Goal: Task Accomplishment & Management: Manage account settings

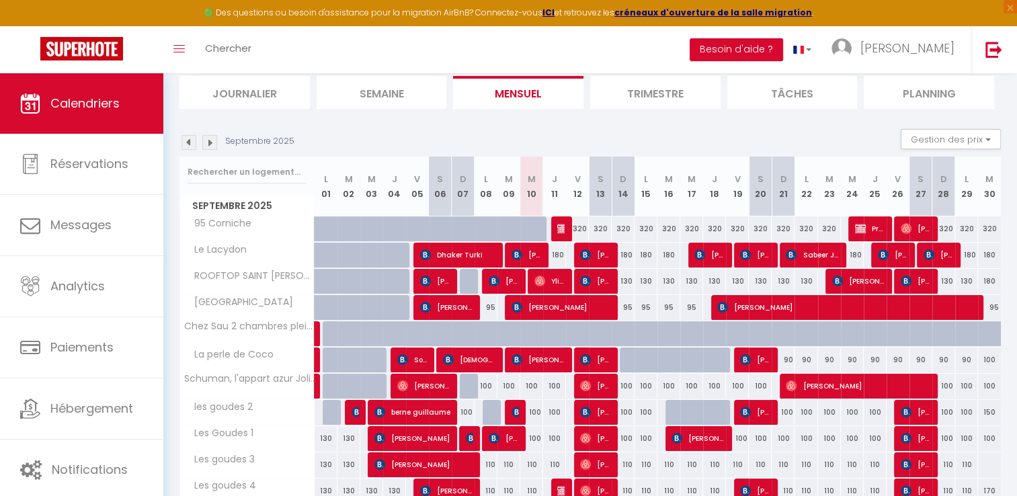
scroll to position [140, 0]
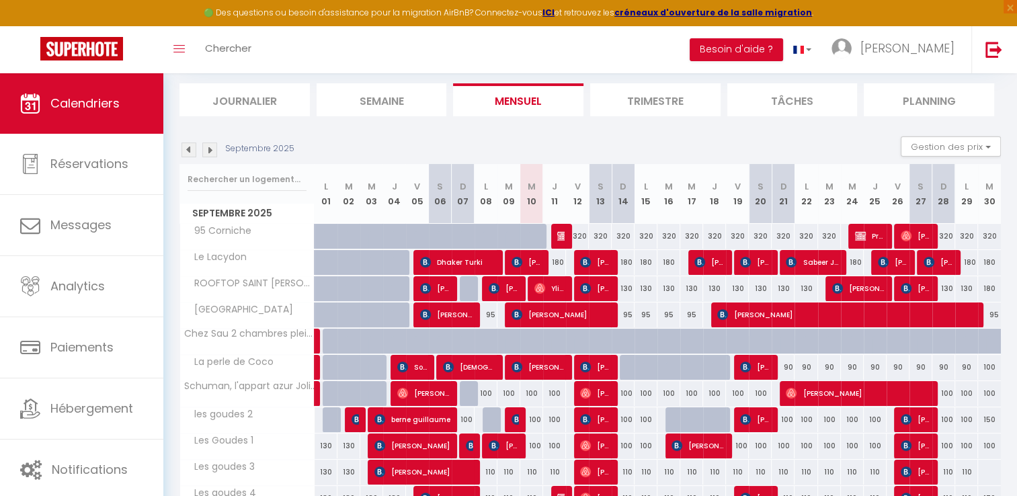
drag, startPoint x: 185, startPoint y: 148, endPoint x: 311, endPoint y: 179, distance: 129.5
click at [185, 148] on img at bounding box center [188, 149] width 15 height 15
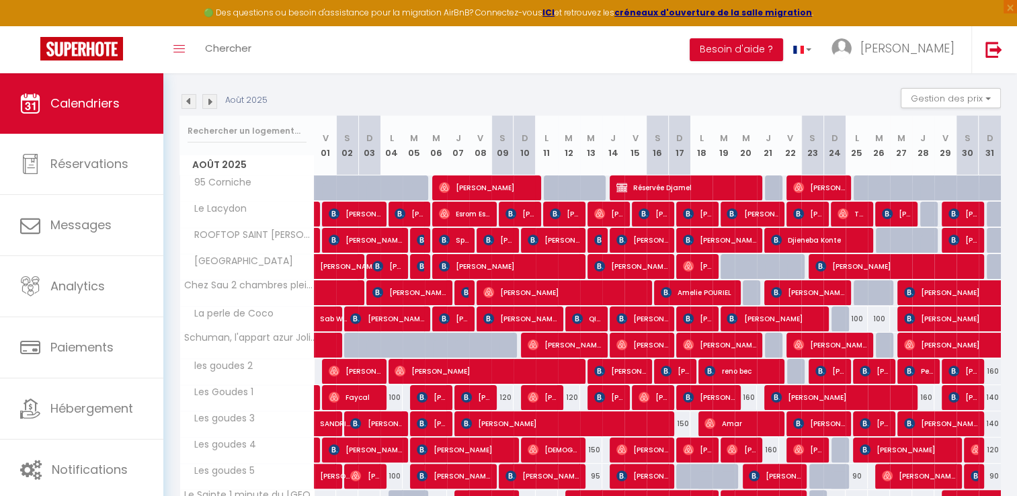
scroll to position [207, 0]
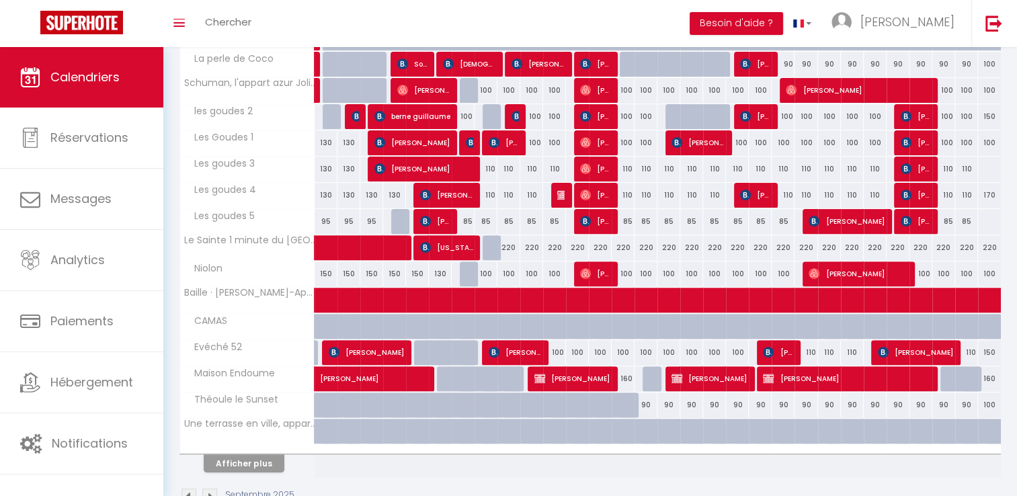
scroll to position [449, 0]
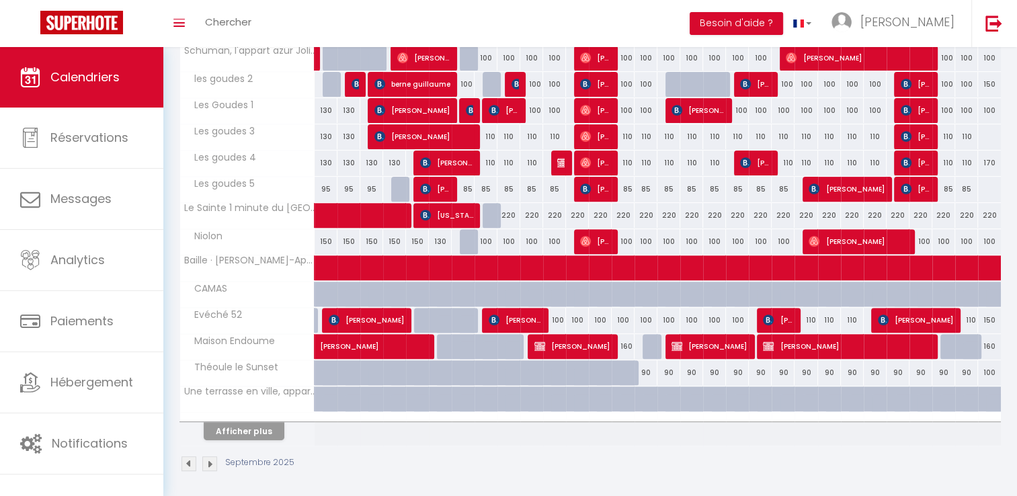
click at [188, 464] on img at bounding box center [188, 463] width 15 height 15
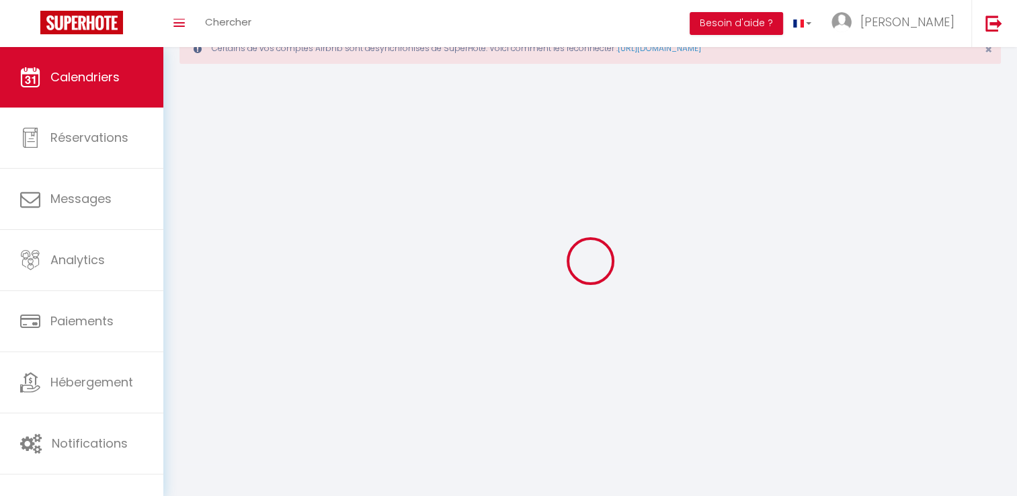
scroll to position [47, 0]
select select
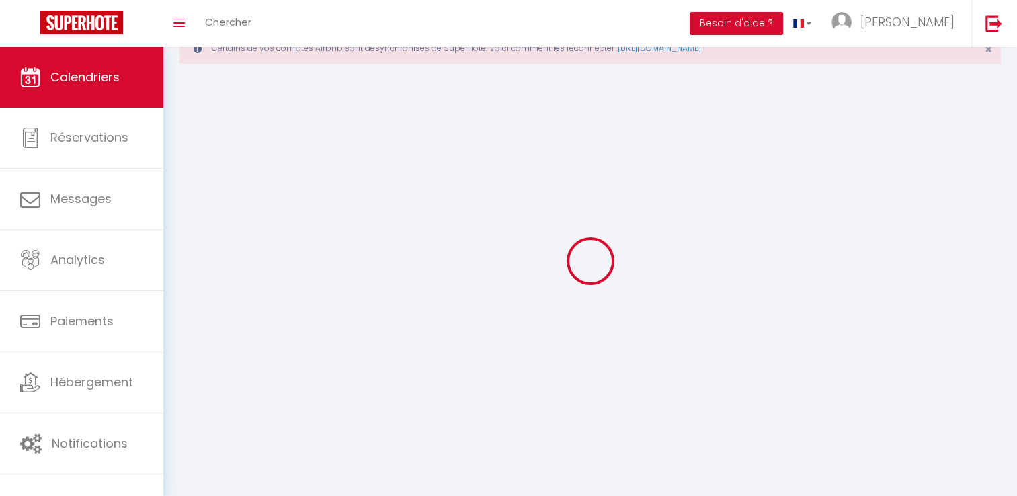
select select
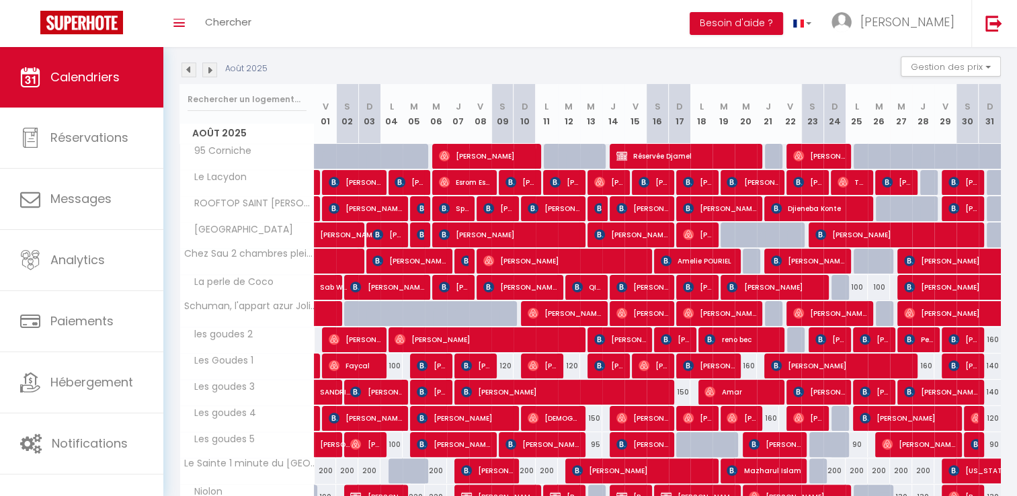
scroll to position [180, 0]
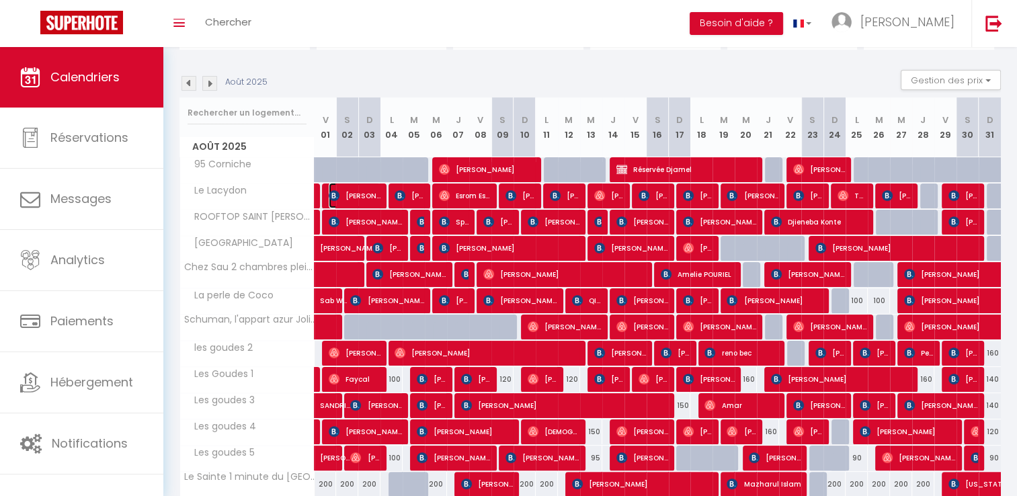
click at [347, 200] on span "[PERSON_NAME]" at bounding box center [355, 196] width 52 height 26
select select "OK"
select select "KO"
select select "0"
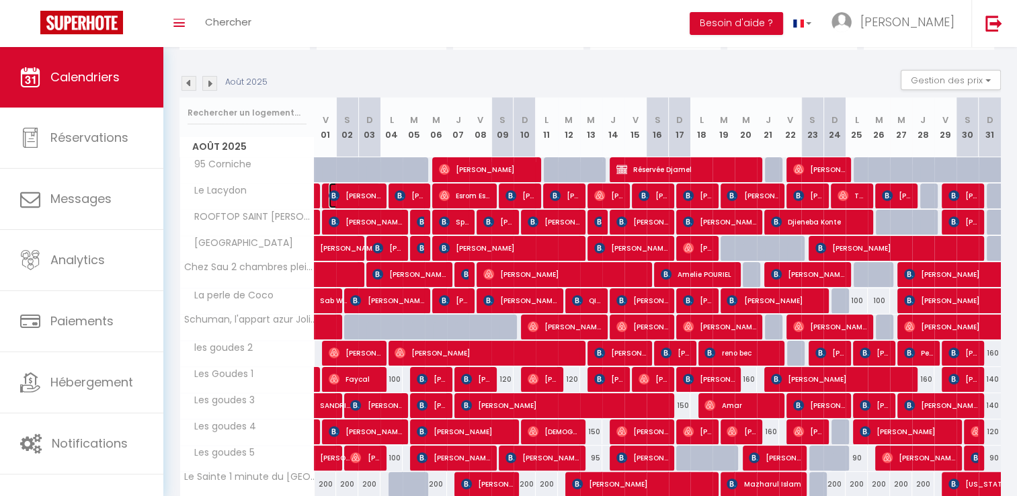
select select "1"
select select
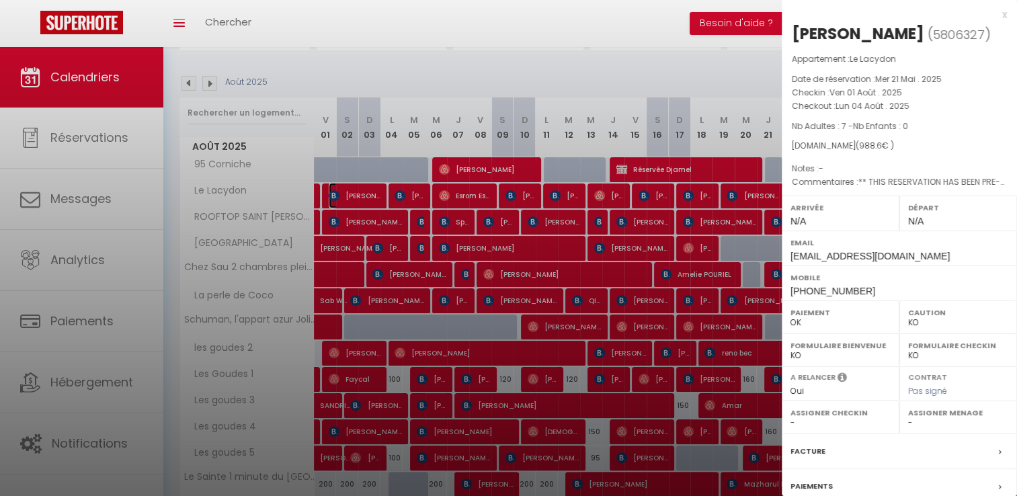
select select "15713"
click at [838, 111] on div "Appartement : Le Lacydon Date de réservation : Mer 21 Mai . 2025 Checkin : Ven …" at bounding box center [898, 120] width 235 height 137
click at [938, 55] on p "Appartement : Le Lacydon" at bounding box center [898, 58] width 215 height 13
drag, startPoint x: 790, startPoint y: 93, endPoint x: 920, endPoint y: 108, distance: 130.5
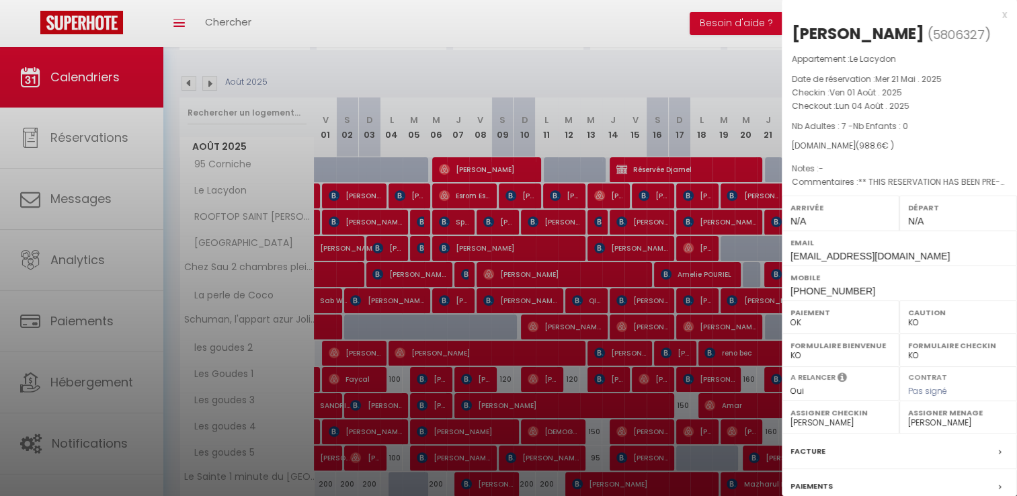
click at [920, 108] on div "Appartement : Le Lacydon Date de réservation : Mer 21 Mai . 2025 Checkin : Ven …" at bounding box center [898, 120] width 235 height 137
copy div "Checkin : Ven 01 Août . 2025 Checkout : Lun 04 Août . 2025"
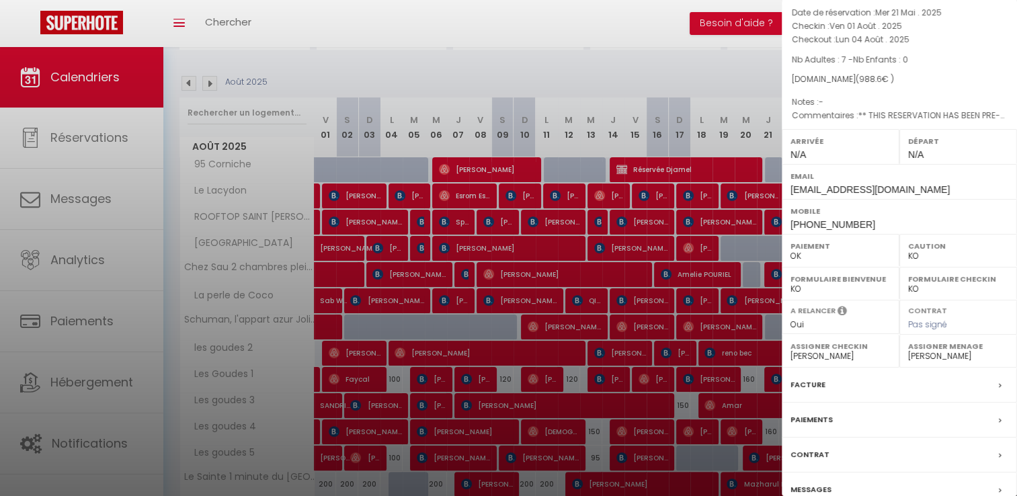
scroll to position [128, 0]
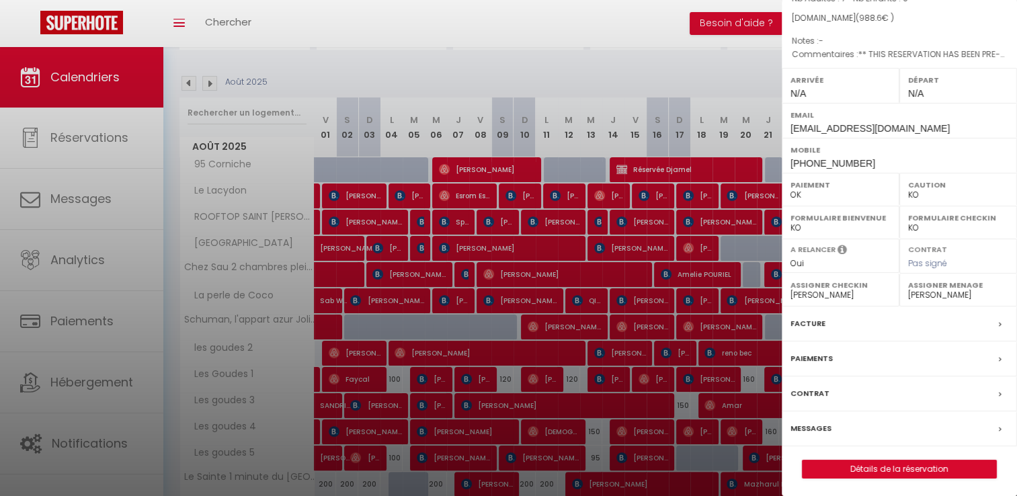
click at [804, 316] on label "Facture" at bounding box center [807, 323] width 35 height 14
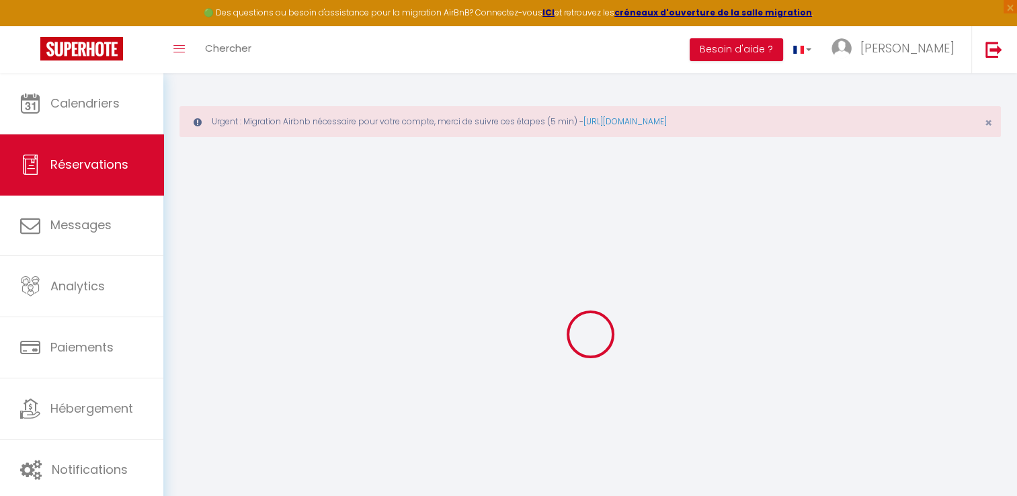
select select "cleaning"
select select "taxes"
select select
checkbox input "false"
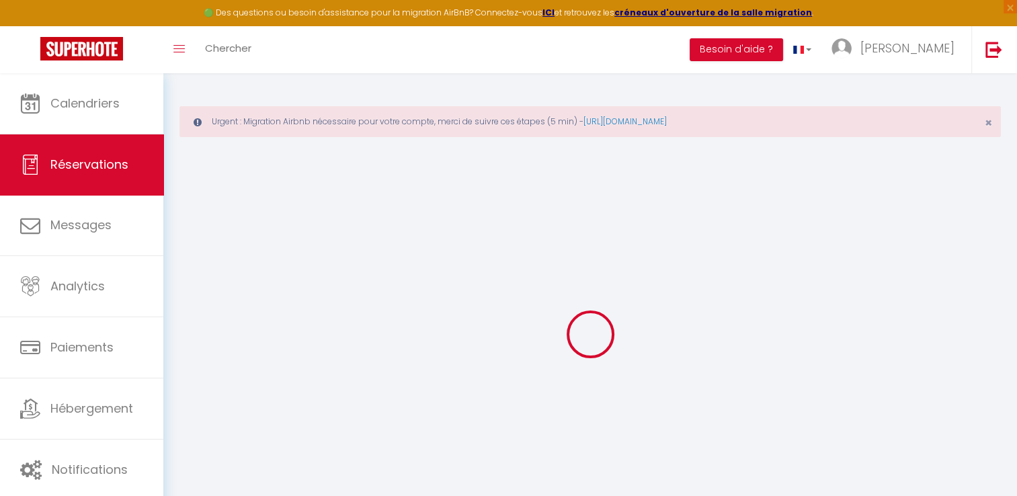
select select
checkbox input "false"
type textarea "** THIS RESERVATION HAS BEEN PRE-PAID ** BOOKING NOTE : Payment charge is EUR 1…"
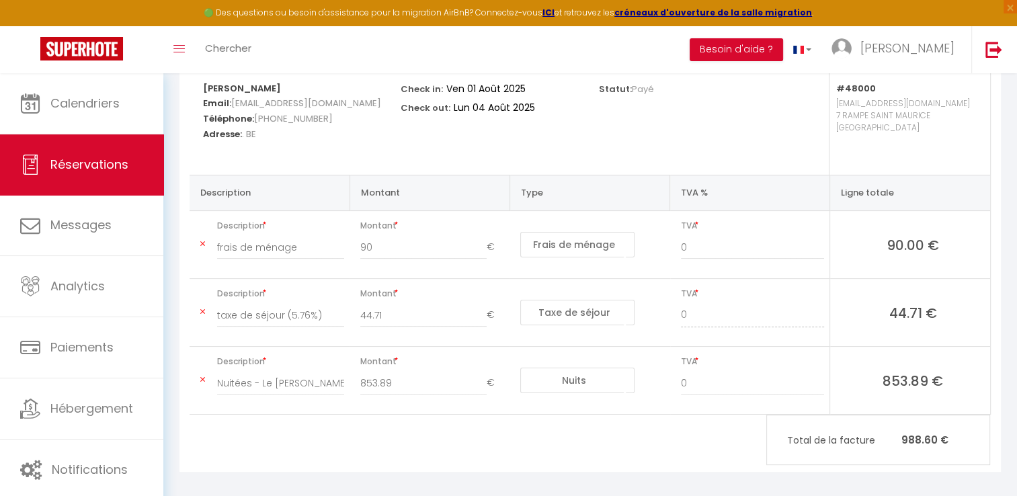
scroll to position [247, 0]
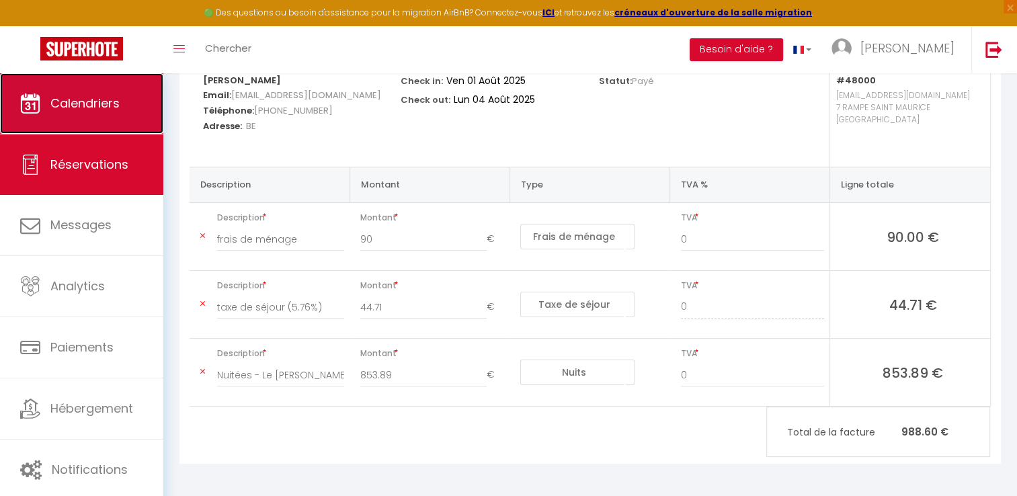
click at [124, 103] on link "Calendriers" at bounding box center [81, 103] width 163 height 60
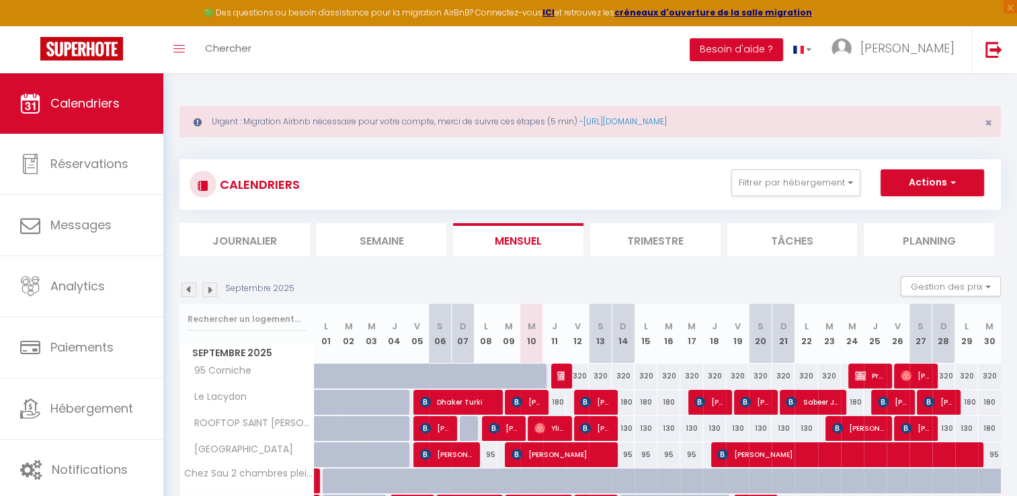
click at [182, 289] on img at bounding box center [188, 289] width 15 height 15
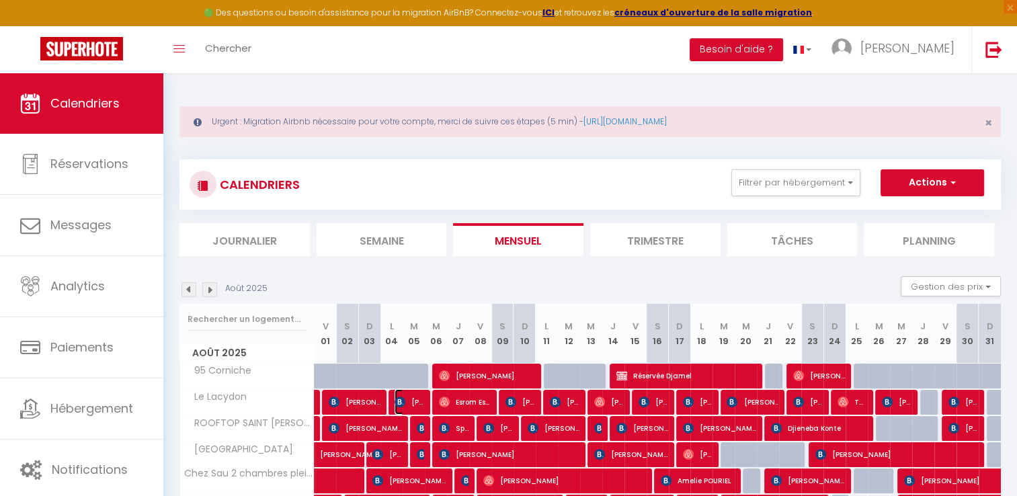
click at [411, 402] on span "[PERSON_NAME]" at bounding box center [409, 402] width 30 height 26
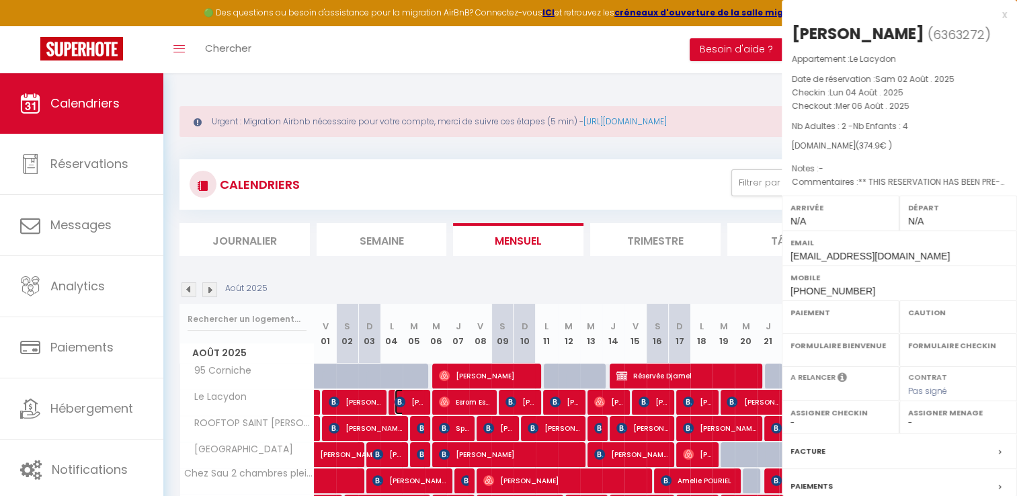
select select "OK"
select select "KO"
select select "0"
select select "1"
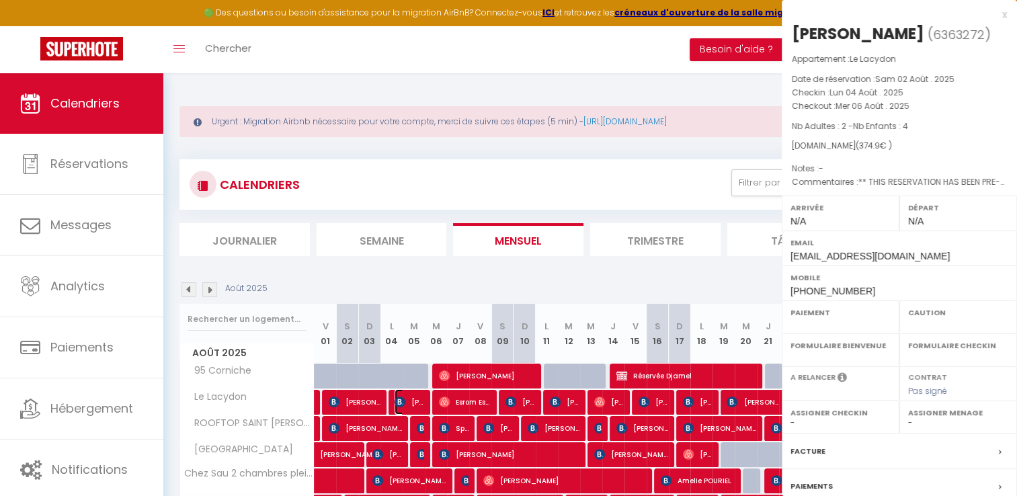
select select
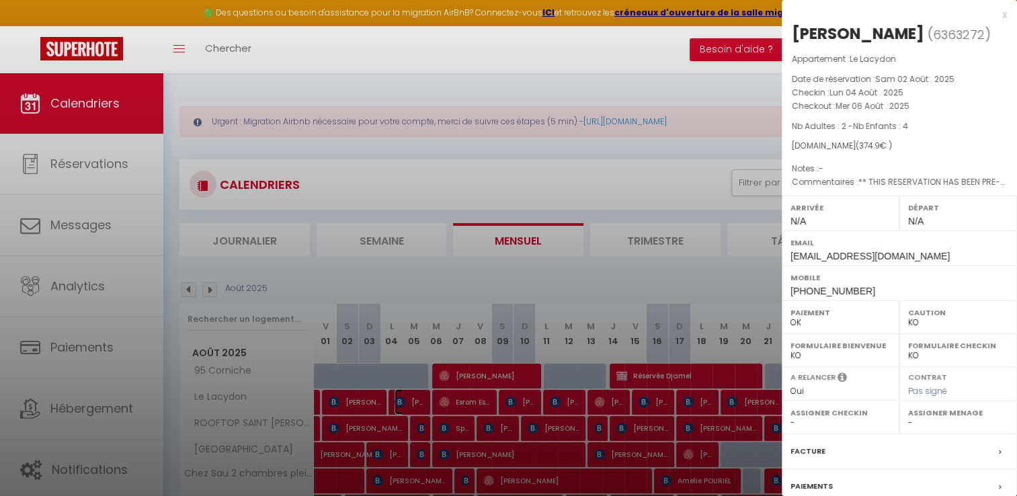
select select "15713"
drag, startPoint x: 805, startPoint y: 119, endPoint x: 841, endPoint y: 124, distance: 35.9
click at [840, 124] on div "Appartement : Le Lacydon Date de réservation : Sam 02 Août . 2025 Checkin : Lun…" at bounding box center [898, 120] width 235 height 137
drag, startPoint x: 841, startPoint y: 124, endPoint x: 924, endPoint y: 146, distance: 86.9
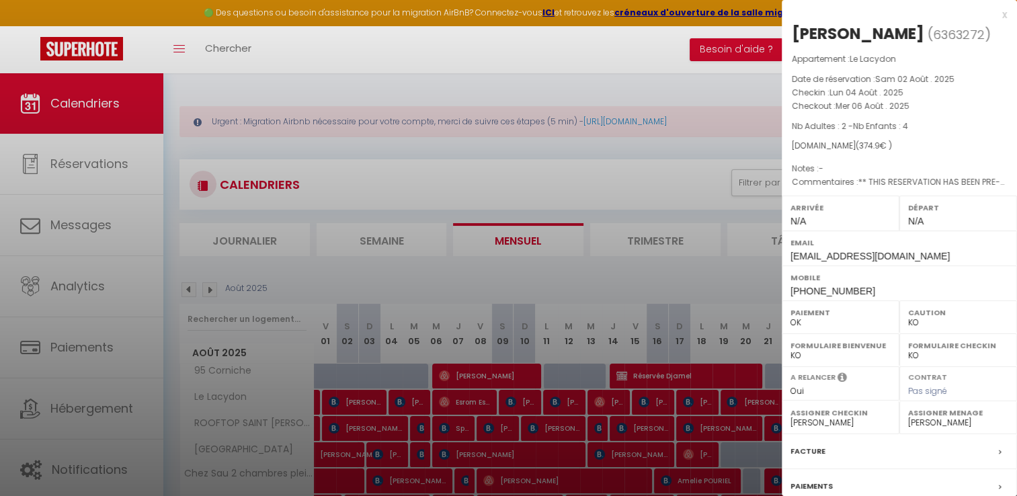
click at [924, 133] on p "Nb Adultes : 2 - Nb Enfants : 4" at bounding box center [898, 126] width 215 height 13
drag, startPoint x: 791, startPoint y: 116, endPoint x: 927, endPoint y: 127, distance: 136.8
click at [927, 127] on div "Appartement : Le Lacydon Date de réservation : Sam 02 Août . 2025 Checkin : Lun…" at bounding box center [898, 120] width 235 height 137
copy div "Checkin : Lun 04 Août . 2025 Checkout : Mer 06 Août . 2025"
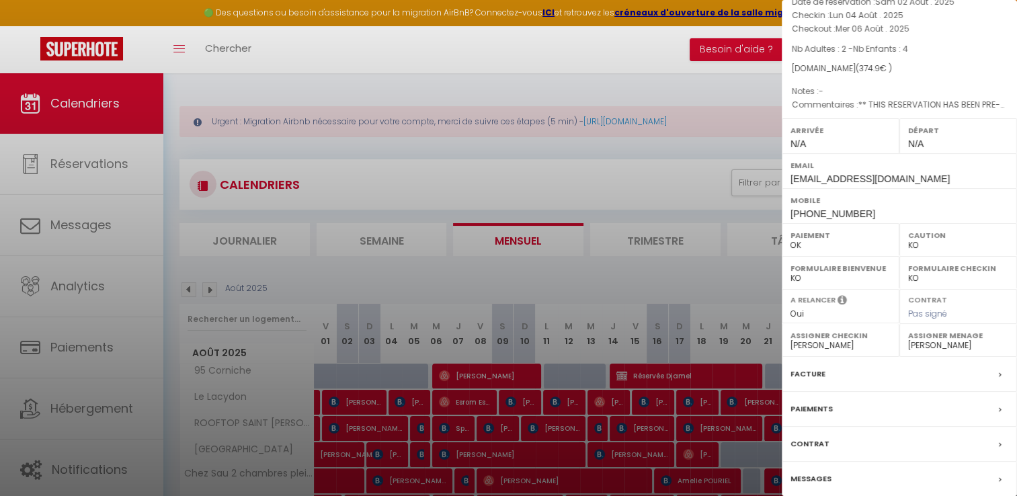
scroll to position [134, 0]
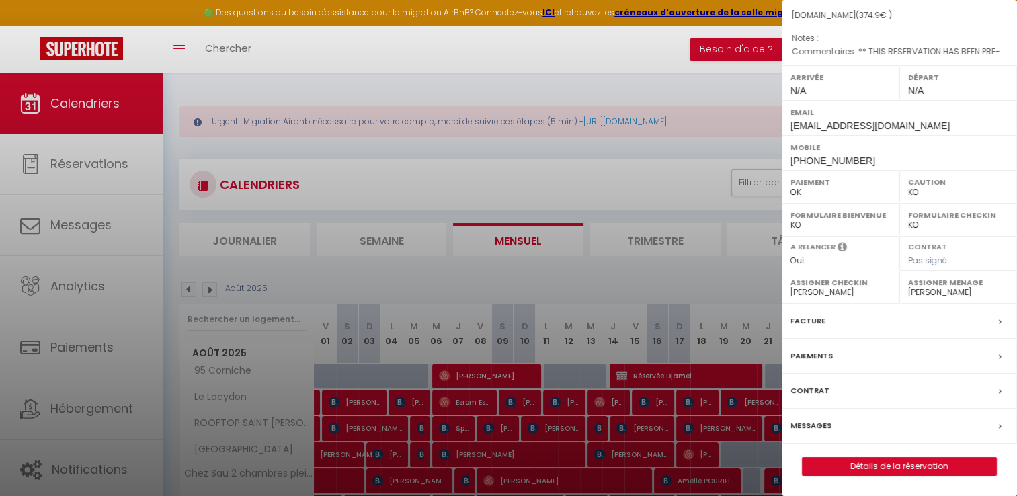
click at [802, 328] on label "Facture" at bounding box center [807, 321] width 35 height 14
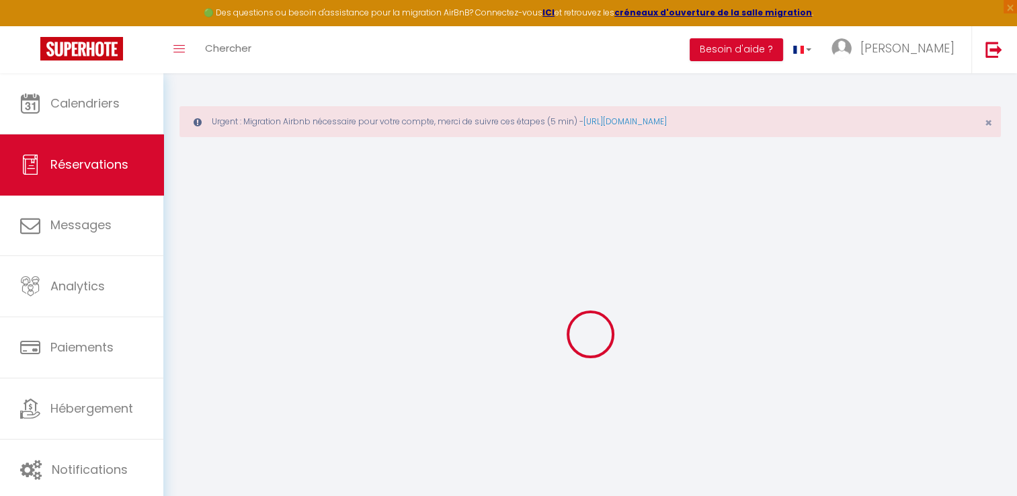
select select "cleaning"
select select "taxes"
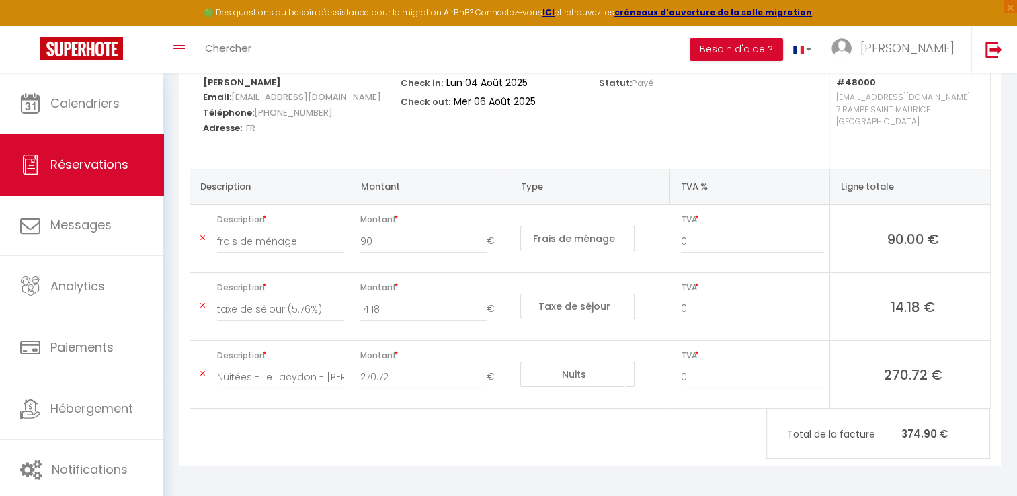
scroll to position [247, 0]
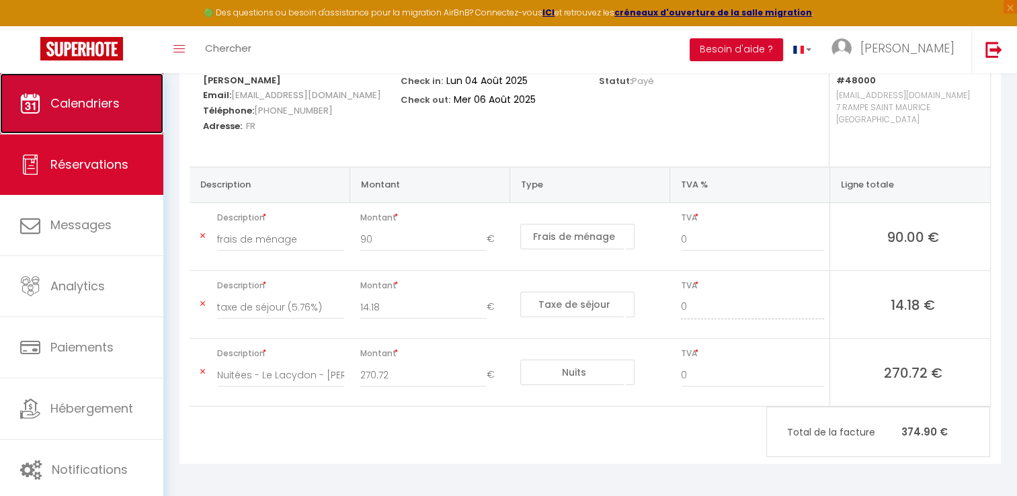
click at [32, 95] on icon at bounding box center [30, 103] width 20 height 20
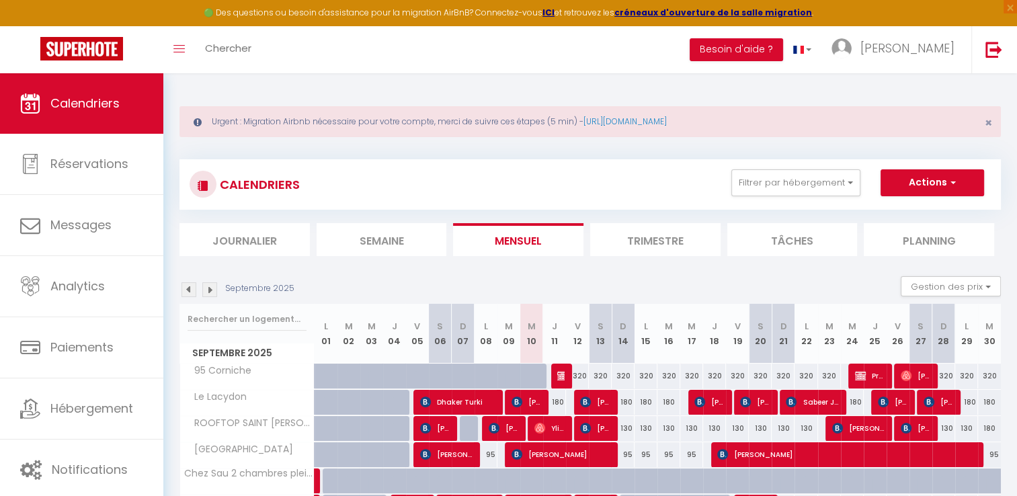
click at [185, 286] on img at bounding box center [188, 289] width 15 height 15
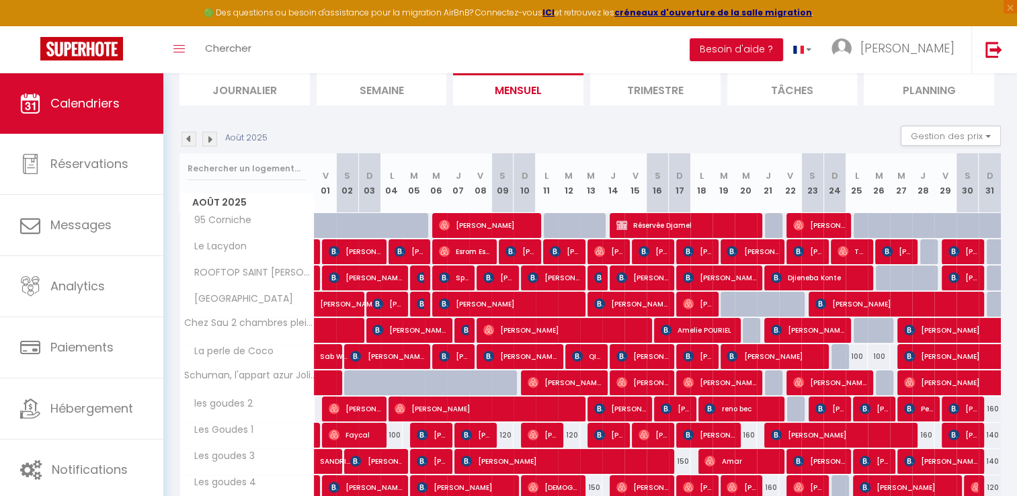
scroll to position [202, 0]
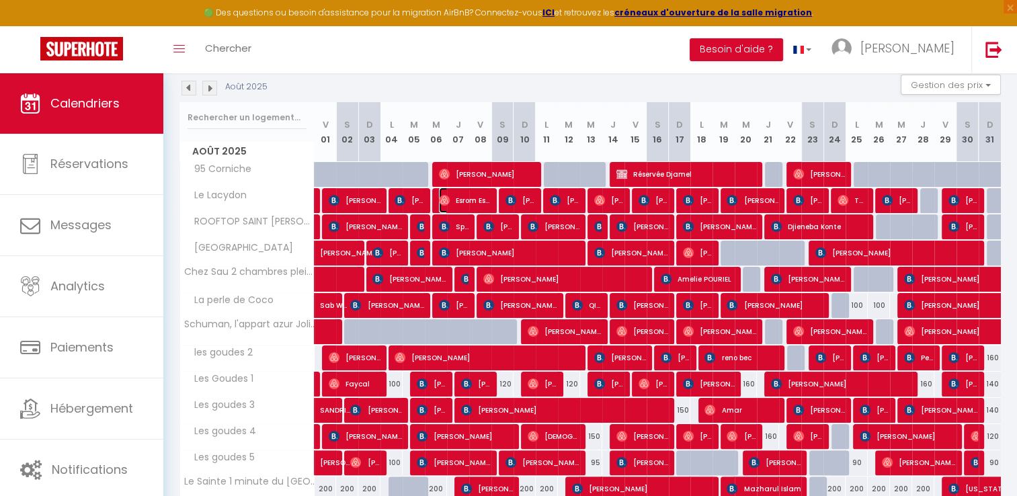
click at [462, 202] on span "Esrom Esrom" at bounding box center [465, 200] width 52 height 26
select select "OK"
select select "0"
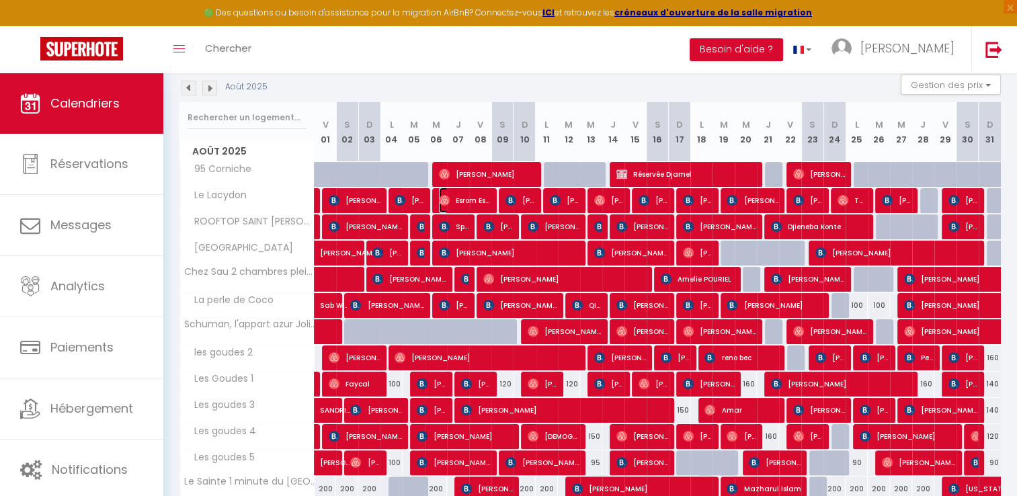
select select "1"
select select
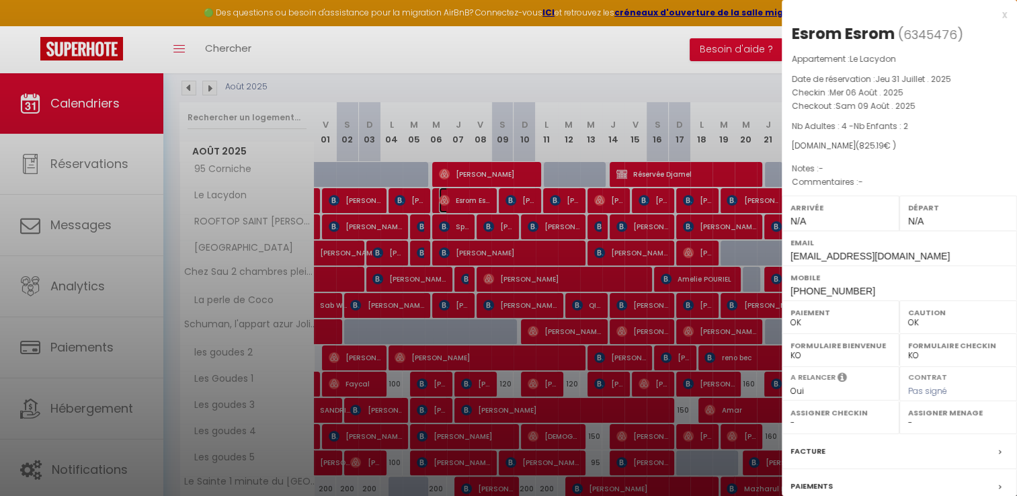
select select "15713"
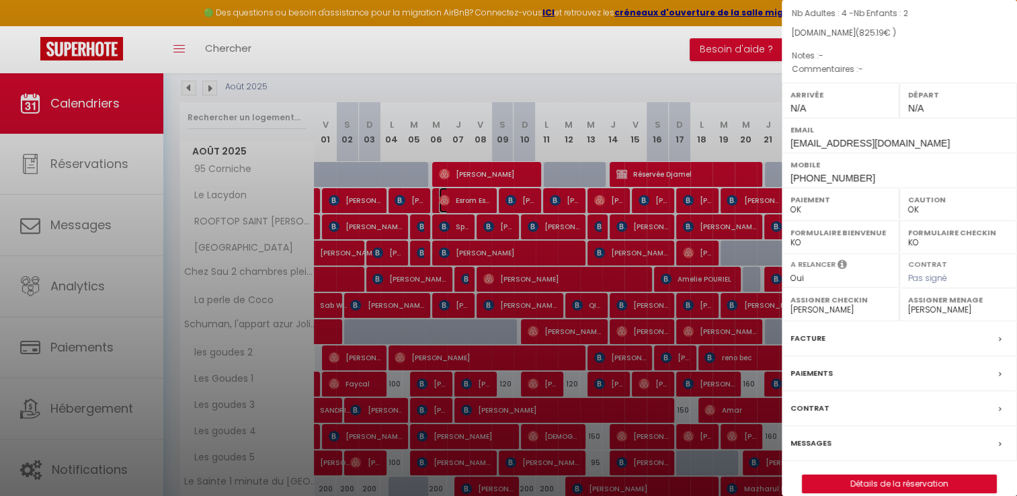
scroll to position [128, 0]
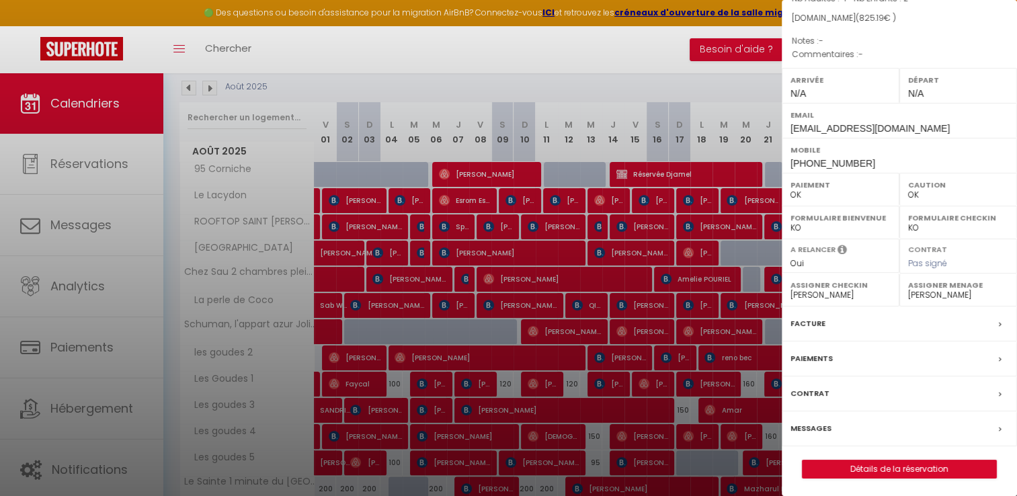
click at [809, 324] on label "Facture" at bounding box center [807, 323] width 35 height 14
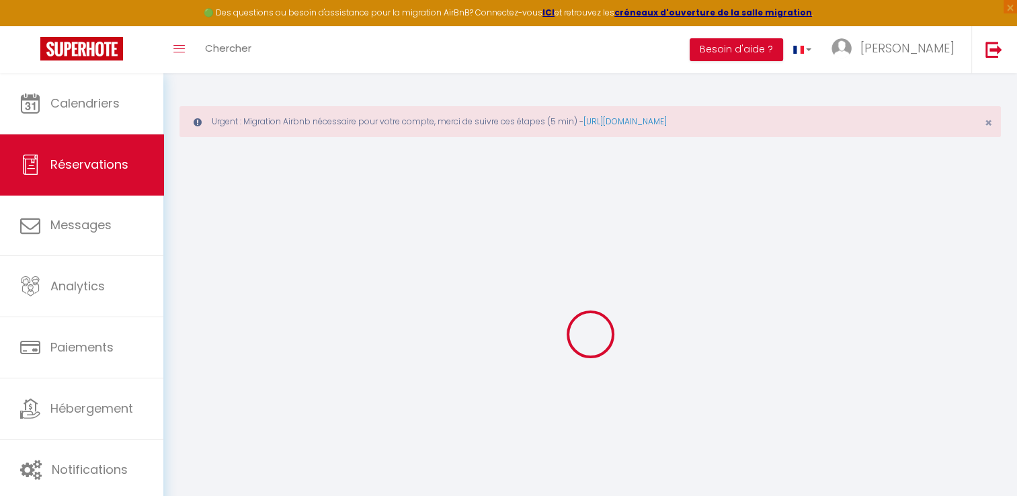
type input "Esrom"
type input "gqrkkelygujarfgzoc6ikgevep14@reply.superhote.com"
type input "+4917666850697"
select select
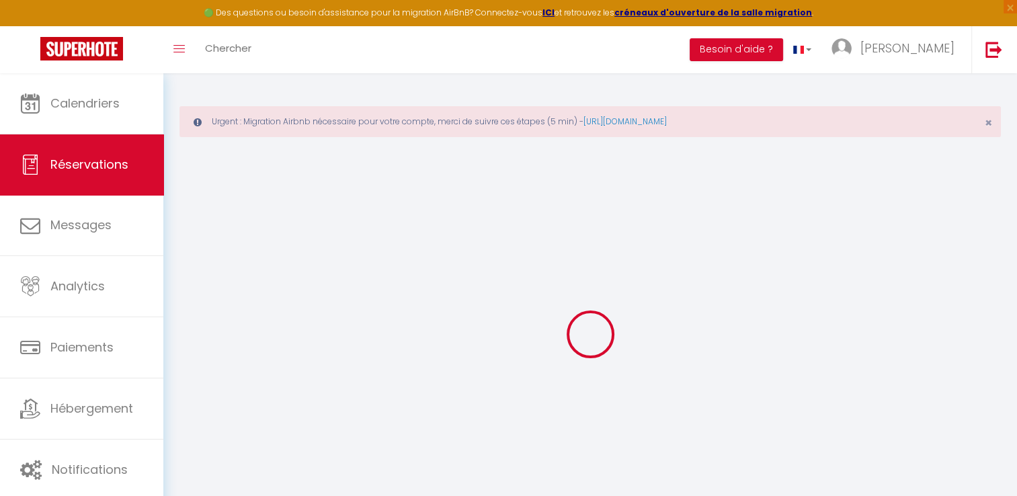
type input "28.73"
select select "48000"
select select "1"
select select
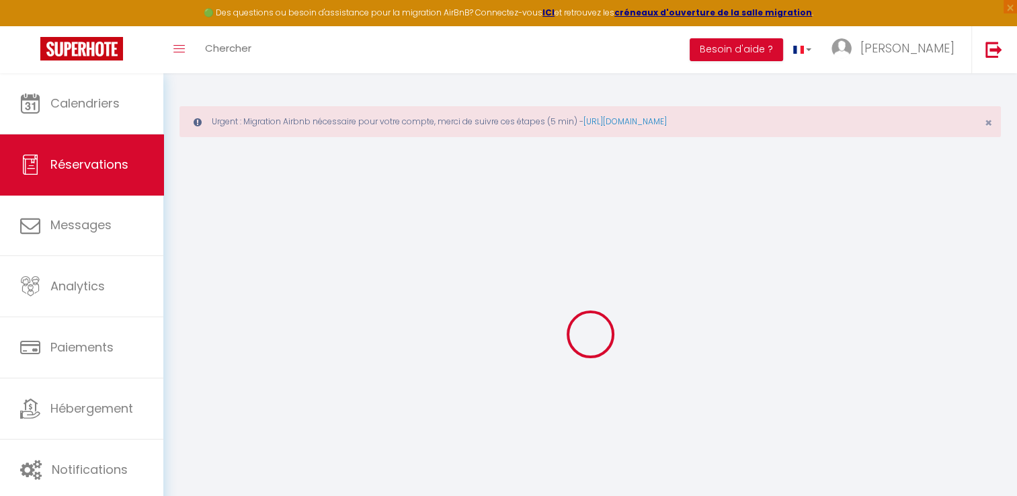
type input "4"
type input "2"
select select "12"
select select
type input "708"
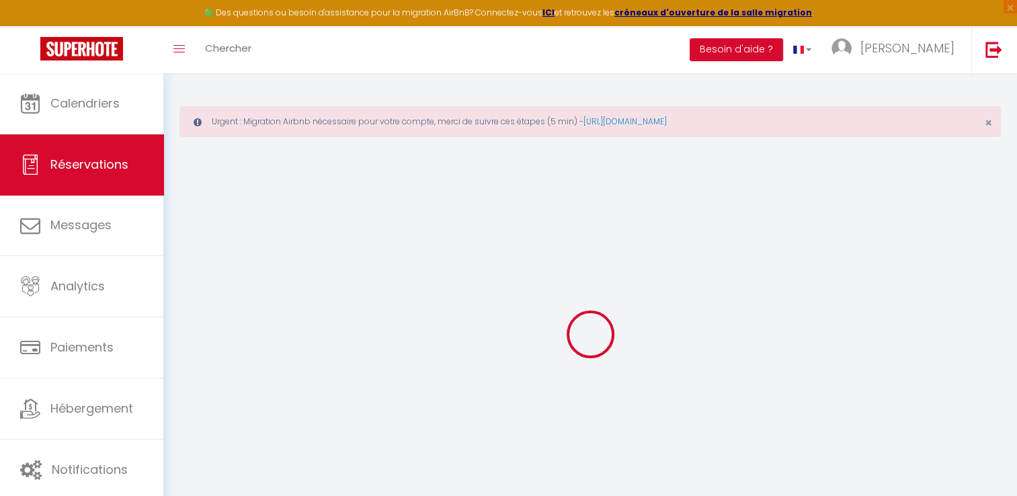
checkbox input "false"
type input "0"
select select "1"
type input "90"
type input "0"
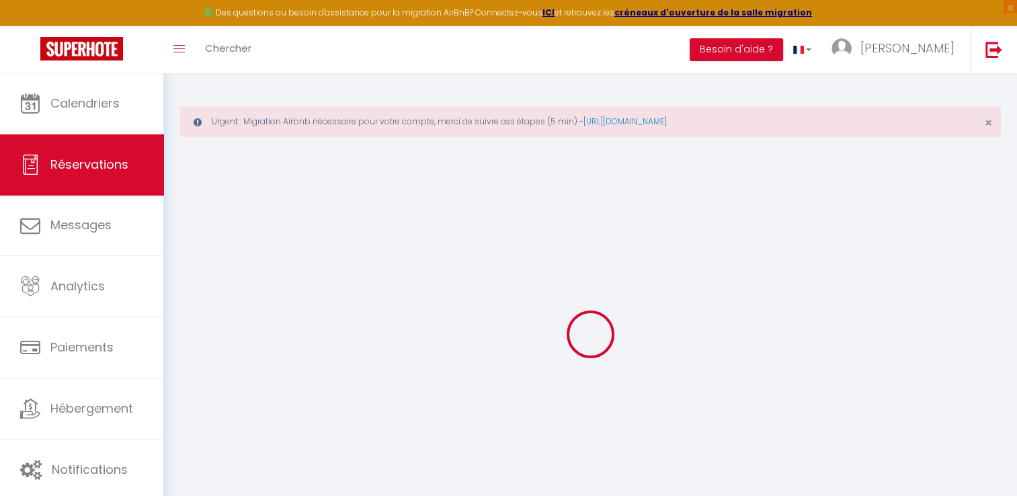
type input "0"
select select
select select "15"
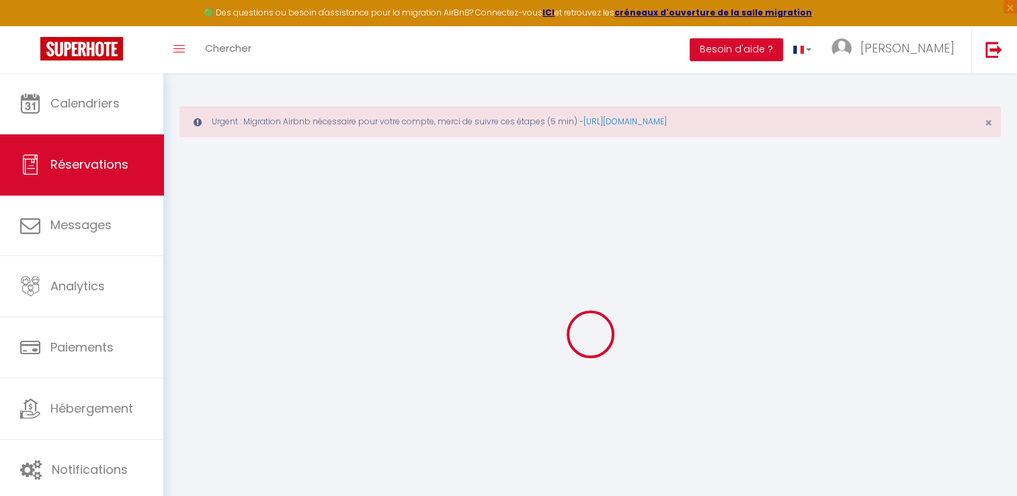
checkbox input "false"
select select
checkbox input "false"
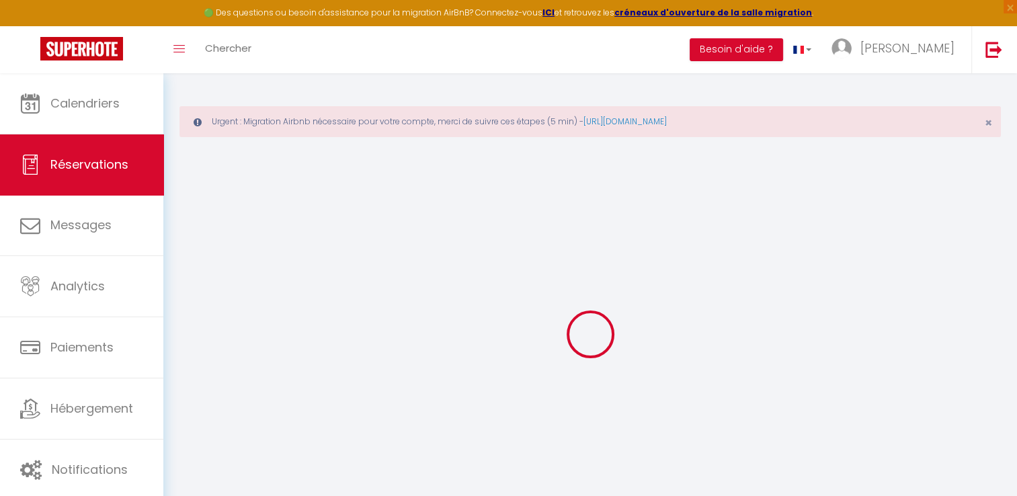
select select
checkbox input "false"
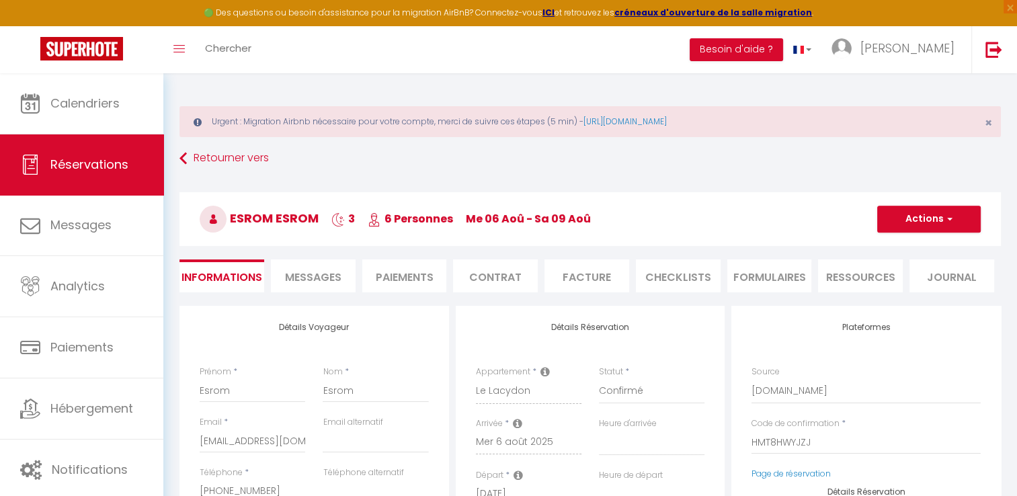
select select
checkbox input "false"
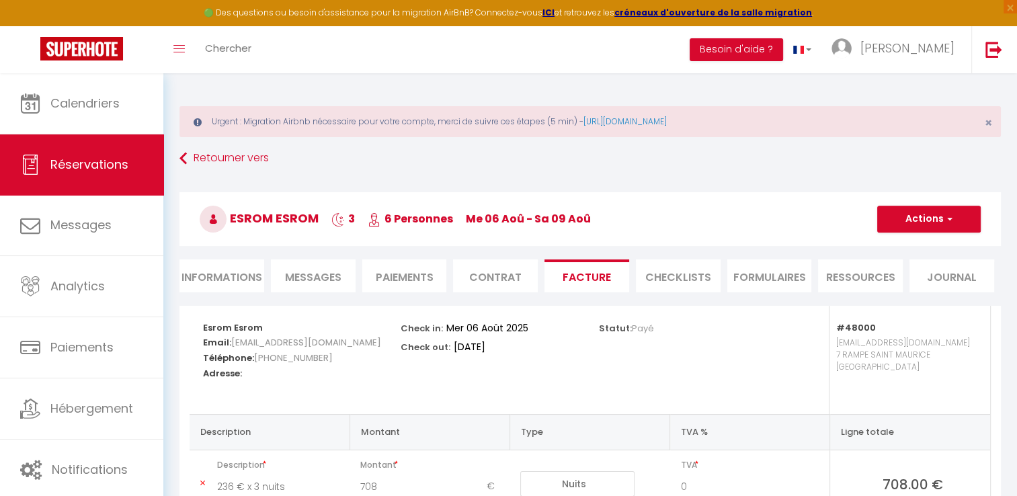
scroll to position [47, 0]
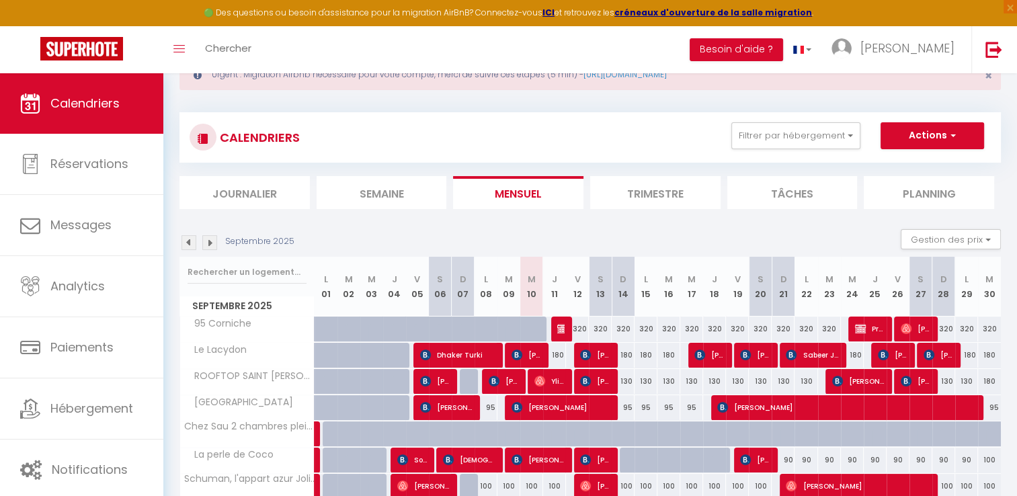
click at [191, 246] on img at bounding box center [188, 242] width 15 height 15
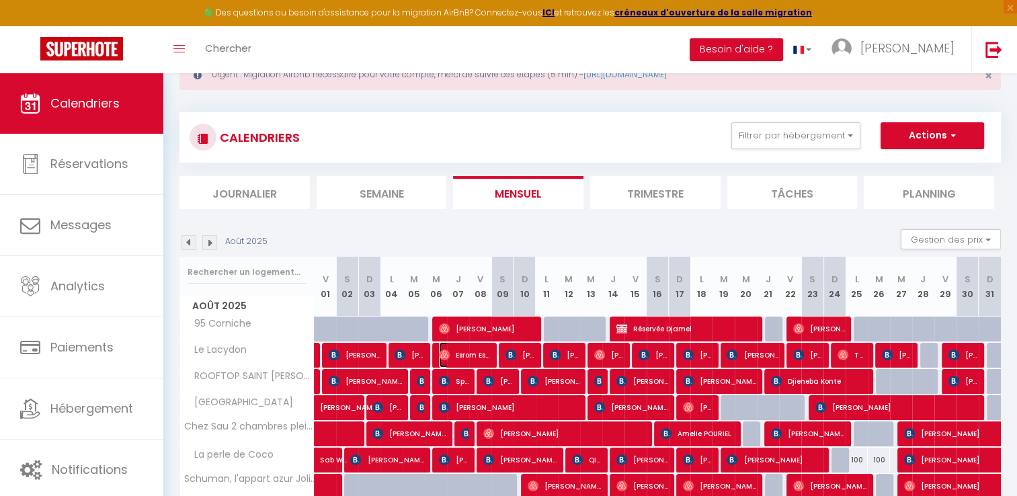
click at [461, 353] on span "Esrom Esrom" at bounding box center [465, 355] width 52 height 26
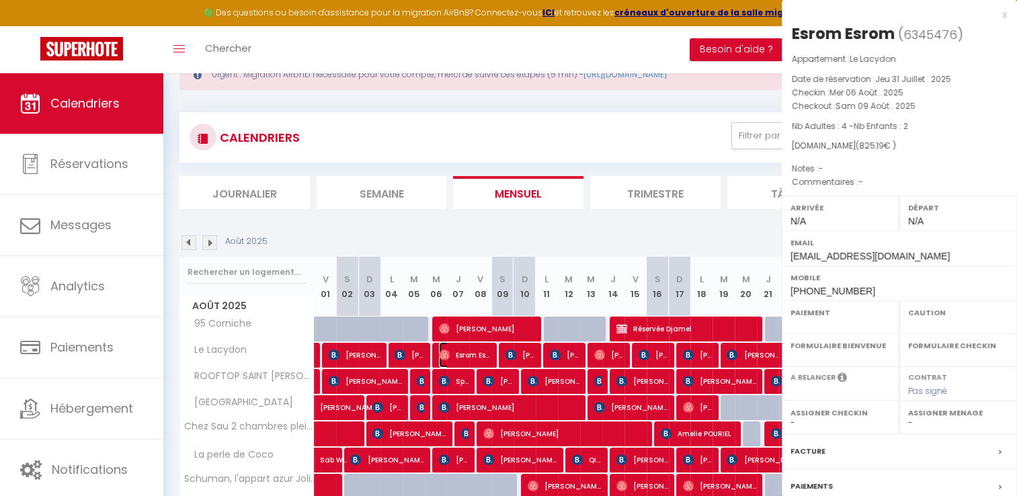
select select "OK"
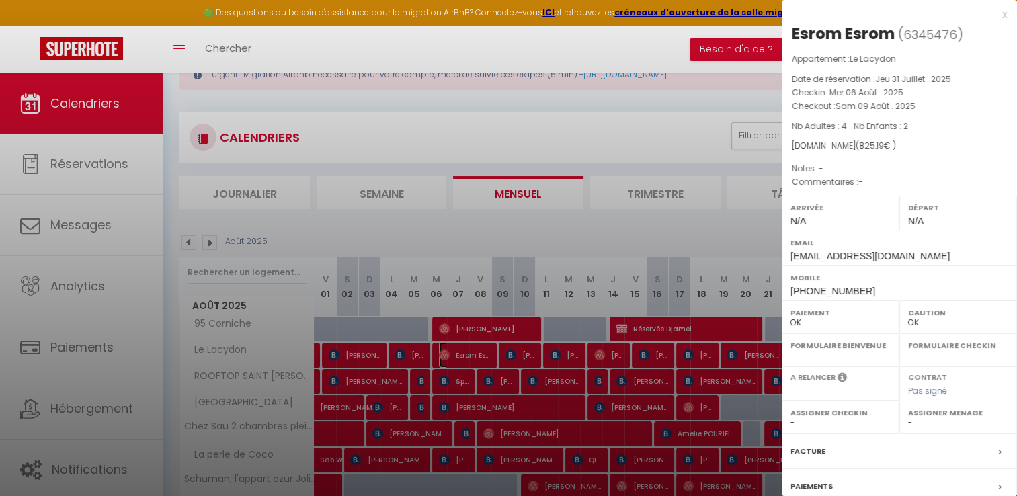
select select "0"
select select "1"
select select
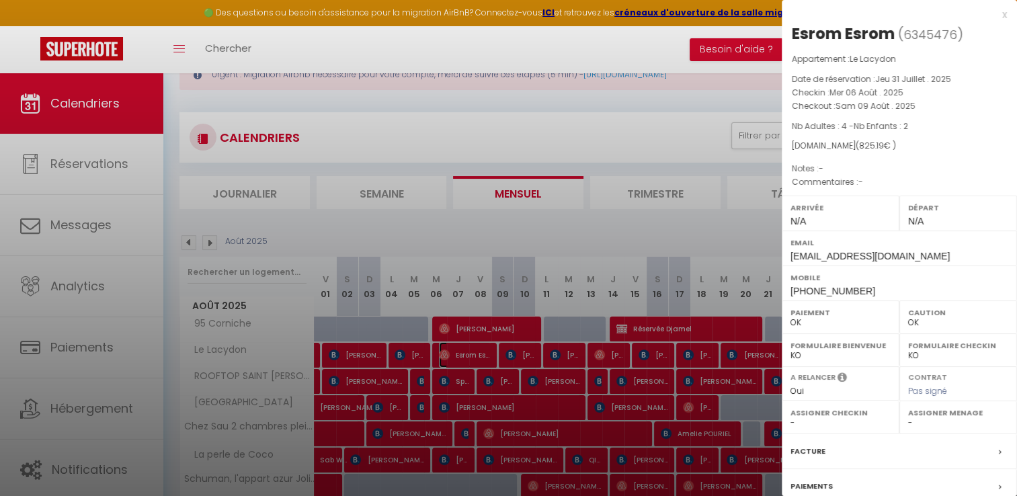
select select "15713"
drag, startPoint x: 791, startPoint y: 90, endPoint x: 919, endPoint y: 105, distance: 129.2
click at [919, 105] on div "Appartement : Le Lacydon Date de réservation : Jeu 31 Juillet . 2025 Checkin : …" at bounding box center [898, 120] width 235 height 137
copy div "Checkin : Mer 06 Août . 2025 Checkout : Sam 09 Août . 2025"
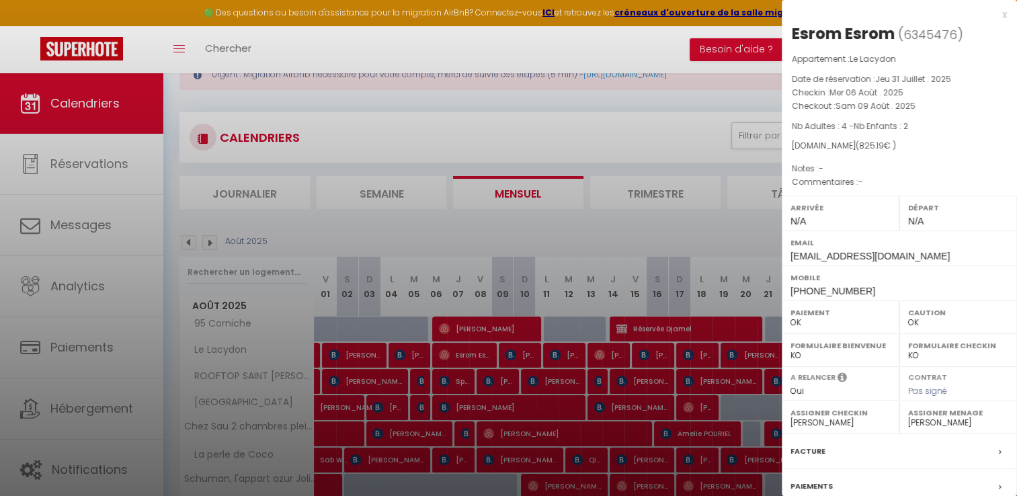
scroll to position [0, 0]
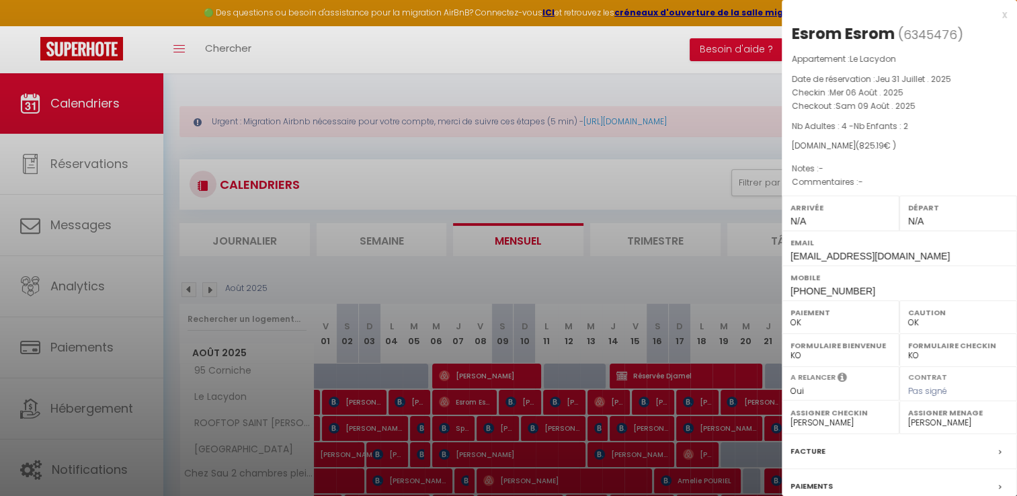
click at [994, 15] on div "x" at bounding box center [893, 15] width 225 height 16
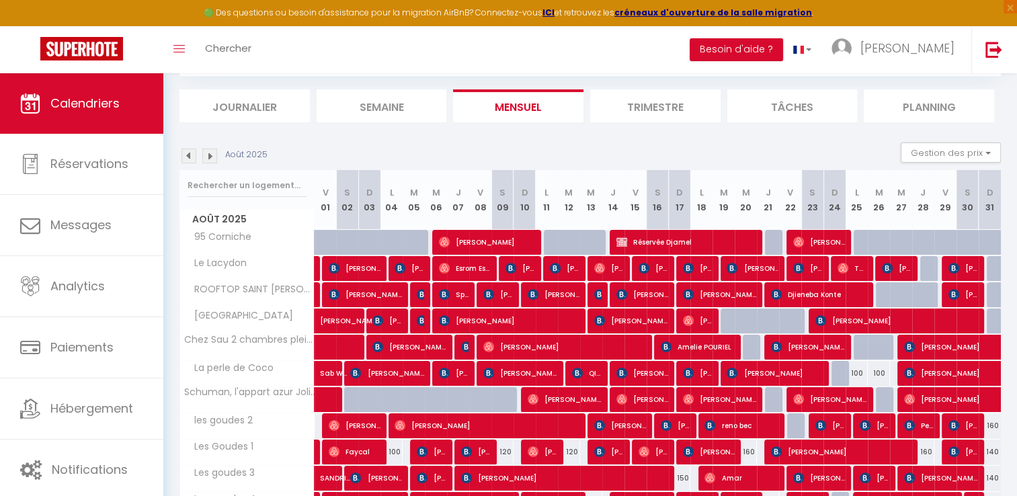
scroll to position [134, 0]
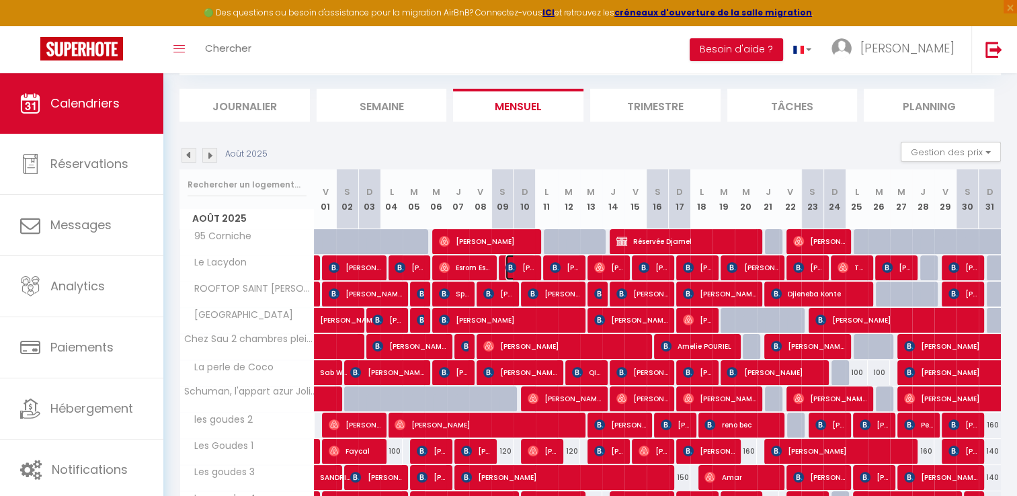
click at [521, 263] on span "[PERSON_NAME]" at bounding box center [520, 268] width 30 height 26
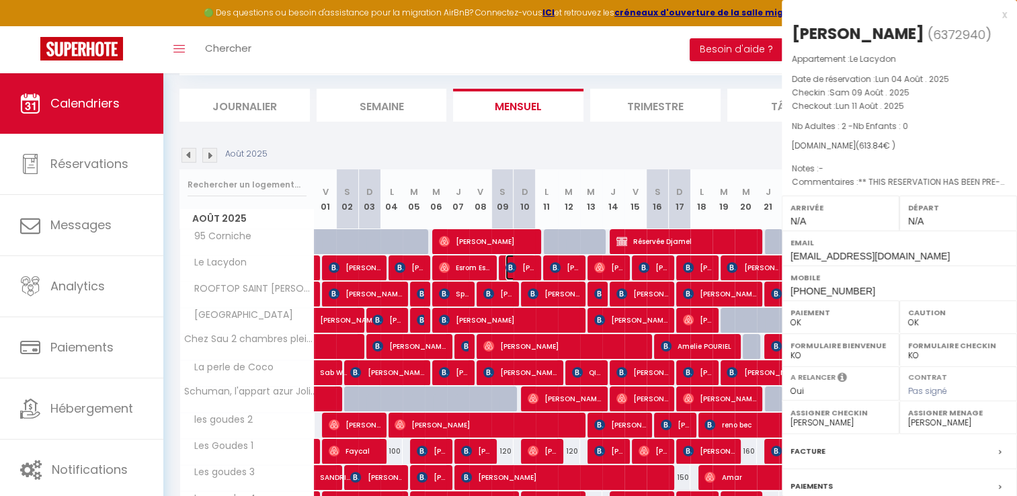
select select "KO"
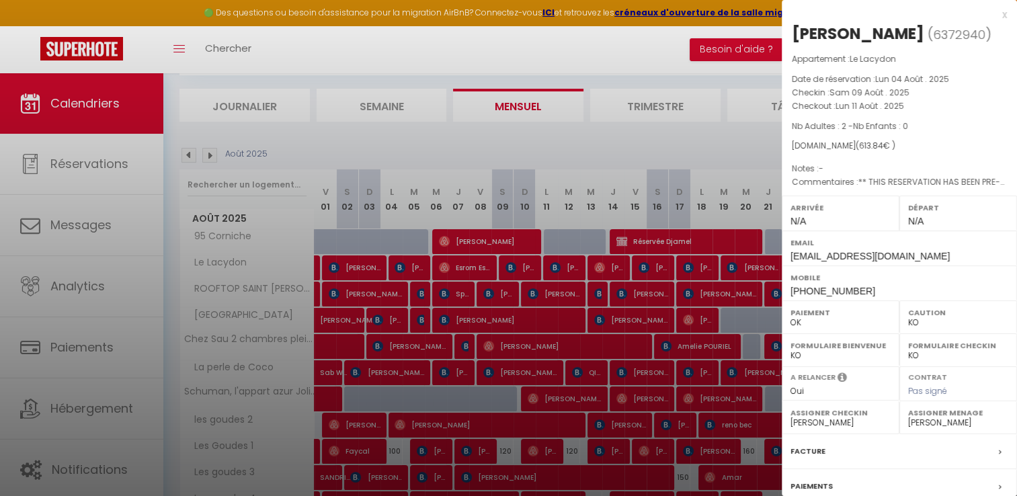
drag, startPoint x: 791, startPoint y: 91, endPoint x: 908, endPoint y: 106, distance: 117.9
click at [908, 106] on div "Appartement : Le Lacydon Date de réservation : Lun 04 Août . 2025 Checkin : Sam…" at bounding box center [898, 120] width 235 height 137
copy div "Checkin : Sam 09 Août . 2025 Checkout : Lun 11 Août . 2025"
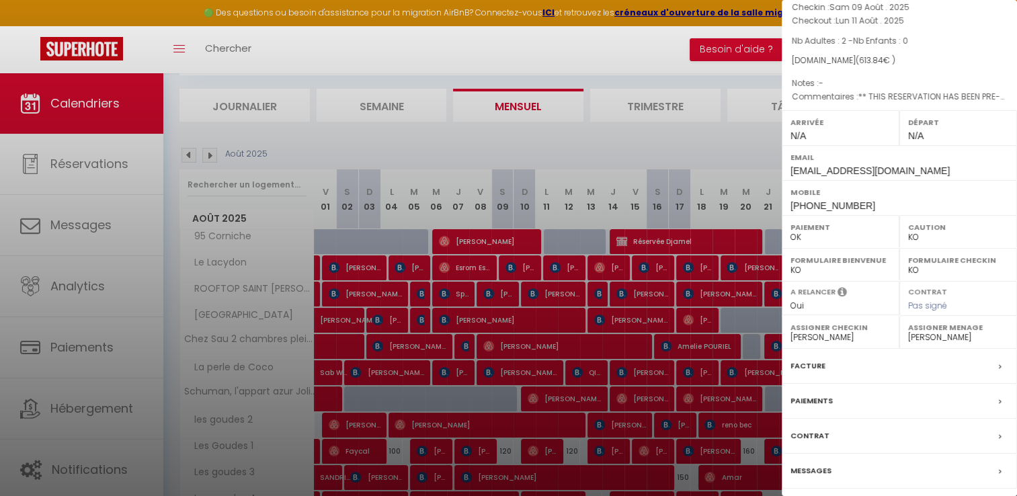
scroll to position [128, 0]
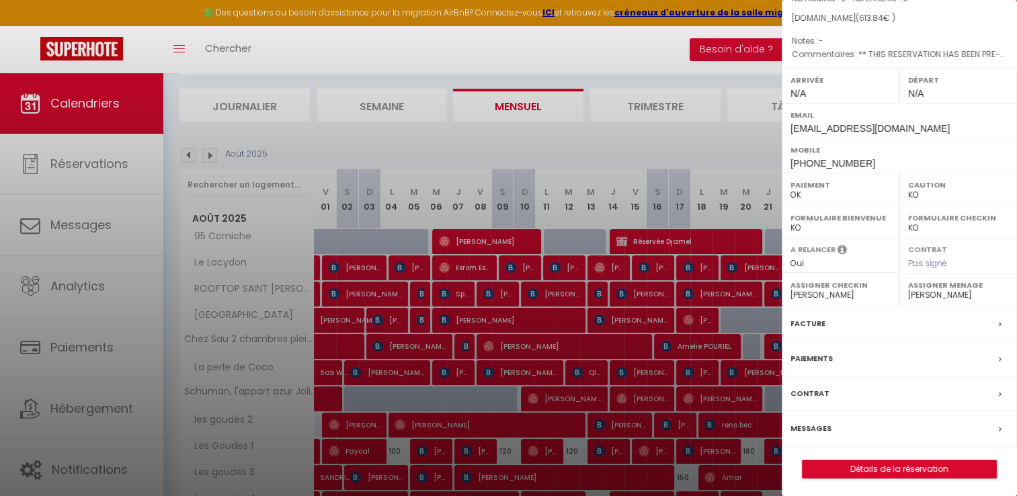
click at [810, 321] on label "Facture" at bounding box center [807, 323] width 35 height 14
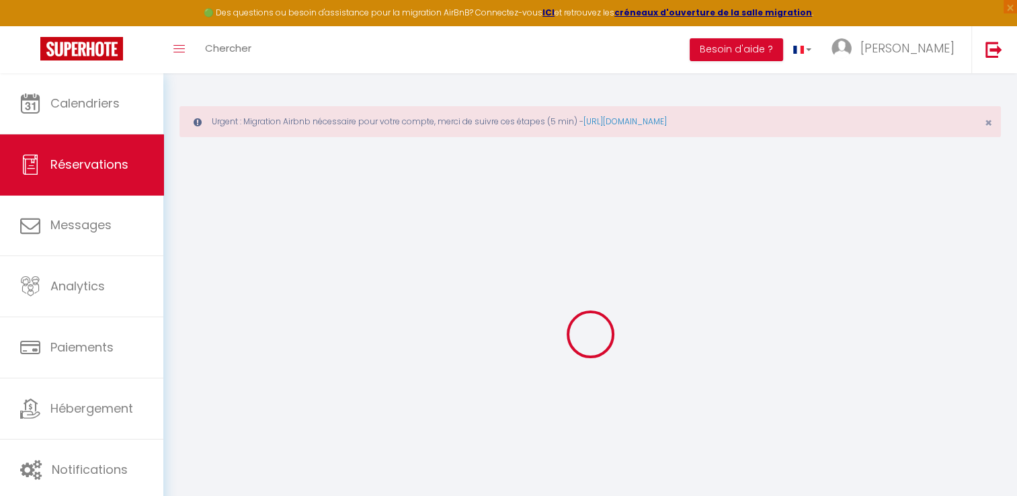
select select
checkbox input "false"
select select
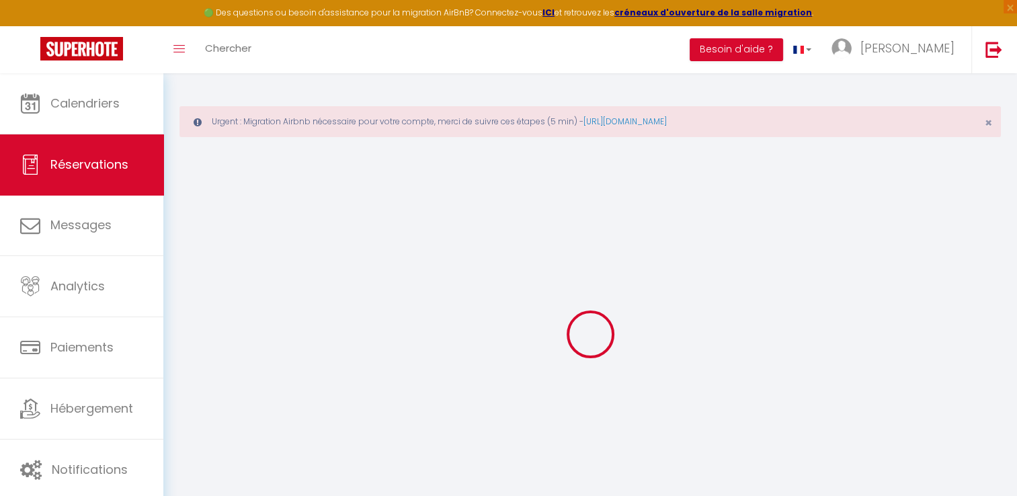
checkbox input "false"
type textarea "** THIS RESERVATION HAS BEEN PRE-PAID ** Reservation has a cancellation grace p…"
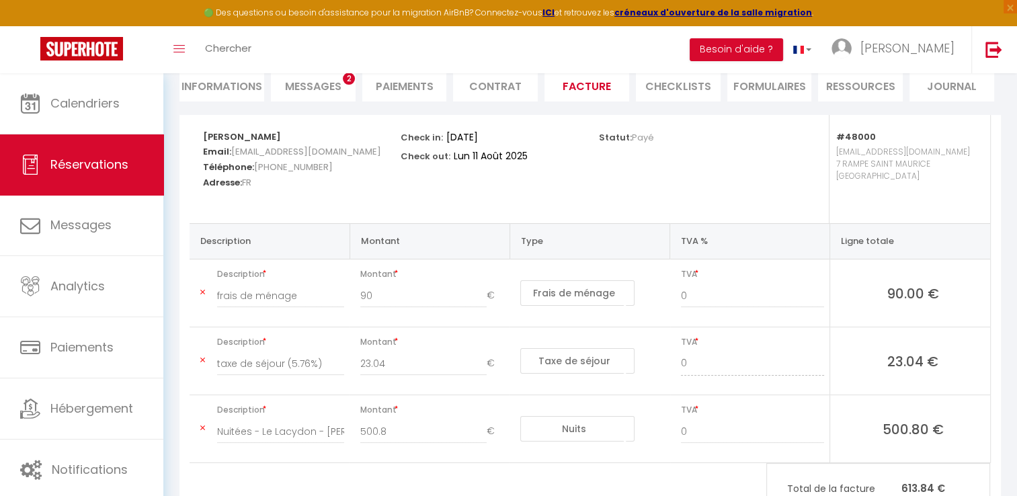
scroll to position [247, 0]
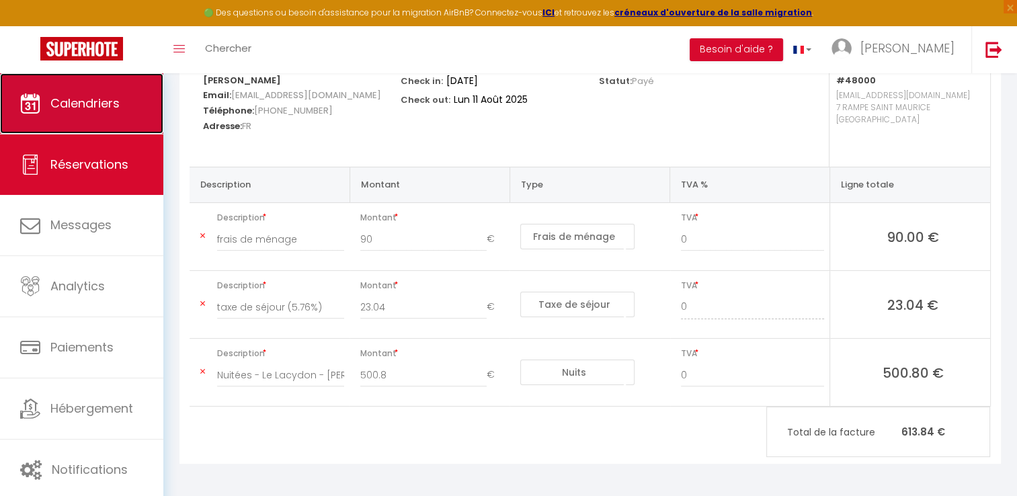
click at [97, 99] on span "Calendriers" at bounding box center [84, 103] width 69 height 17
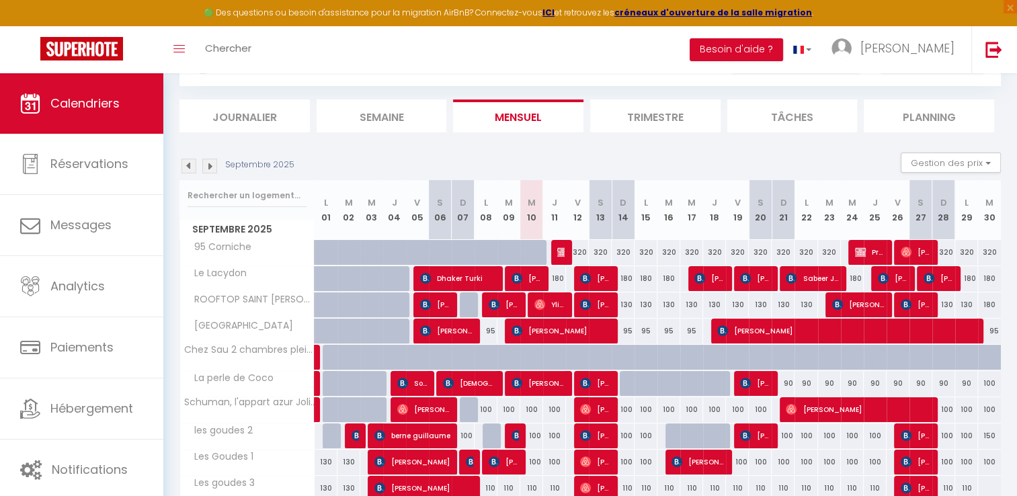
scroll to position [134, 0]
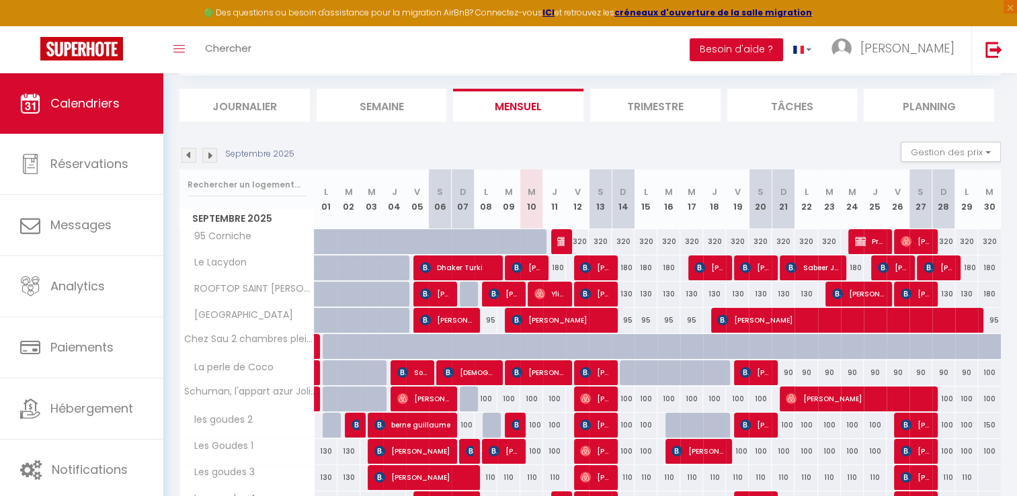
click at [190, 154] on img at bounding box center [188, 155] width 15 height 15
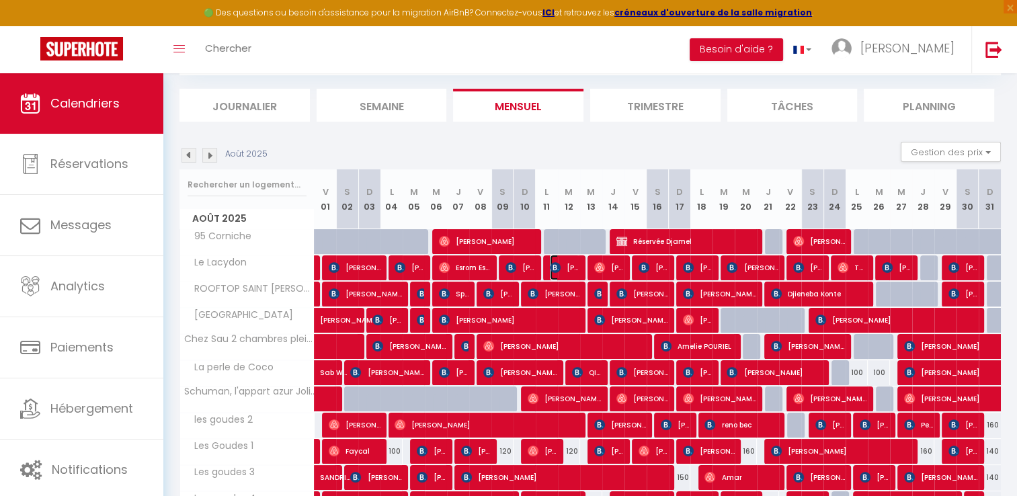
click at [551, 267] on img at bounding box center [555, 267] width 11 height 11
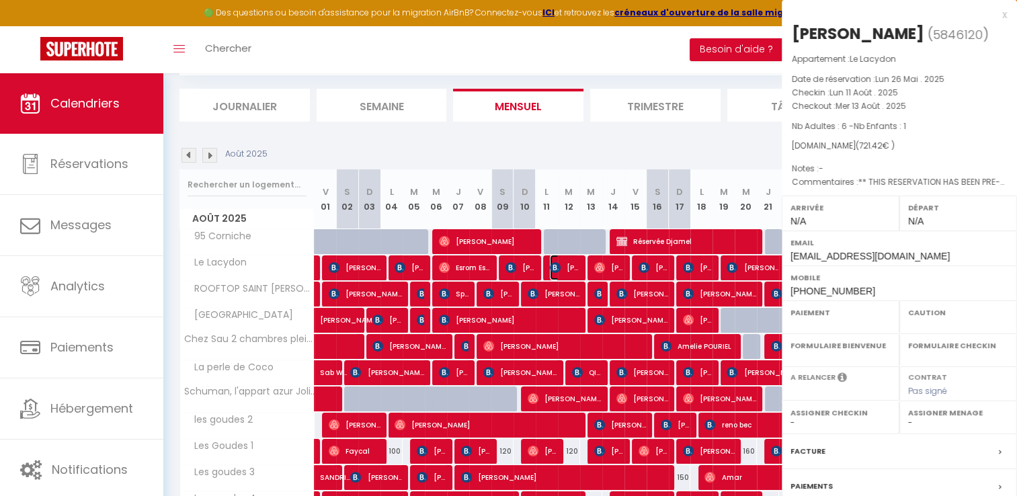
select select "OK"
select select "KO"
select select "0"
select select "1"
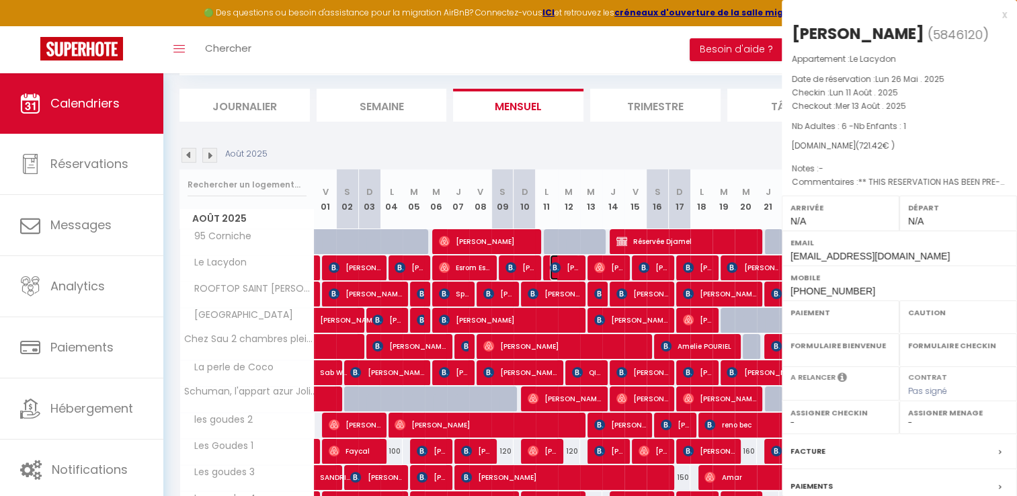
select select
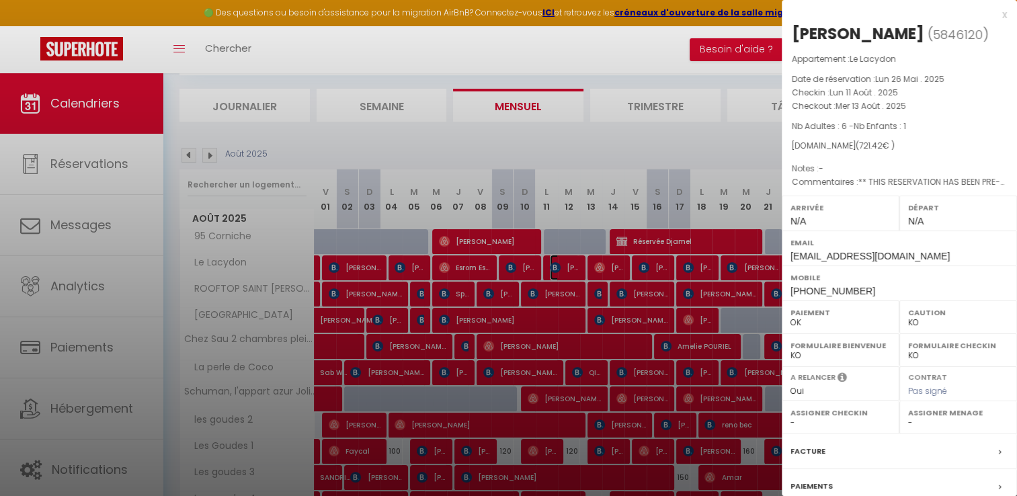
select select "15713"
drag, startPoint x: 791, startPoint y: 91, endPoint x: 932, endPoint y: 106, distance: 141.3
click at [932, 106] on div "Appartement : Le Lacydon Date de réservation : Lun 26 Mai . 2025 Checkin : Lun …" at bounding box center [898, 120] width 235 height 137
copy div "Checkin : Lun 11 Août . 2025 Checkout : Mer 13 Août . 2025"
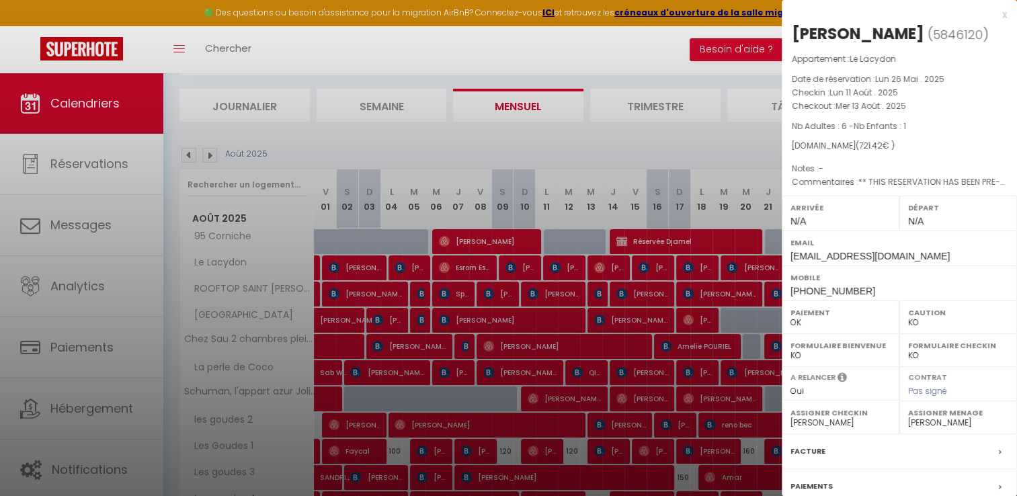
scroll to position [128, 0]
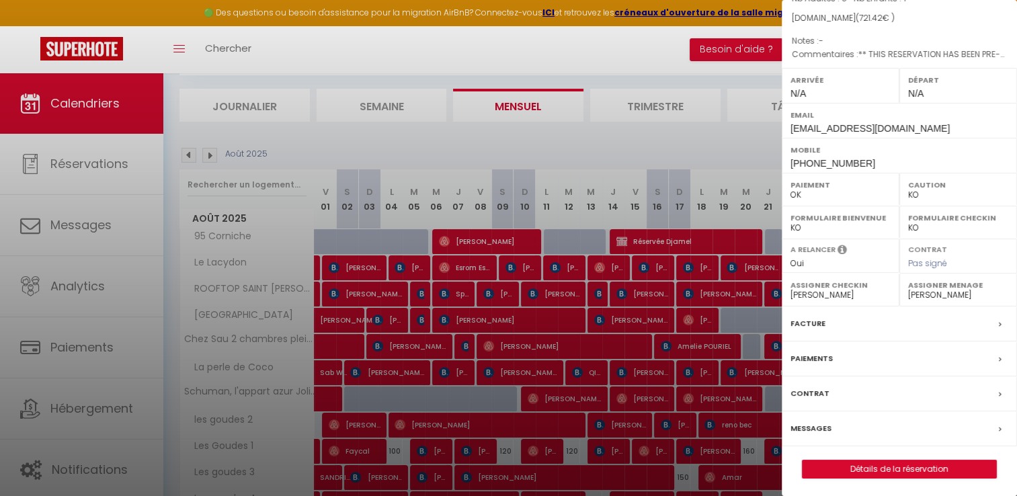
click at [803, 321] on label "Facture" at bounding box center [807, 323] width 35 height 14
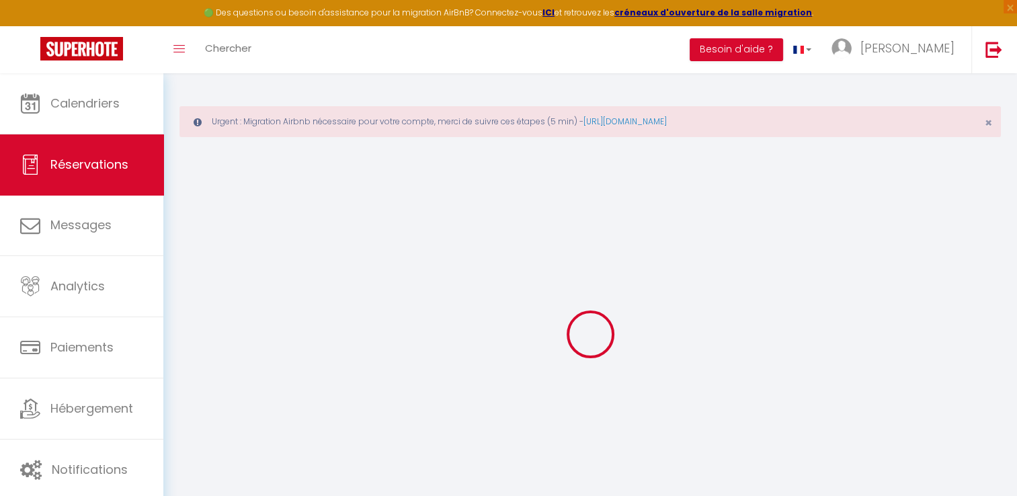
select select "cleaning"
select select "taxes"
select select
checkbox input "false"
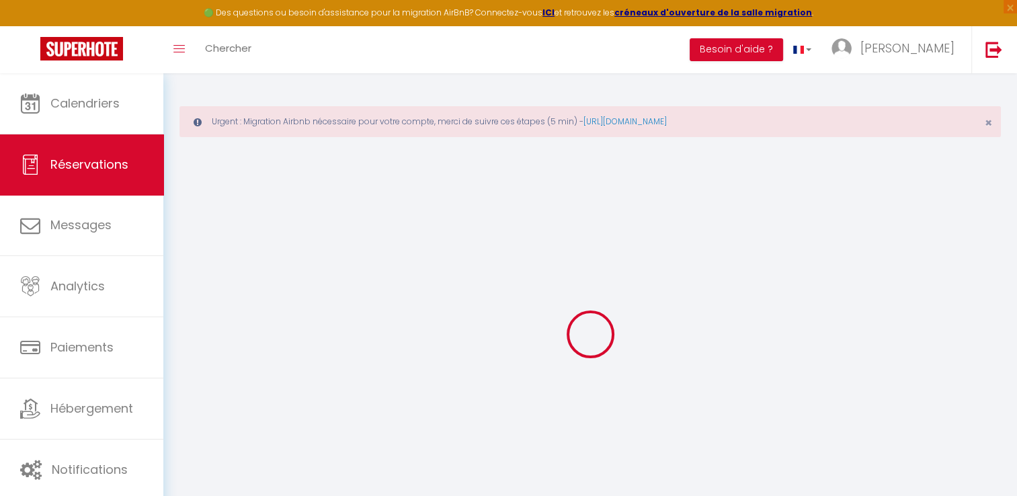
select select
checkbox input "false"
type textarea "** THIS RESERVATION HAS BEEN PRE-PAID ** BOOKING NOTE : Payment charge is EUR 1…"
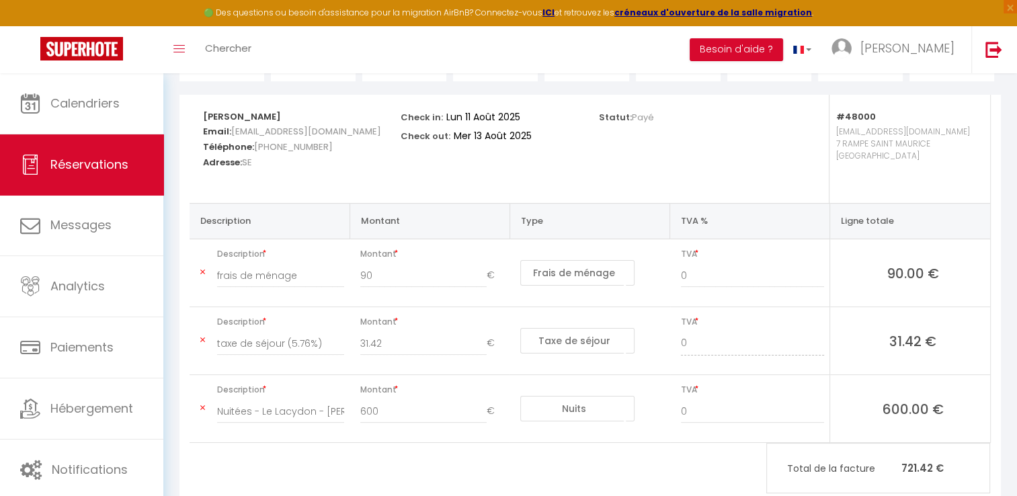
scroll to position [247, 0]
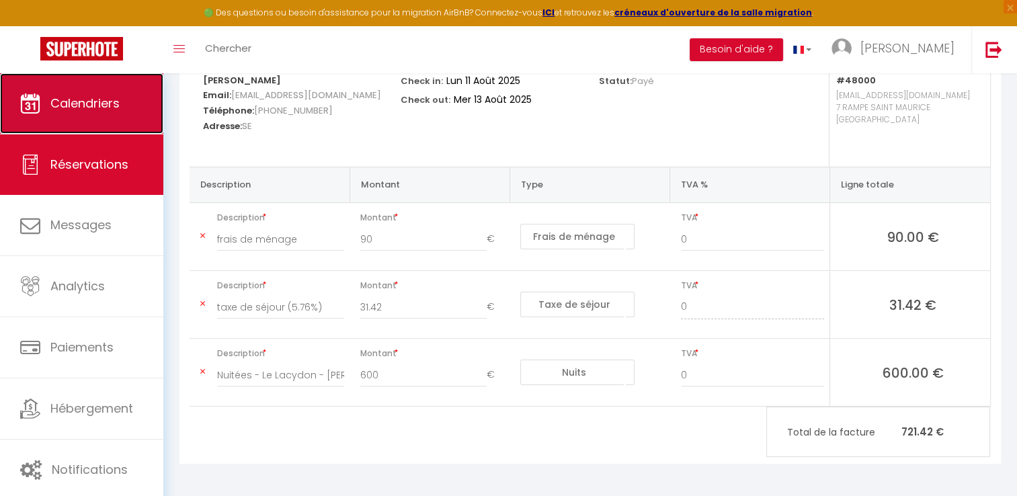
click at [83, 103] on span "Calendriers" at bounding box center [84, 103] width 69 height 17
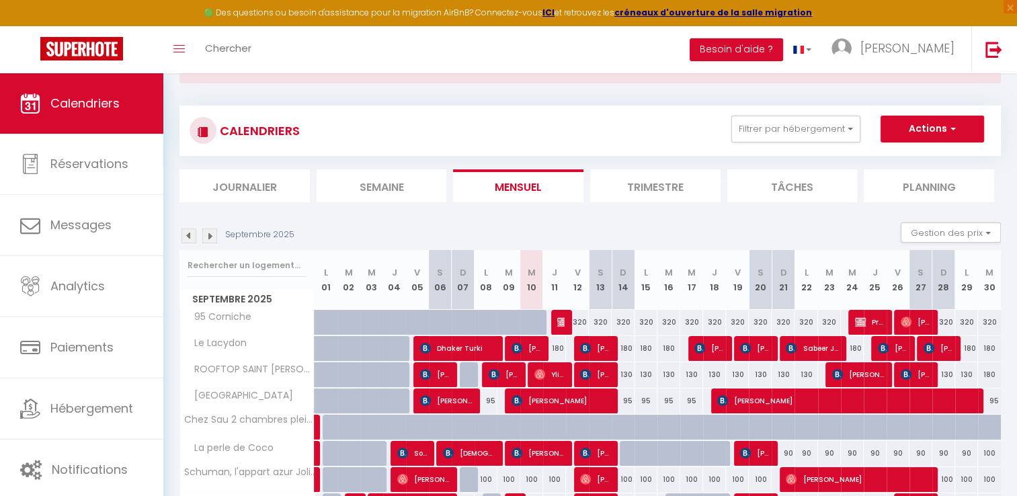
scroll to position [202, 0]
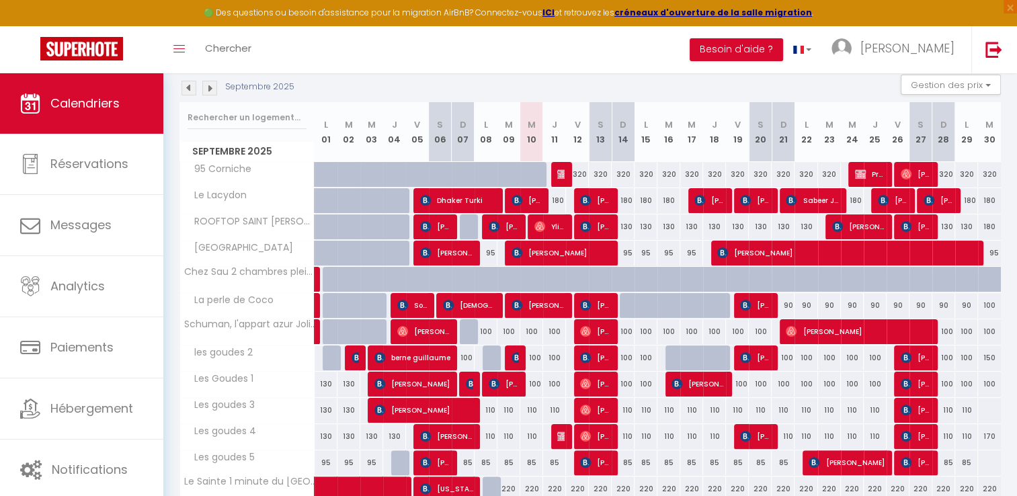
click at [187, 89] on img at bounding box center [188, 88] width 15 height 15
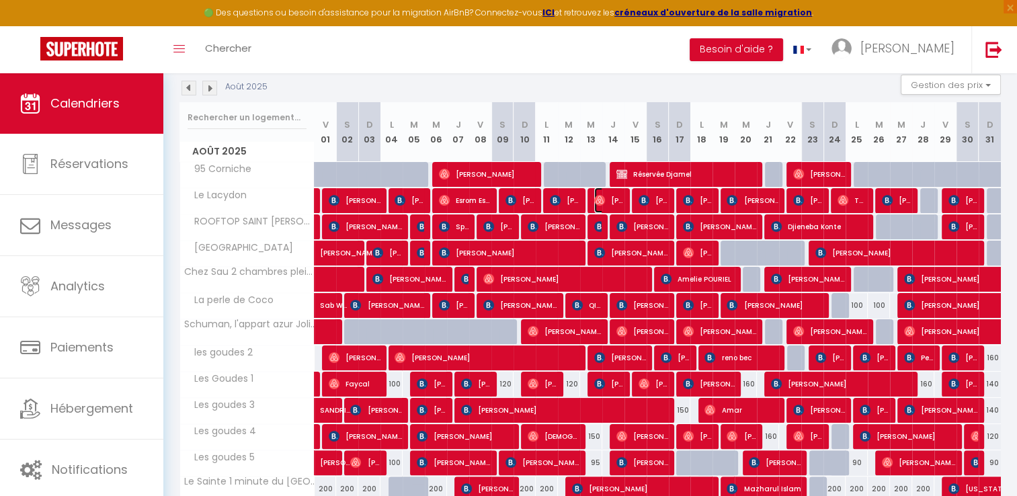
click at [608, 206] on span "[PERSON_NAME]" at bounding box center [609, 200] width 30 height 26
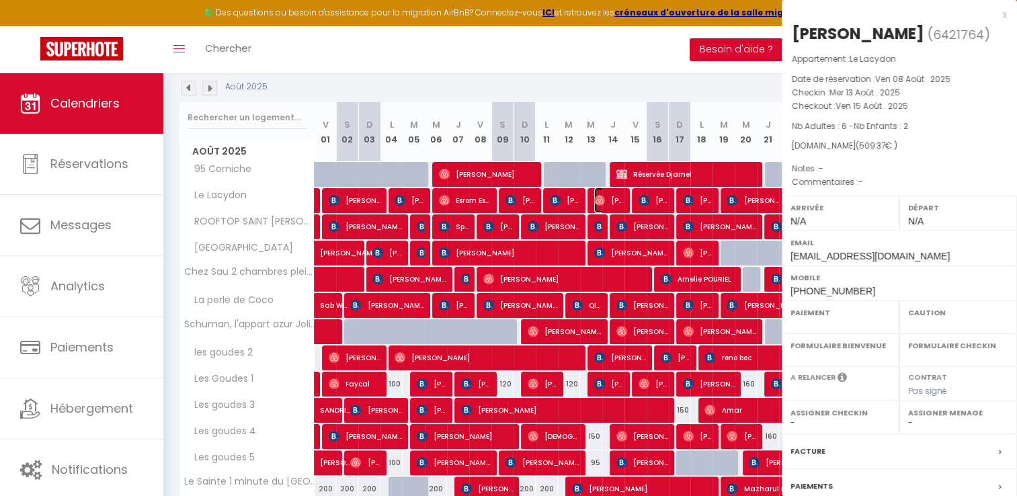
select select "OK"
select select "0"
select select "1"
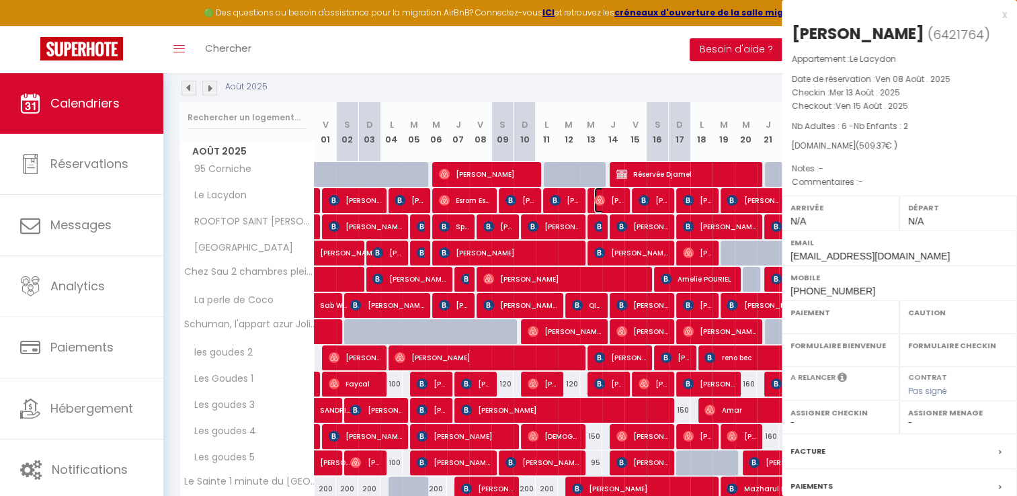
select select
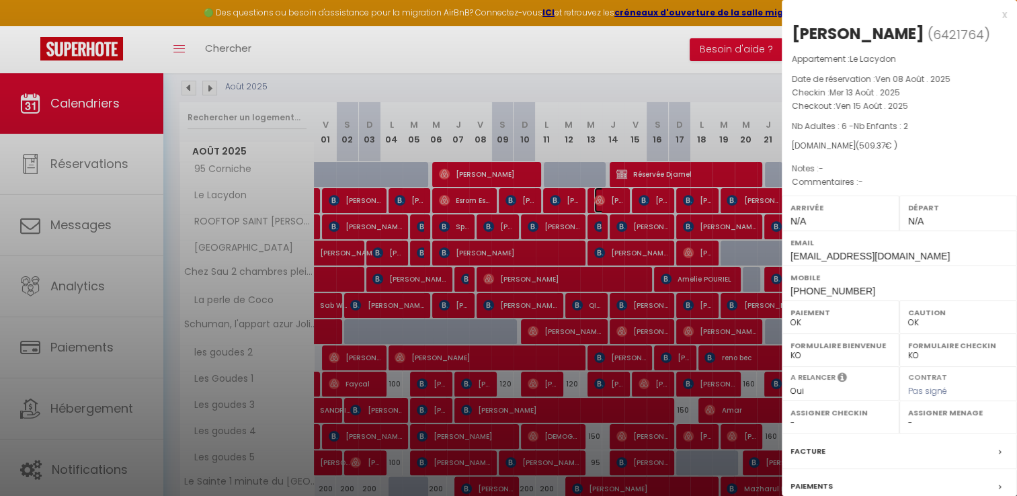
select select "15713"
drag, startPoint x: 791, startPoint y: 111, endPoint x: 935, endPoint y: 126, distance: 144.6
click at [935, 126] on div "Appartement : Le Lacydon Date de réservation : Ven 08 Août . 2025 Checkin : Mer…" at bounding box center [898, 120] width 235 height 137
copy div "Checkin : Mer 13 Août . 2025 Checkout : Ven 15 Août . 2025"
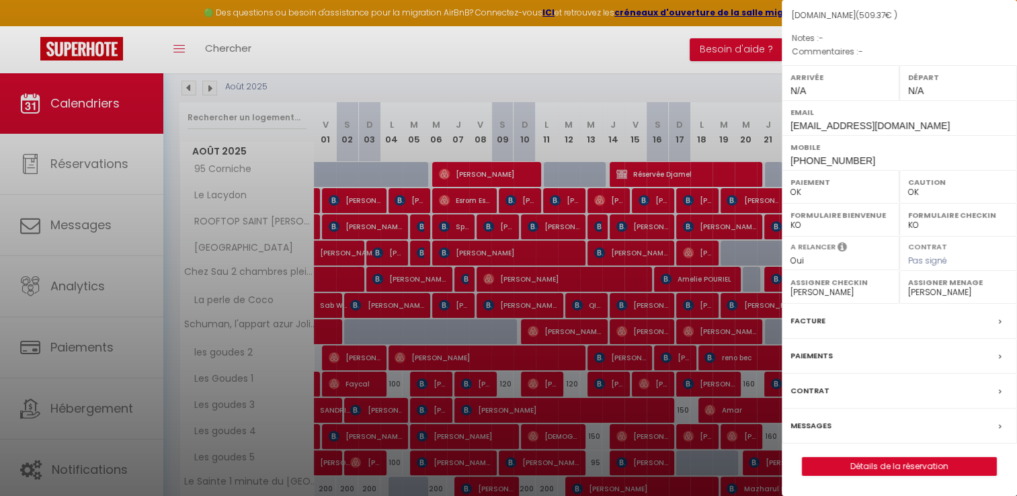
scroll to position [149, 0]
click at [815, 321] on label "Facture" at bounding box center [807, 321] width 35 height 14
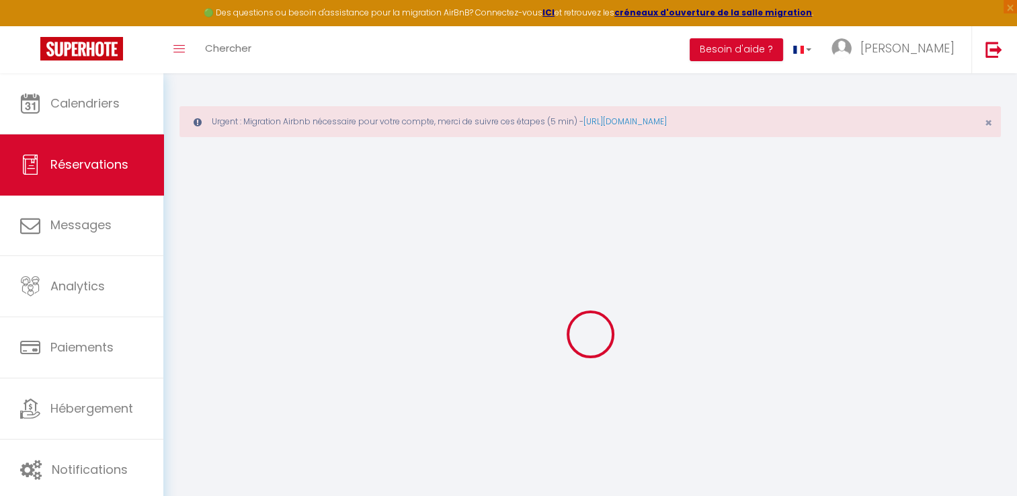
type input "Shahadat"
type input "Hossain"
type input "ysnwpa7dxqhogmpitjm916otjmok@reply.superhote.com"
type input "+33616726476"
select select
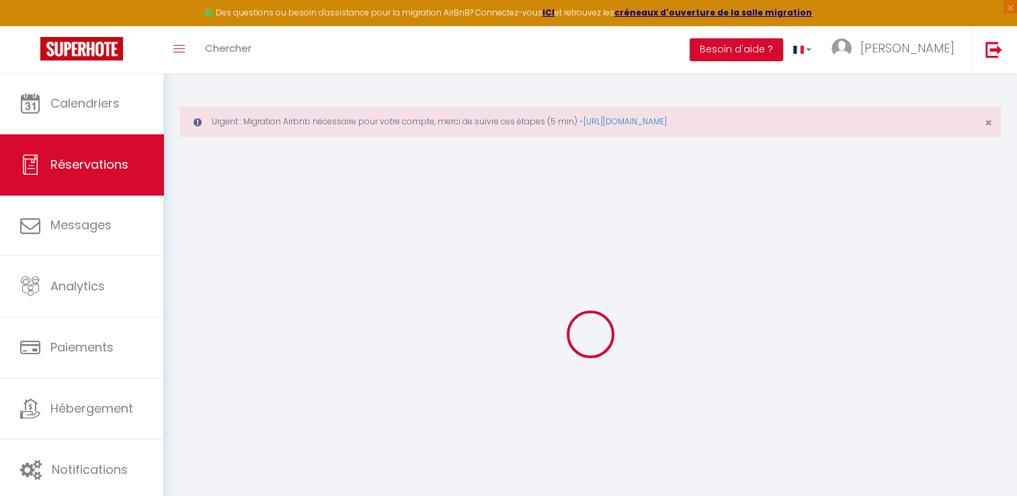
type input "17.71"
select select "48000"
select select "1"
select select
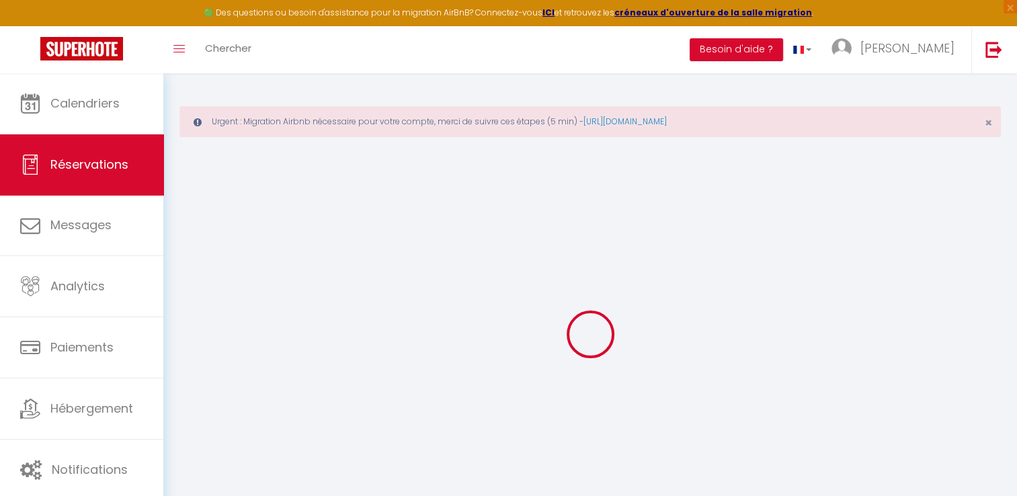
type input "6"
type input "2"
select select "12"
select select
type input "402"
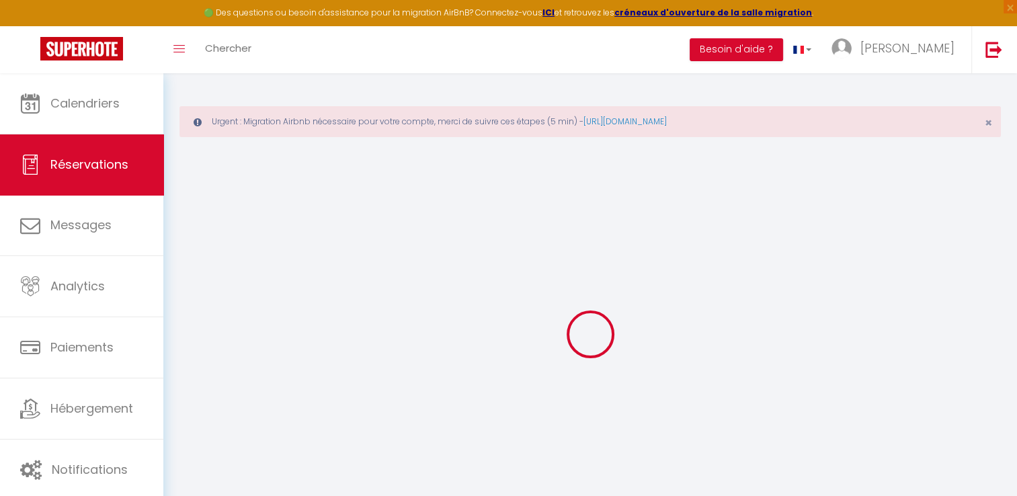
checkbox input "false"
type input "0"
select select "1"
type input "90"
type input "0"
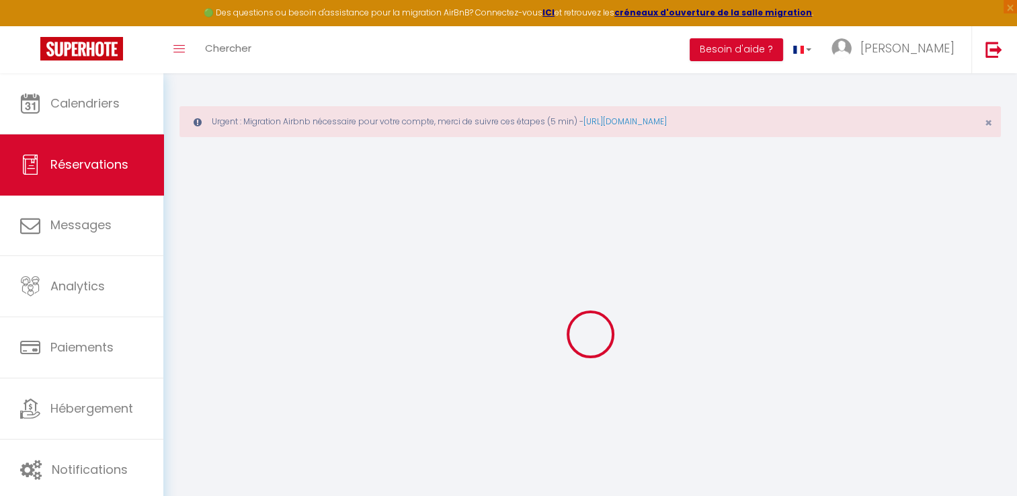
type input "0"
select select
select select "15"
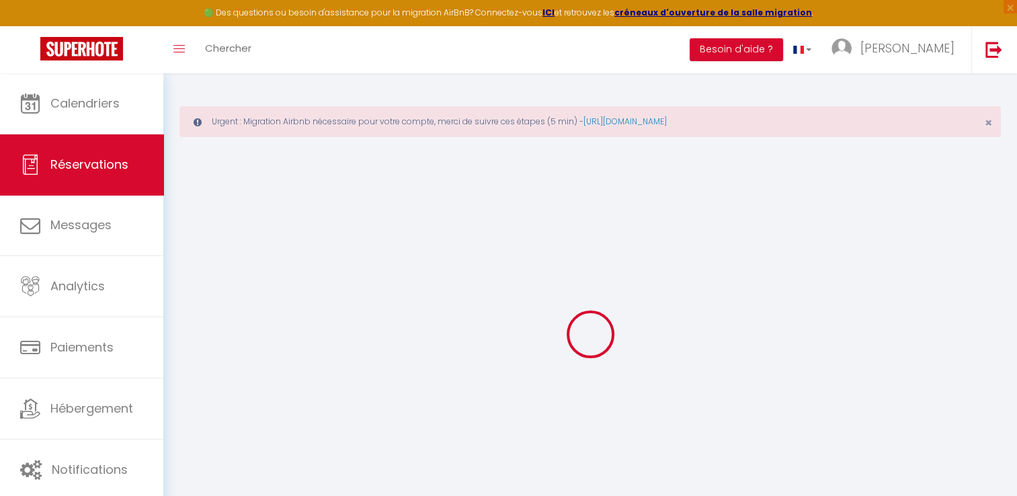
checkbox input "false"
select select
checkbox input "false"
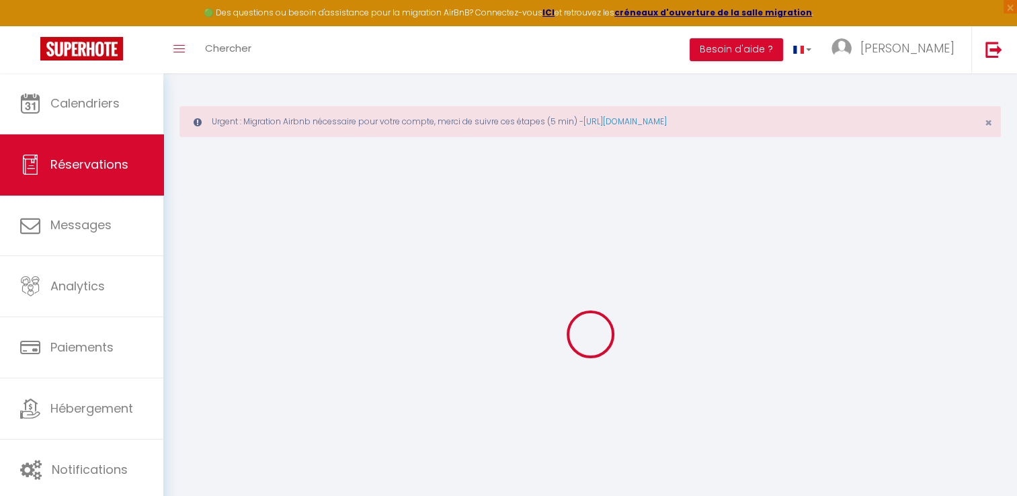
select select
checkbox input "false"
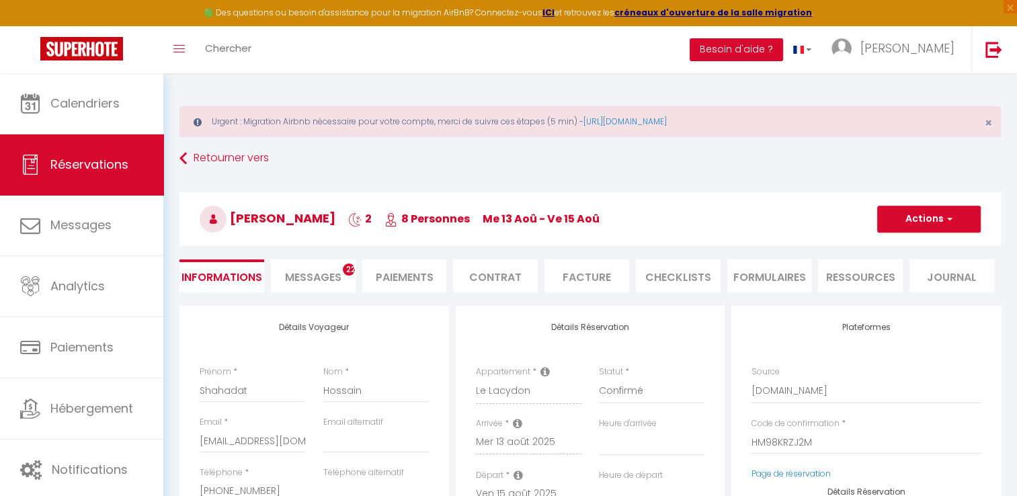
select select
checkbox input "false"
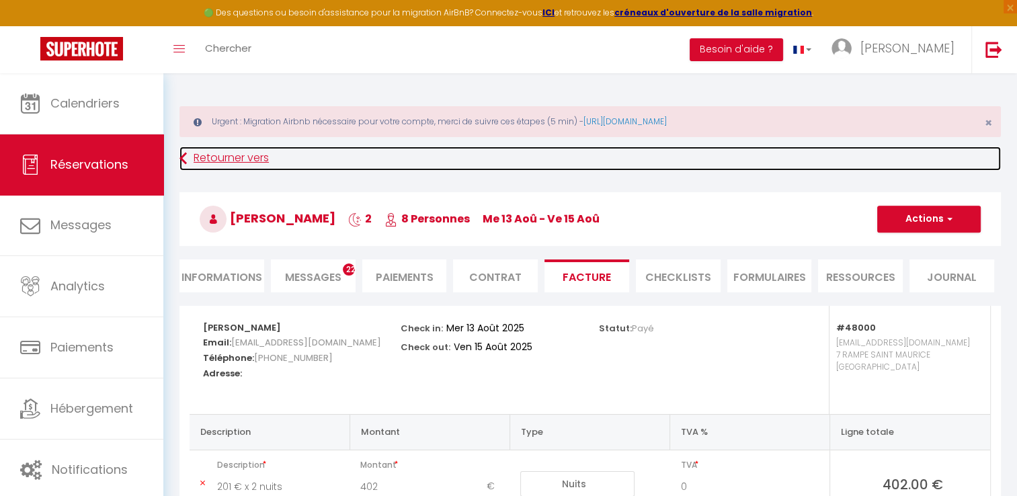
click at [210, 156] on link "Retourner vers" at bounding box center [589, 158] width 821 height 24
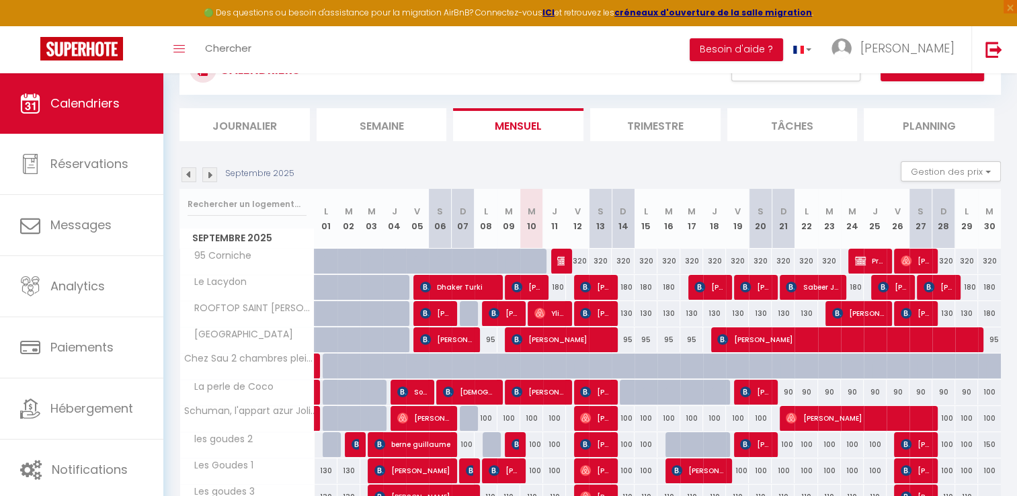
scroll to position [114, 0]
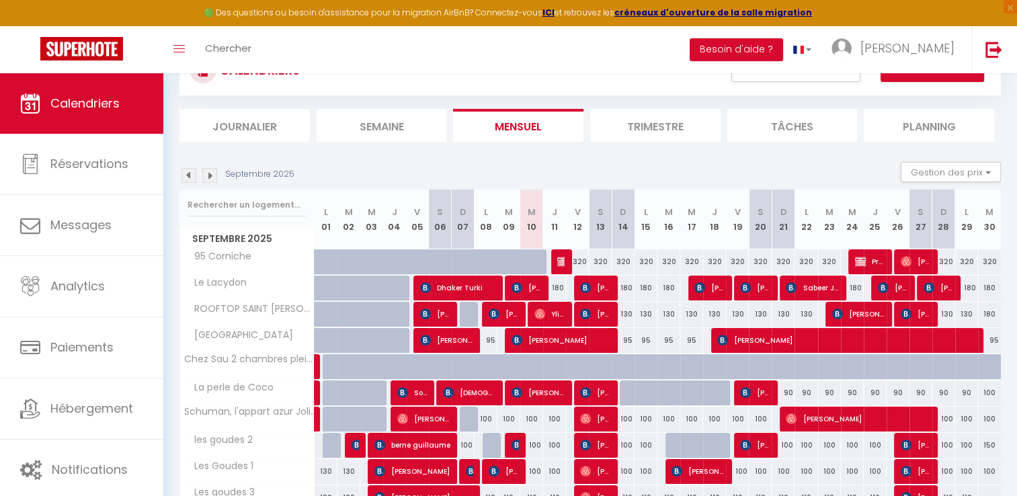
click at [188, 173] on img at bounding box center [188, 175] width 15 height 15
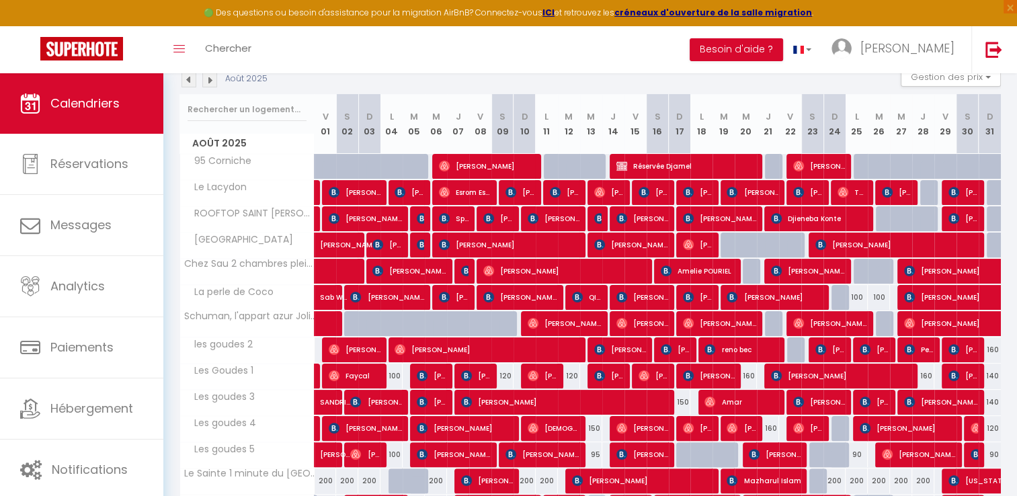
scroll to position [181, 0]
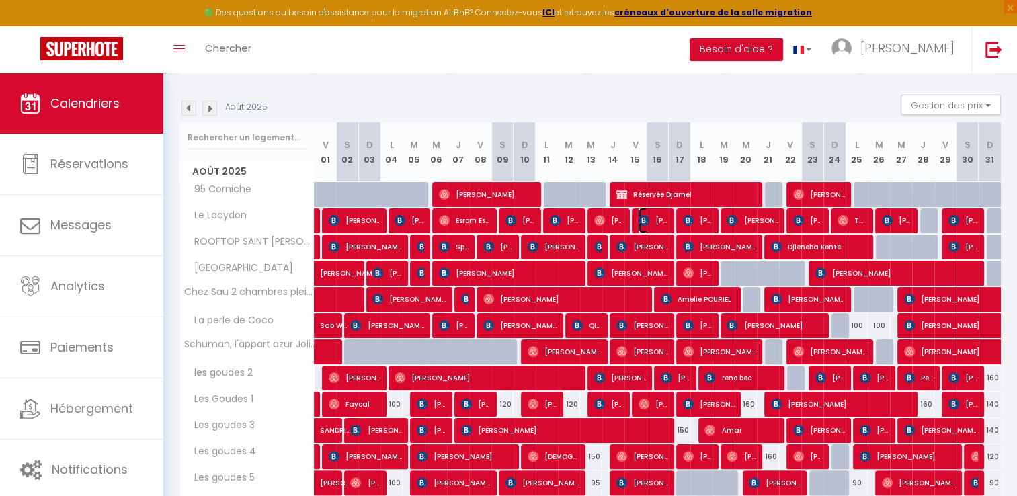
click at [641, 223] on img at bounding box center [643, 220] width 11 height 11
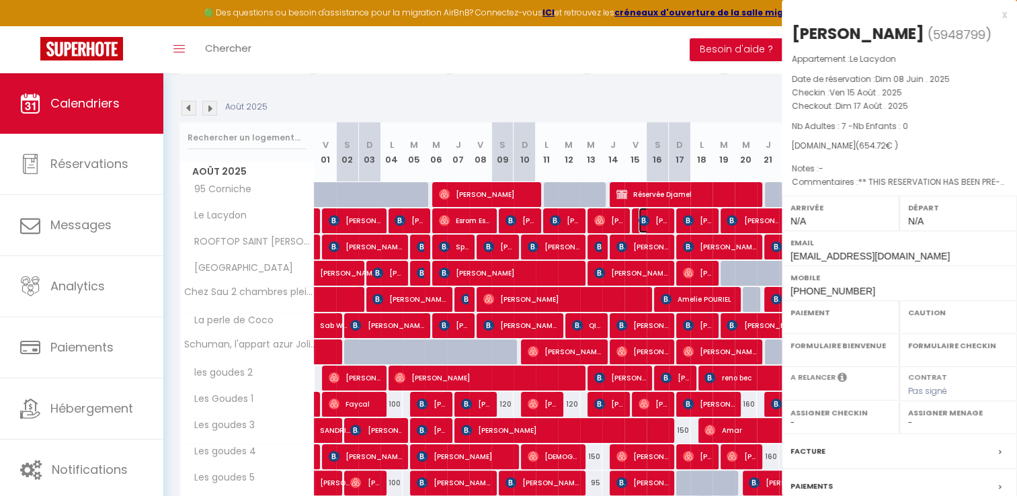
select select "OK"
select select "KO"
select select "0"
select select "1"
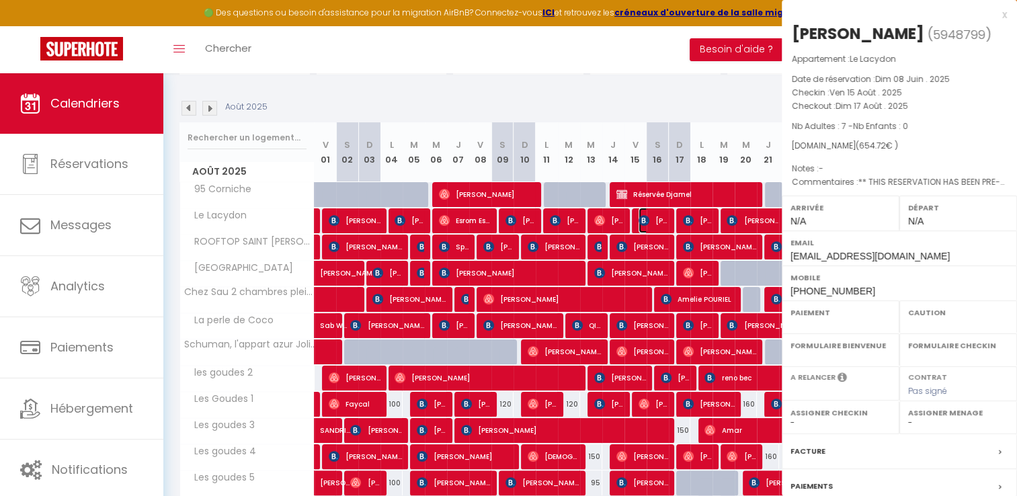
select select
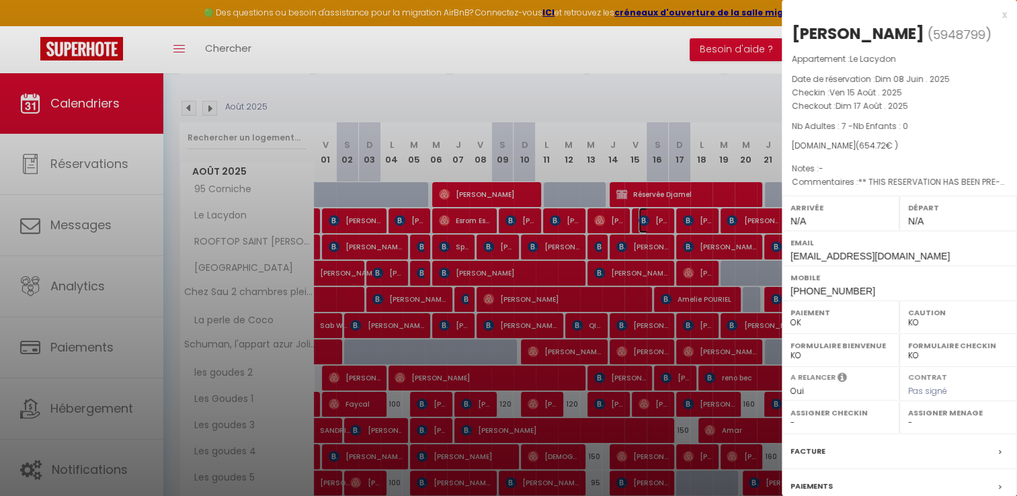
select select "15713"
drag, startPoint x: 785, startPoint y: 91, endPoint x: 922, endPoint y: 109, distance: 137.5
click at [922, 109] on div "Appartement : Le Lacydon Date de réservation : Dim 08 Juin . 2025 Checkin : Ven…" at bounding box center [898, 120] width 235 height 137
copy div "Checkin : Ven 15 Août . 2025 Checkout : Dim 17 Août . 2025"
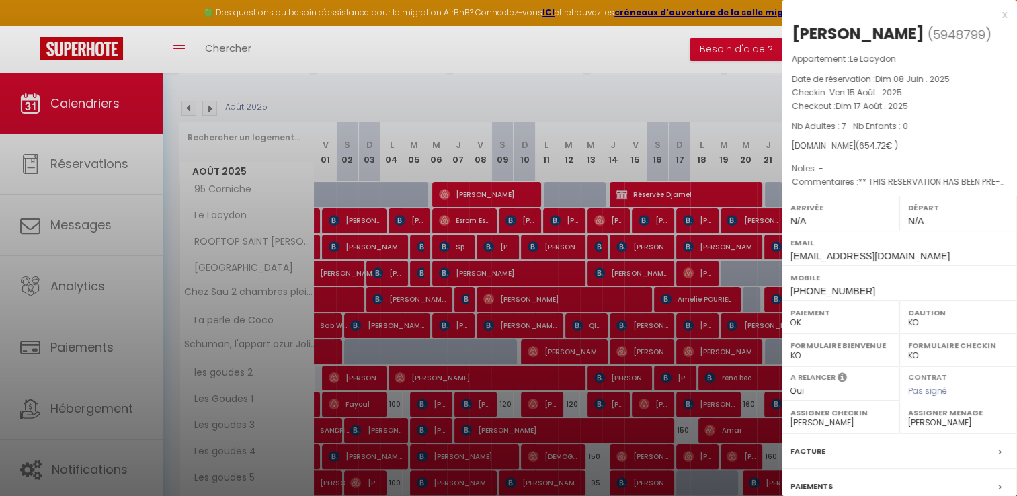
click at [992, 13] on div "x" at bounding box center [893, 15] width 225 height 16
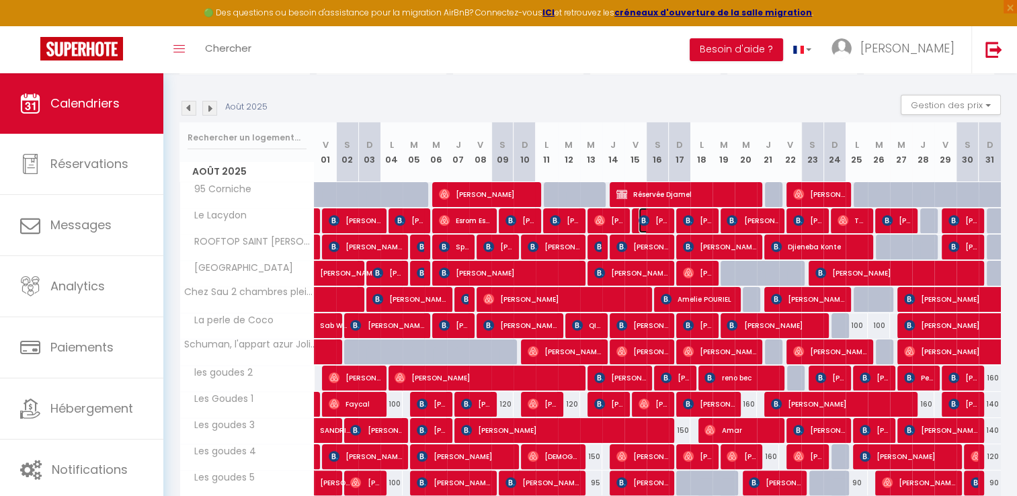
click at [648, 224] on img at bounding box center [643, 220] width 11 height 11
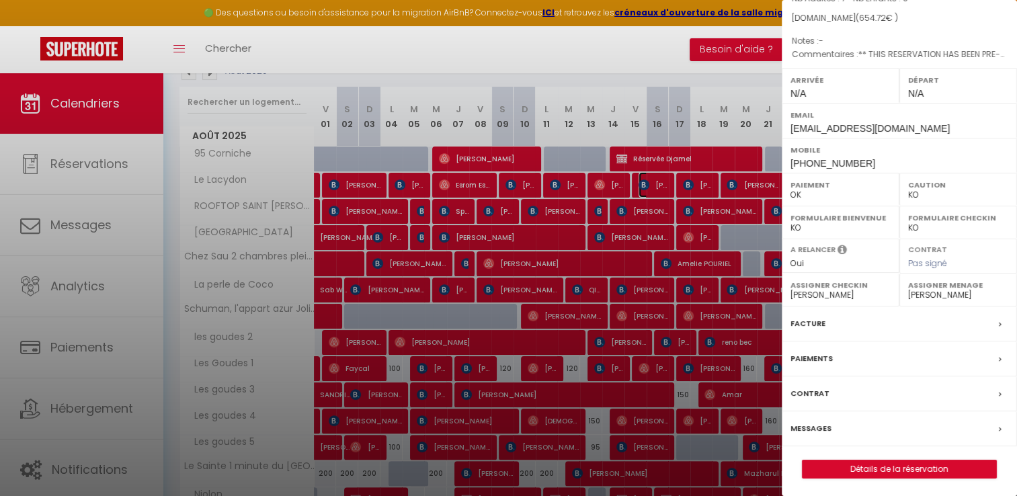
scroll to position [249, 0]
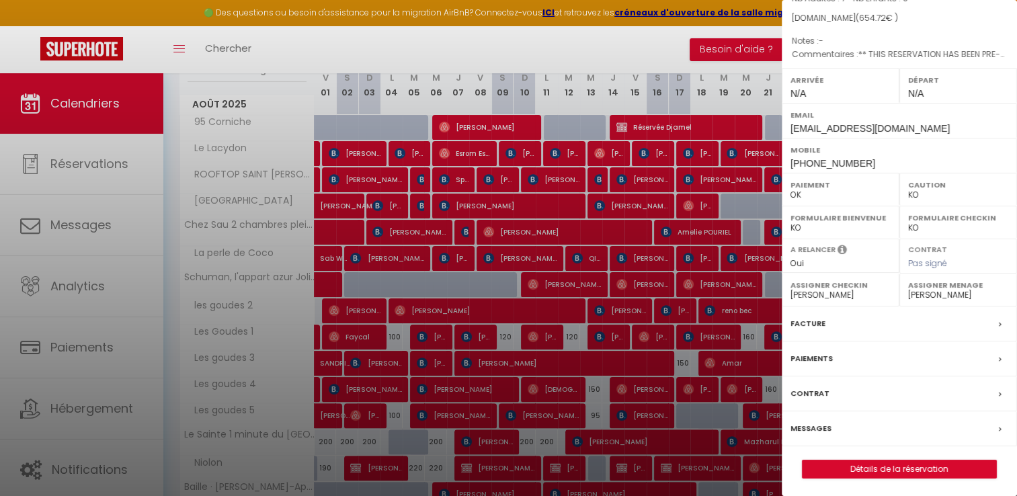
click at [798, 323] on label "Facture" at bounding box center [807, 323] width 35 height 14
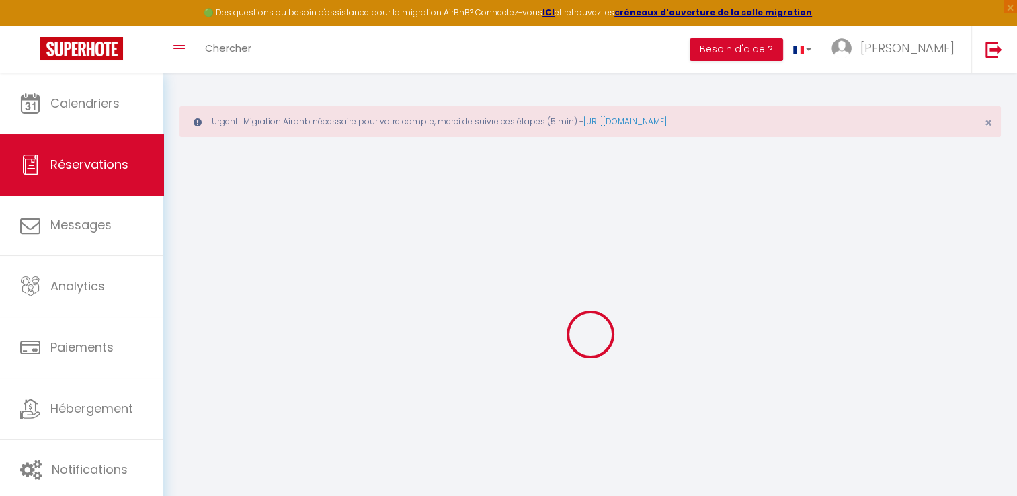
select select "cleaning"
select select "taxes"
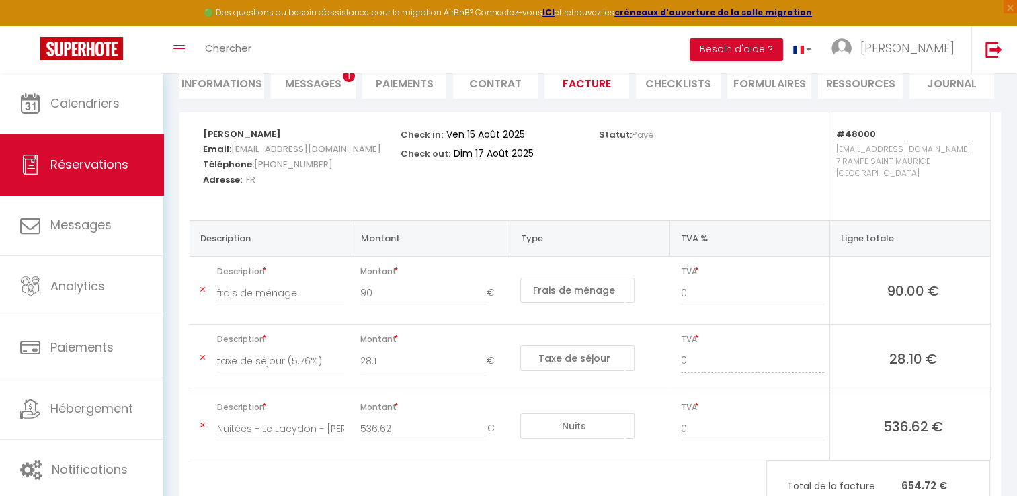
scroll to position [202, 0]
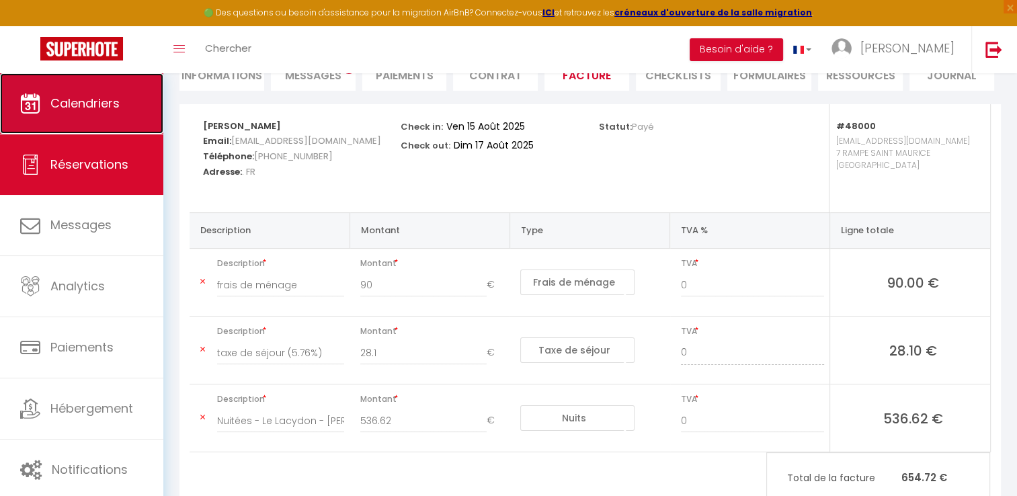
click at [95, 103] on span "Calendriers" at bounding box center [84, 103] width 69 height 17
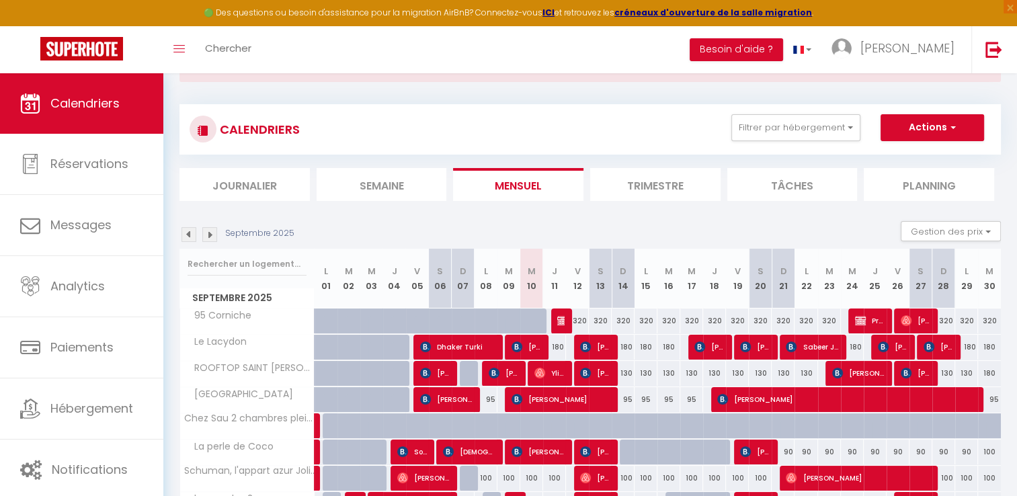
scroll to position [134, 0]
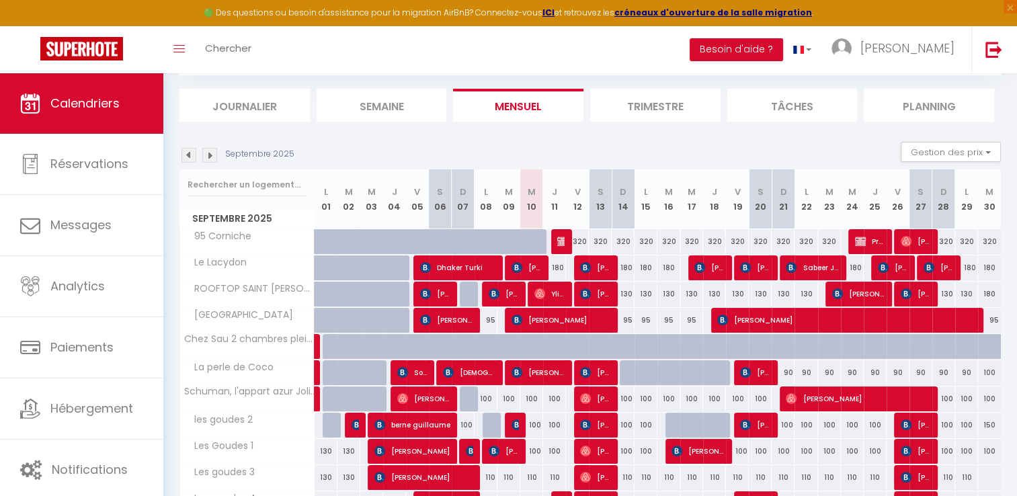
click at [190, 157] on img at bounding box center [188, 155] width 15 height 15
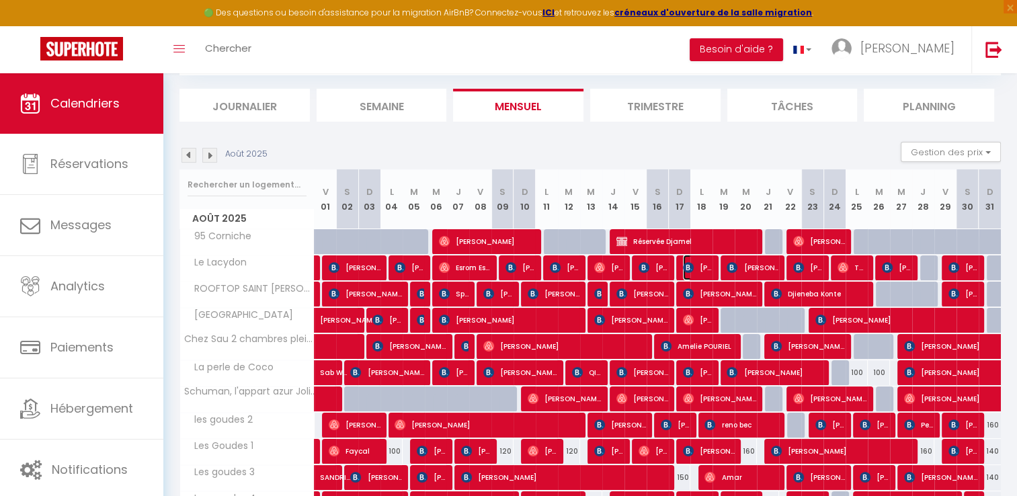
click at [695, 270] on span "[PERSON_NAME]" at bounding box center [698, 268] width 30 height 26
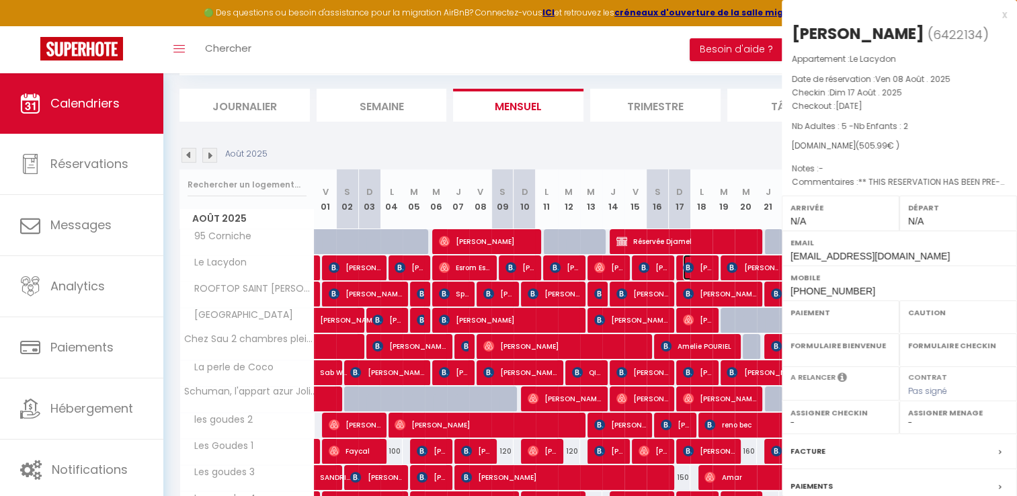
select select "OK"
select select "KO"
select select "0"
select select "1"
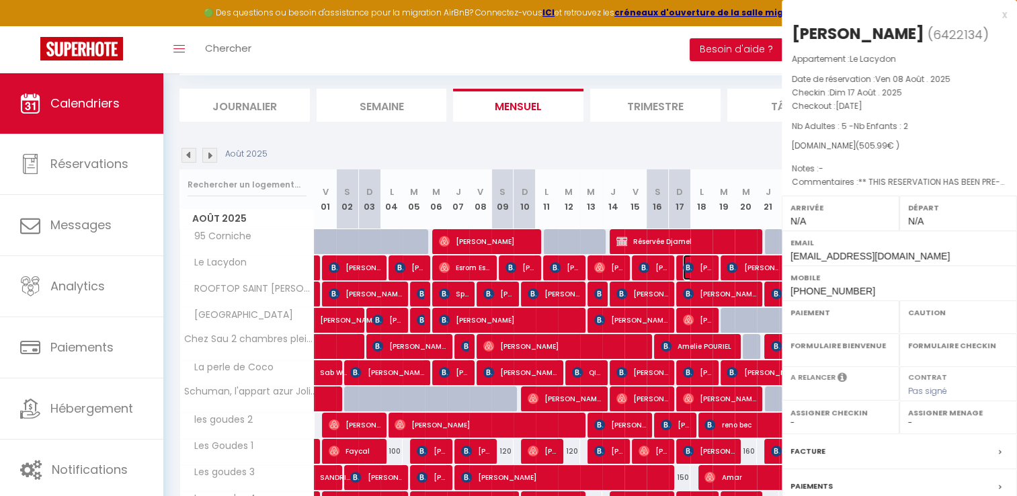
select select
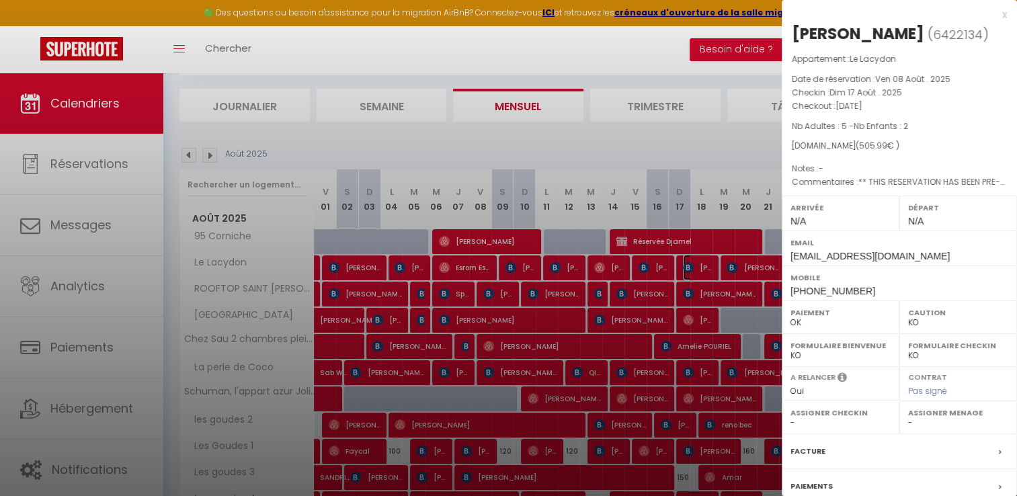
select select "15713"
drag, startPoint x: 792, startPoint y: 95, endPoint x: 920, endPoint y: 110, distance: 129.1
click at [920, 109] on div "Appartement : Le Lacydon Date de réservation : Ven 08 Août . 2025 Checkin : Dim…" at bounding box center [898, 120] width 235 height 137
copy div "Checkin : Dim 17 Août . 2025 Checkout : Mar 19 Août . 2025"
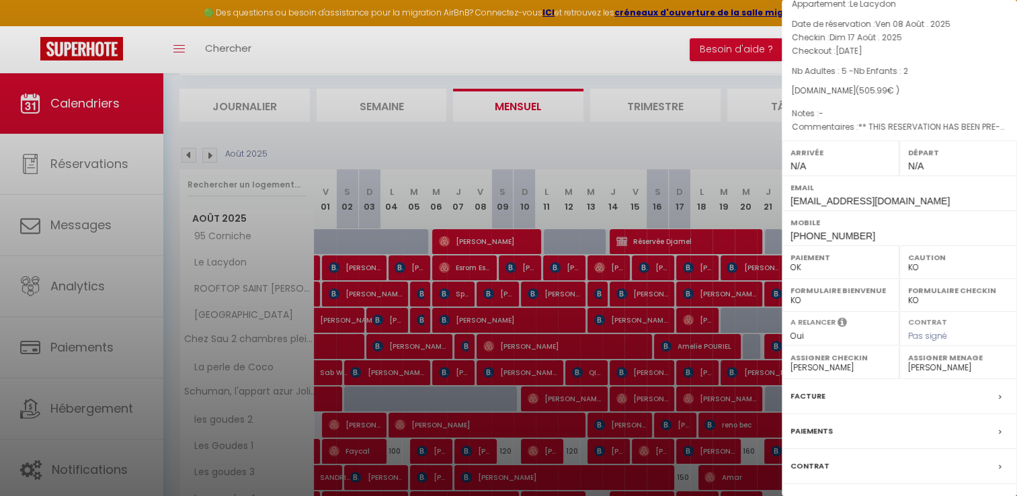
scroll to position [0, 0]
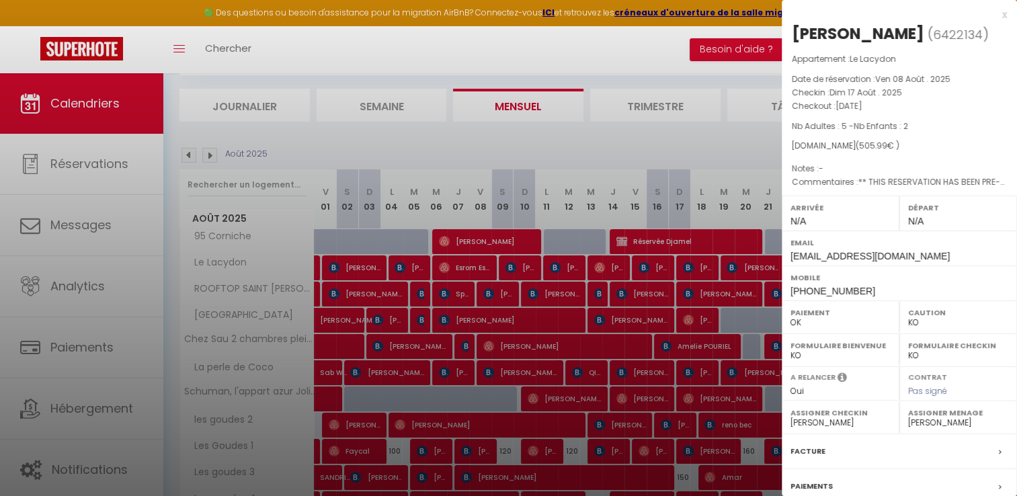
click at [994, 15] on div "x" at bounding box center [893, 15] width 225 height 16
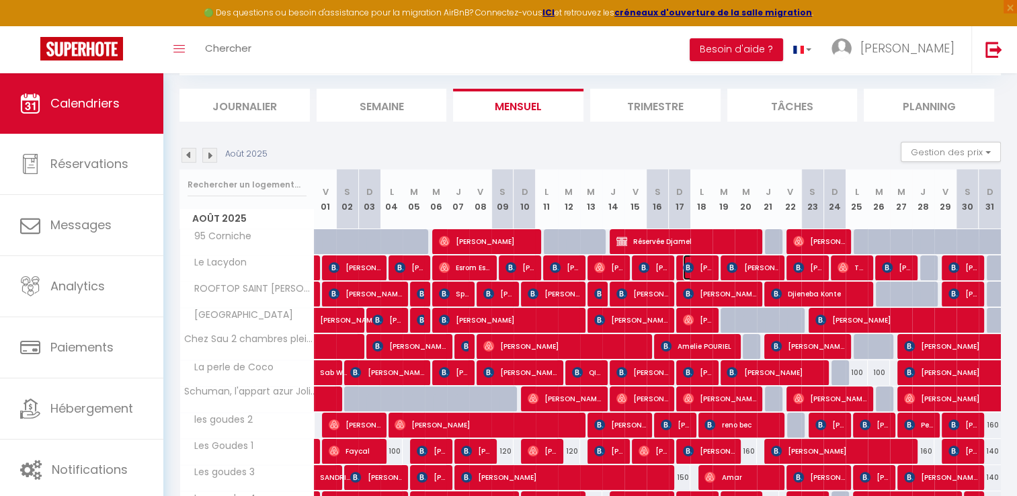
click at [690, 269] on img at bounding box center [688, 267] width 11 height 11
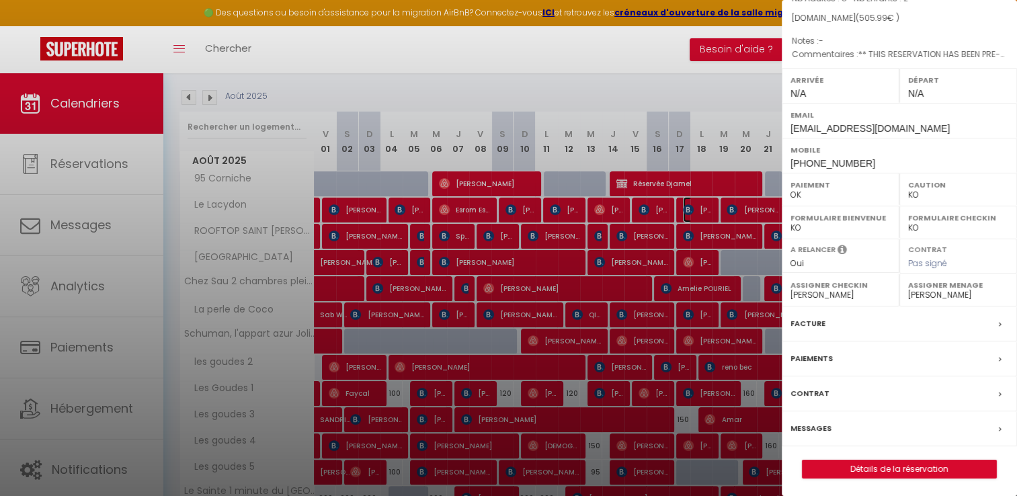
scroll to position [202, 0]
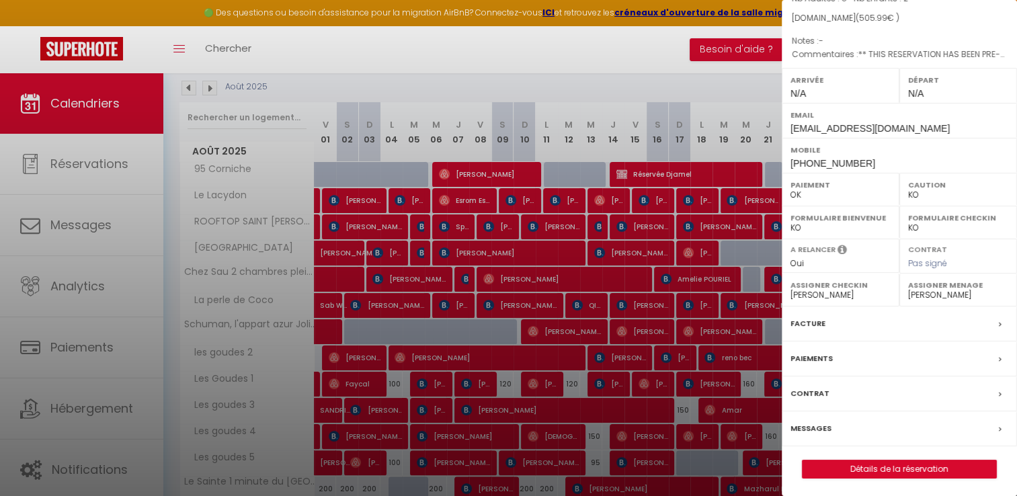
click at [806, 319] on label "Facture" at bounding box center [807, 323] width 35 height 14
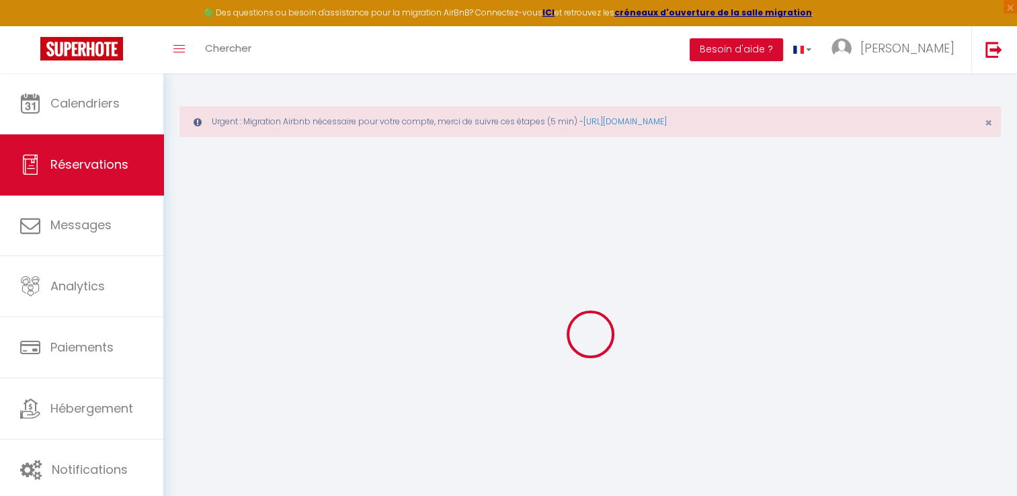
select select
checkbox input "false"
select select
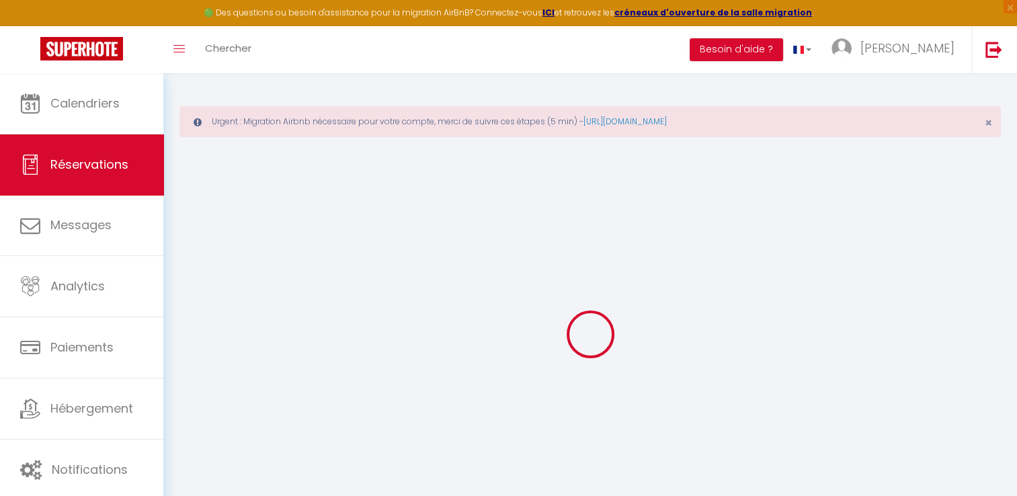
checkbox input "false"
type textarea "** THIS RESERVATION HAS BEEN PRE-PAID ** BOOKING NOTE : Payment charge is EUR 7…"
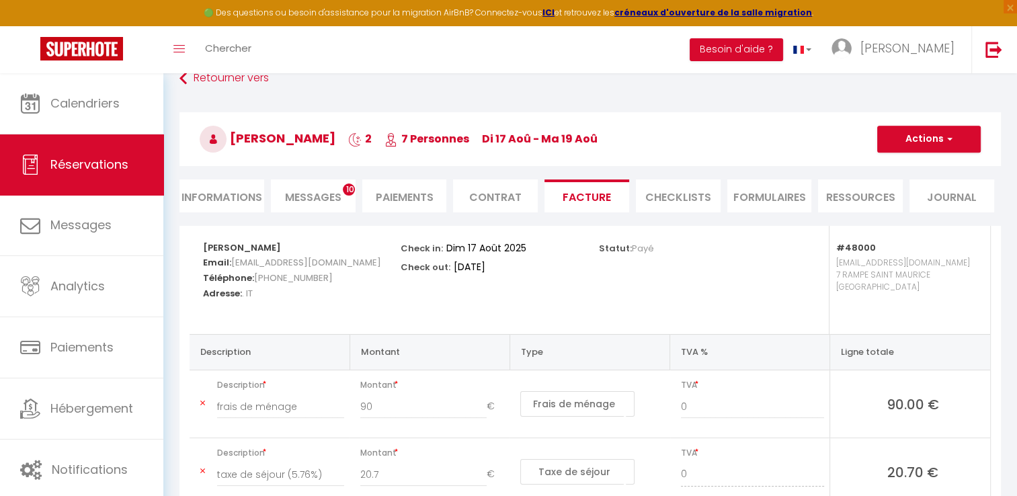
scroll to position [202, 0]
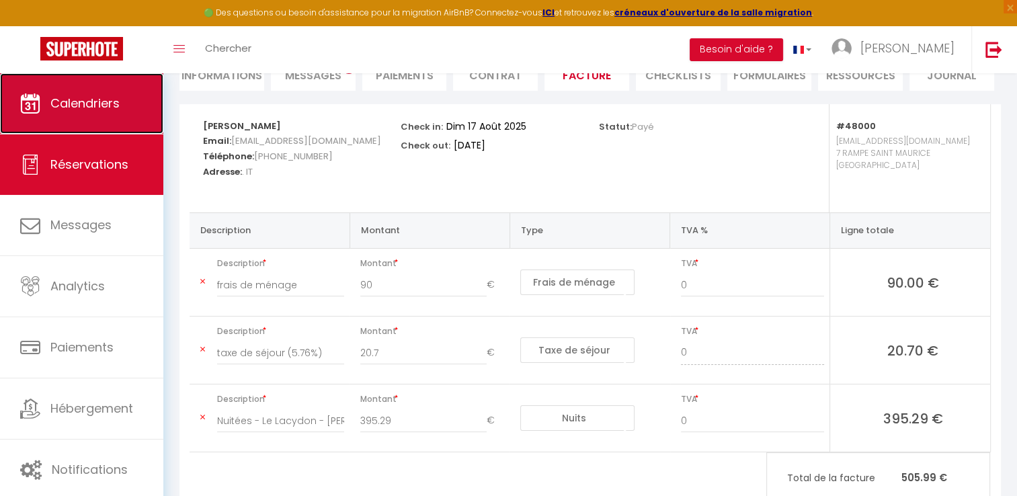
click at [105, 97] on span "Calendriers" at bounding box center [84, 103] width 69 height 17
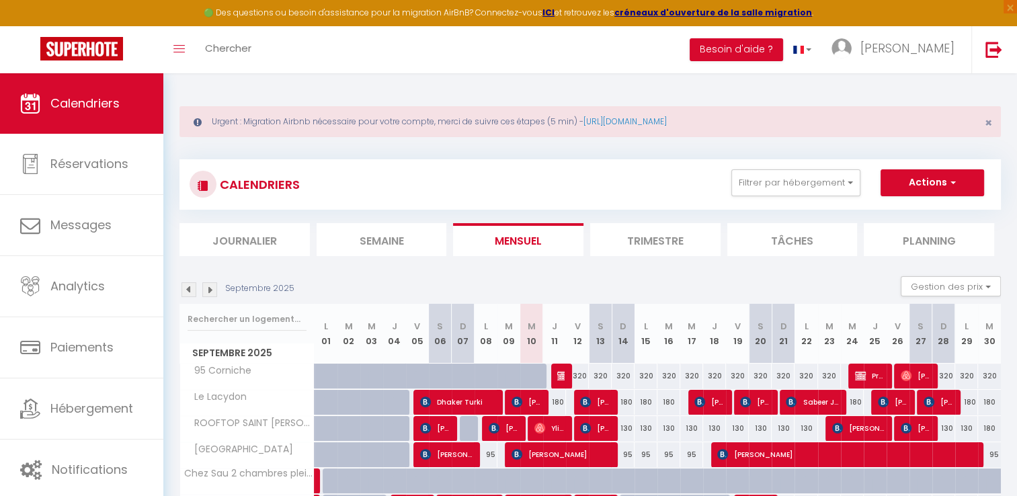
click at [188, 292] on img at bounding box center [188, 289] width 15 height 15
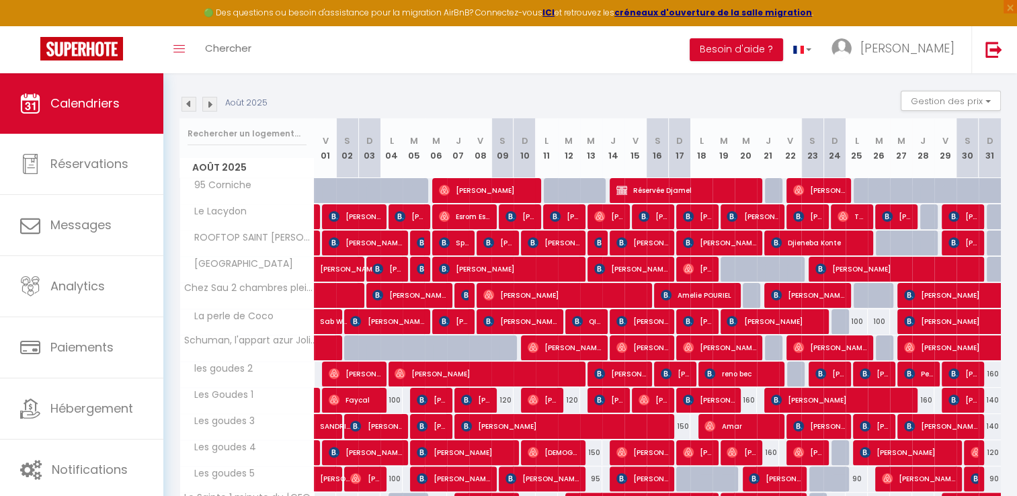
scroll to position [134, 0]
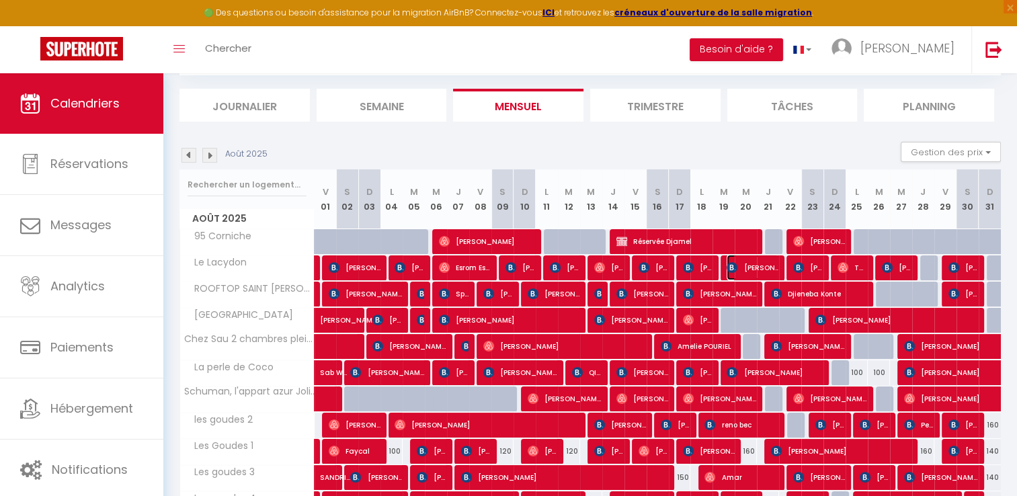
click at [750, 265] on span "[PERSON_NAME]" at bounding box center [752, 268] width 52 height 26
select select "OK"
select select "KO"
select select "0"
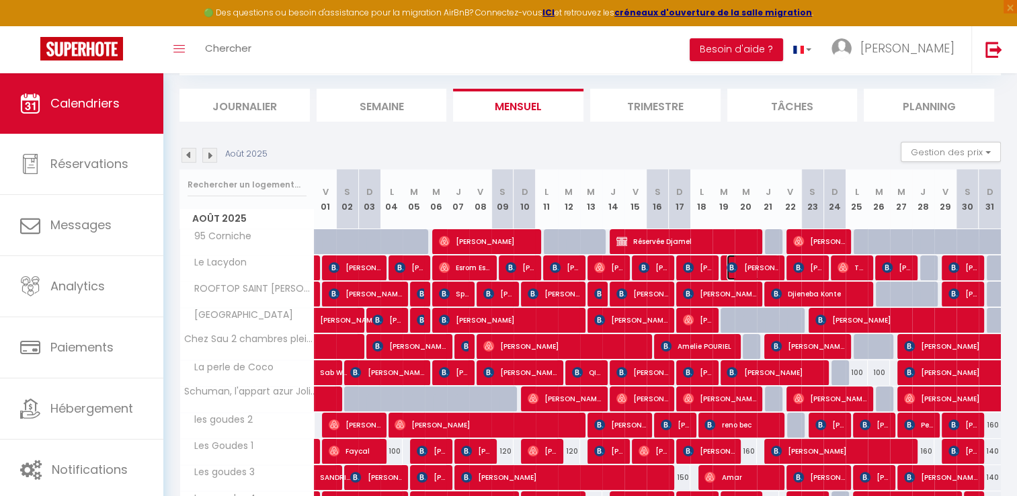
select select "1"
select select
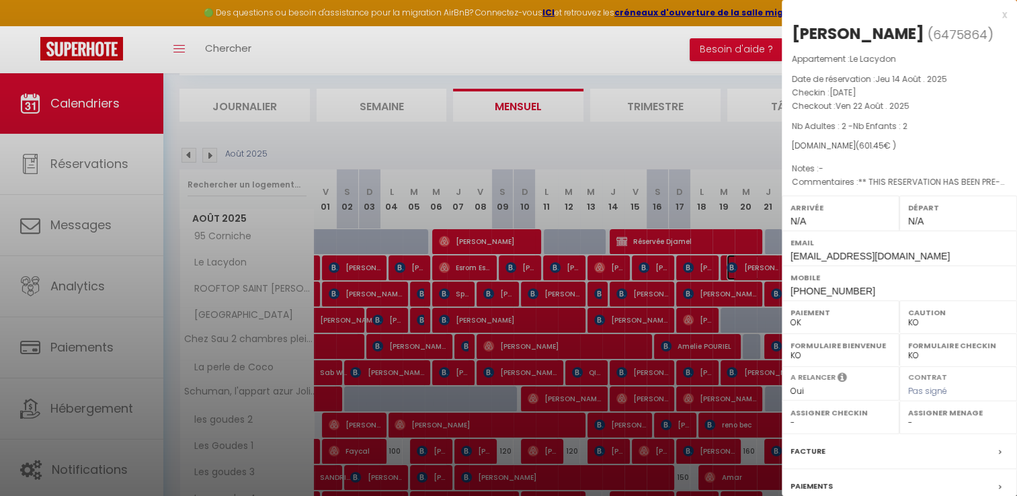
select select "15713"
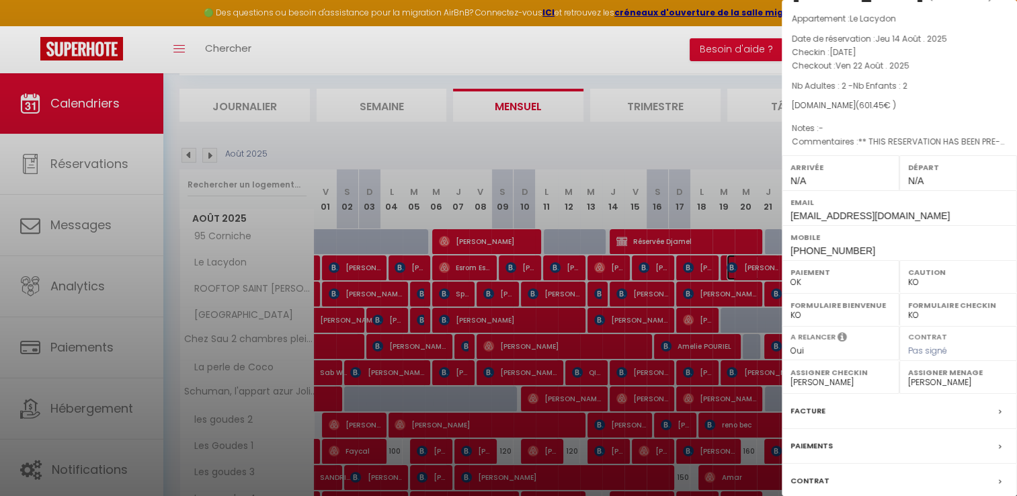
scroll to position [0, 0]
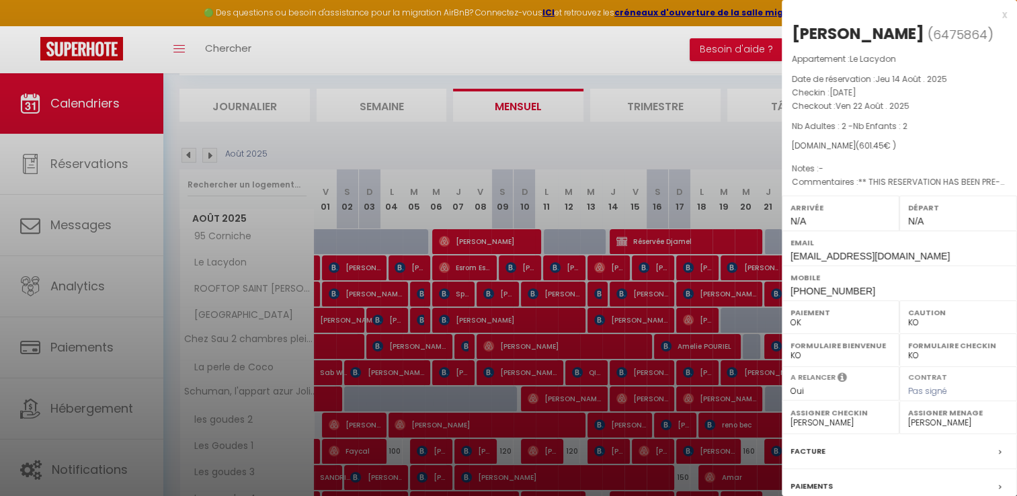
drag, startPoint x: 790, startPoint y: 91, endPoint x: 911, endPoint y: 112, distance: 122.7
click at [911, 112] on div "Appartement : Le Lacydon Date de réservation : Jeu 14 Août . 2025 Checkin : Mar…" at bounding box center [898, 120] width 235 height 137
click at [923, 126] on p "Nb Adultes : 2 - Nb Enfants : 2" at bounding box center [898, 126] width 215 height 13
drag, startPoint x: 791, startPoint y: 93, endPoint x: 921, endPoint y: 101, distance: 130.6
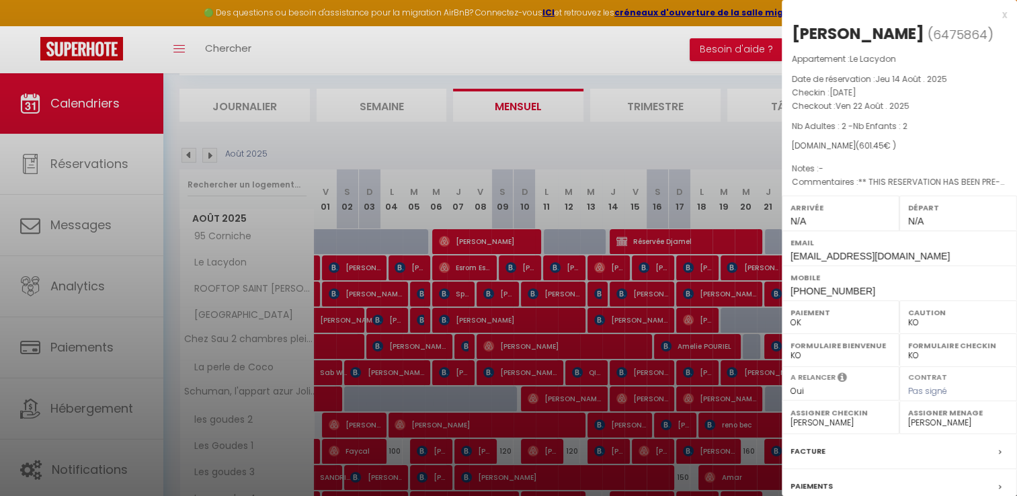
click at [921, 101] on div "Appartement : Le Lacydon Date de réservation : Jeu 14 Août . 2025 Checkin : Mar…" at bounding box center [898, 120] width 235 height 137
copy div "Checkin : Mar 19 Août . 2025 Checkout : Ven 22 Août . 2025"
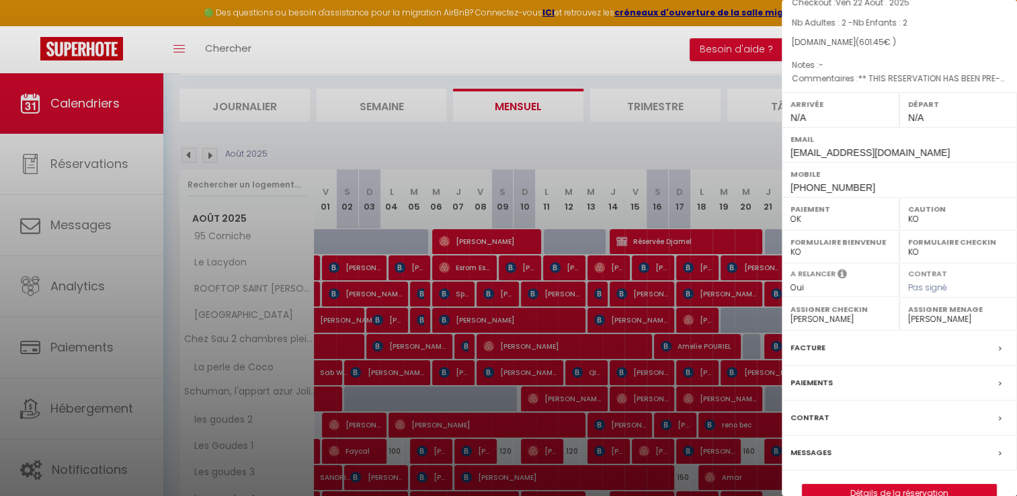
scroll to position [128, 0]
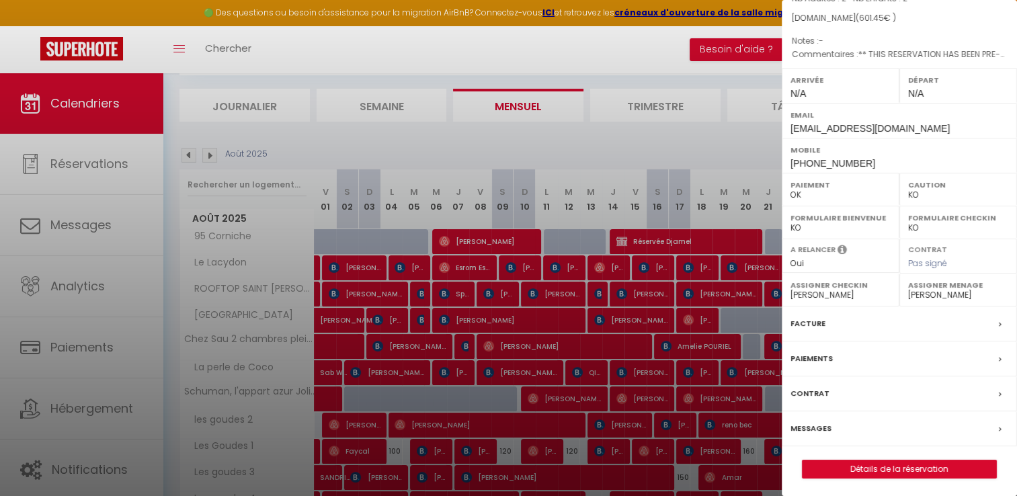
click at [811, 321] on label "Facture" at bounding box center [807, 323] width 35 height 14
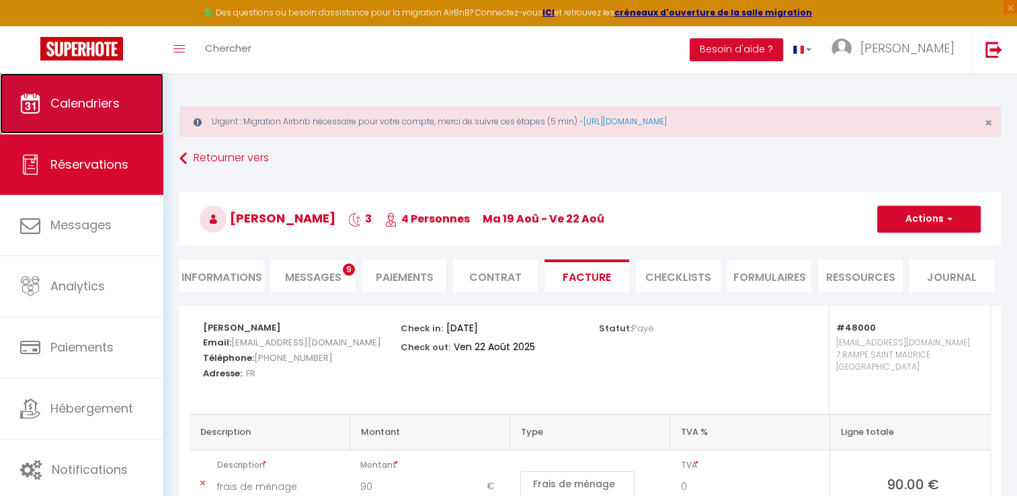
click at [114, 95] on span "Calendriers" at bounding box center [84, 103] width 69 height 17
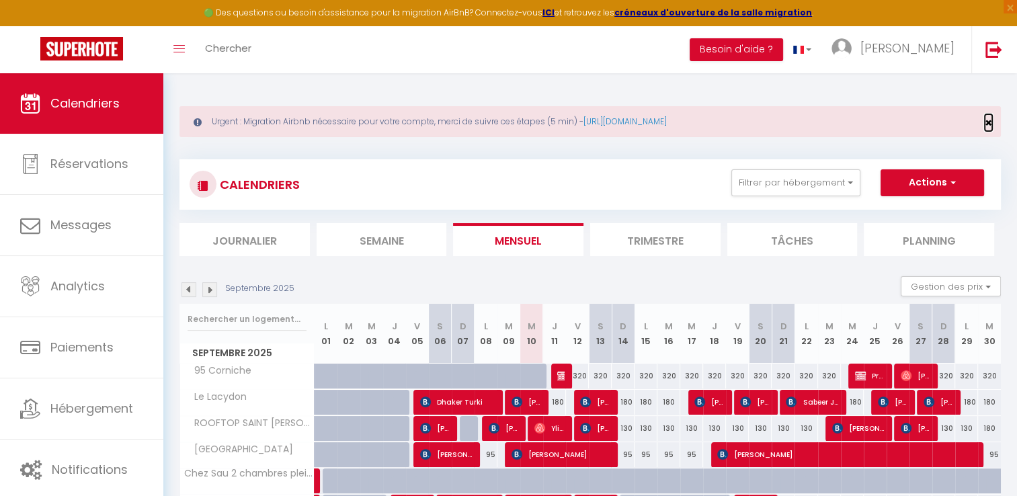
click at [990, 121] on span "×" at bounding box center [987, 122] width 7 height 17
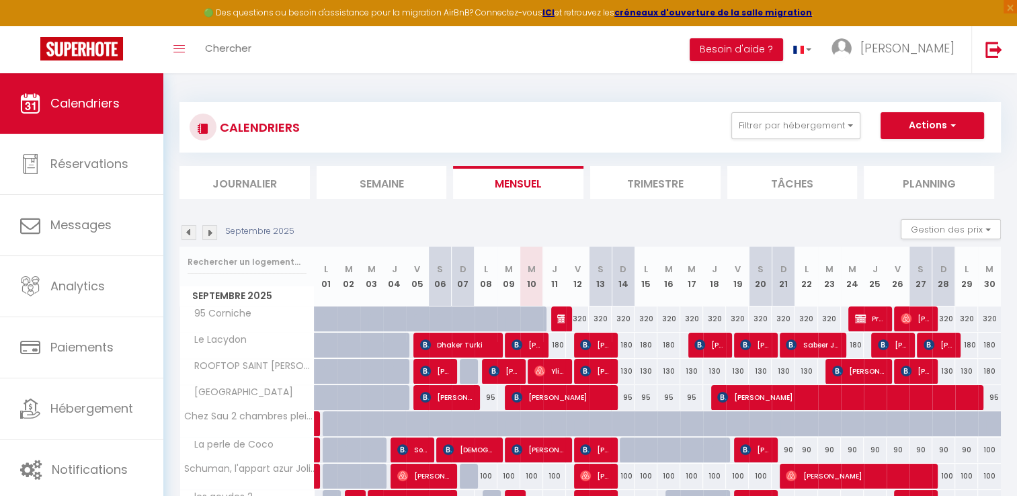
click at [187, 232] on img at bounding box center [188, 232] width 15 height 15
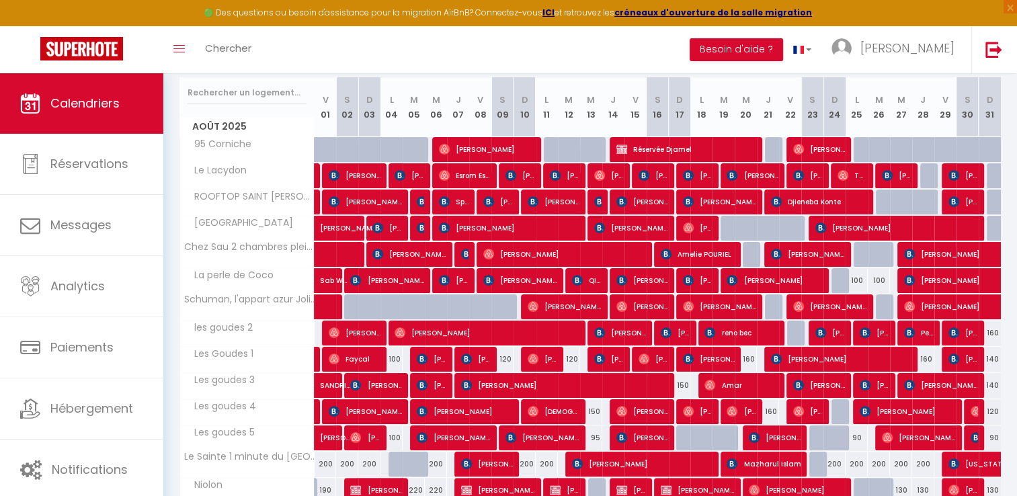
scroll to position [150, 0]
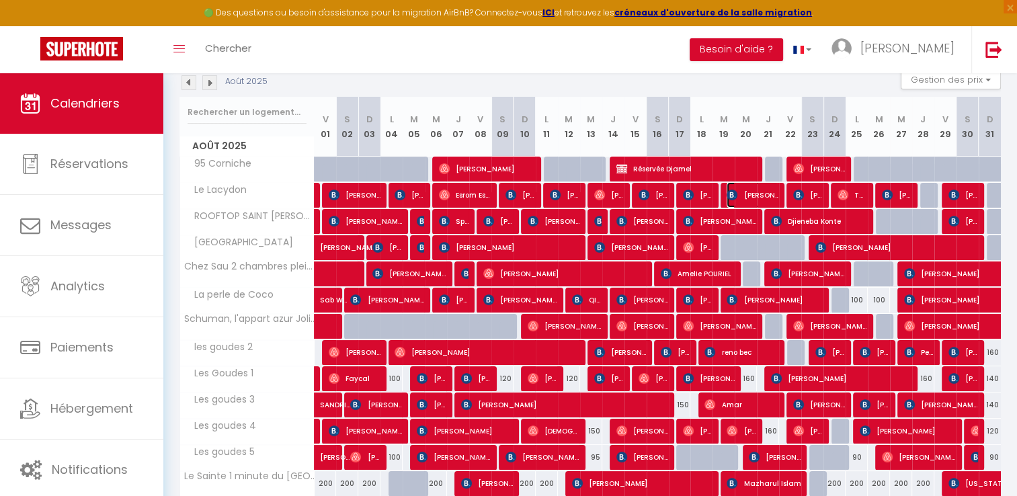
click at [742, 198] on span "[PERSON_NAME]" at bounding box center [752, 195] width 52 height 26
select select "OK"
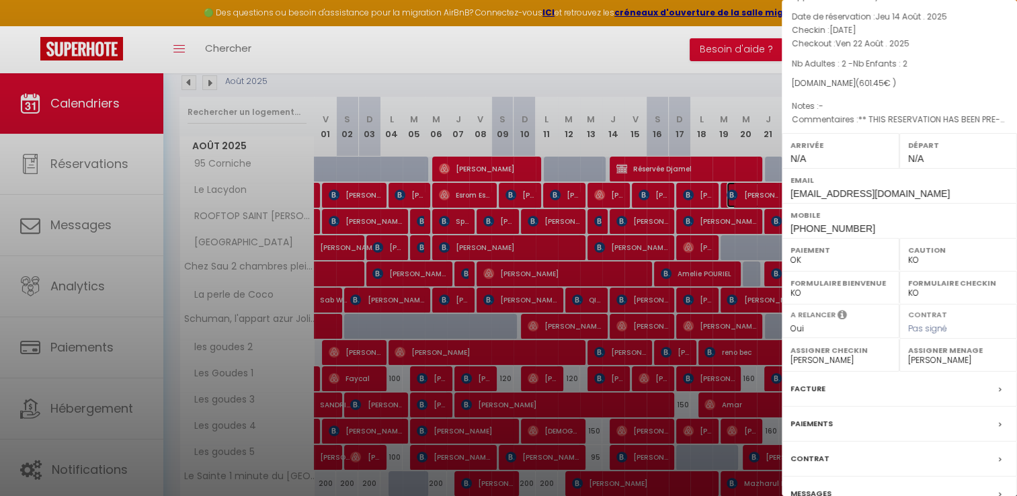
scroll to position [0, 0]
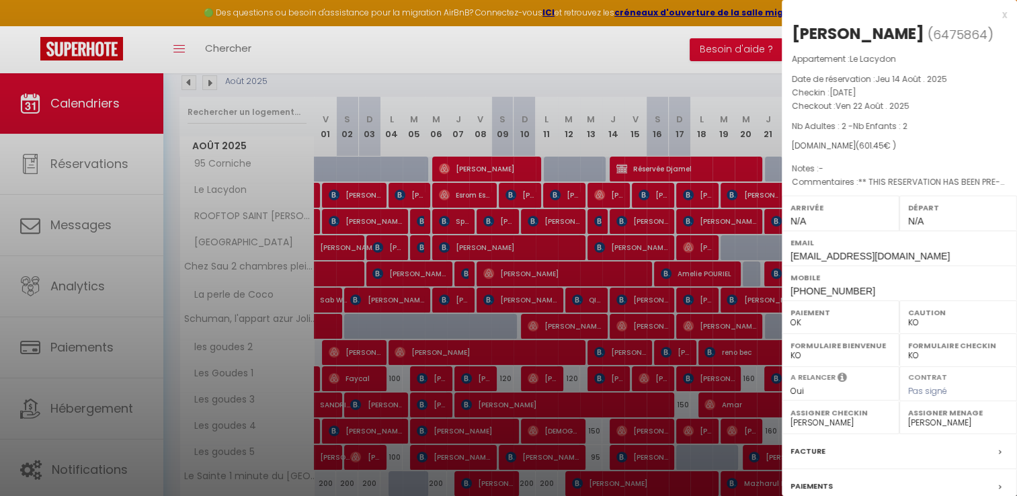
drag, startPoint x: 791, startPoint y: 93, endPoint x: 920, endPoint y: 103, distance: 128.8
click at [920, 103] on div "Appartement : Le Lacydon Date de réservation : Jeu 14 Août . 2025 Checkin : Mar…" at bounding box center [898, 120] width 235 height 137
copy div "Checkin : Mar 19 Août . 2025 Checkout : Ven 22 Août . 2025"
click at [996, 13] on div "x Anouk Barbier ( 6475864 ) Appartement : Le Lacydon Date de réservation : Jeu …" at bounding box center [898, 313] width 235 height 626
click at [992, 15] on div "x" at bounding box center [893, 15] width 225 height 16
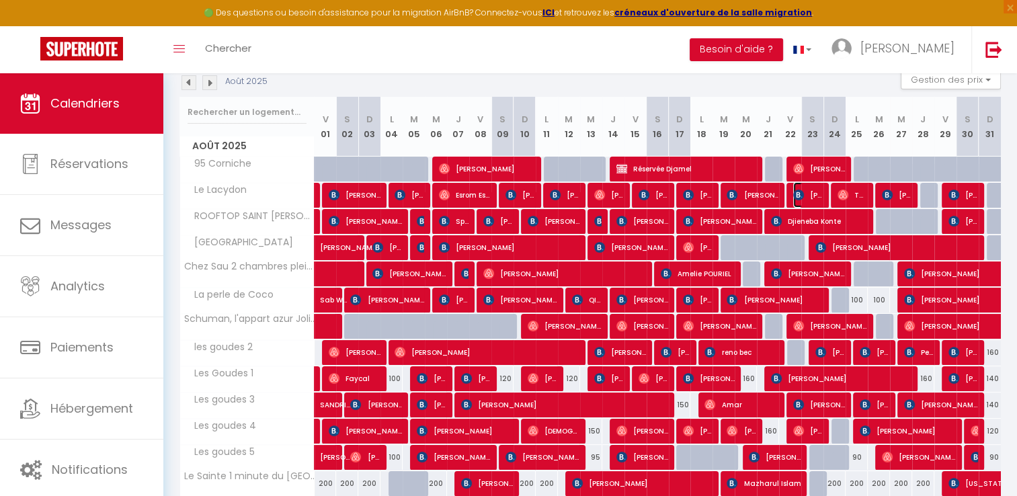
click at [810, 193] on span "[PERSON_NAME]" at bounding box center [808, 195] width 30 height 26
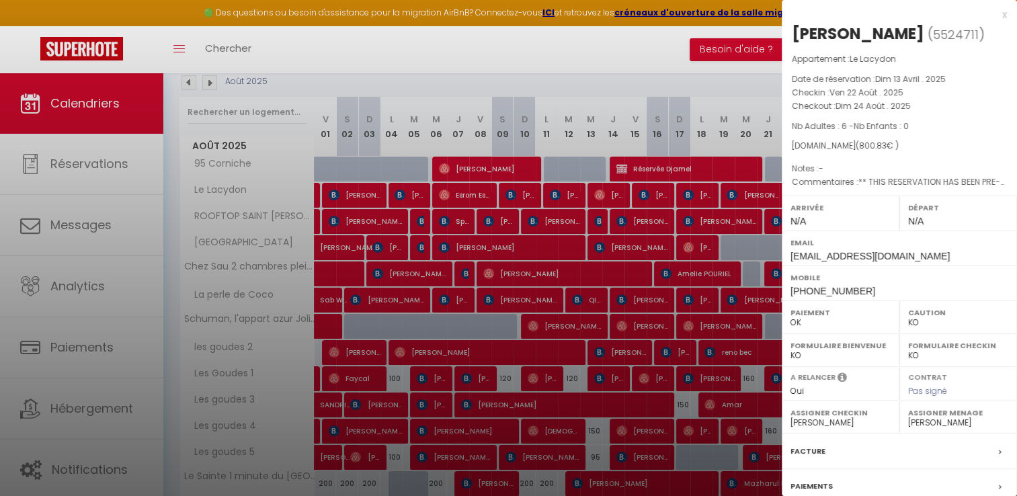
drag, startPoint x: 791, startPoint y: 115, endPoint x: 914, endPoint y: 130, distance: 123.8
click at [914, 130] on div "Appartement : Le Lacydon Date de réservation : Dim 13 Avril . 2025 Checkin : Ve…" at bounding box center [898, 120] width 235 height 137
click at [751, 81] on div at bounding box center [508, 248] width 1017 height 496
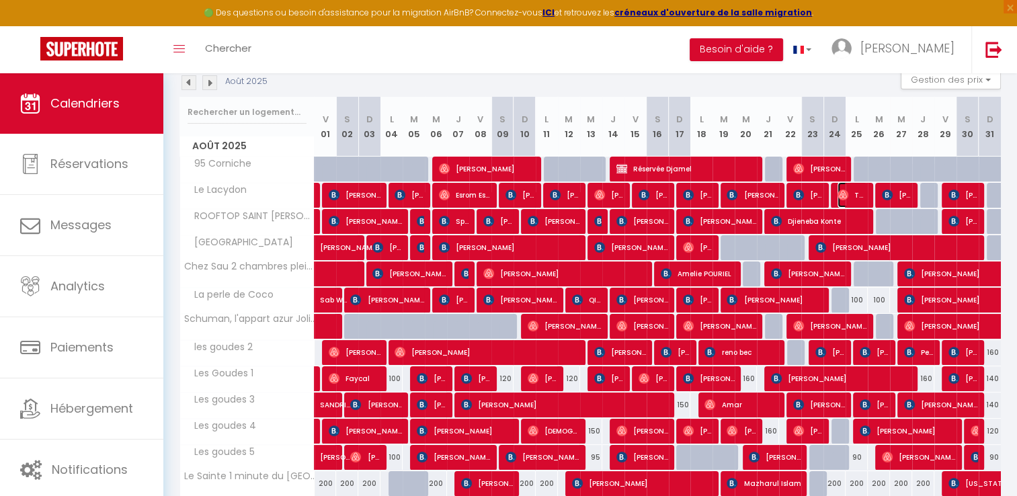
click at [847, 196] on img at bounding box center [842, 194] width 11 height 11
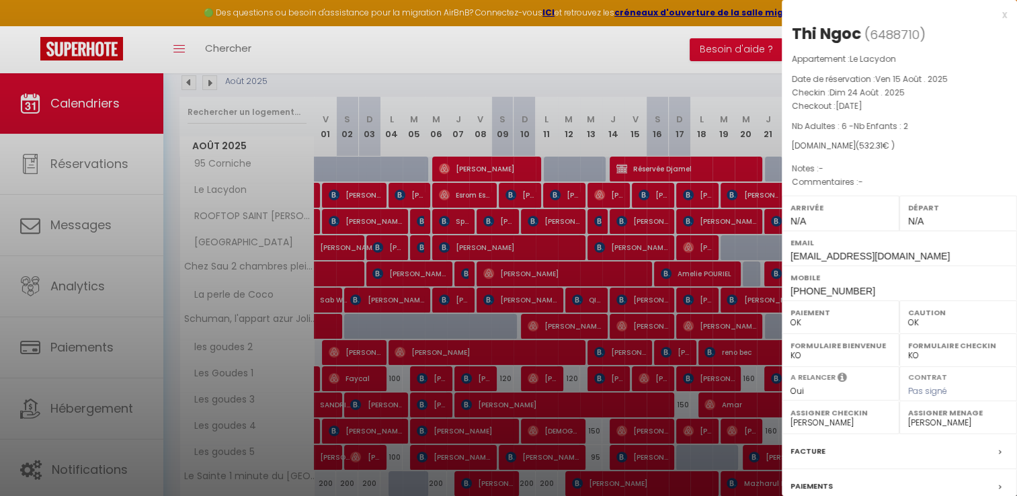
drag, startPoint x: 791, startPoint y: 91, endPoint x: 912, endPoint y: 116, distance: 122.7
click at [917, 113] on div "Appartement : Le Lacydon Date de réservation : Ven 15 Août . 2025 Checkin : Dim…" at bounding box center [898, 120] width 235 height 137
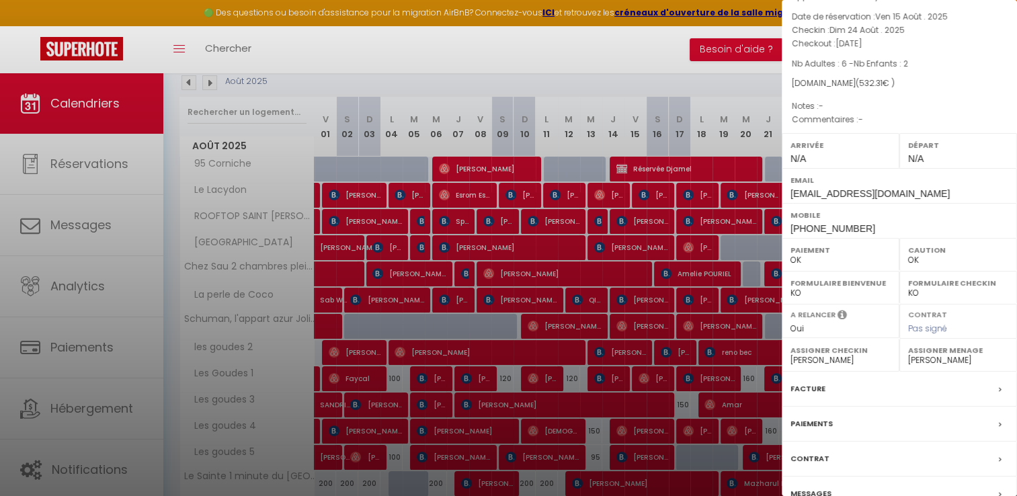
scroll to position [128, 0]
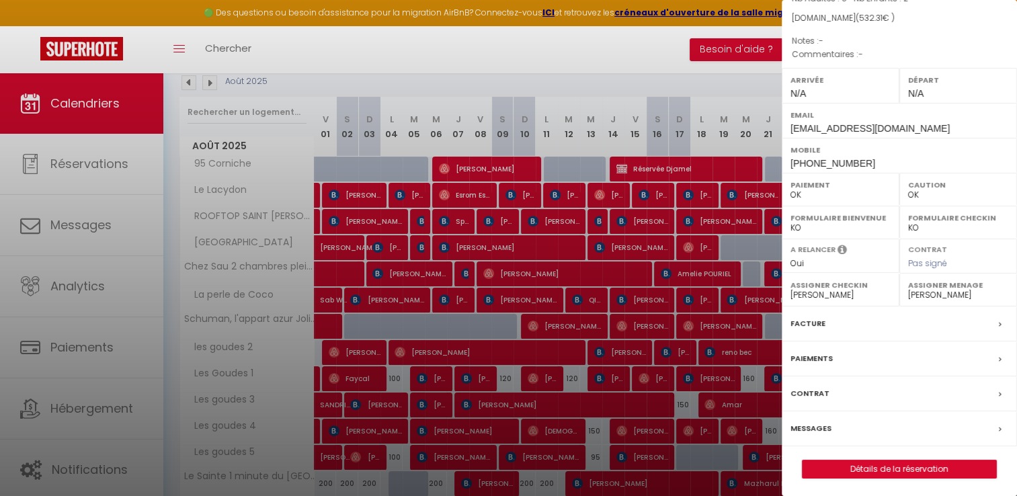
click at [814, 327] on label "Facture" at bounding box center [807, 323] width 35 height 14
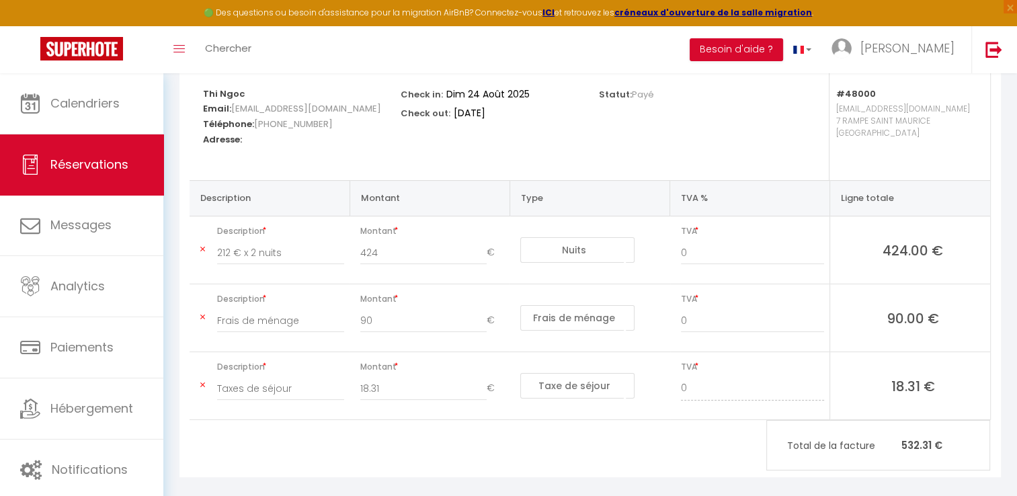
scroll to position [247, 0]
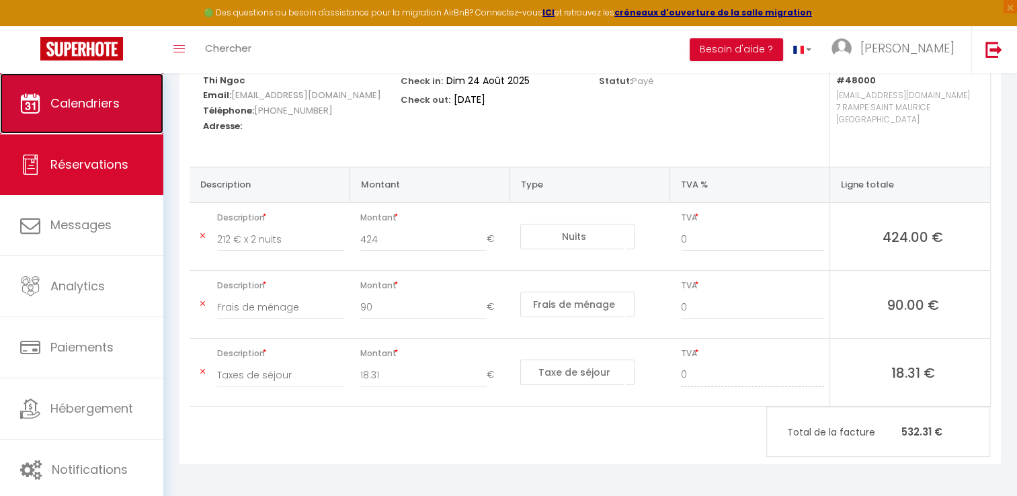
click at [107, 96] on span "Calendriers" at bounding box center [84, 103] width 69 height 17
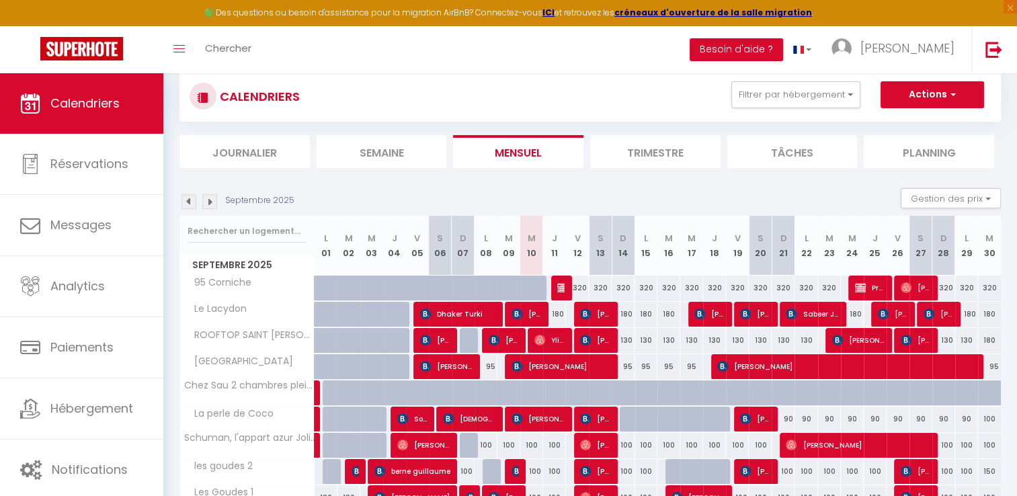
scroll to position [67, 0]
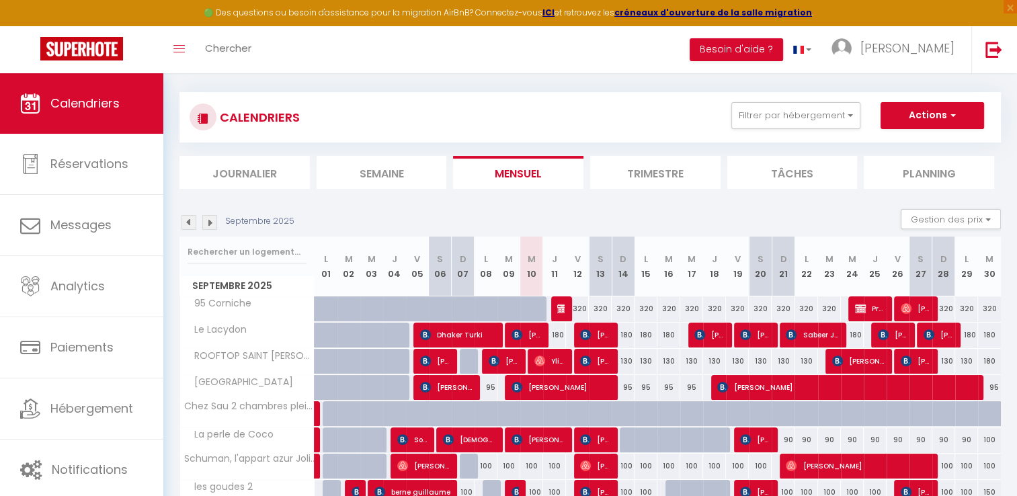
click at [187, 220] on img at bounding box center [188, 222] width 15 height 15
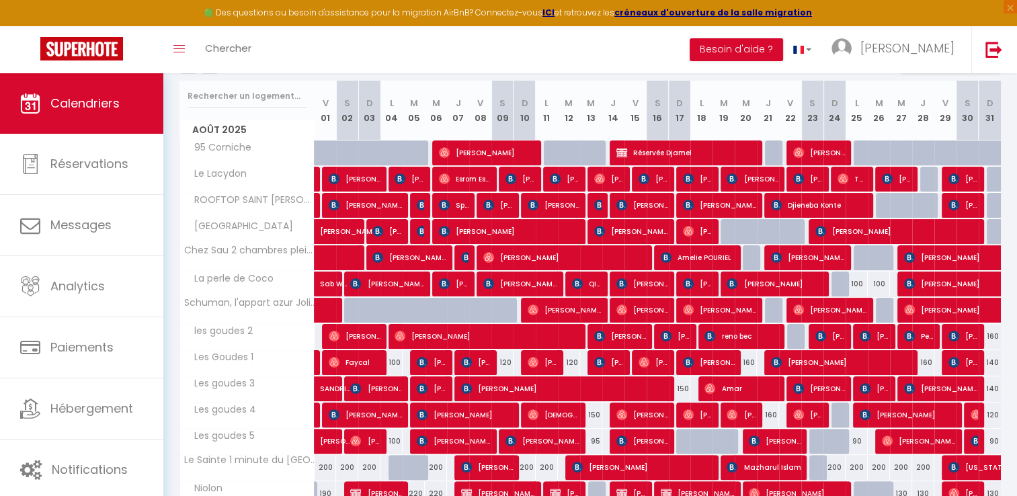
scroll to position [202, 0]
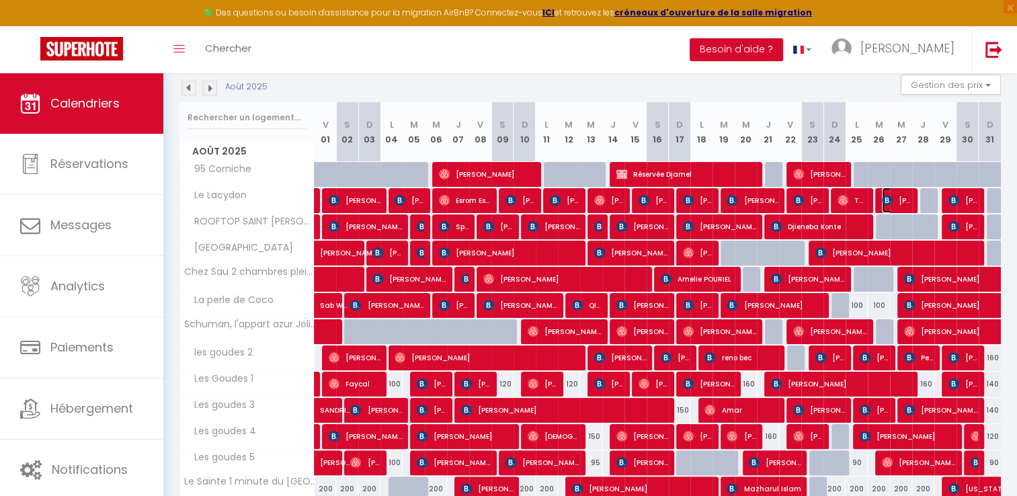
click at [896, 199] on span "[PERSON_NAME]" at bounding box center [896, 200] width 30 height 26
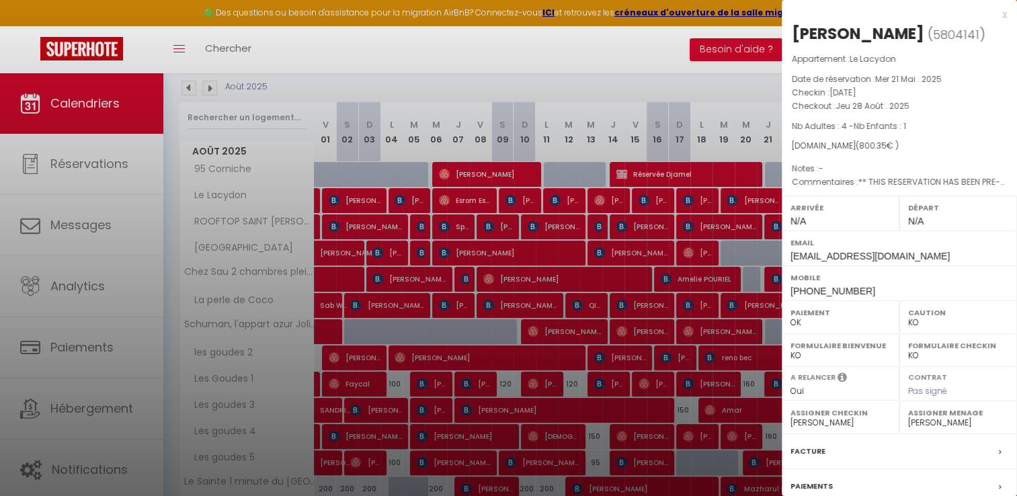
drag, startPoint x: 787, startPoint y: 87, endPoint x: 916, endPoint y: 107, distance: 130.5
click at [916, 107] on div "Appartement : Le Lacydon Date de réservation : Mer 21 Mai . 2025 Checkin : Mar …" at bounding box center [898, 120] width 235 height 137
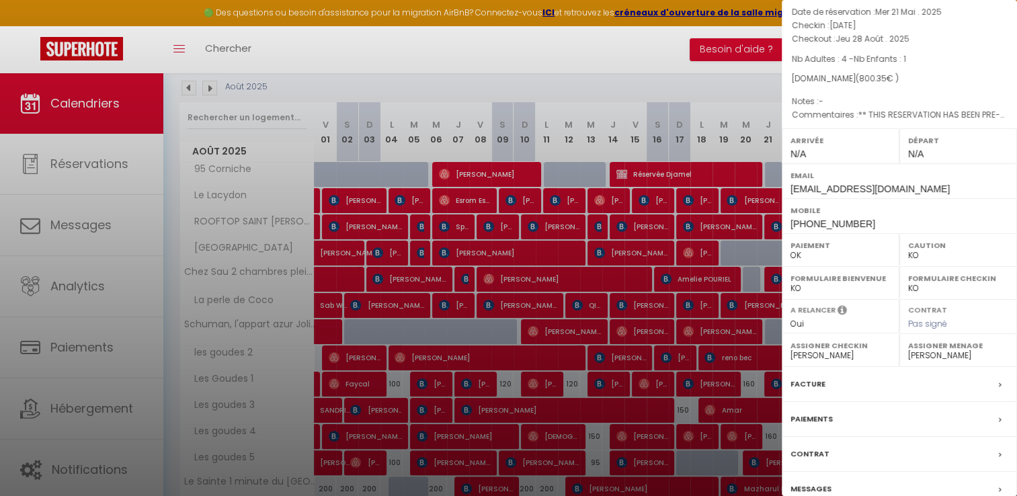
click at [816, 383] on label "Facture" at bounding box center [807, 384] width 35 height 14
click at [804, 316] on label "A relancer" at bounding box center [812, 309] width 45 height 11
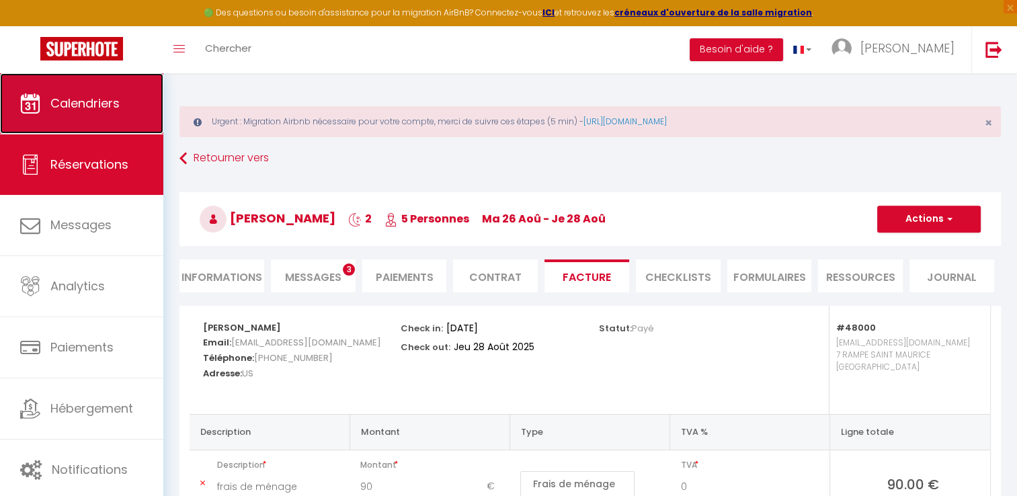
click at [112, 99] on span "Calendriers" at bounding box center [84, 103] width 69 height 17
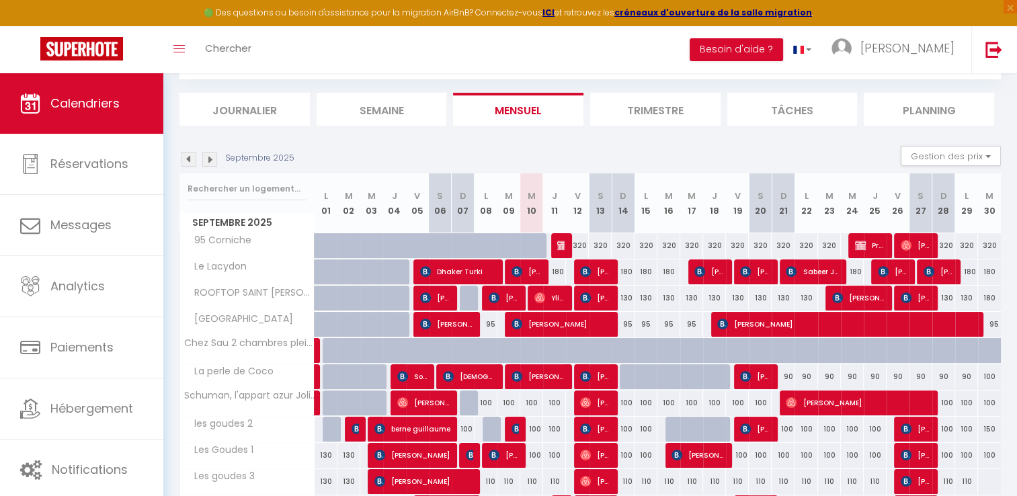
scroll to position [134, 0]
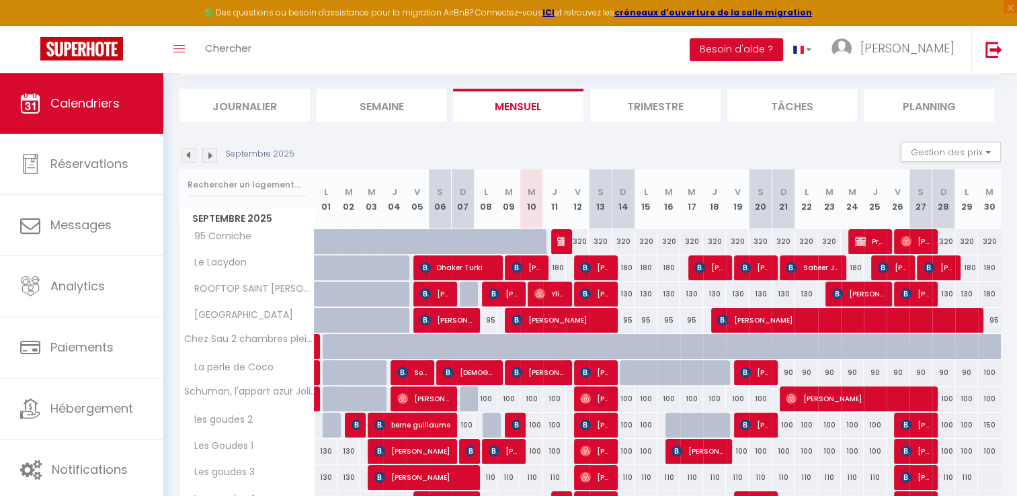
click at [188, 152] on img at bounding box center [188, 155] width 15 height 15
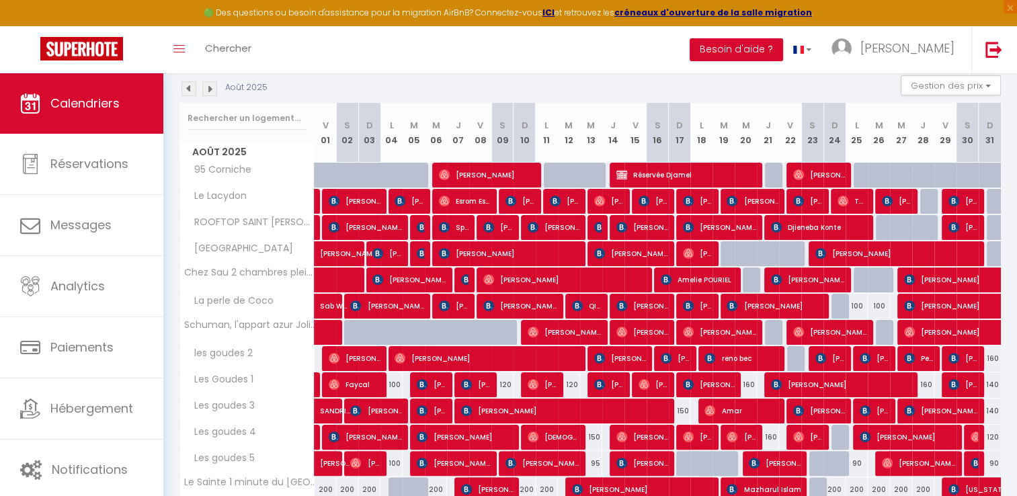
scroll to position [202, 0]
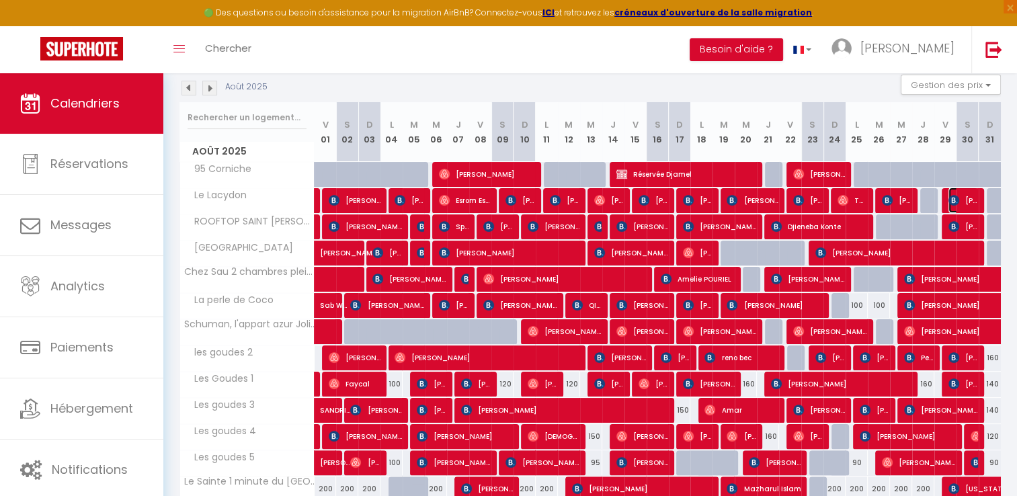
click at [958, 198] on img at bounding box center [953, 200] width 11 height 11
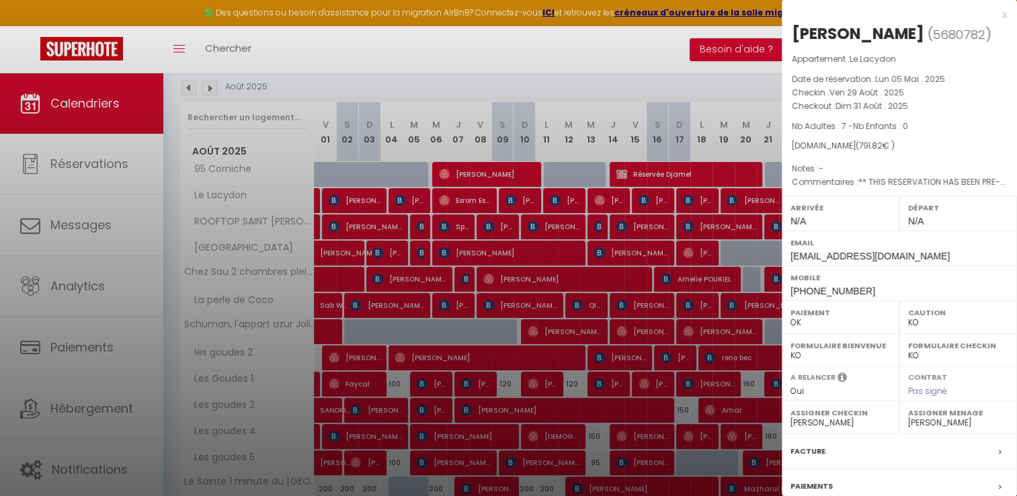
drag, startPoint x: 793, startPoint y: 92, endPoint x: 920, endPoint y: 102, distance: 127.4
click at [920, 102] on div "Appartement : Le Lacydon Date de réservation : Lun 05 Mai . 2025 Checkin : Ven …" at bounding box center [898, 120] width 235 height 137
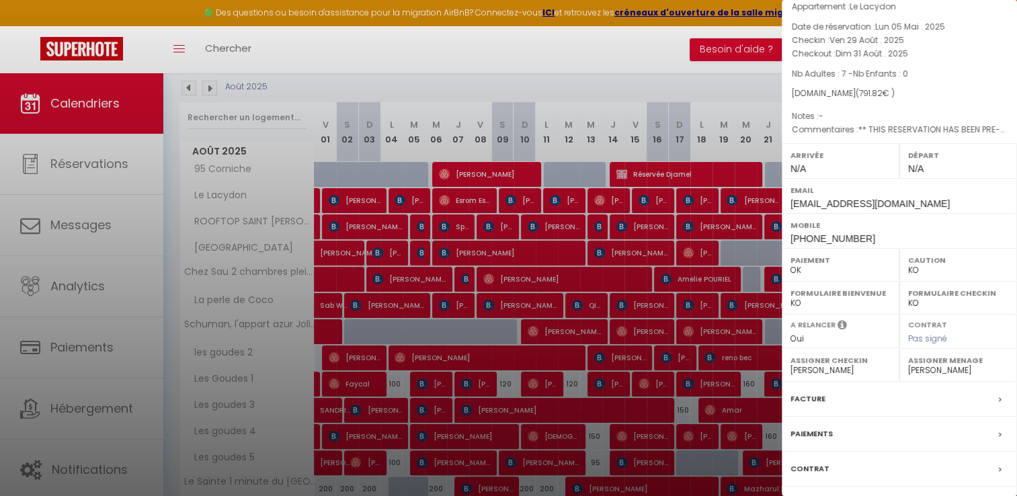
scroll to position [128, 0]
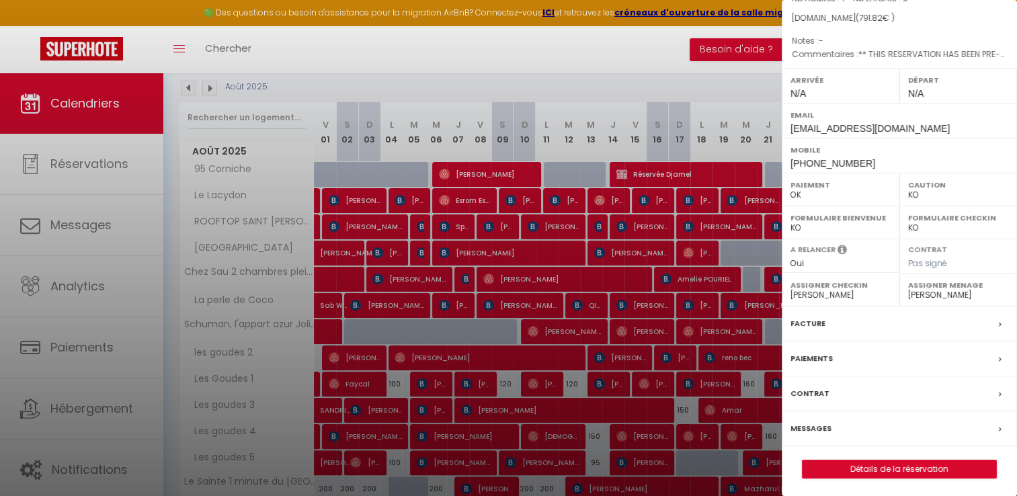
click at [800, 322] on label "Facture" at bounding box center [807, 323] width 35 height 14
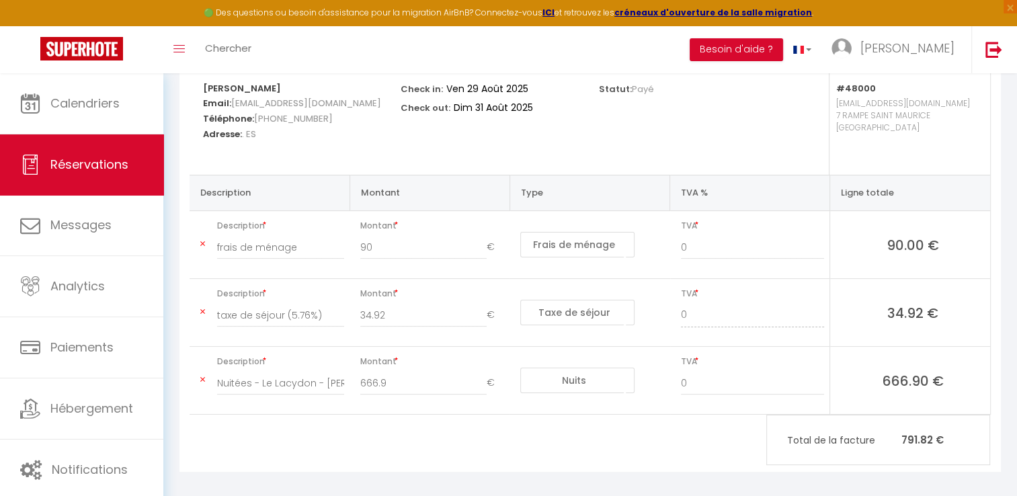
scroll to position [247, 0]
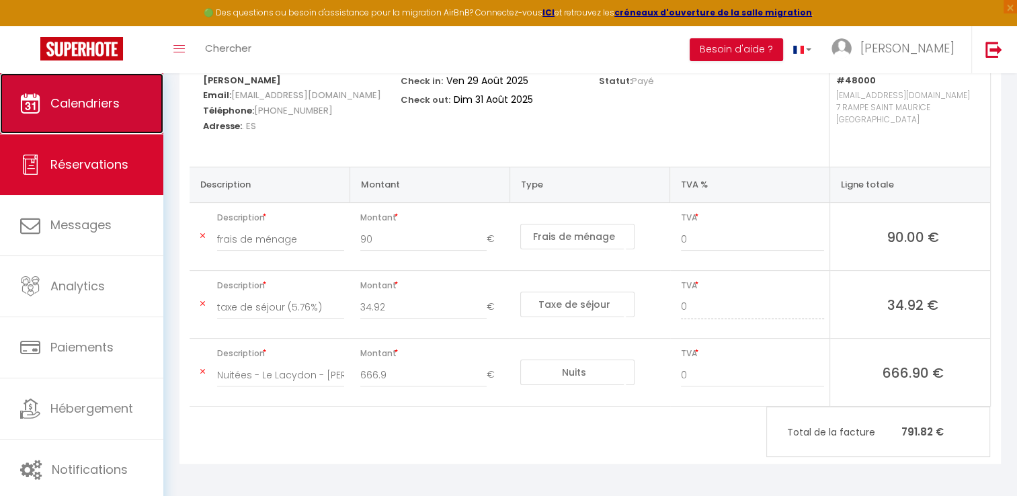
click at [126, 109] on link "Calendriers" at bounding box center [81, 103] width 163 height 60
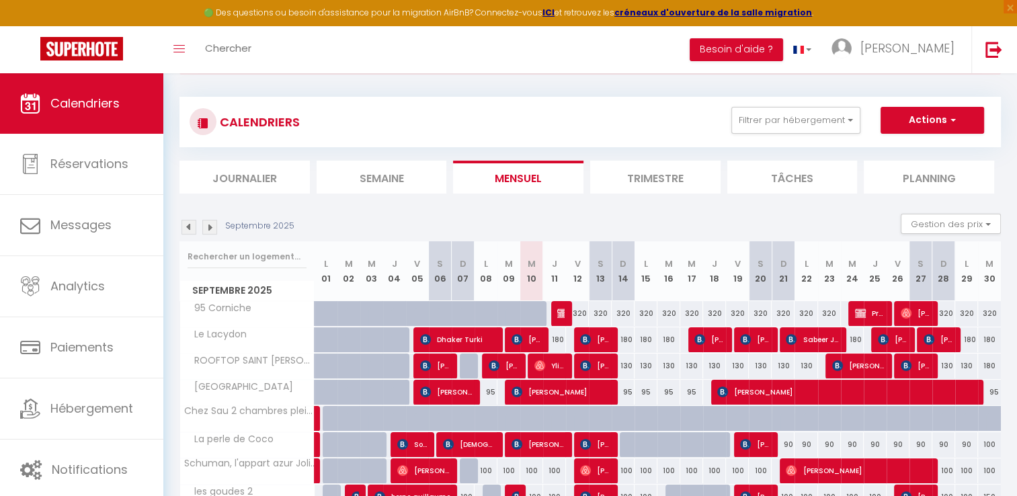
scroll to position [67, 0]
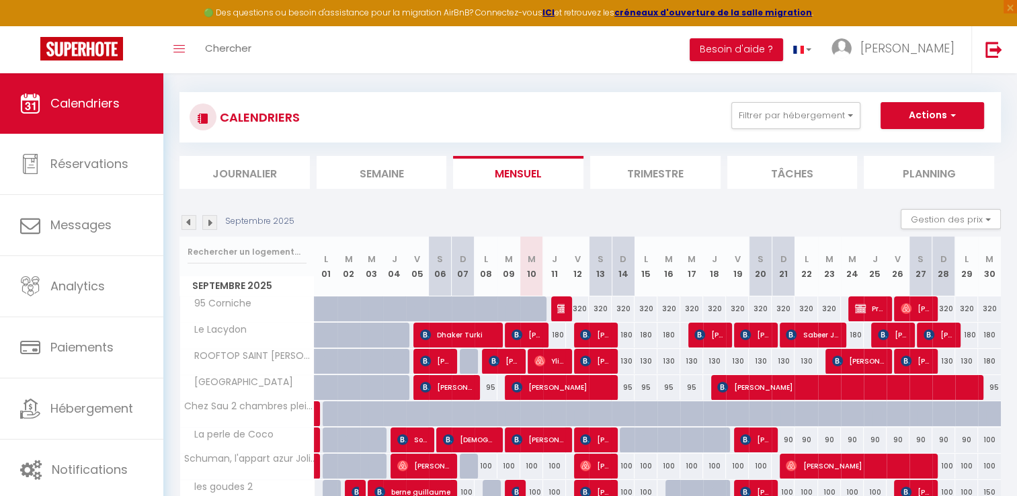
click at [190, 219] on img at bounding box center [188, 222] width 15 height 15
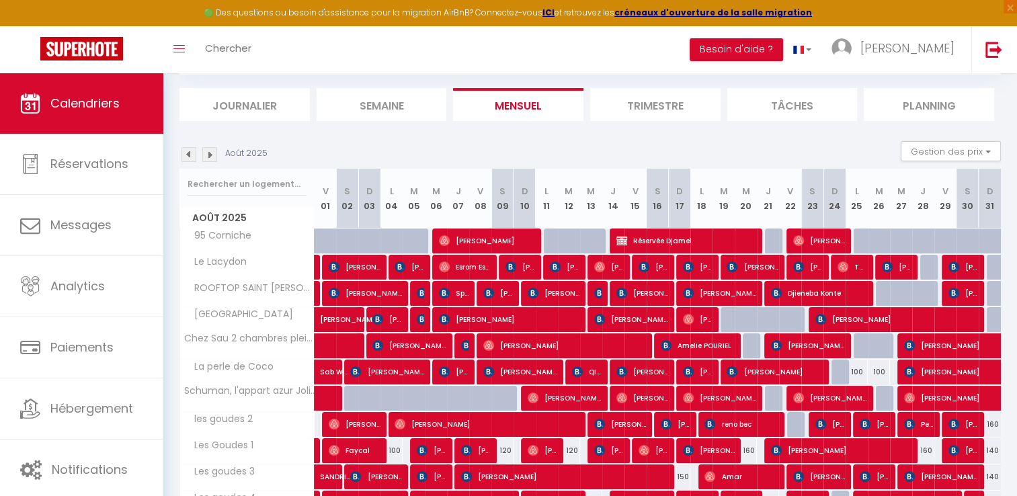
scroll to position [134, 0]
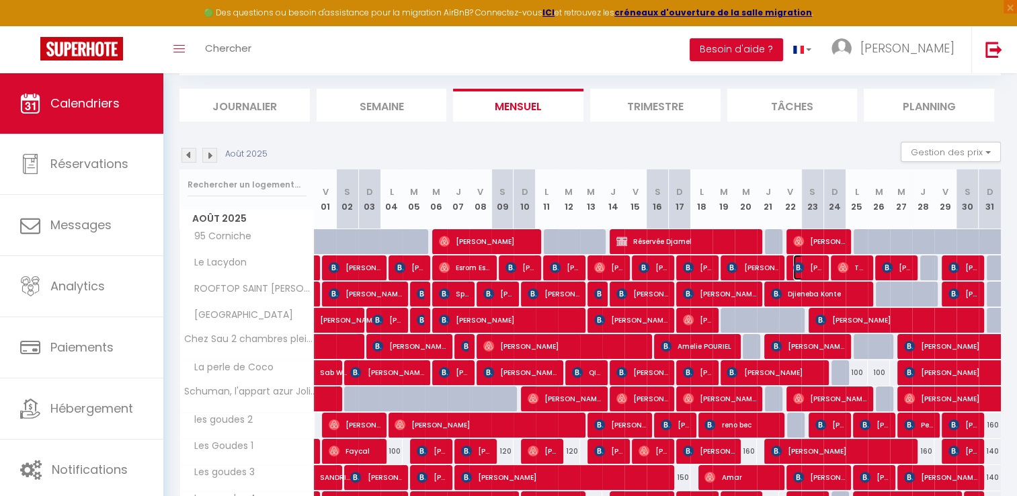
click at [799, 266] on img at bounding box center [798, 267] width 11 height 11
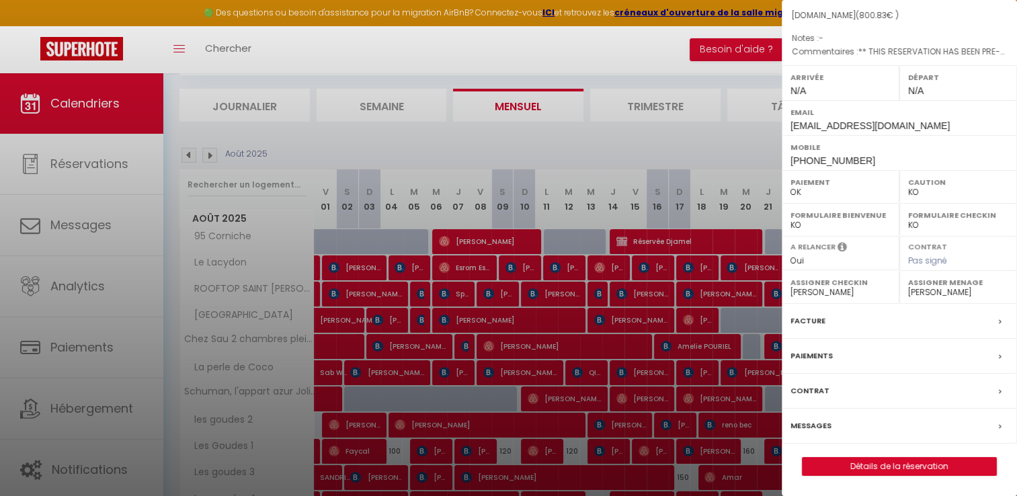
scroll to position [149, 0]
click at [806, 322] on label "Facture" at bounding box center [807, 321] width 35 height 14
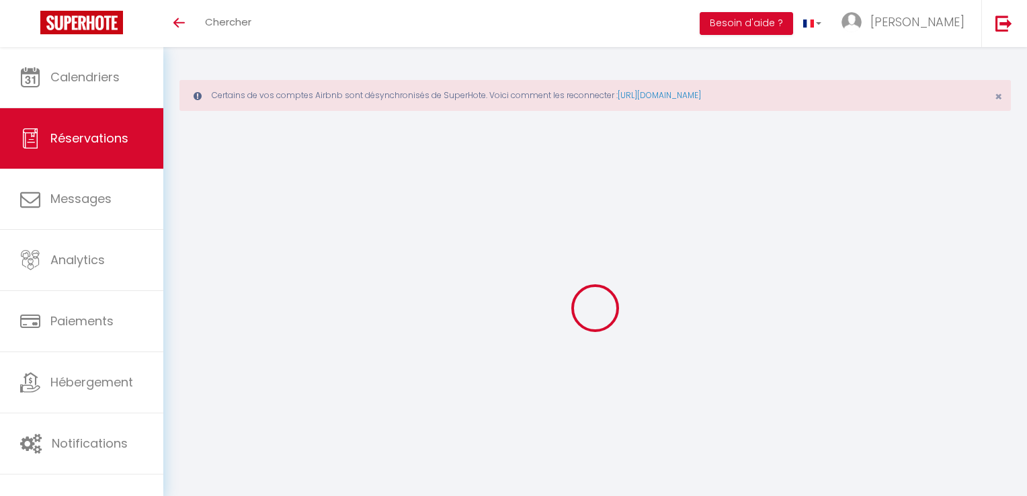
select select "cleaning"
select select "taxes"
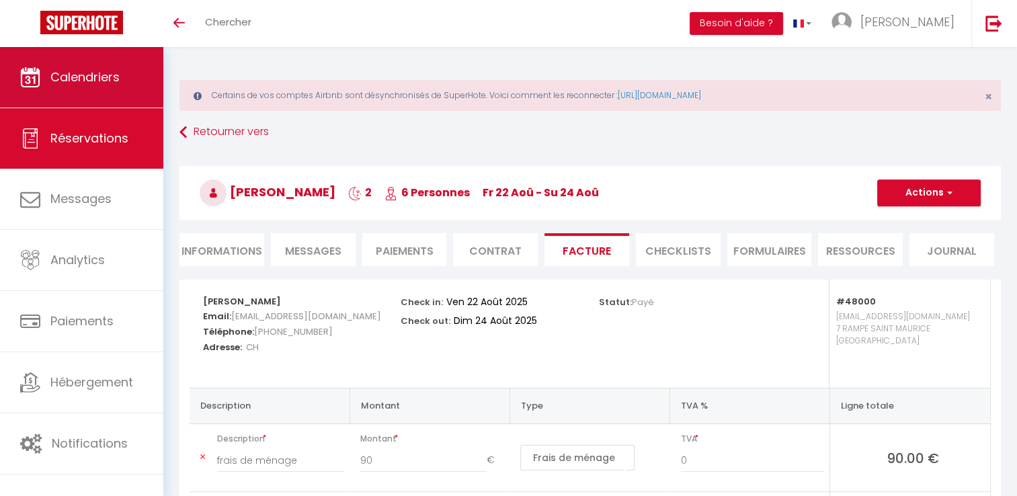
click at [92, 77] on span "Calendriers" at bounding box center [84, 77] width 69 height 17
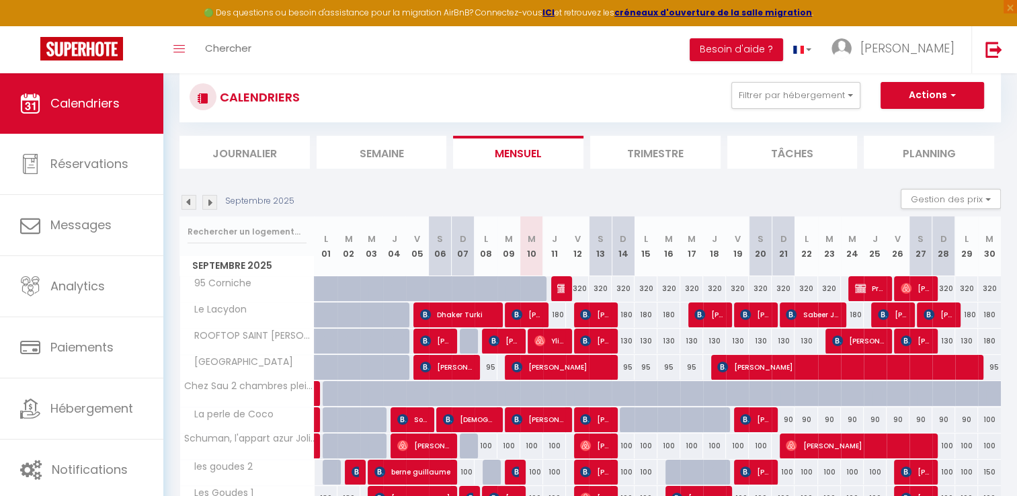
scroll to position [73, 0]
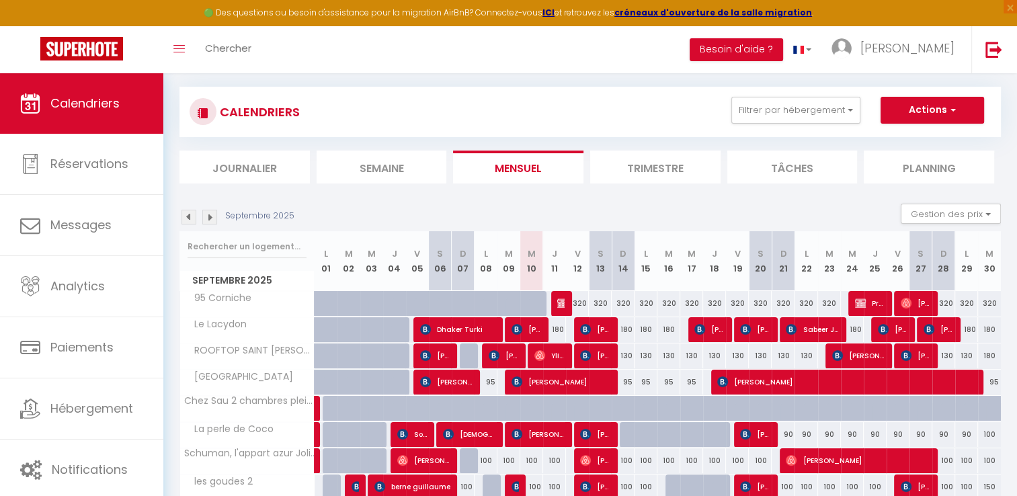
click at [185, 216] on img at bounding box center [188, 217] width 15 height 15
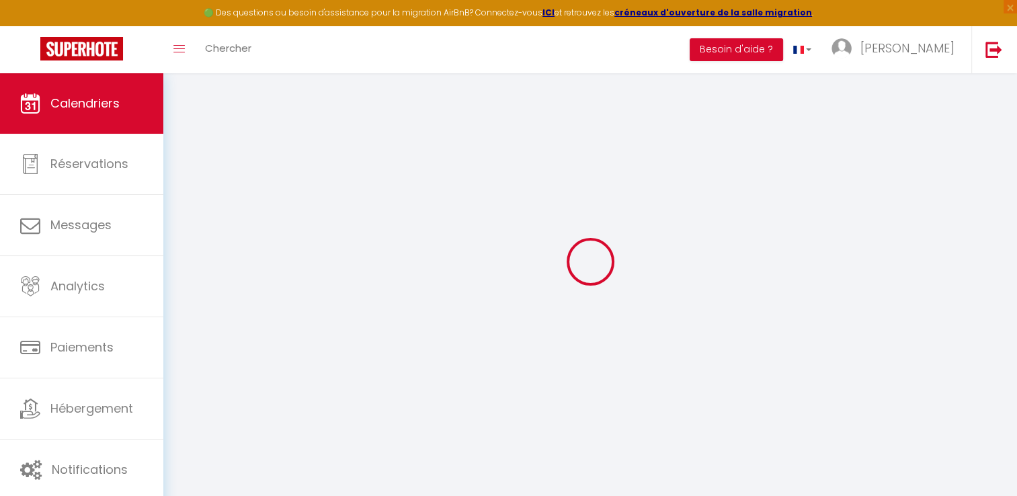
select select
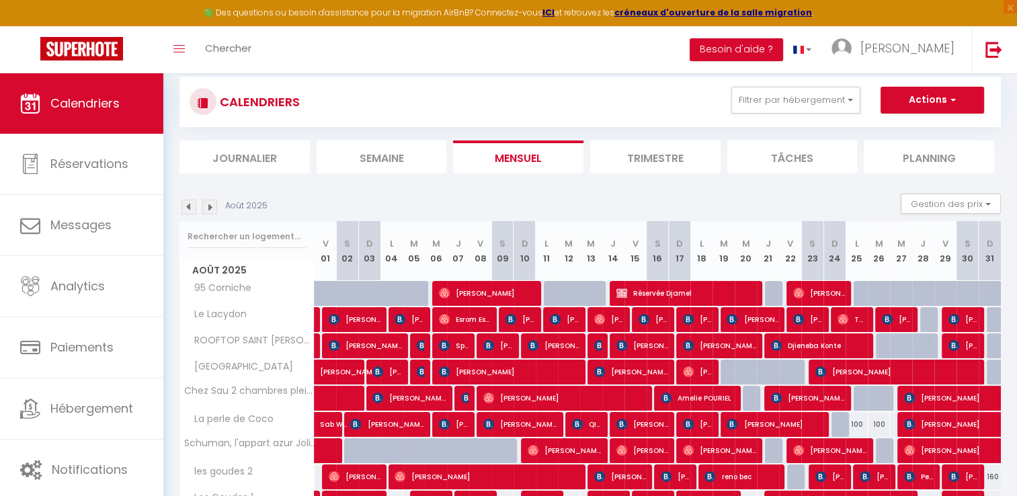
scroll to position [207, 0]
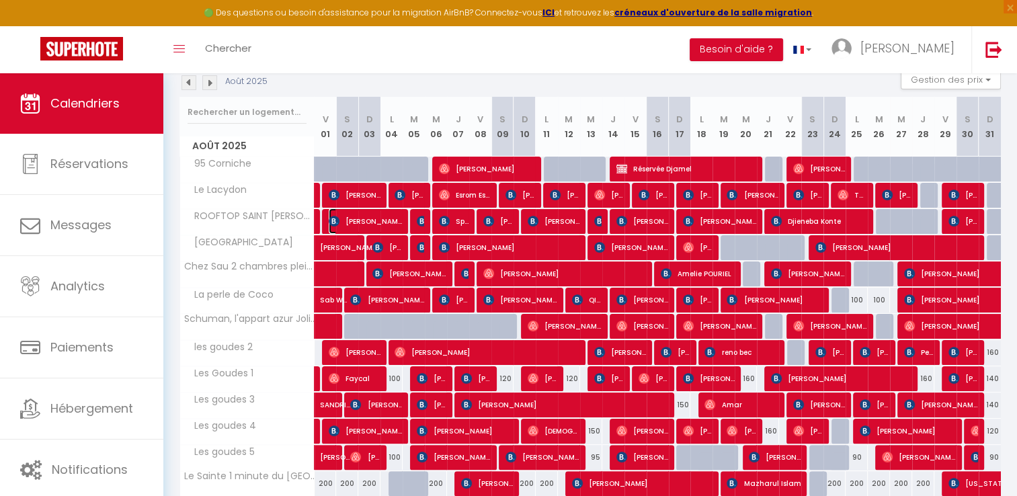
click at [351, 219] on span "[PERSON_NAME]" at bounding box center [366, 221] width 74 height 26
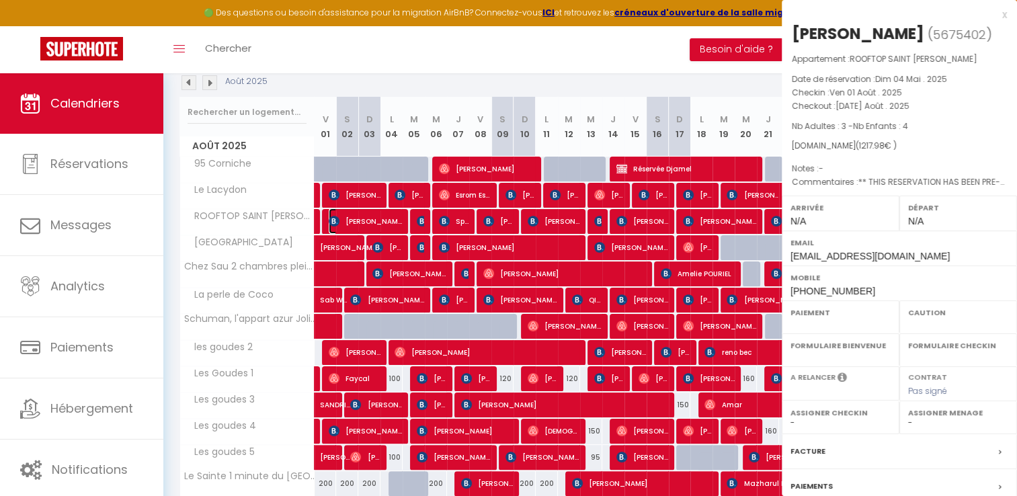
select select "OK"
select select "KO"
select select "0"
select select "1"
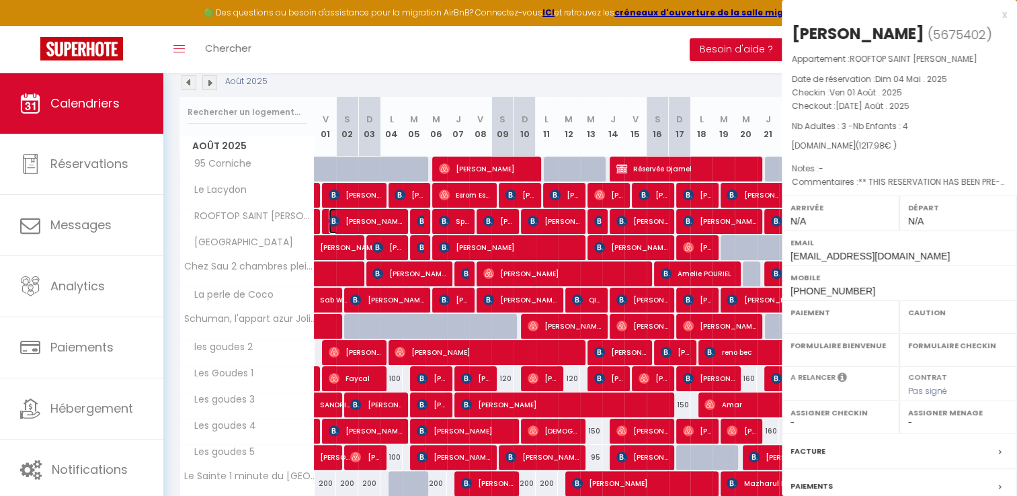
select select
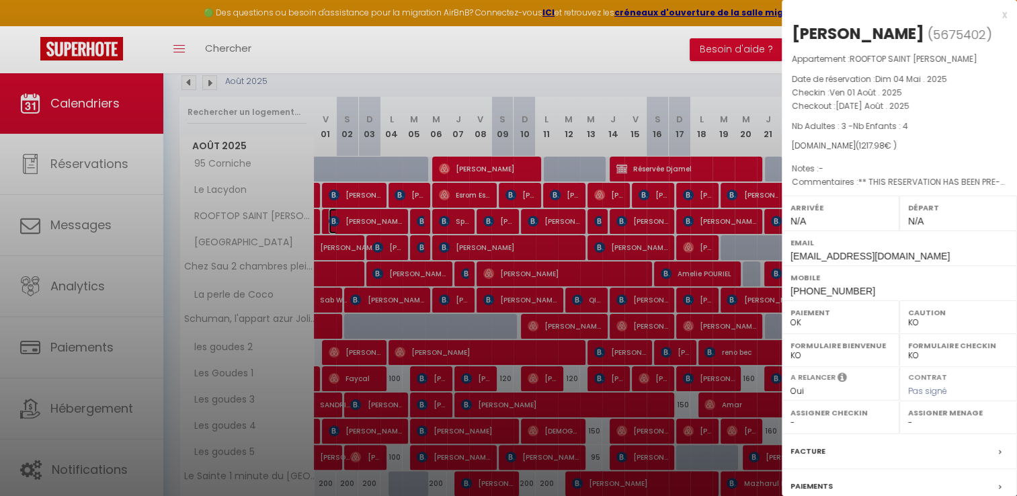
select select "15714"
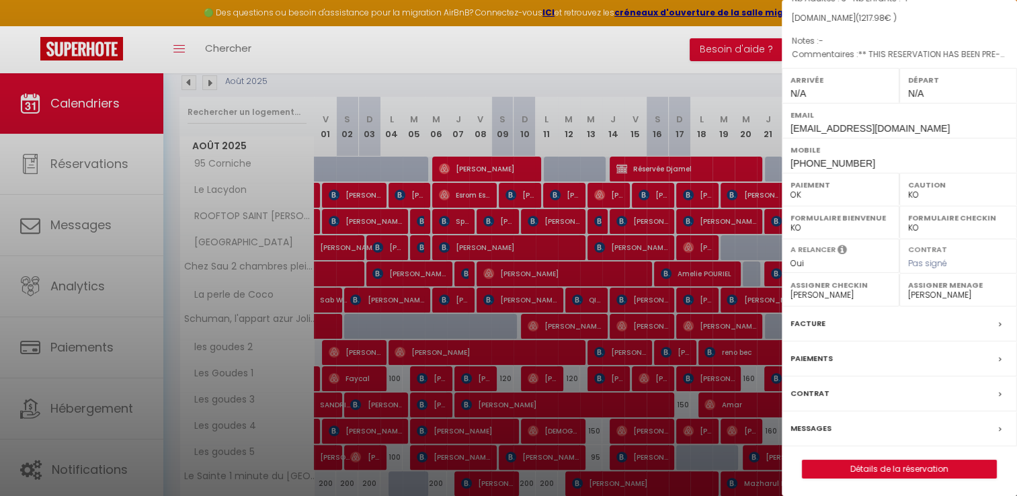
click at [804, 316] on label "Facture" at bounding box center [807, 323] width 35 height 14
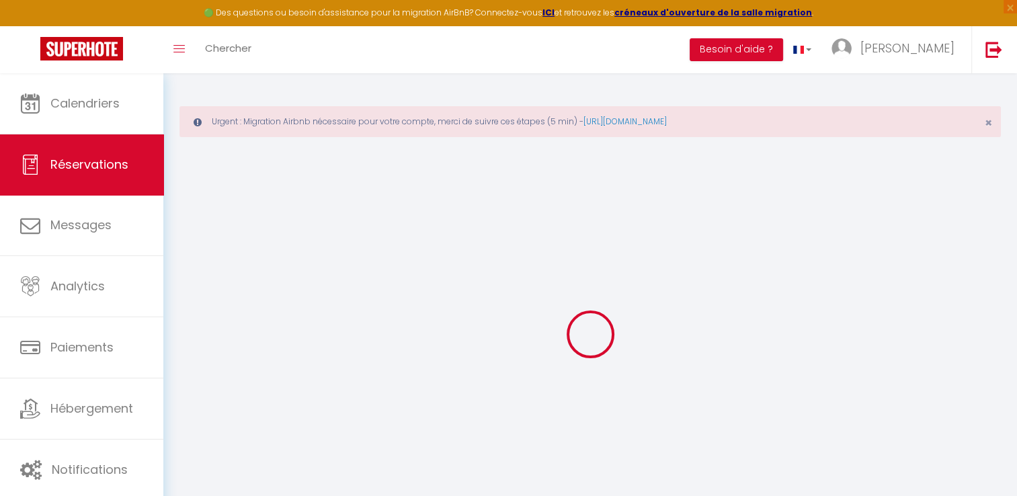
select select
checkbox input "false"
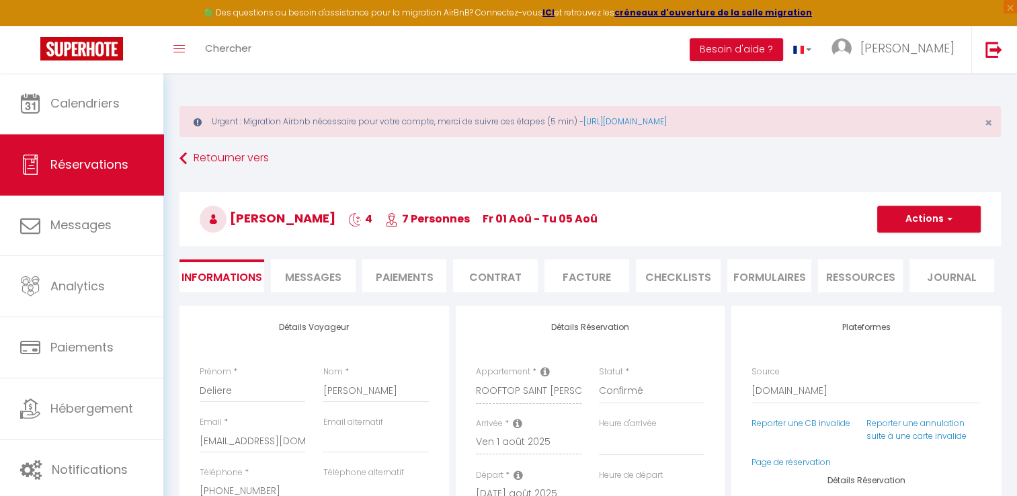
select select
checkbox input "false"
type textarea "** THIS RESERVATION HAS BEEN PRE-PAID ** BOOKING NOTE : Payment charge is EUR 1…"
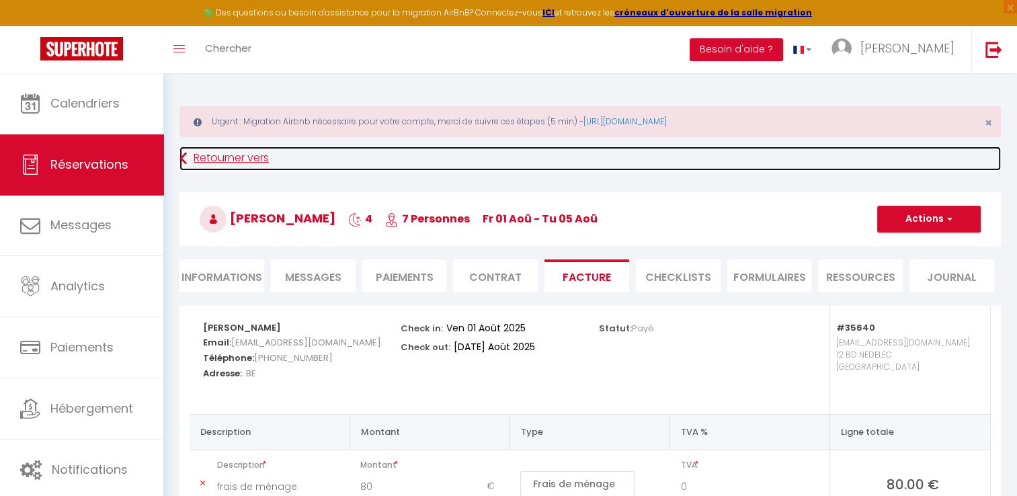
click at [268, 163] on link "Retourner vers" at bounding box center [589, 158] width 821 height 24
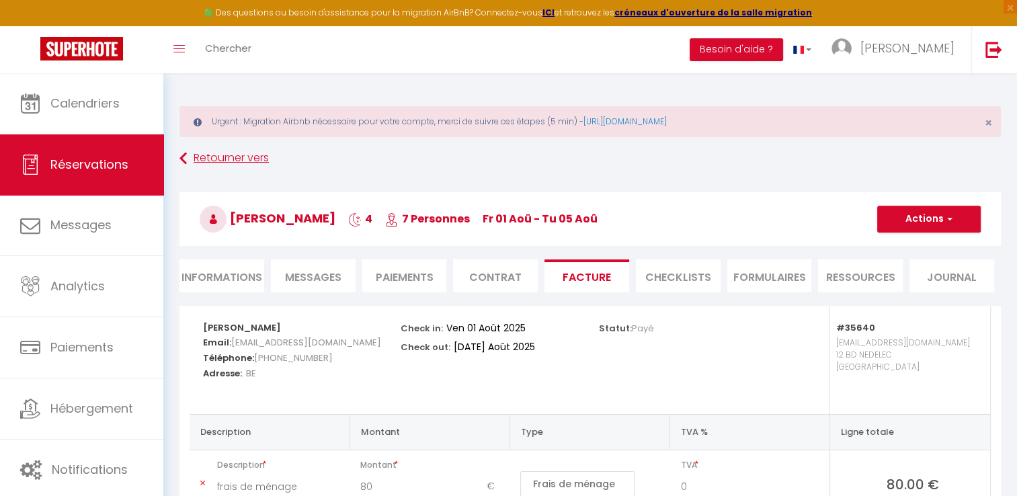
scroll to position [47, 0]
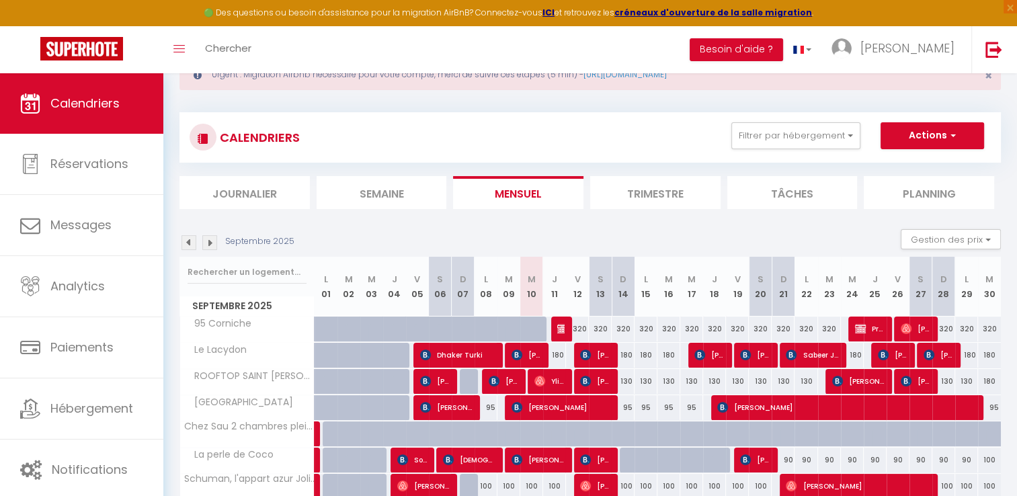
click at [183, 243] on img at bounding box center [188, 242] width 15 height 15
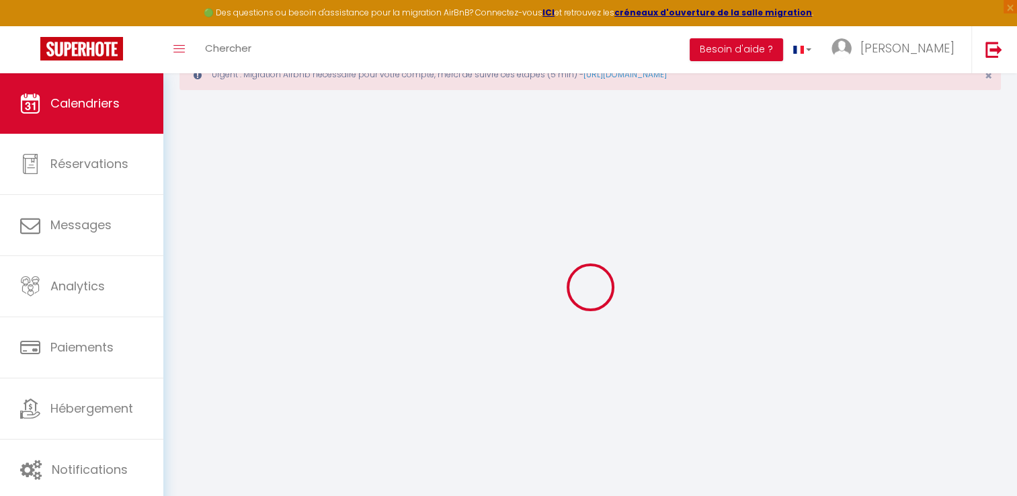
select select
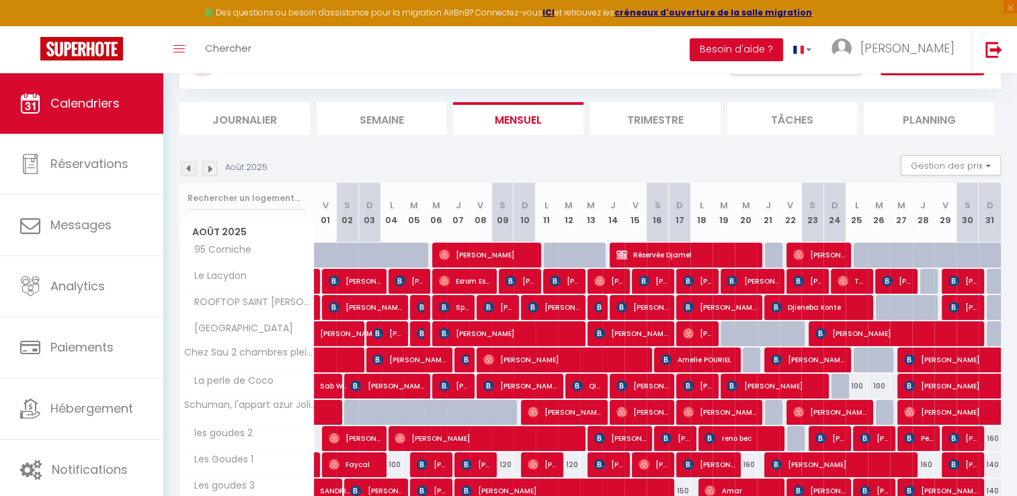
scroll to position [181, 0]
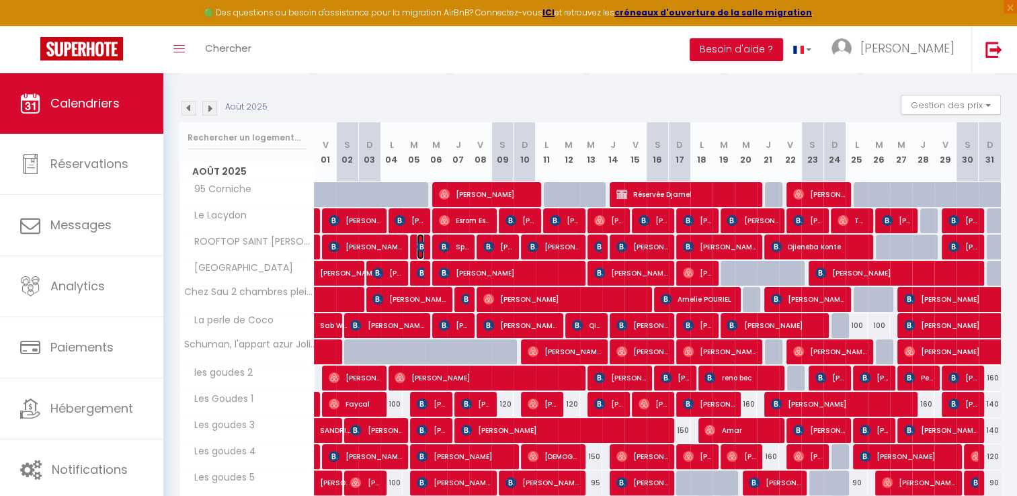
click at [417, 249] on img at bounding box center [422, 246] width 11 height 11
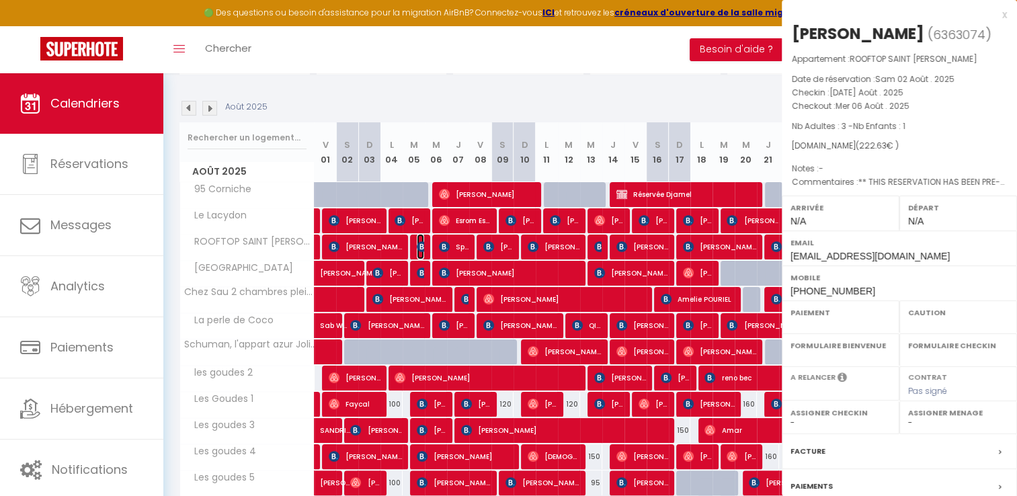
select select "OK"
select select "KO"
select select "0"
select select "1"
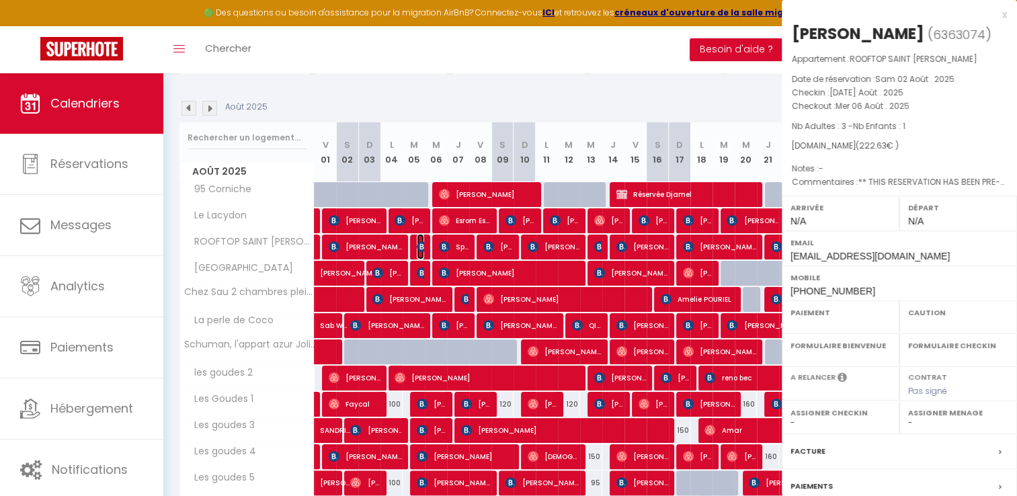
select select
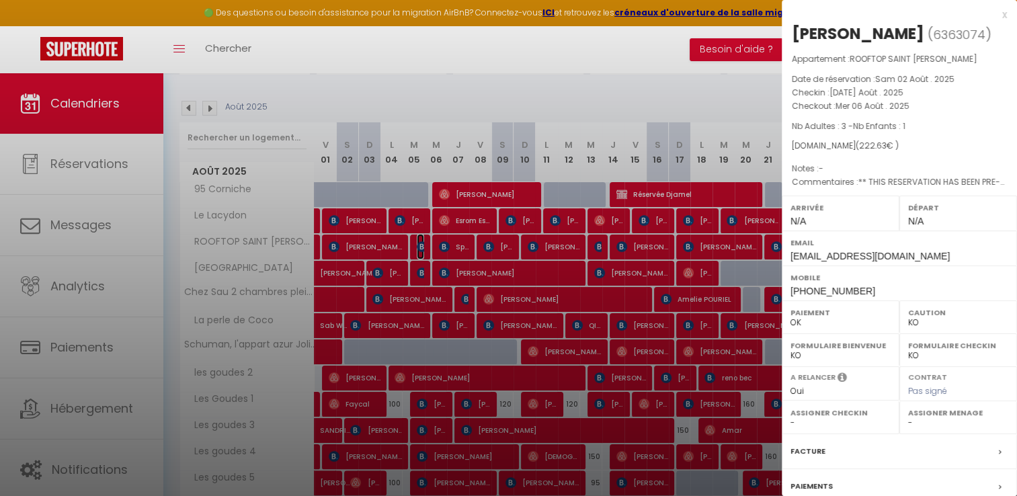
select select "15714"
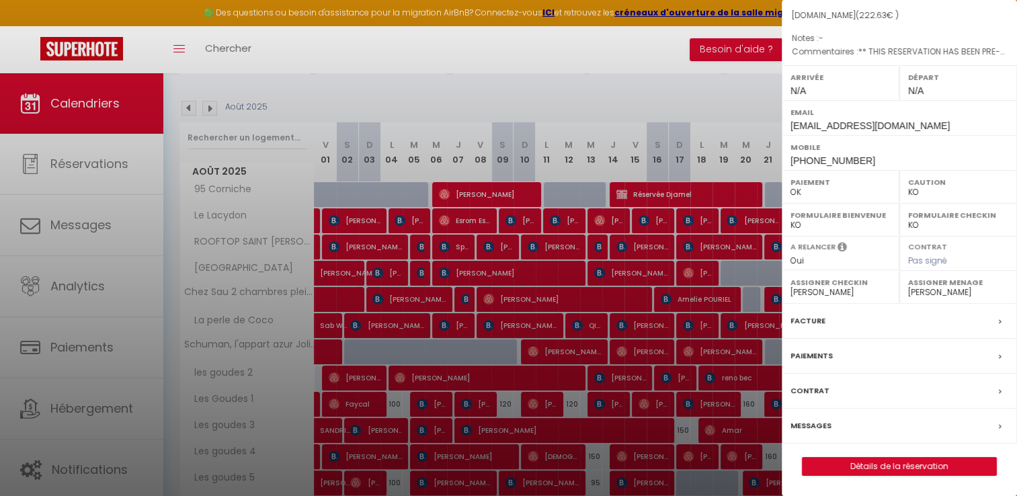
click at [802, 320] on label "Facture" at bounding box center [807, 321] width 35 height 14
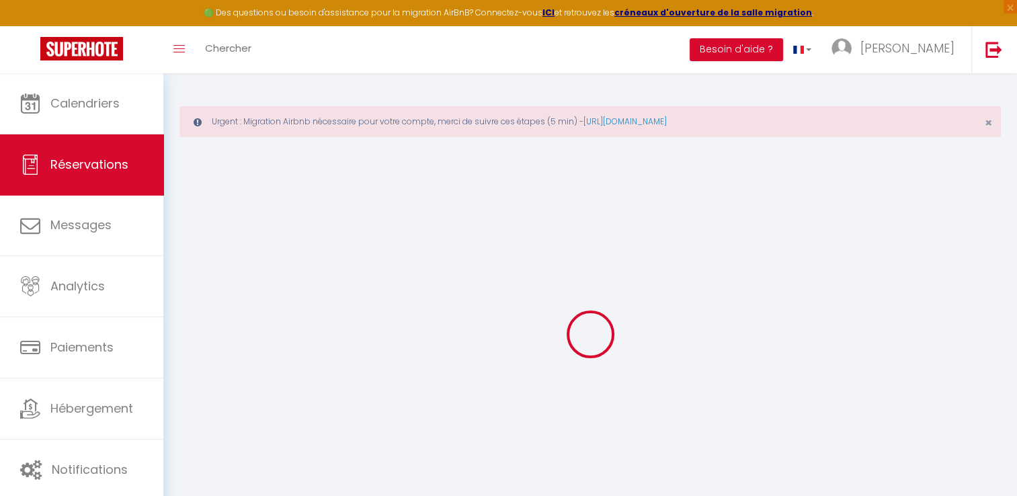
type input "[PERSON_NAME]"
type input "Scalabre"
type input "[EMAIL_ADDRESS][DOMAIN_NAME]"
type input "[PHONE_NUMBER]"
type input "."
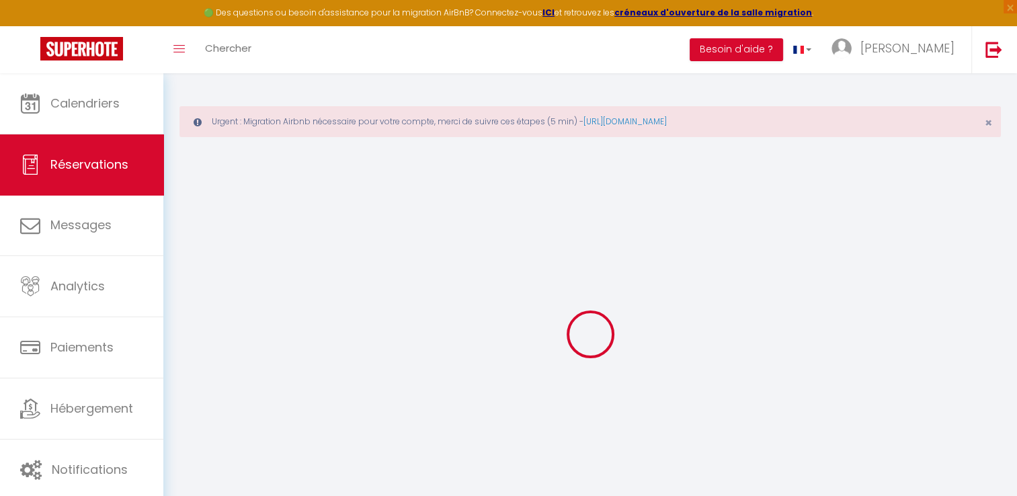
select select "FR"
type input "64.66"
type input "3.12"
select select "35640"
select select "1"
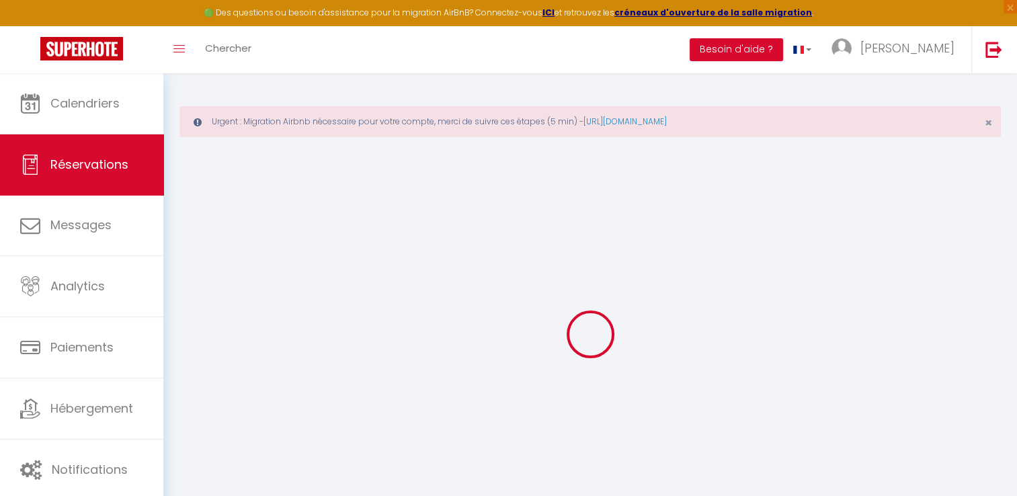
select select
type input "3"
type input "1"
select select "12"
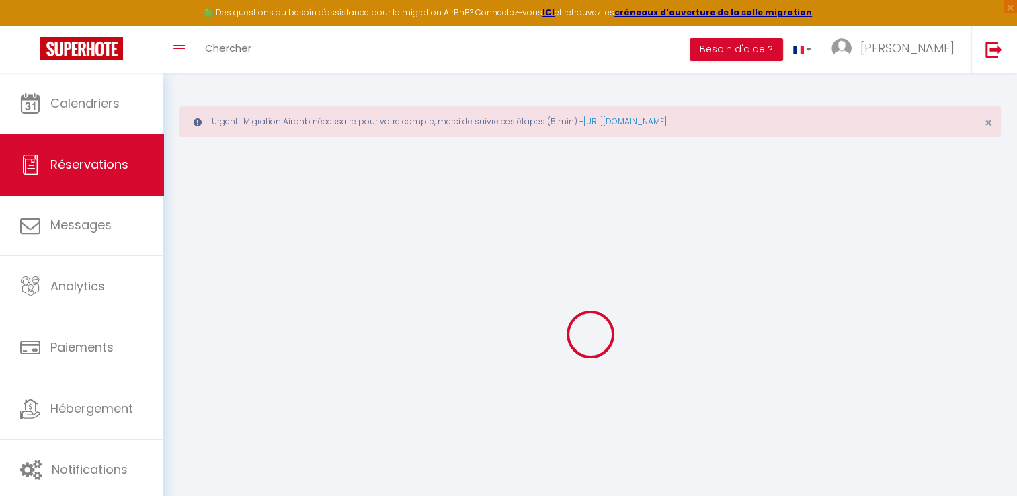
select select "14"
type input "135.53"
checkbox input "false"
type input "0"
select select "2"
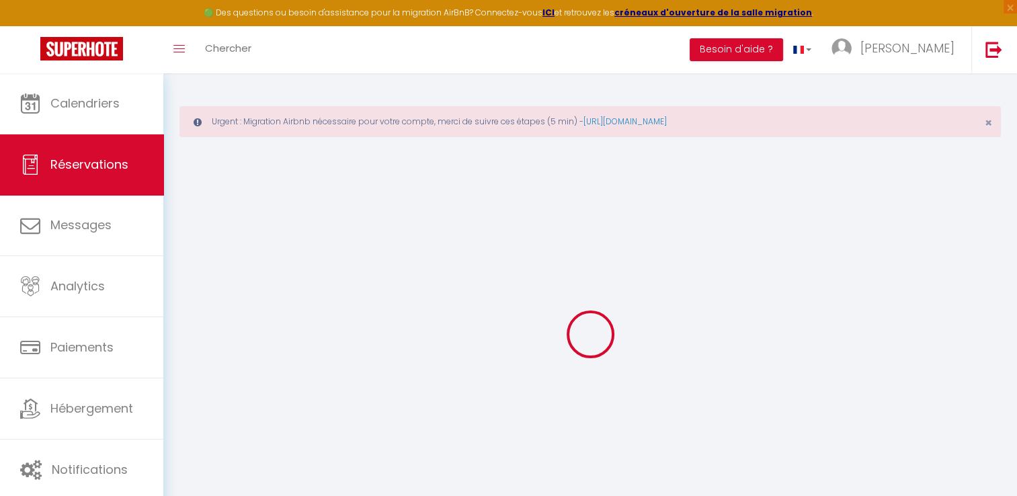
type input "80"
type input "0"
select select
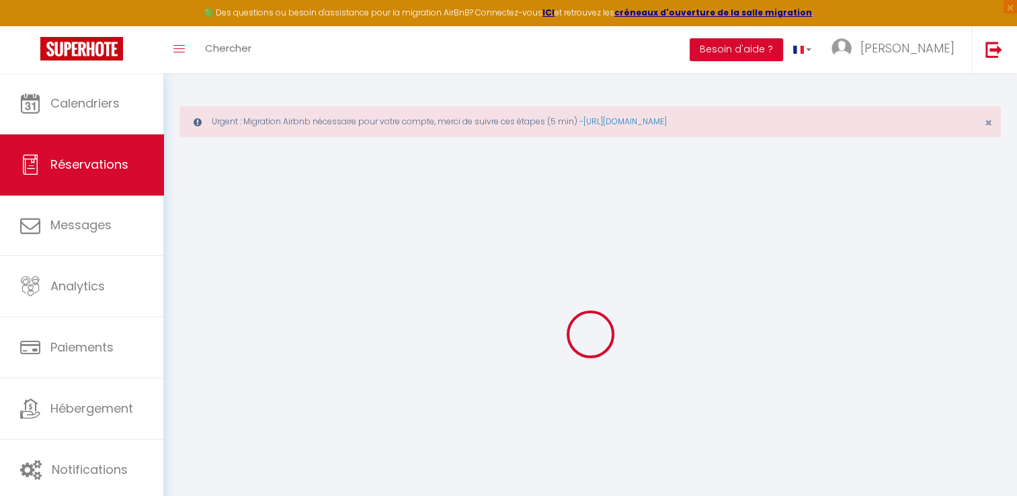
checkbox input "false"
select select
checkbox input "false"
select select
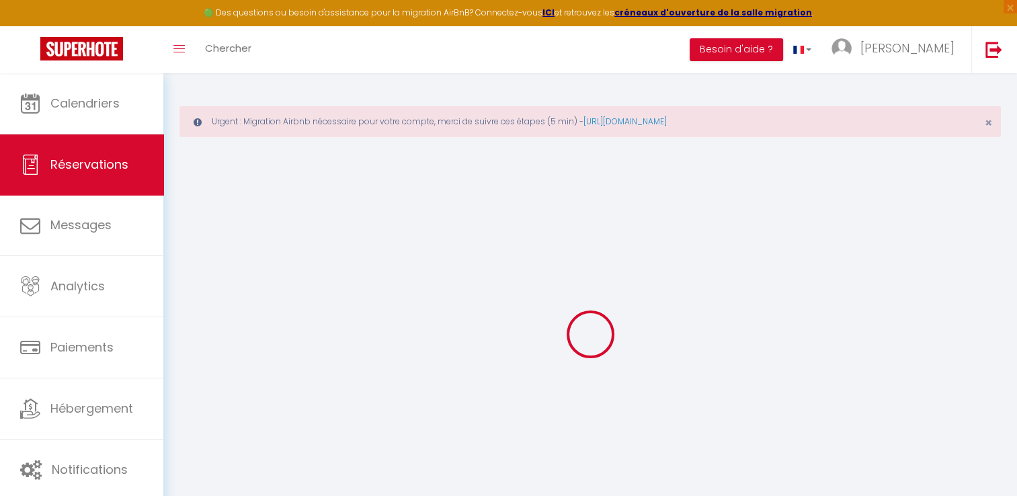
select select
checkbox input "false"
select select
checkbox input "false"
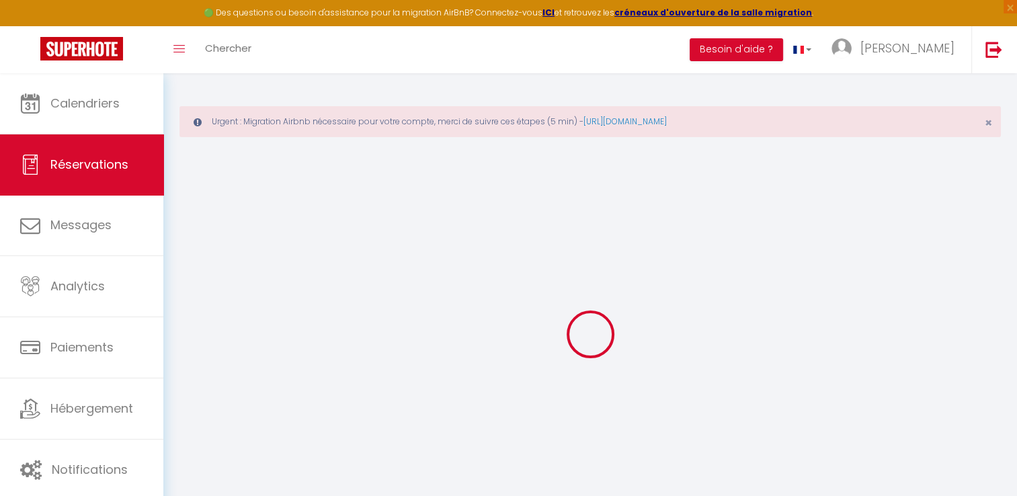
type textarea "** THIS RESERVATION HAS BEEN PRE-PAID ** Reservation has a cancellation grace p…"
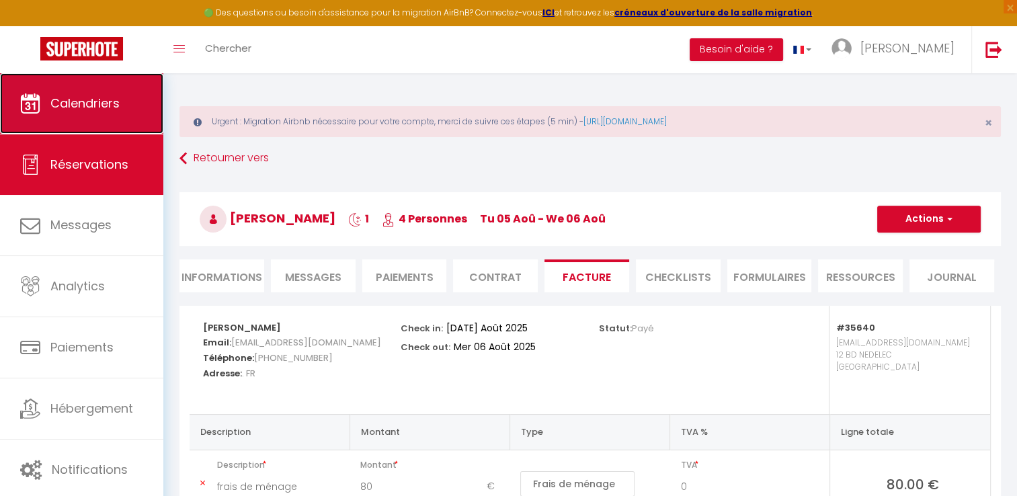
click at [54, 89] on link "Calendriers" at bounding box center [81, 103] width 163 height 60
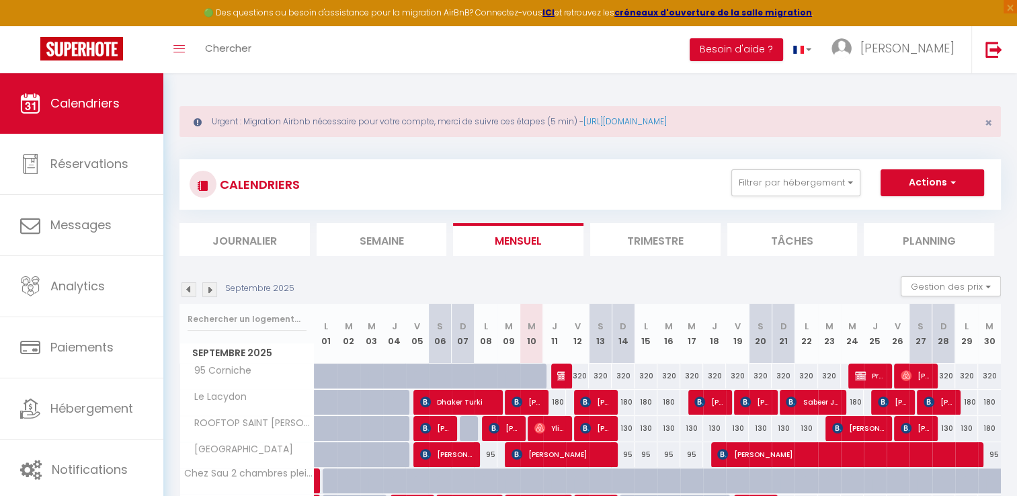
click at [184, 286] on img at bounding box center [188, 289] width 15 height 15
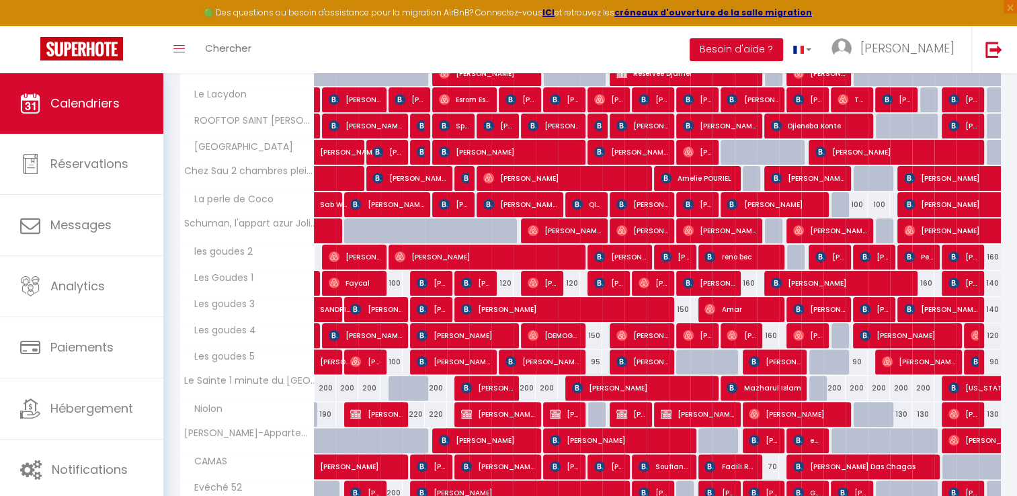
scroll to position [274, 0]
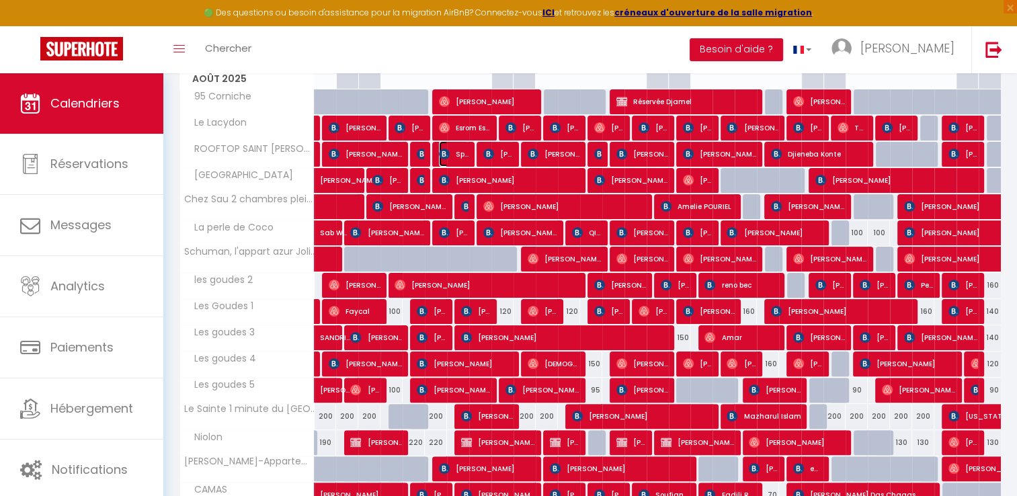
click at [458, 155] on span "Spentzari Sotiria" at bounding box center [454, 154] width 30 height 26
select select "OK"
select select "KO"
select select "0"
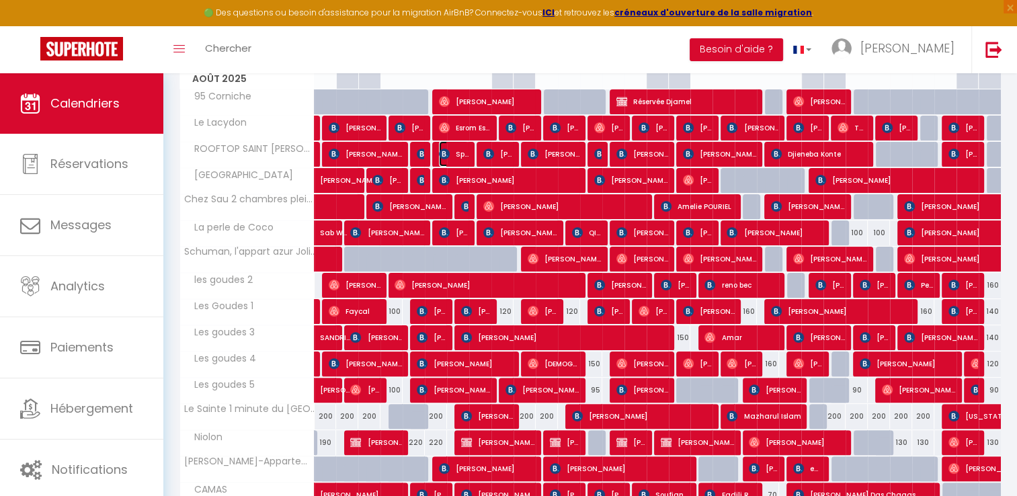
select select "1"
select select
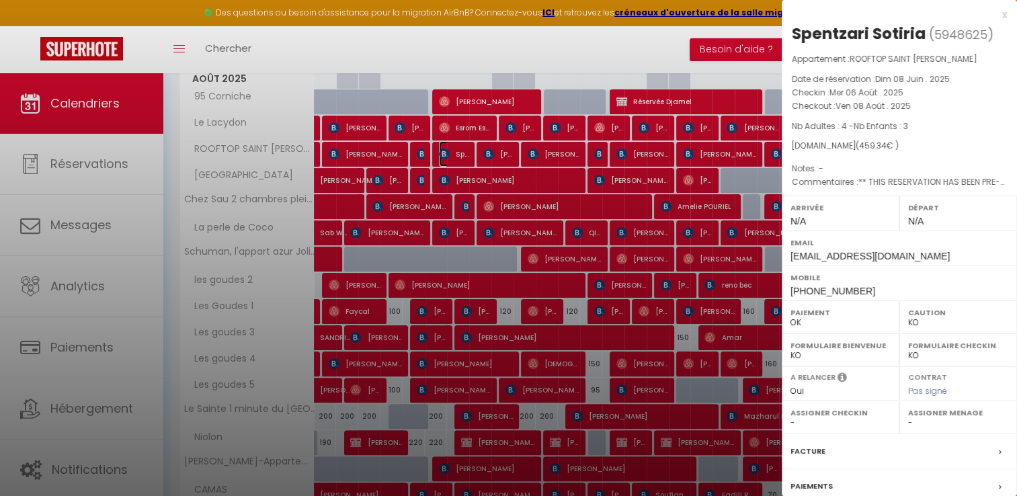
select select "15714"
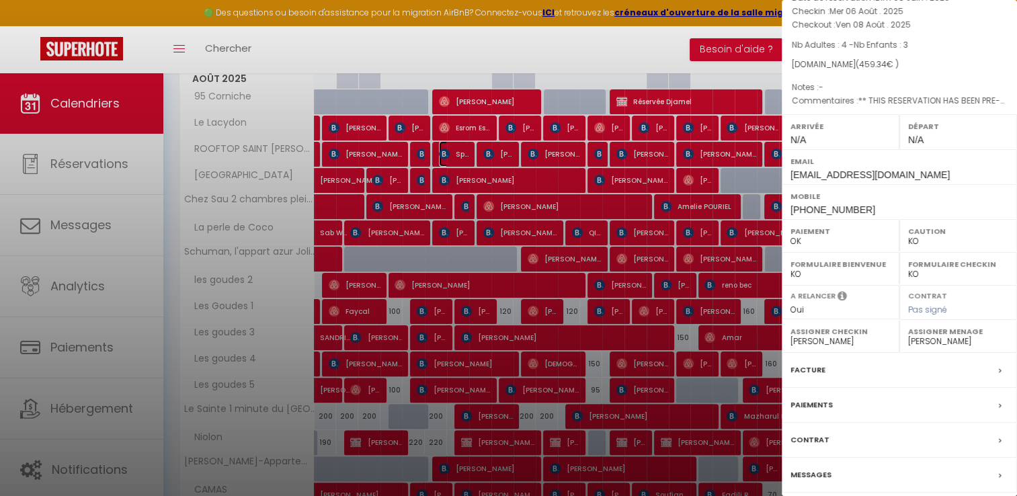
scroll to position [128, 0]
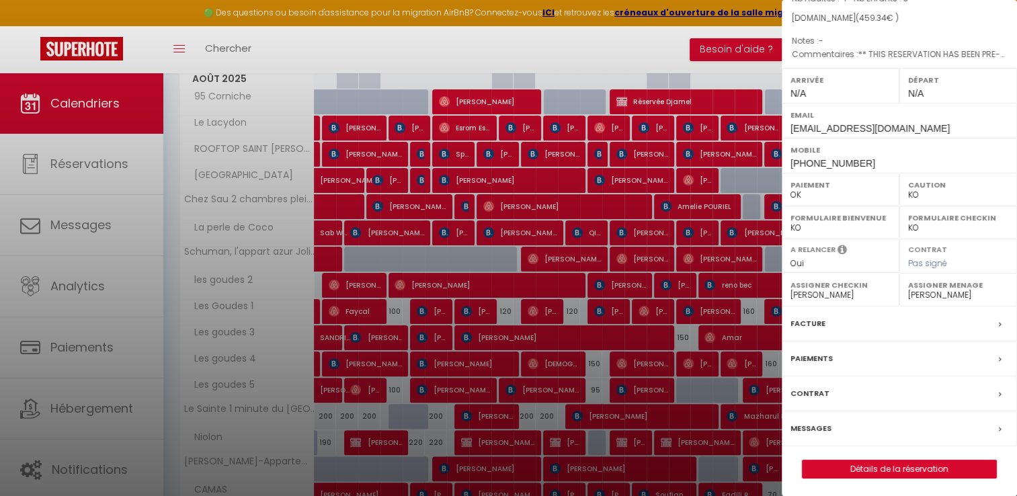
click at [812, 321] on label "Facture" at bounding box center [807, 323] width 35 height 14
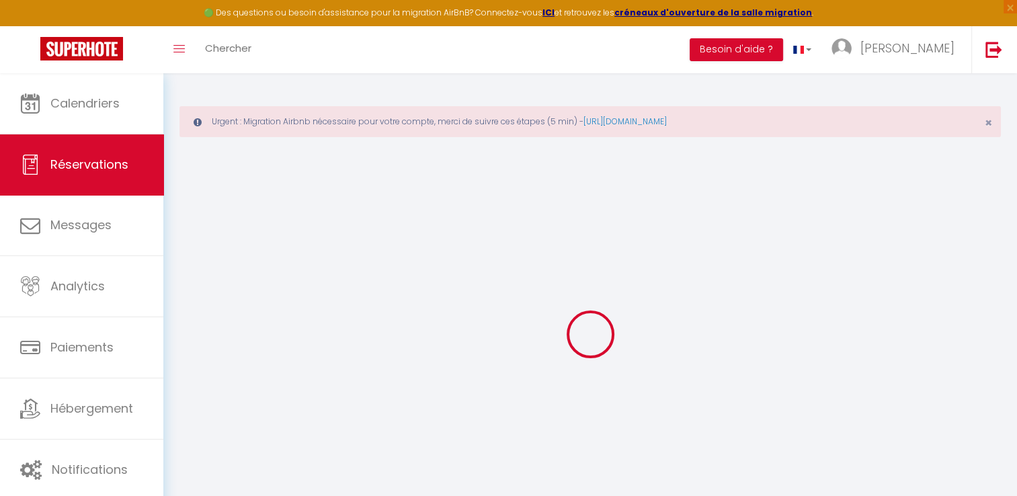
select select
checkbox input "false"
select select
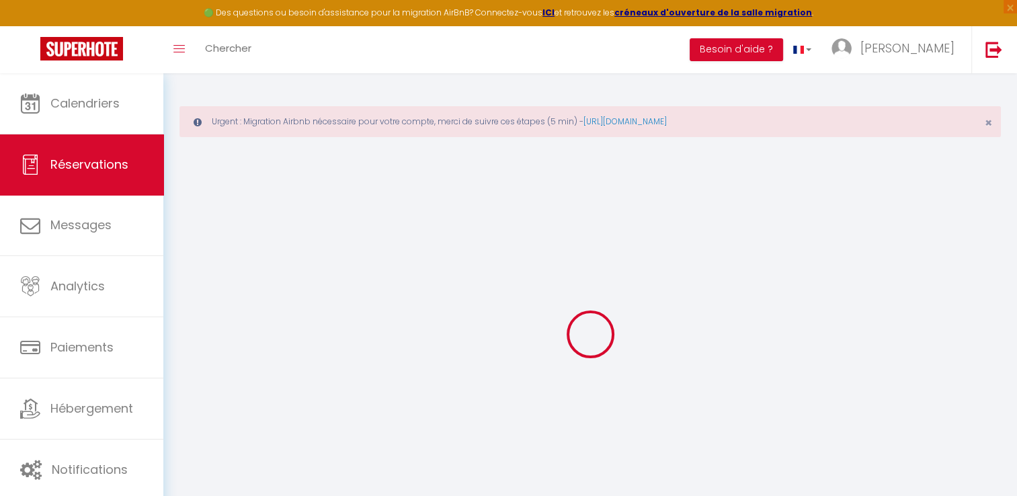
checkbox input "false"
type textarea "** THIS RESERVATION HAS BEEN PRE-PAID ** BOOKING NOTE : Payment charge is EUR 6…"
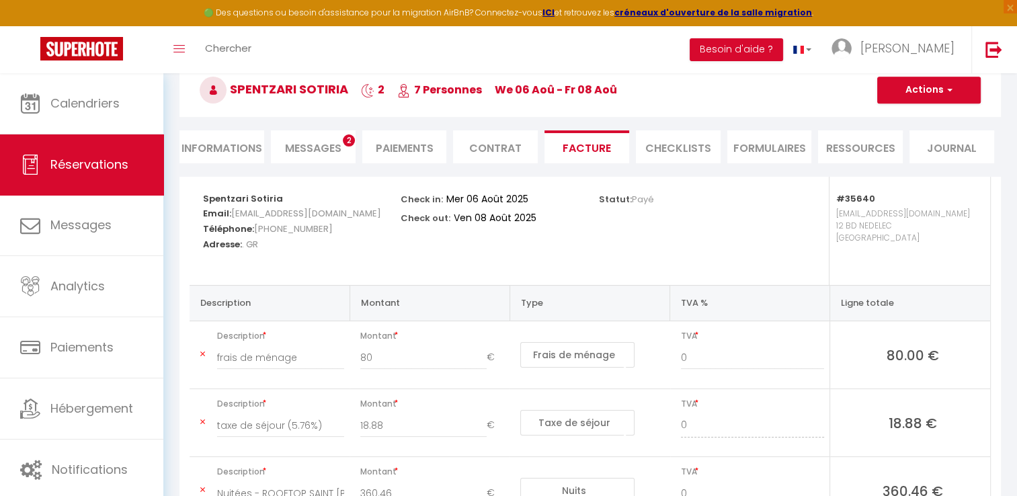
scroll to position [247, 0]
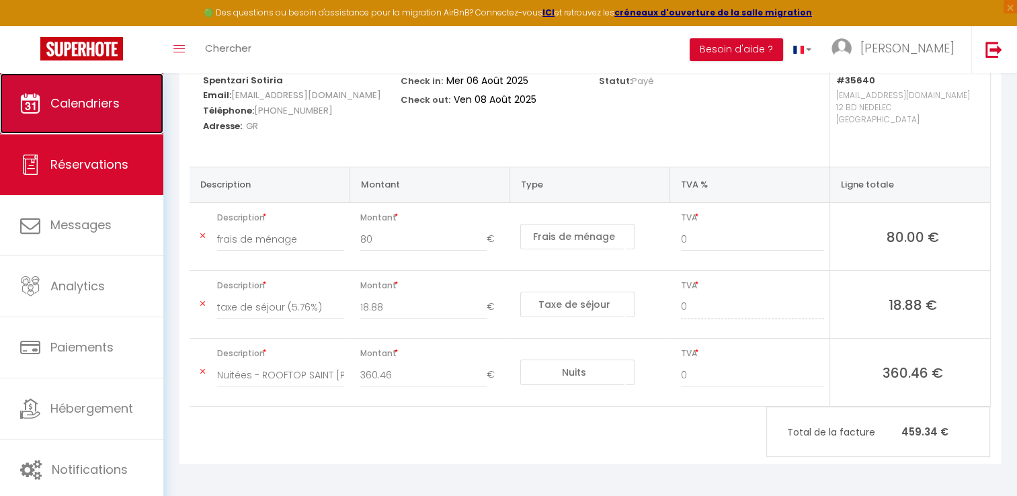
click at [105, 104] on span "Calendriers" at bounding box center [84, 103] width 69 height 17
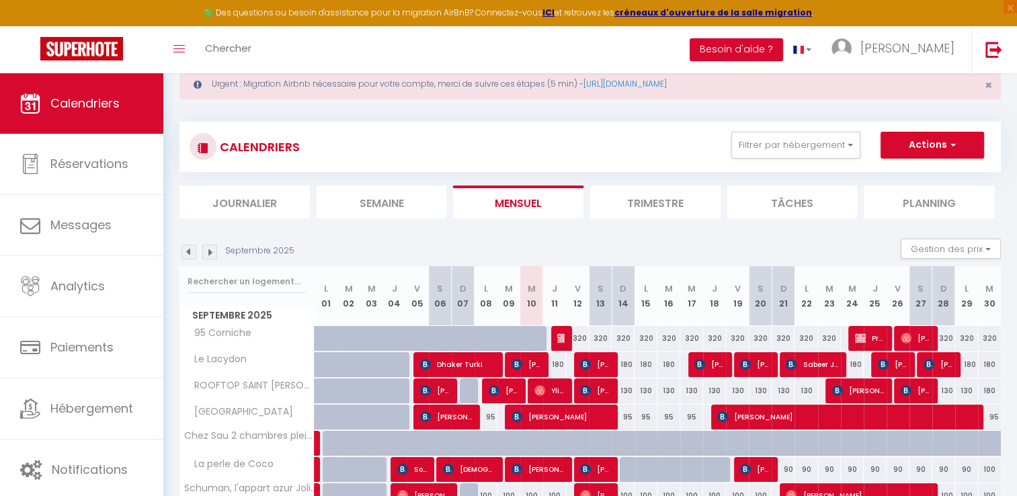
scroll to position [67, 0]
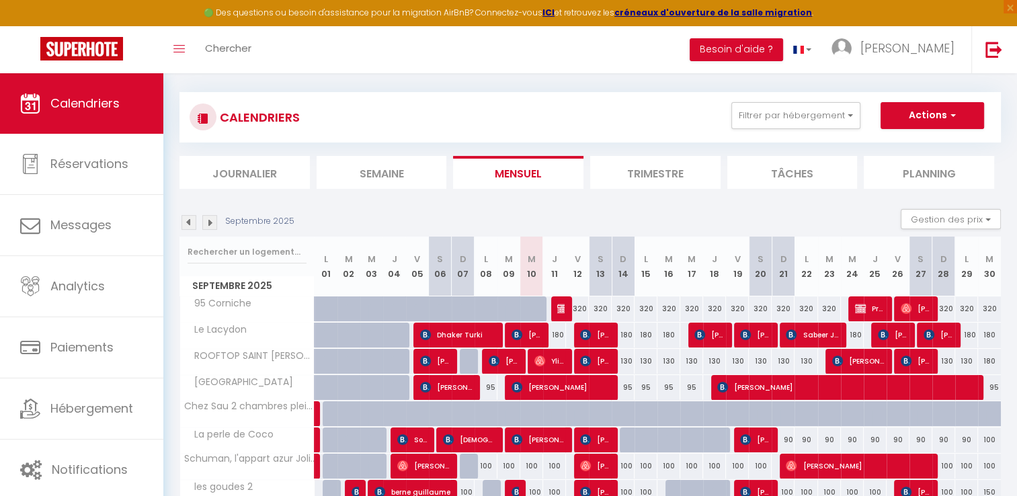
click at [189, 224] on img at bounding box center [188, 222] width 15 height 15
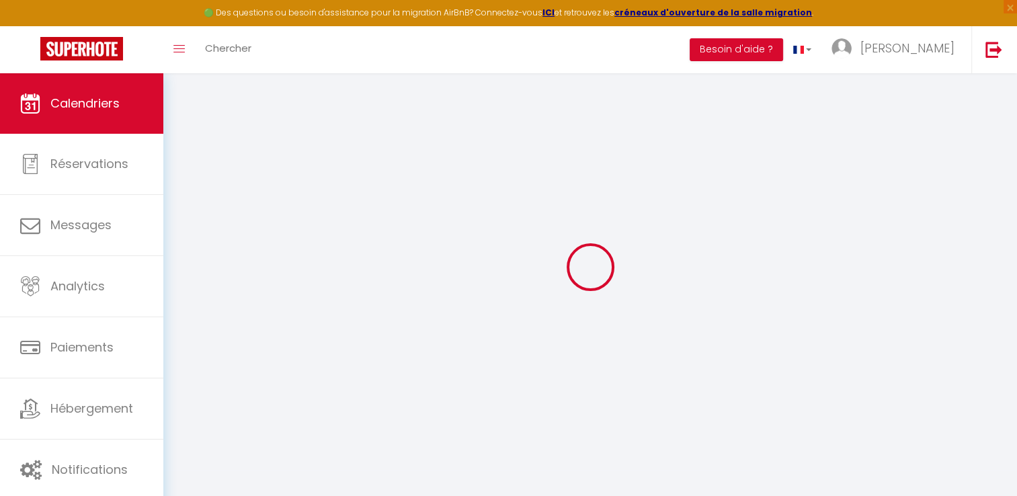
select select
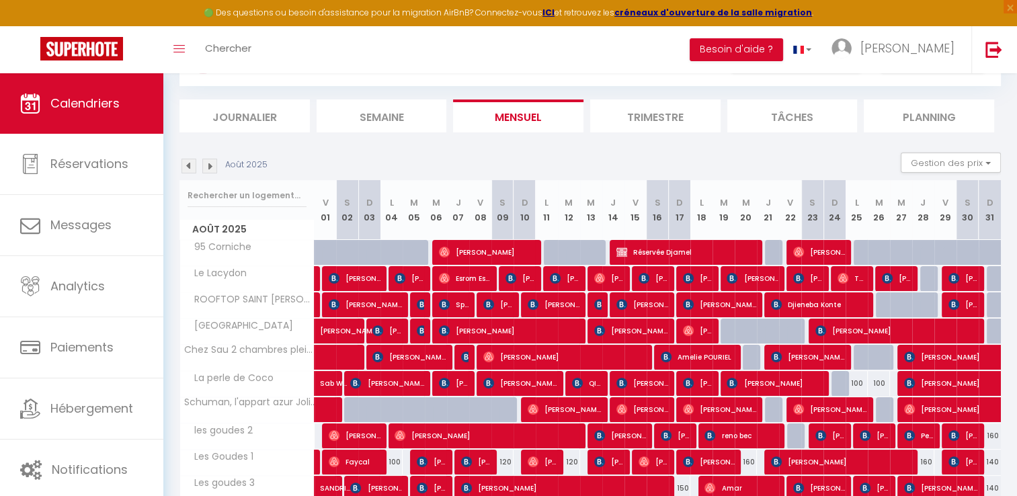
scroll to position [202, 0]
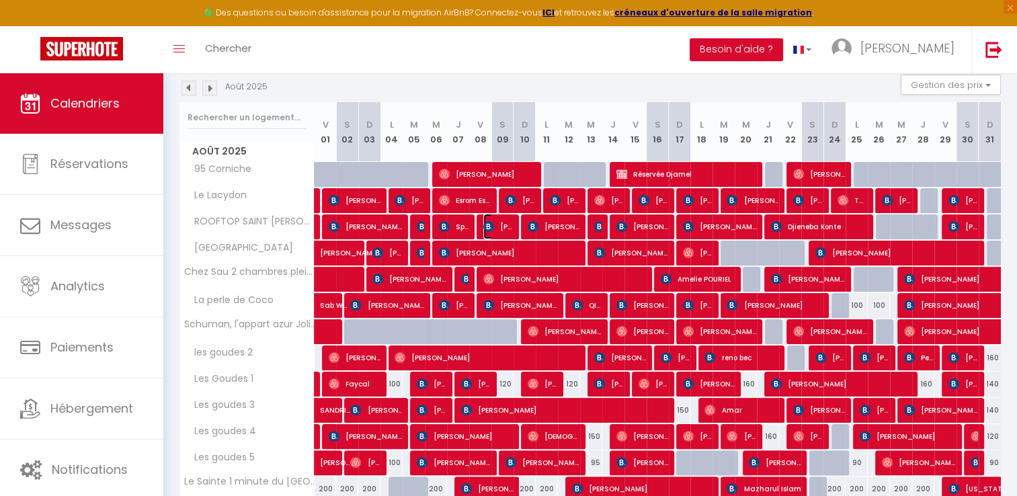
click at [502, 226] on span "[PERSON_NAME]" at bounding box center [498, 227] width 30 height 26
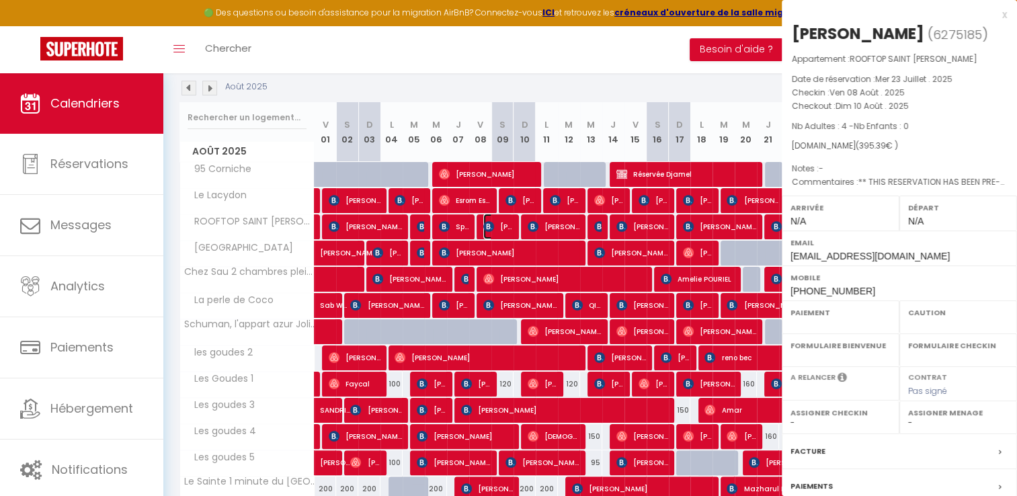
select select "OK"
select select "KO"
select select "0"
select select "1"
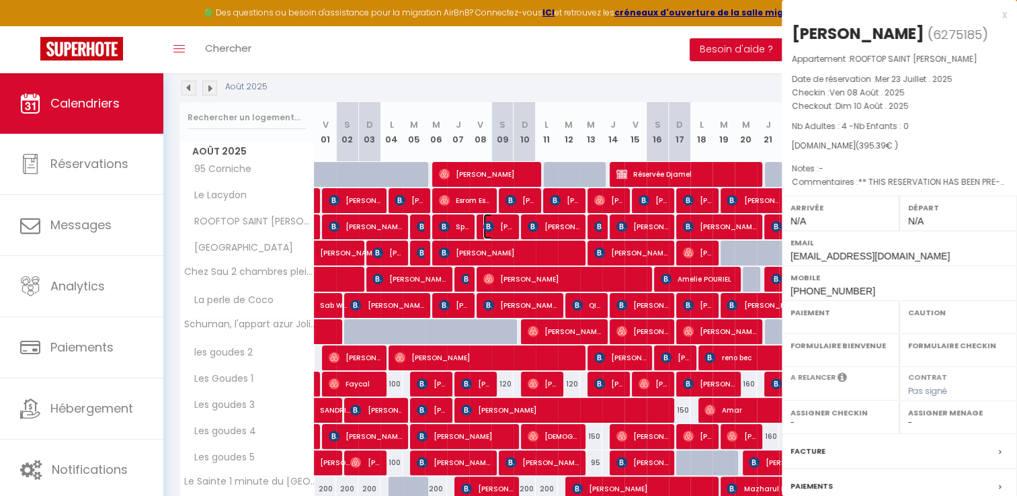
select select
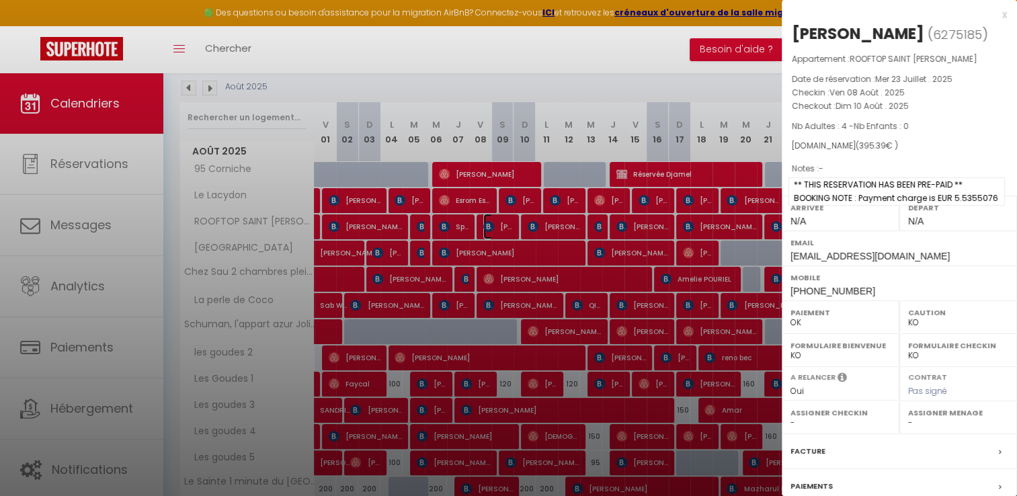
select select "15714"
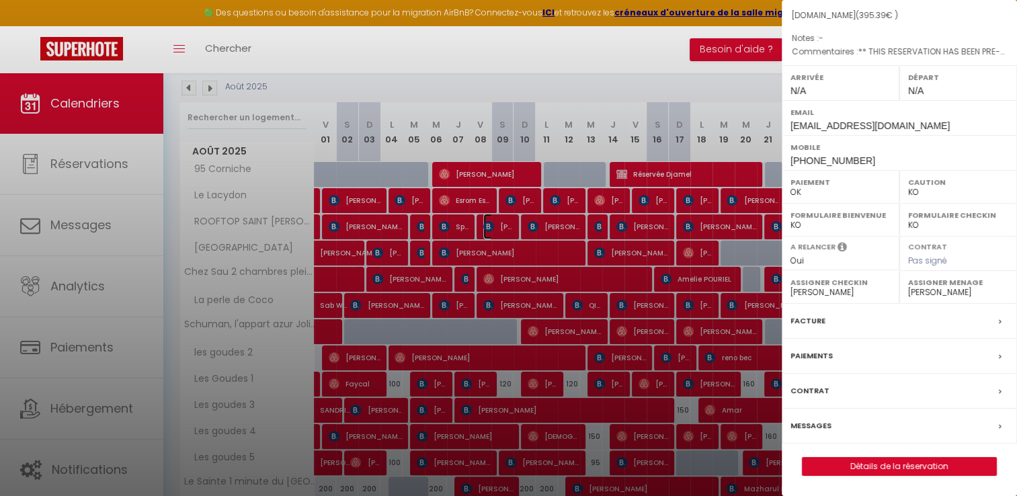
scroll to position [149, 0]
click at [809, 324] on label "Facture" at bounding box center [807, 321] width 35 height 14
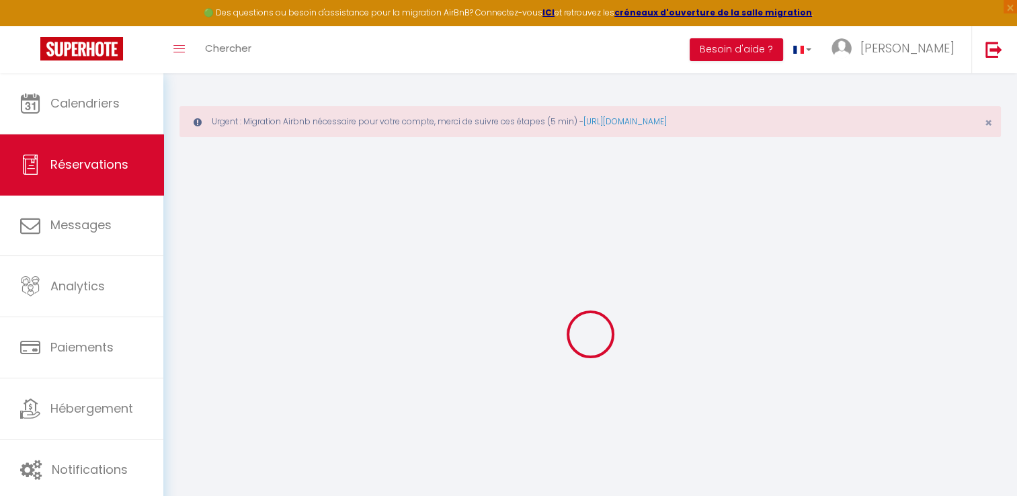
select select
checkbox input "false"
type textarea "** THIS RESERVATION HAS BEEN PRE-PAID ** BOOKING NOTE : Payment charge is EUR 5…"
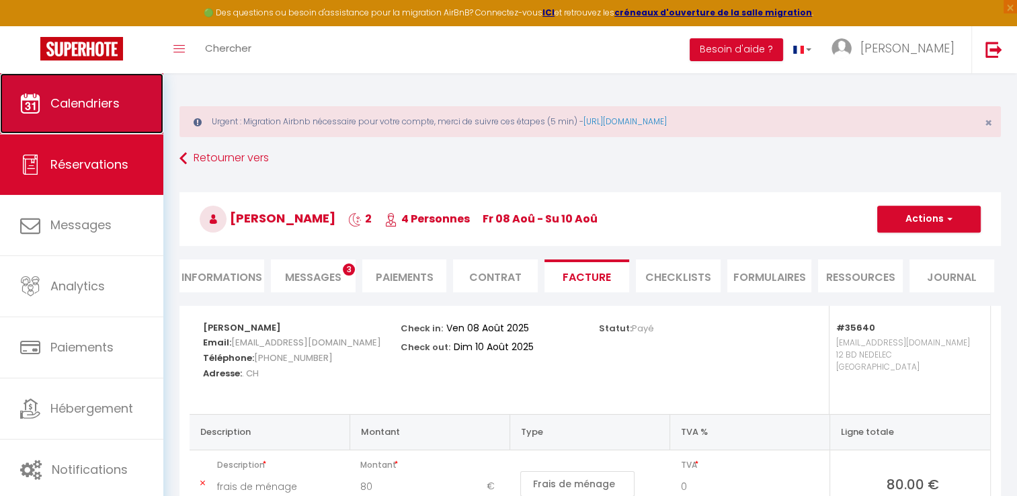
click at [78, 99] on span "Calendriers" at bounding box center [84, 103] width 69 height 17
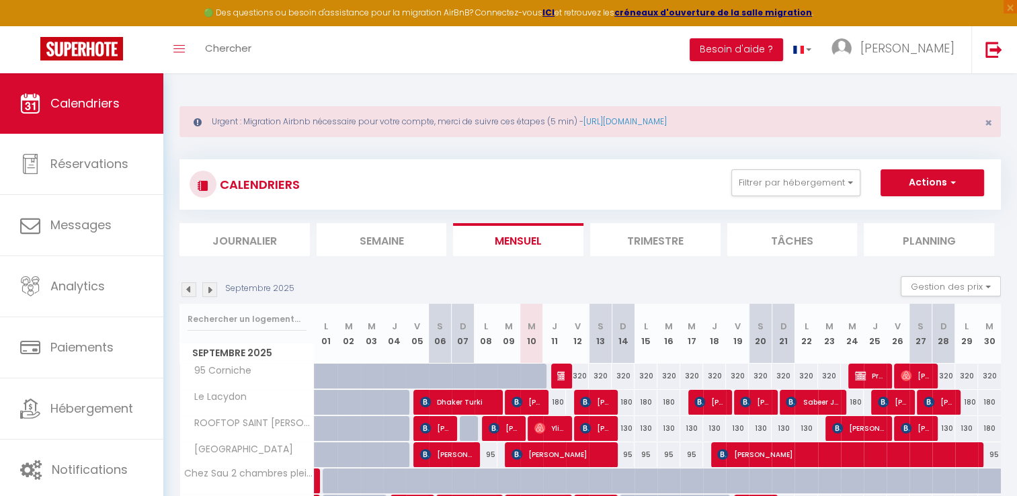
click at [191, 289] on img at bounding box center [188, 289] width 15 height 15
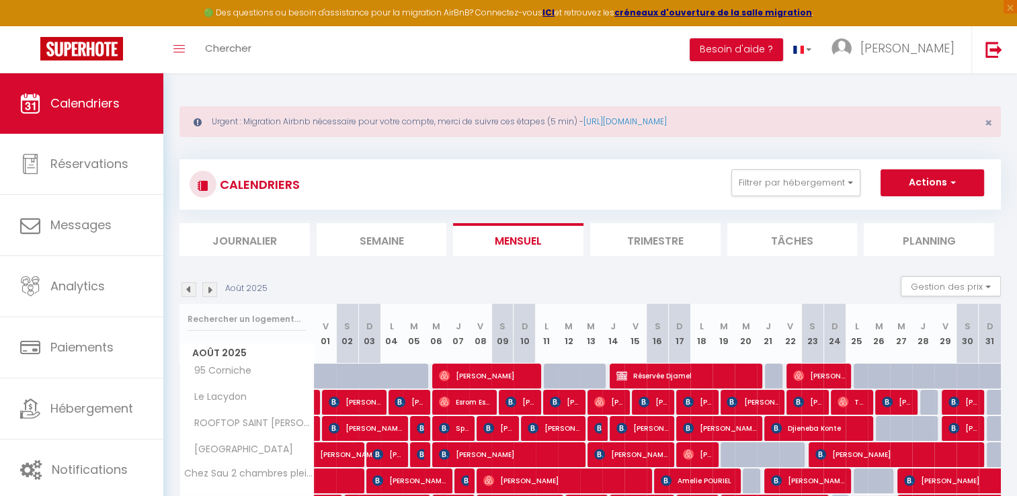
scroll to position [73, 0]
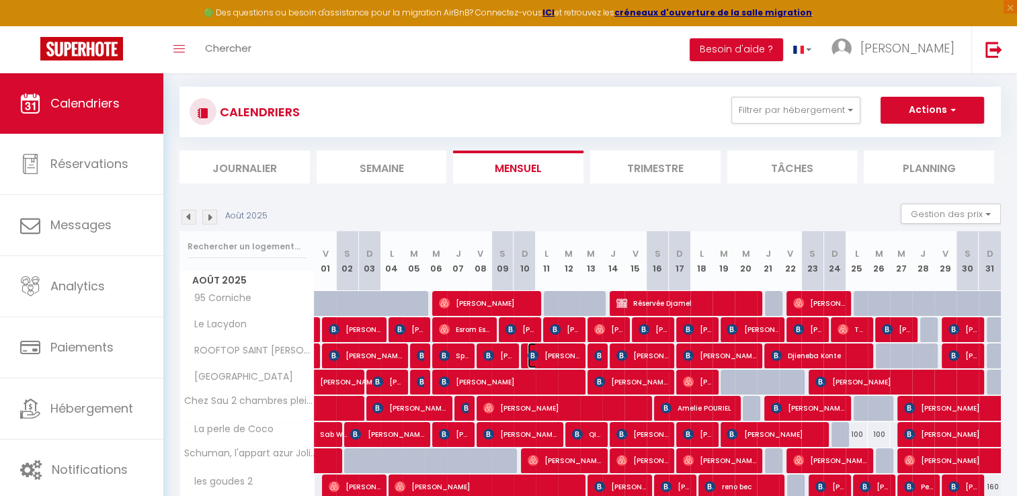
click at [566, 352] on span "[PERSON_NAME]" at bounding box center [553, 356] width 52 height 26
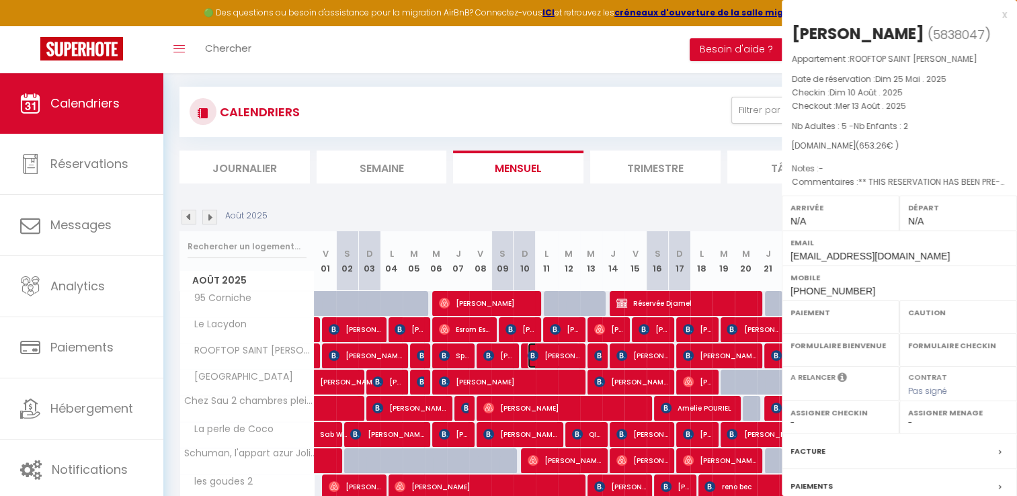
select select "OK"
select select "KO"
select select "0"
select select "1"
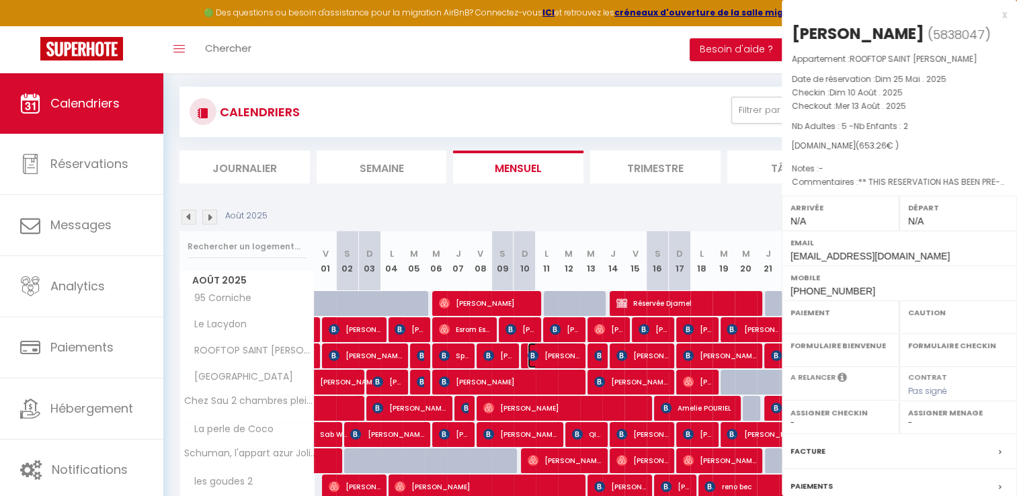
select select
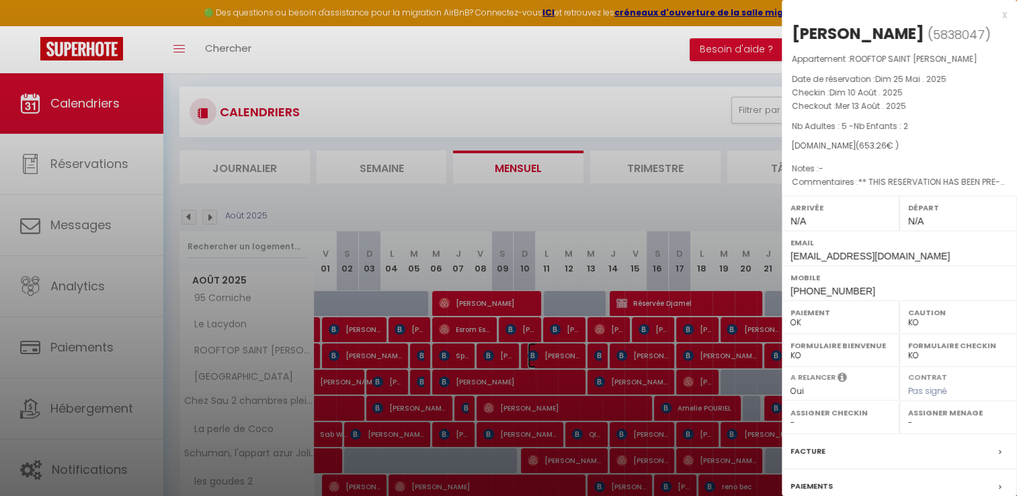
select select "15714"
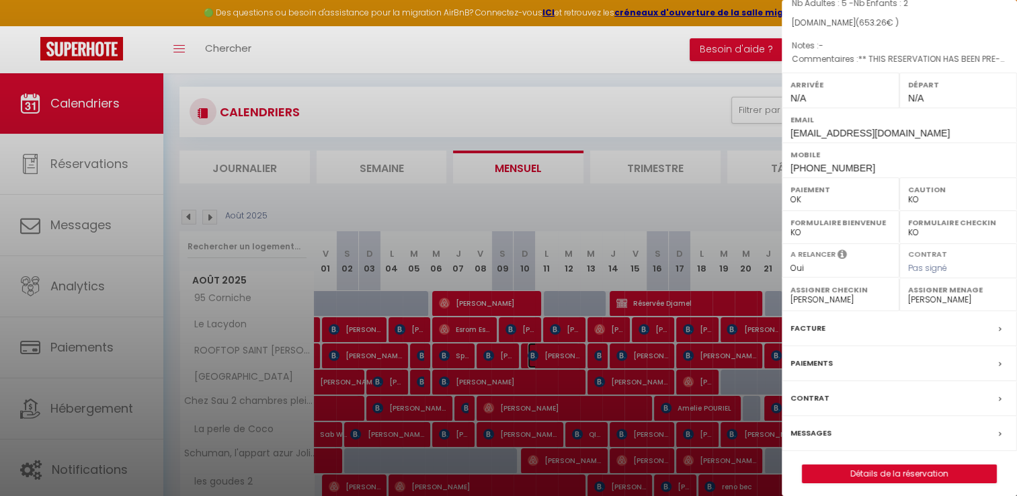
scroll to position [128, 0]
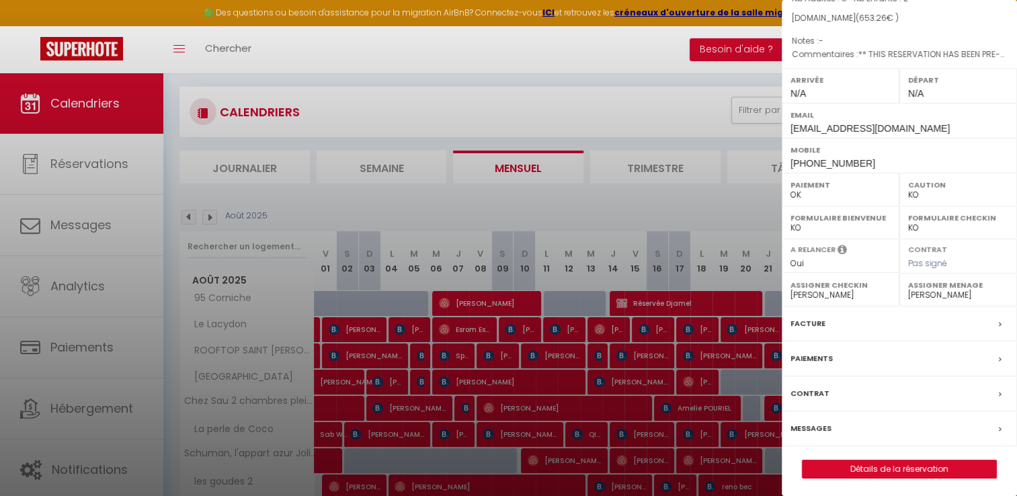
click at [802, 317] on label "Facture" at bounding box center [807, 323] width 35 height 14
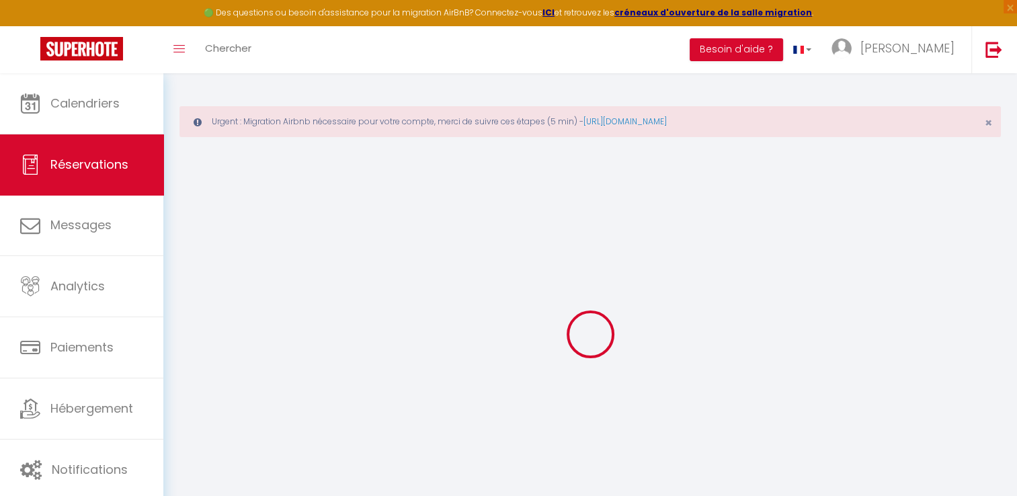
select select
checkbox input "false"
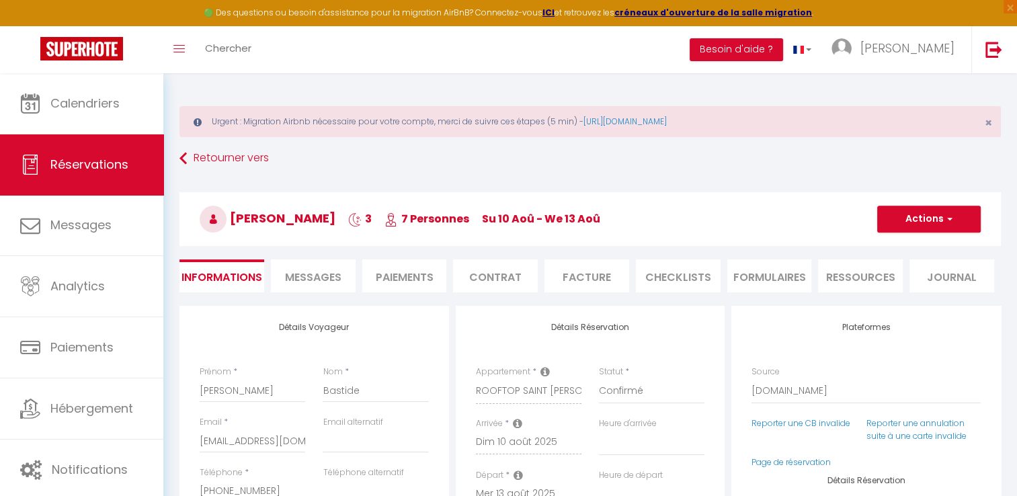
select select
checkbox input "false"
type textarea "** THIS RESERVATION HAS BEEN PRE-PAID ** BOOKING NOTE : Payment charge is EUR 9…"
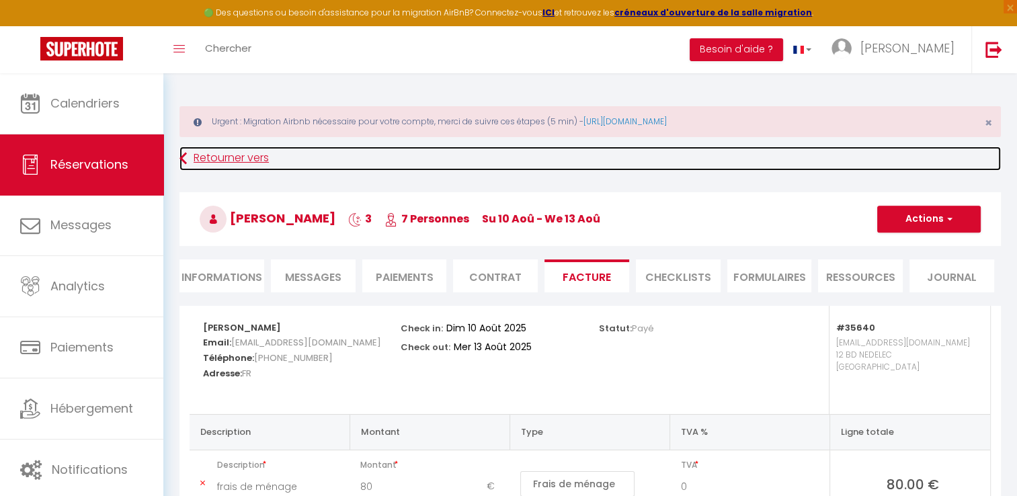
click at [219, 155] on link "Retourner vers" at bounding box center [589, 158] width 821 height 24
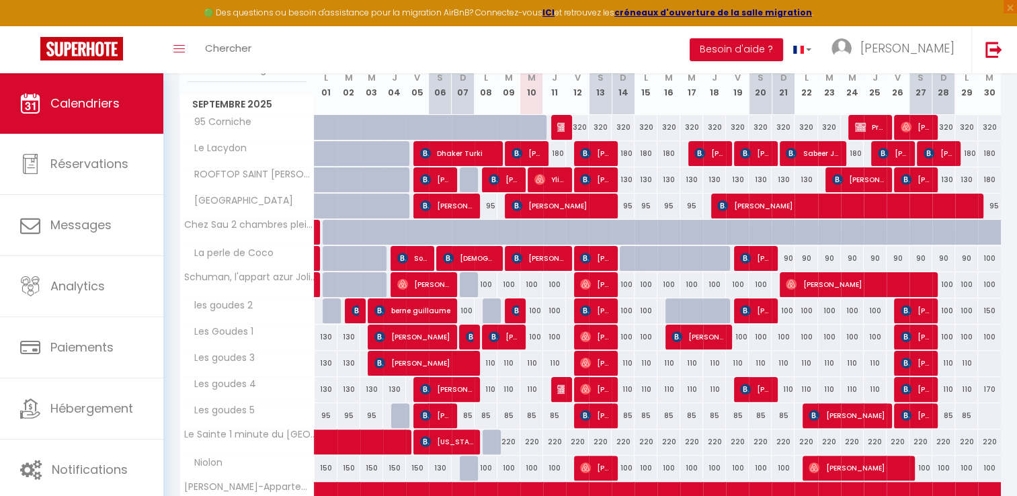
scroll to position [114, 0]
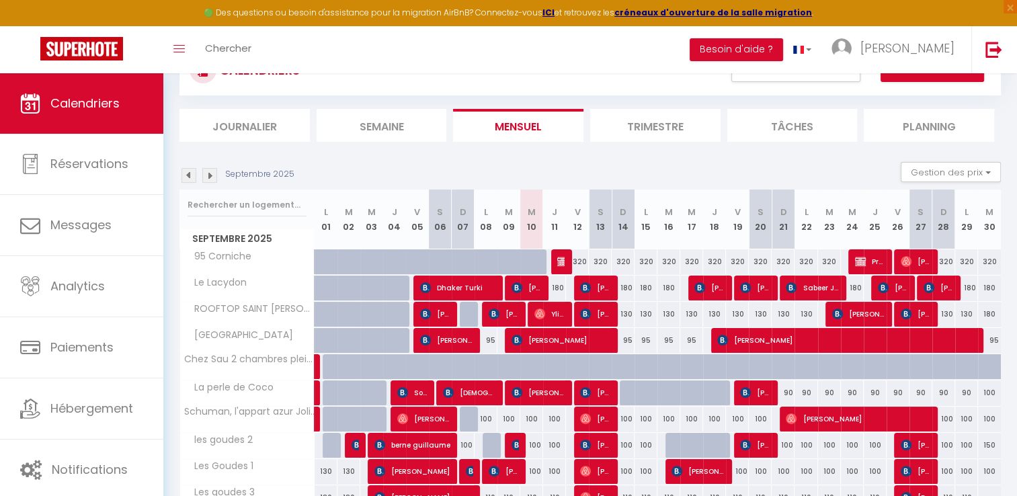
click at [191, 171] on img at bounding box center [188, 175] width 15 height 15
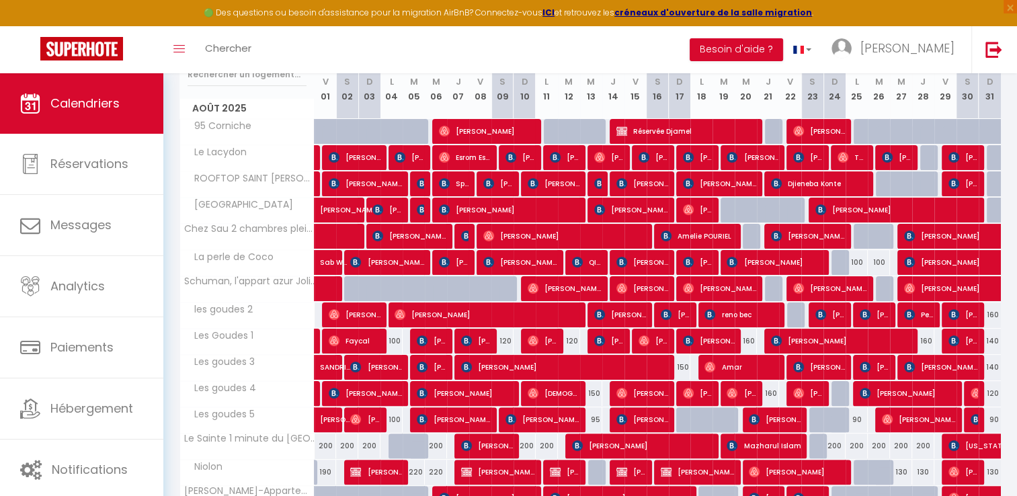
scroll to position [249, 0]
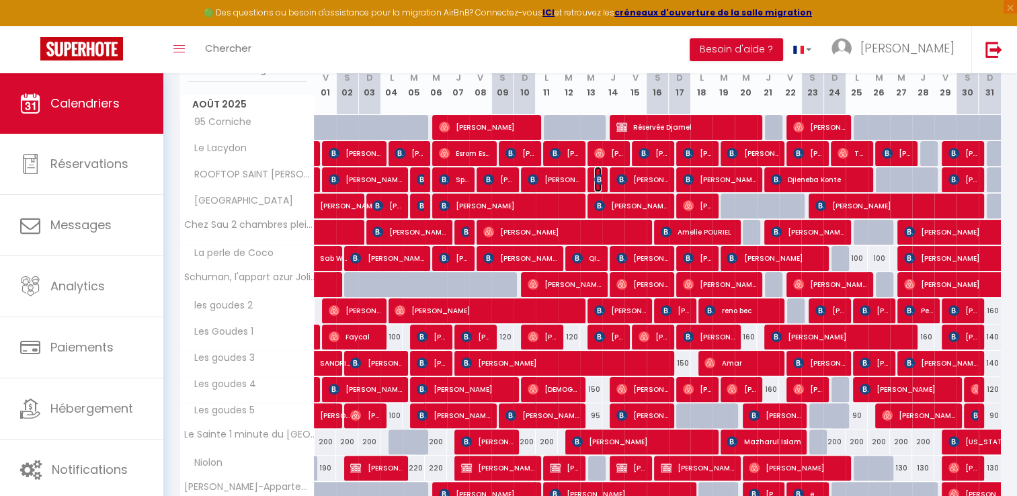
click at [597, 175] on img at bounding box center [599, 179] width 11 height 11
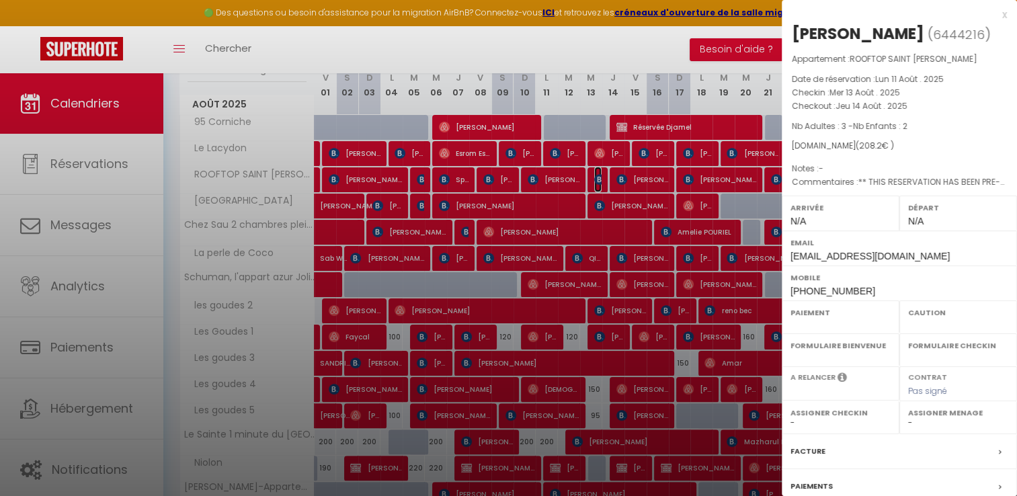
select select "OK"
select select "KO"
select select "0"
select select "1"
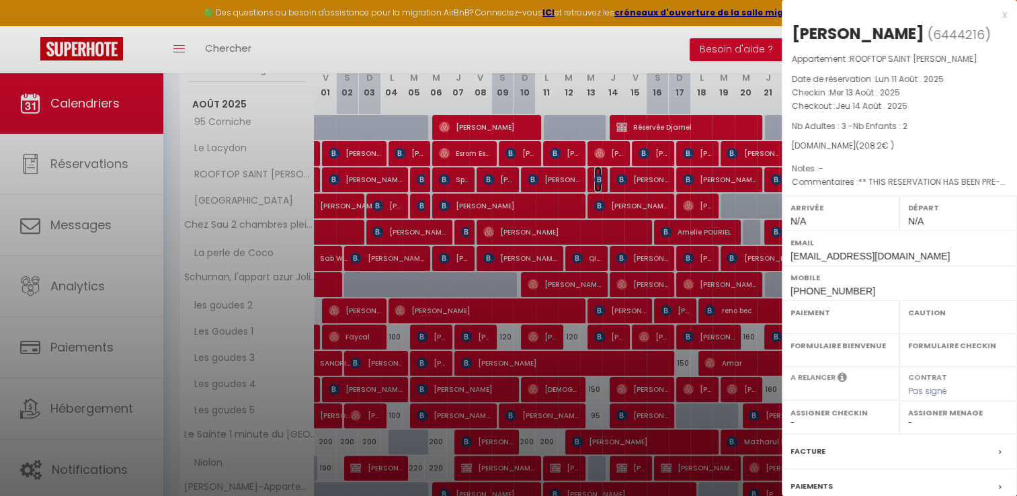
select select
select select "15714"
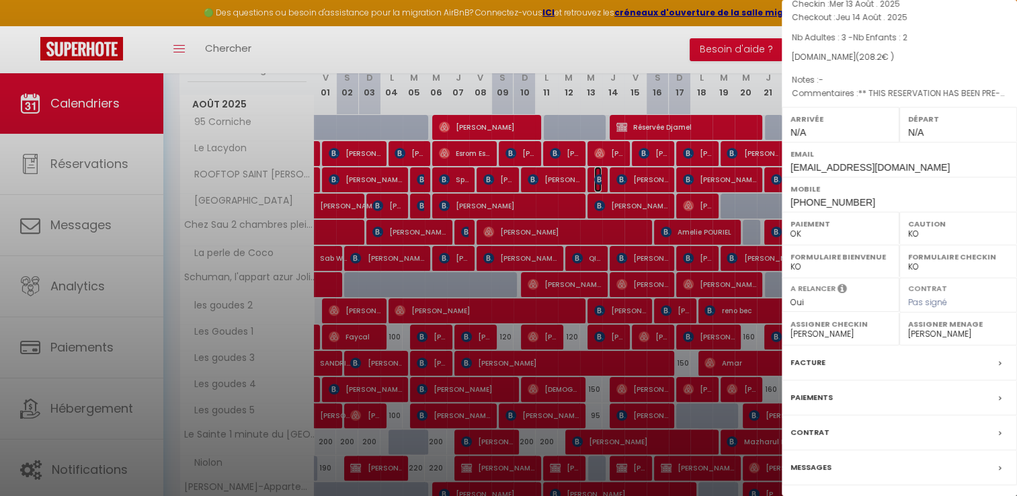
scroll to position [128, 0]
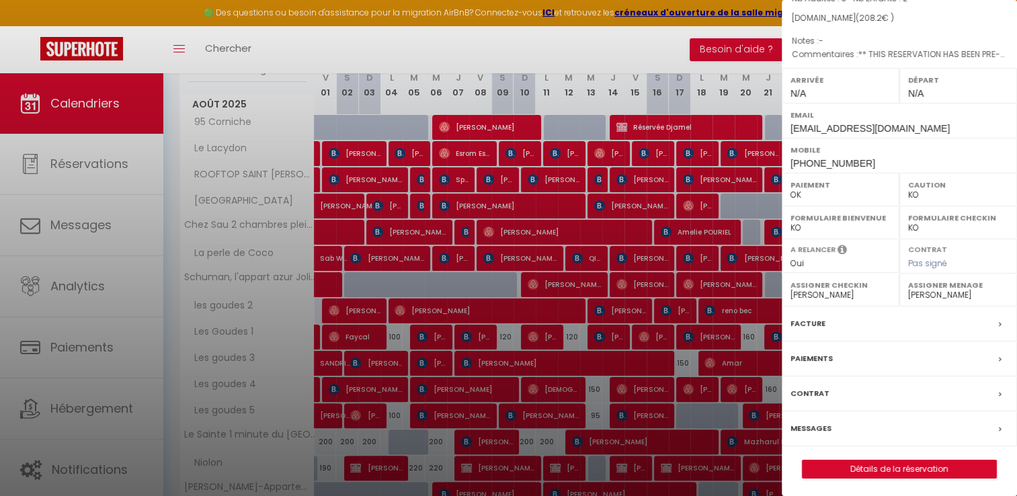
click at [812, 320] on label "Facture" at bounding box center [807, 323] width 35 height 14
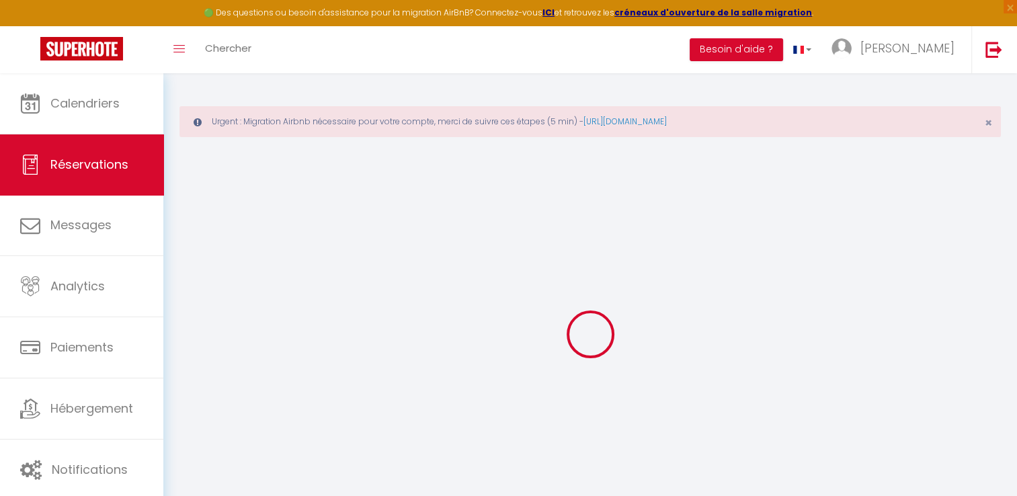
select select
checkbox input "false"
select select
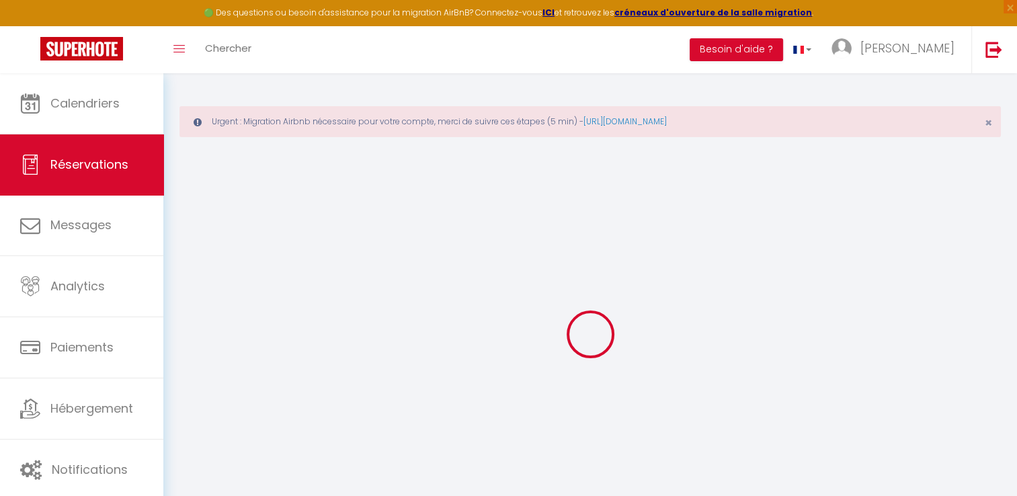
checkbox input "false"
type textarea "** THIS RESERVATION HAS BEEN PRE-PAID ** BOOKING NOTE : Payment charge is EUR 2…"
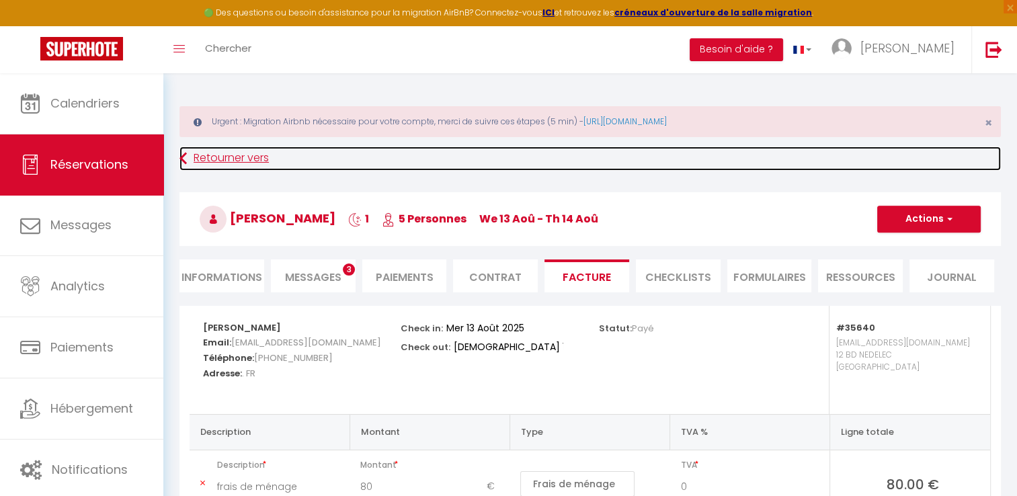
click at [234, 157] on link "Retourner vers" at bounding box center [589, 158] width 821 height 24
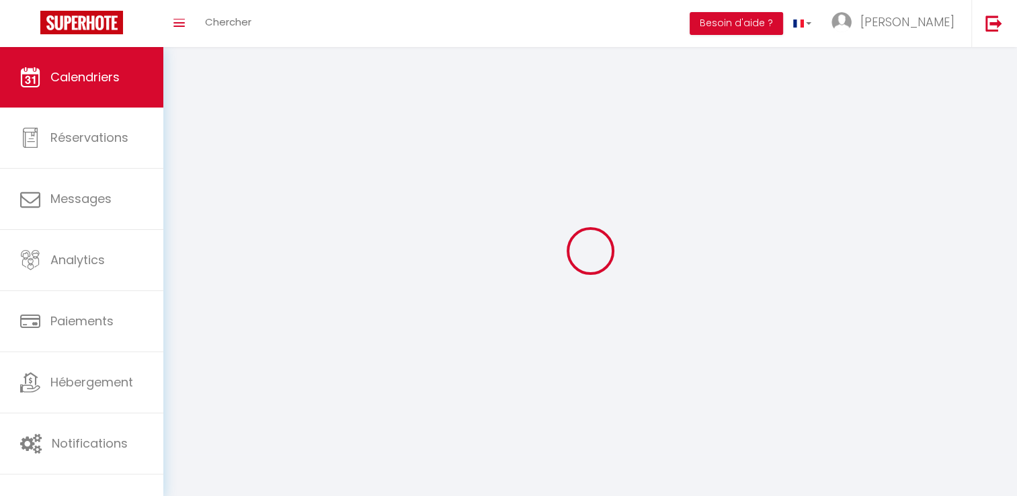
scroll to position [47, 0]
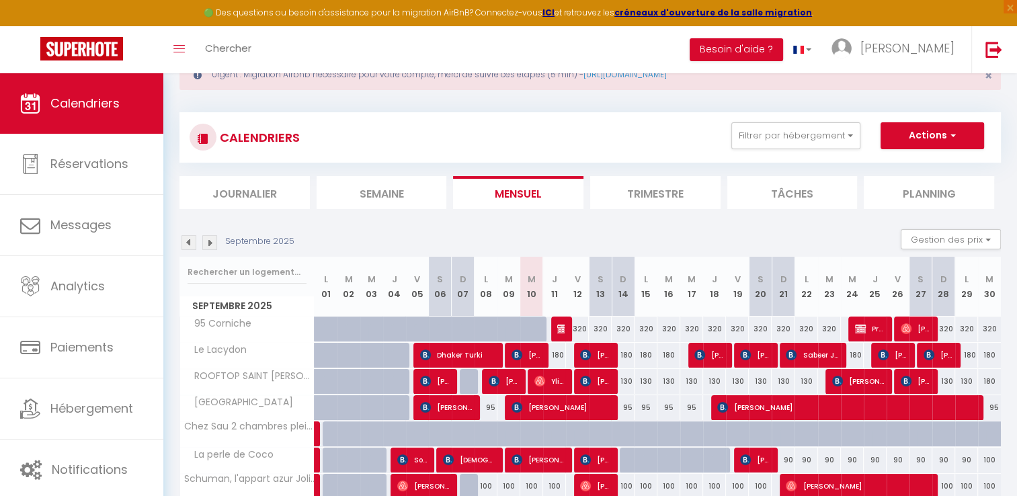
click at [185, 241] on img at bounding box center [188, 242] width 15 height 15
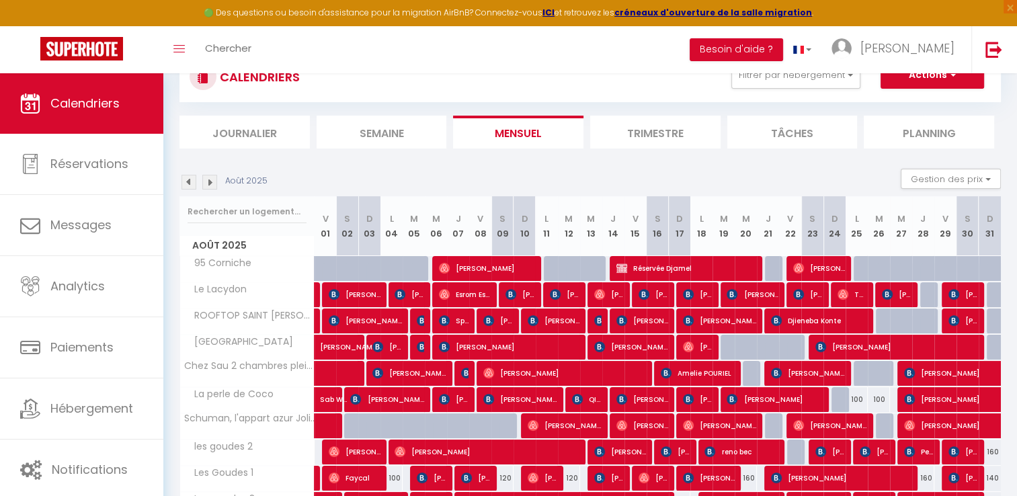
scroll to position [181, 0]
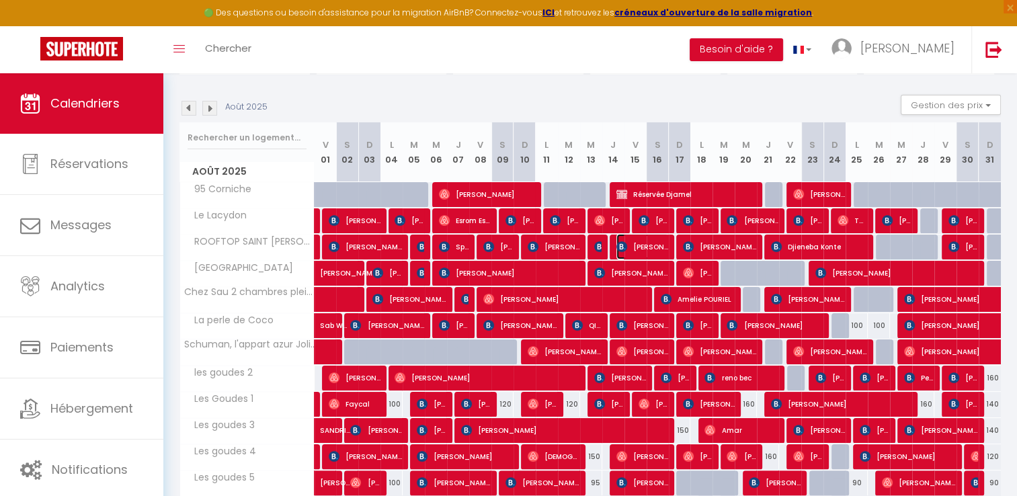
click at [648, 246] on span "[PERSON_NAME]" at bounding box center [642, 247] width 52 height 26
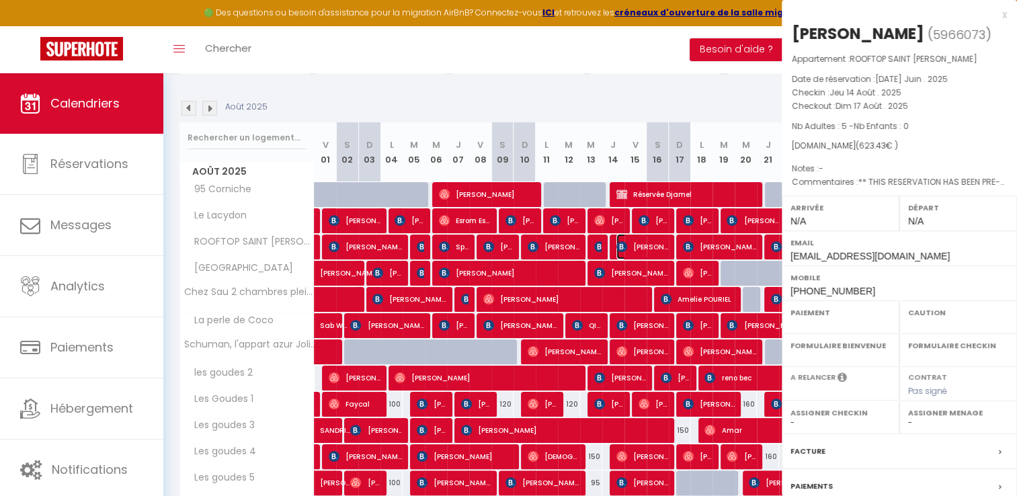
select select "OK"
select select "KO"
select select "0"
select select "1"
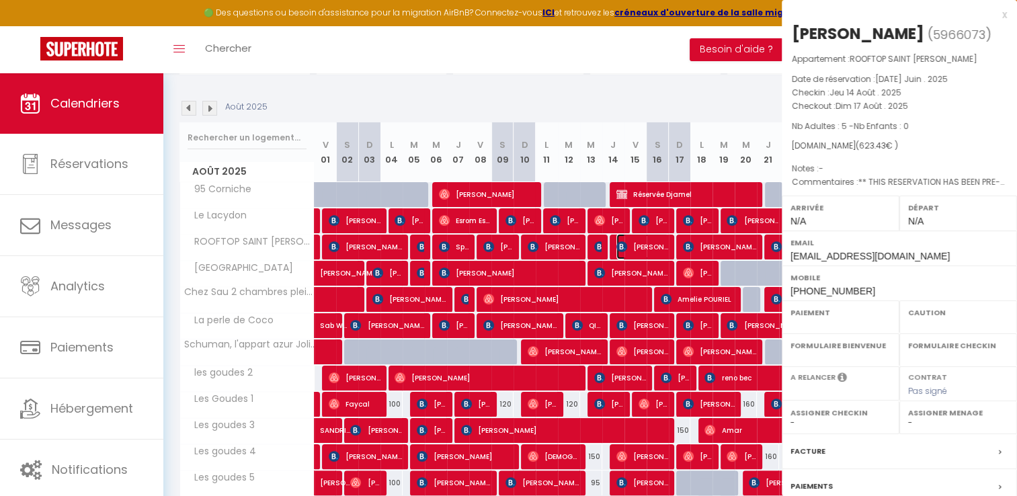
select select
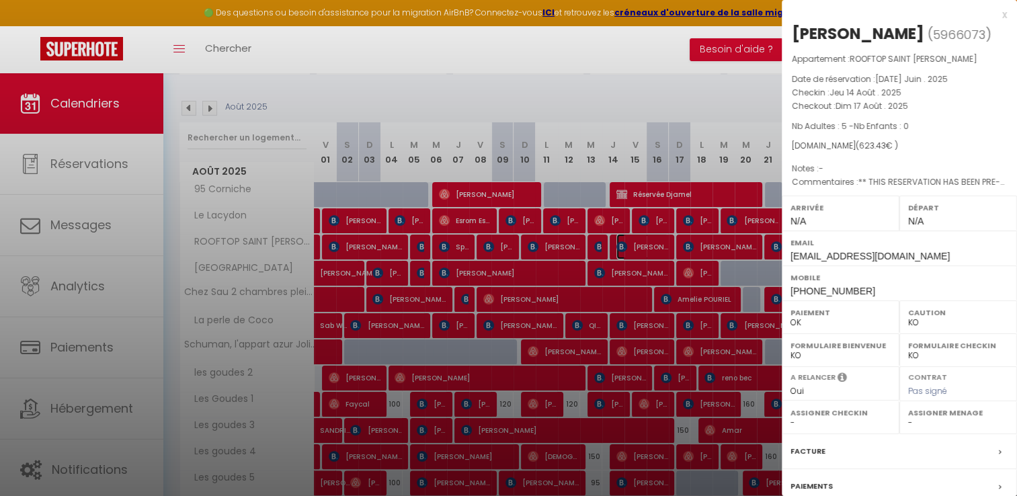
select select "15714"
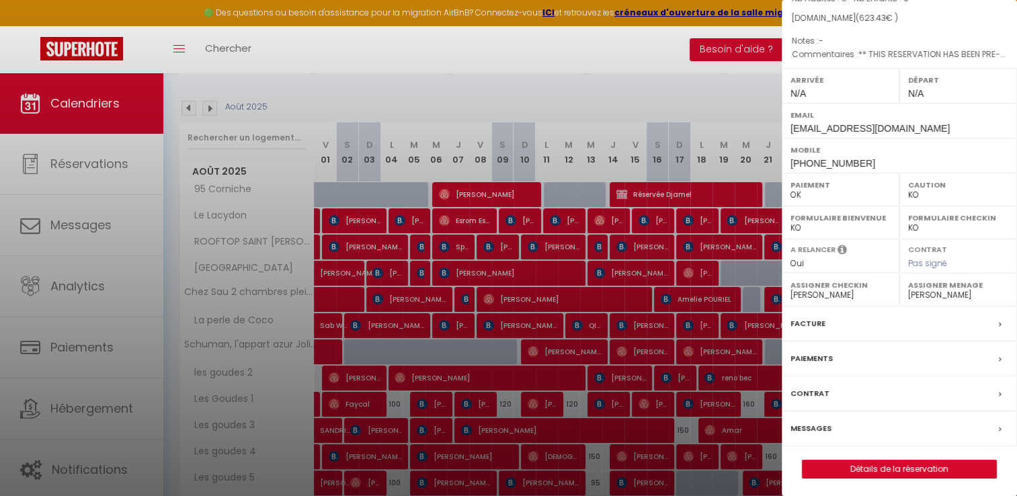
click at [809, 316] on label "Facture" at bounding box center [807, 323] width 35 height 14
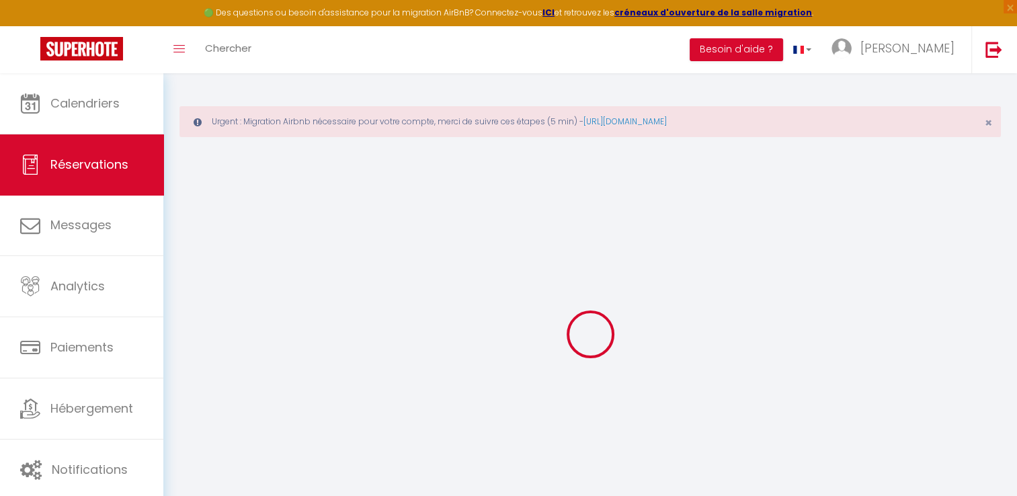
select select "cleaning"
select select "taxes"
select select
checkbox input "false"
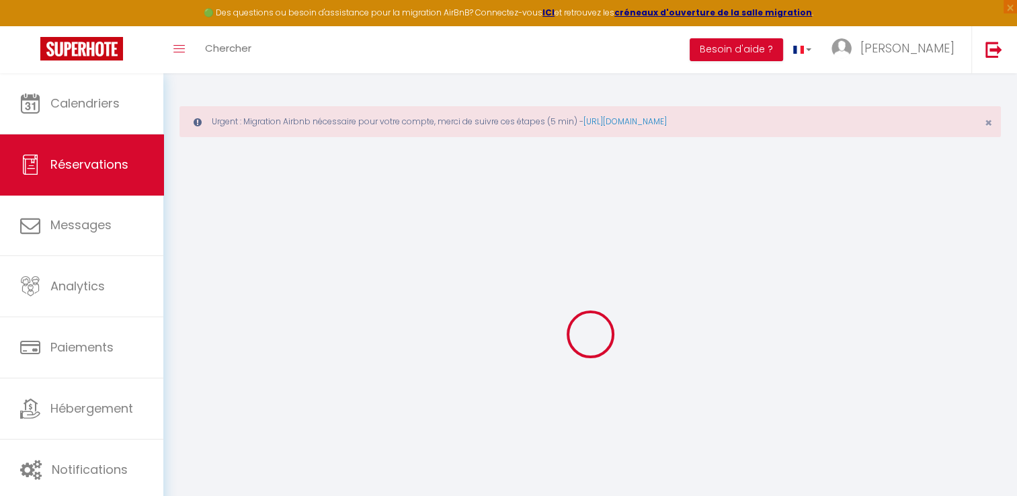
type textarea "** THIS RESERVATION HAS BEEN PRE-PAID ** You have a booker that would like free…"
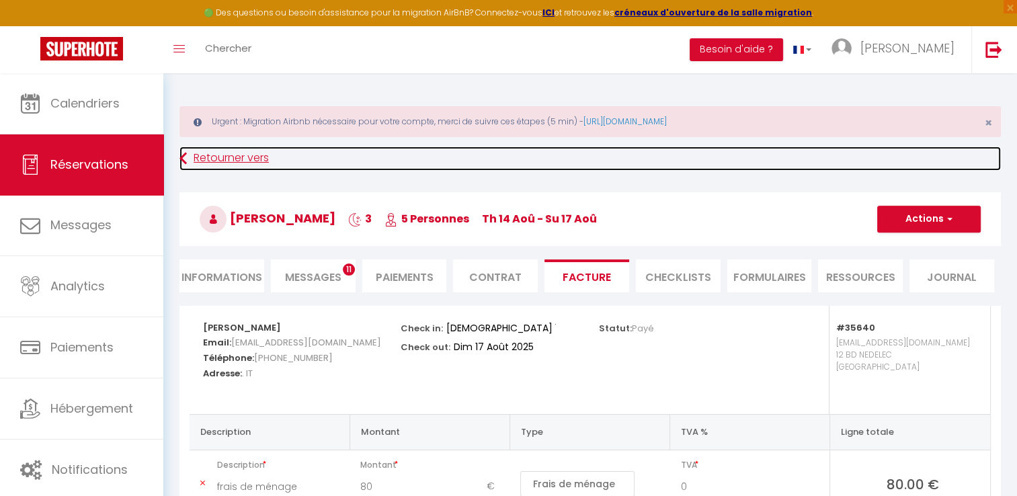
click at [185, 163] on icon at bounding box center [182, 158] width 7 height 24
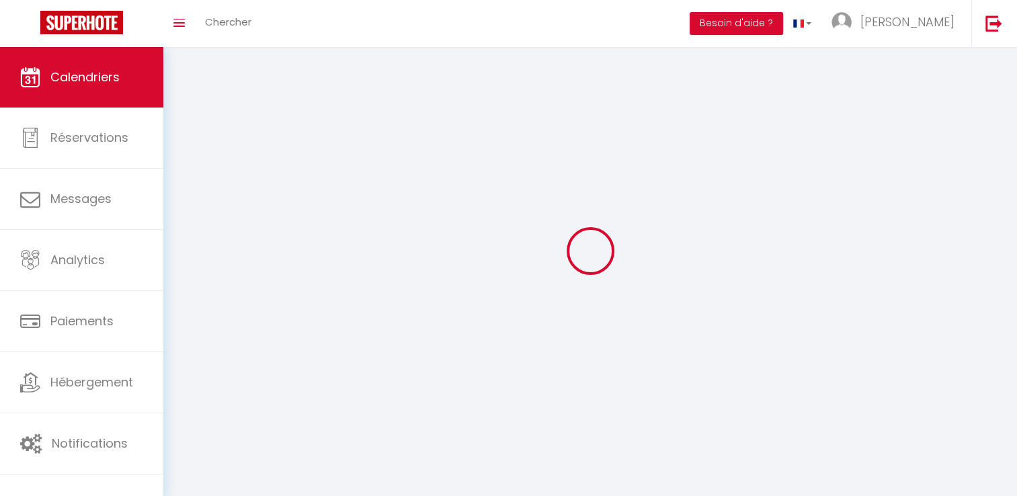
scroll to position [47, 0]
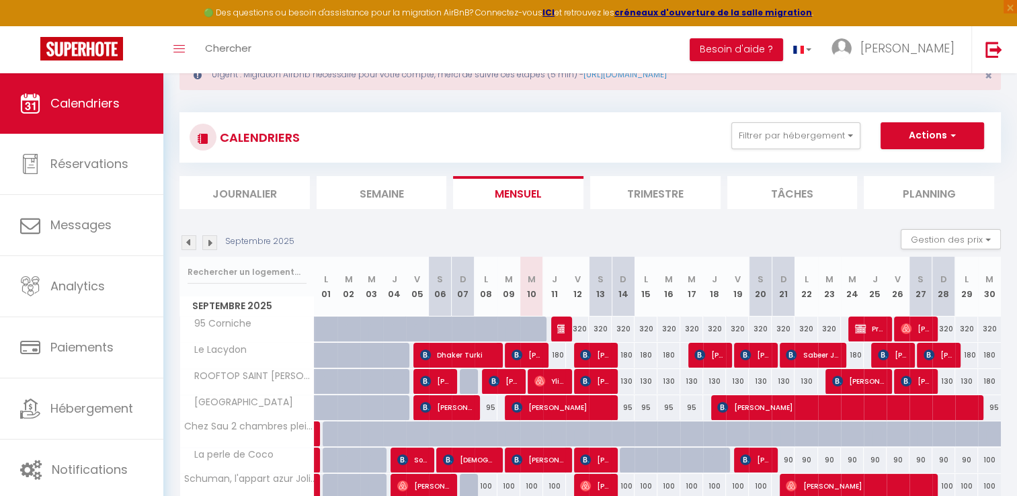
click at [186, 243] on img at bounding box center [188, 242] width 15 height 15
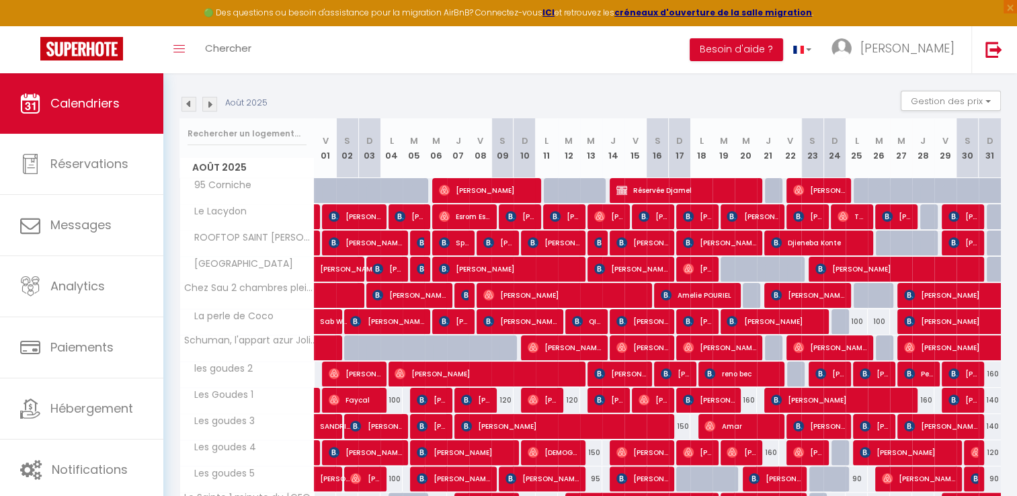
scroll to position [249, 0]
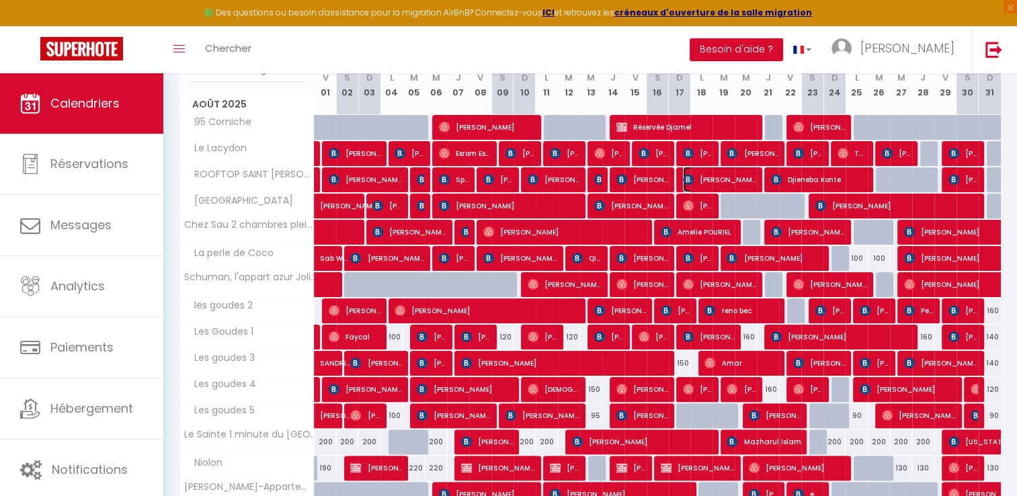
click at [718, 179] on span "[PERSON_NAME] [PERSON_NAME]" at bounding box center [720, 180] width 74 height 26
select select "OK"
select select "KO"
select select "0"
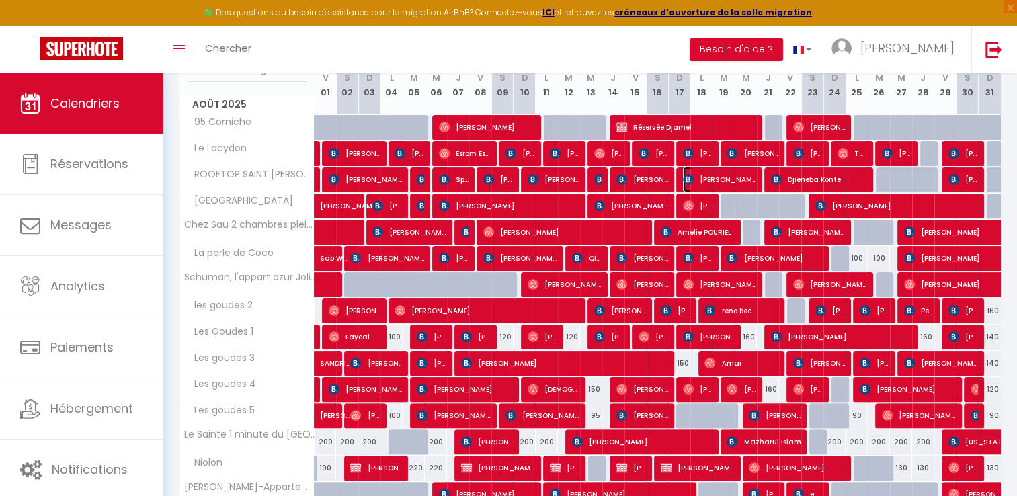
select select "1"
select select
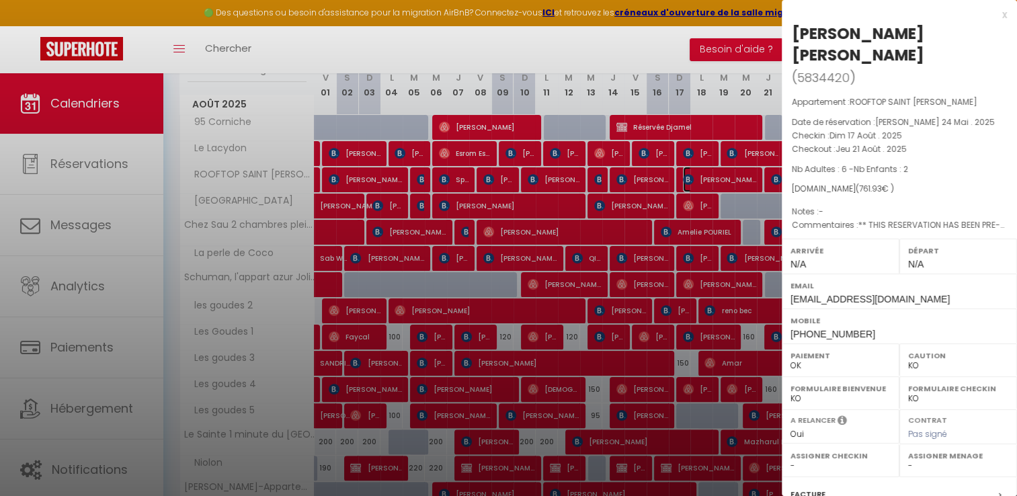
select select "15714"
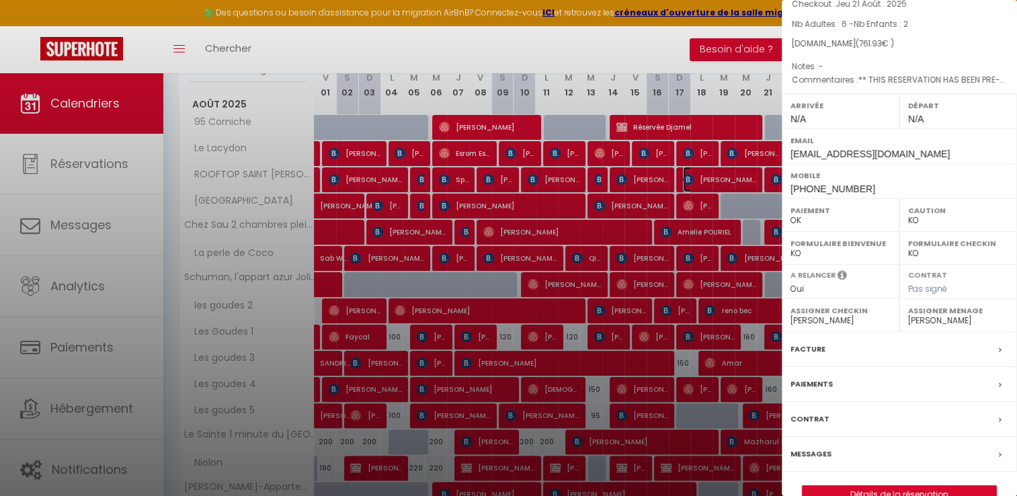
scroll to position [149, 0]
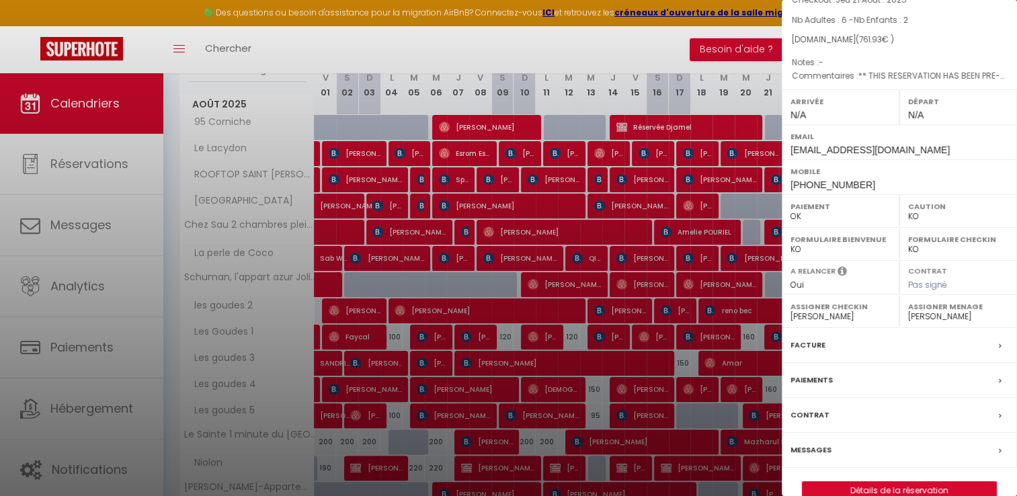
click at [813, 338] on label "Facture" at bounding box center [807, 345] width 35 height 14
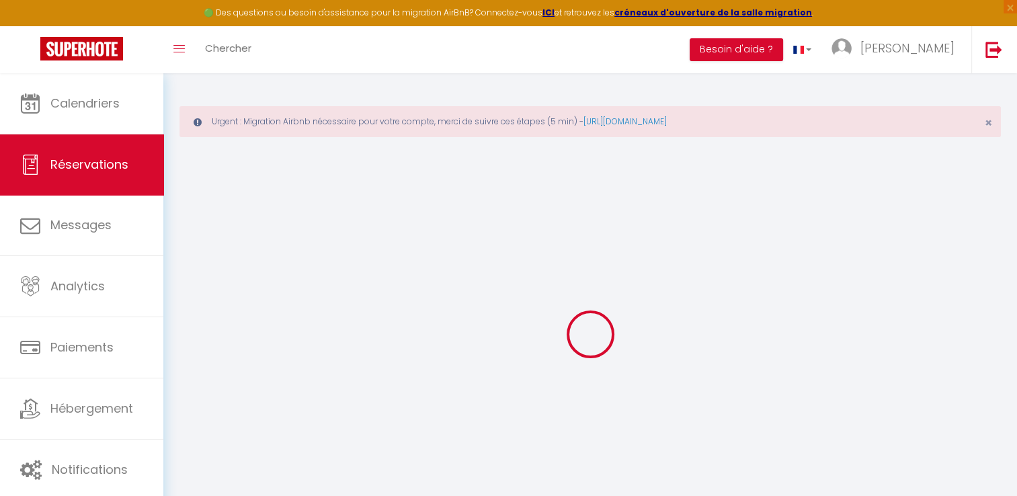
type input "[PERSON_NAME]"
type input "[EMAIL_ADDRESS][DOMAIN_NAME]"
type input "[PHONE_NUMBER]"
type input "."
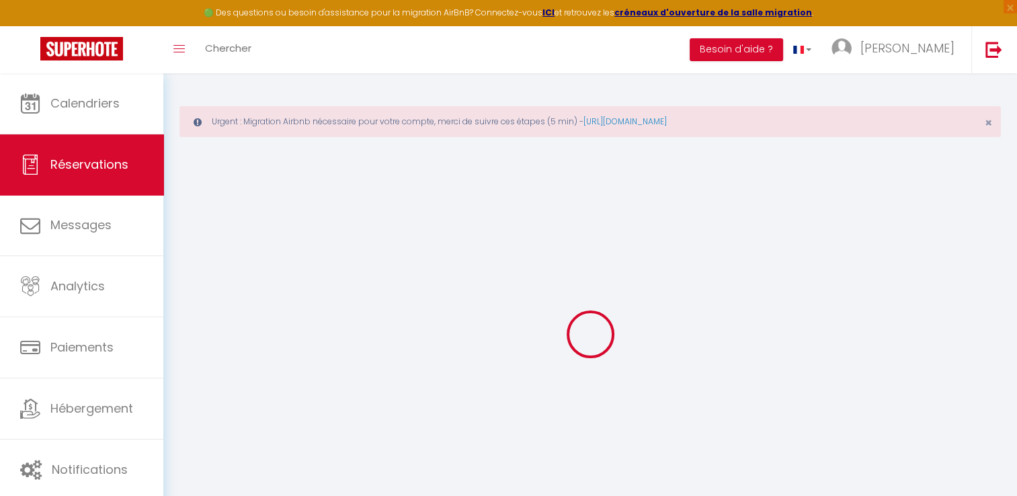
select select "ES"
type input "218.4"
type input "10.67"
select select "35640"
select select "1"
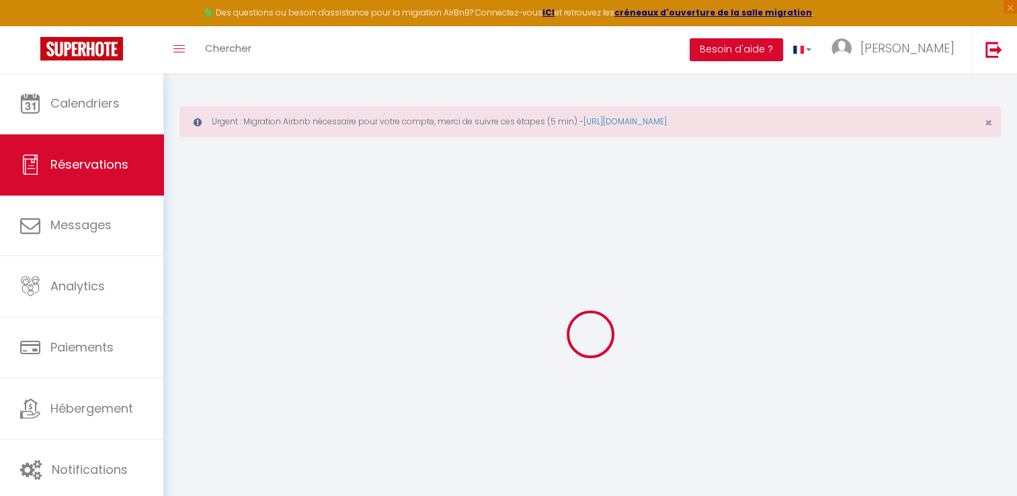
select select
type input "6"
type input "2"
select select "12"
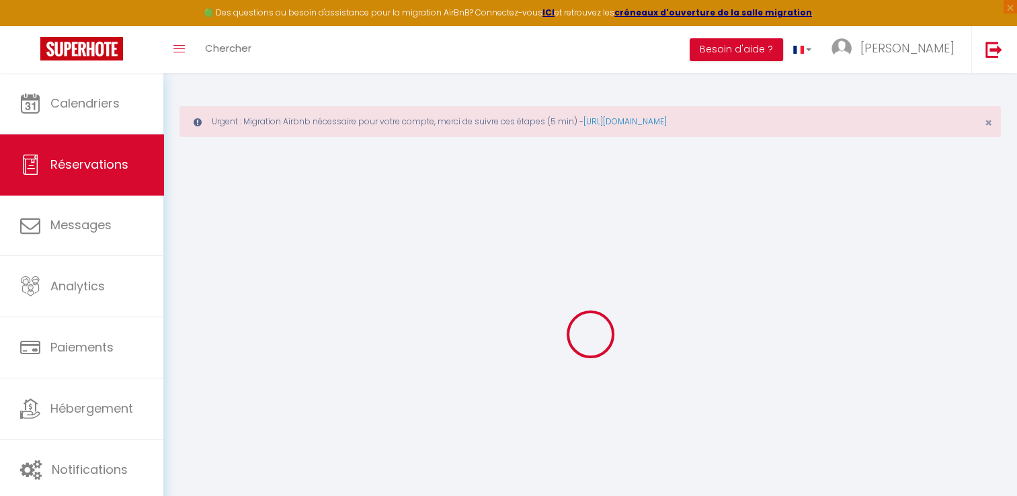
select select
type input "648"
checkbox input "false"
type input "0"
select select "2"
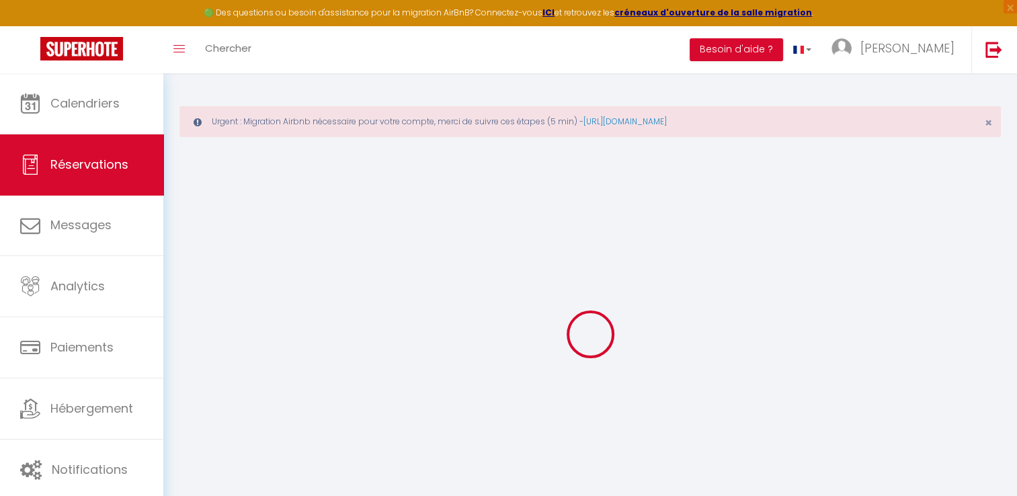
type input "80"
type input "0"
select select
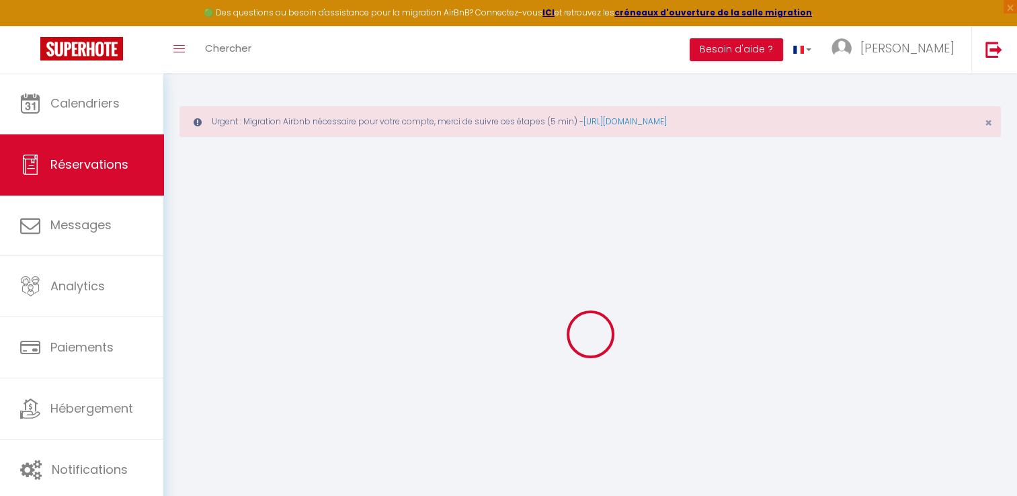
select select "14"
checkbox input "false"
select select
checkbox input "false"
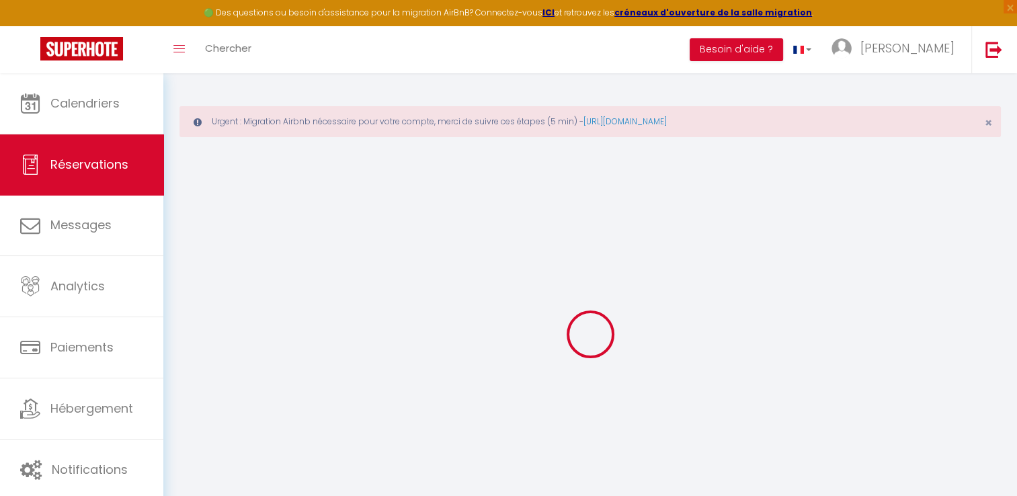
select select
checkbox input "false"
type textarea "** THIS RESERVATION HAS BEEN PRE-PAID ** BOOKING NOTE : Payment charge is EUR 1…"
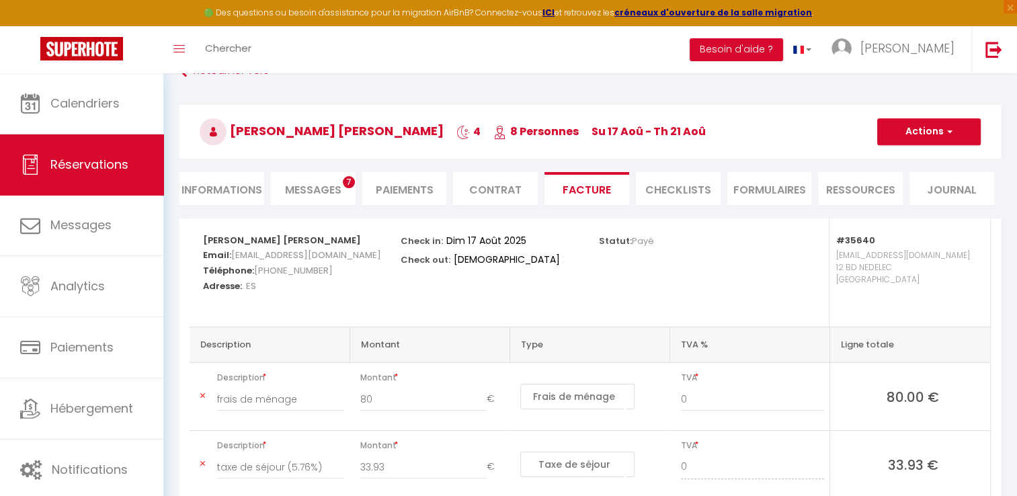
scroll to position [46, 0]
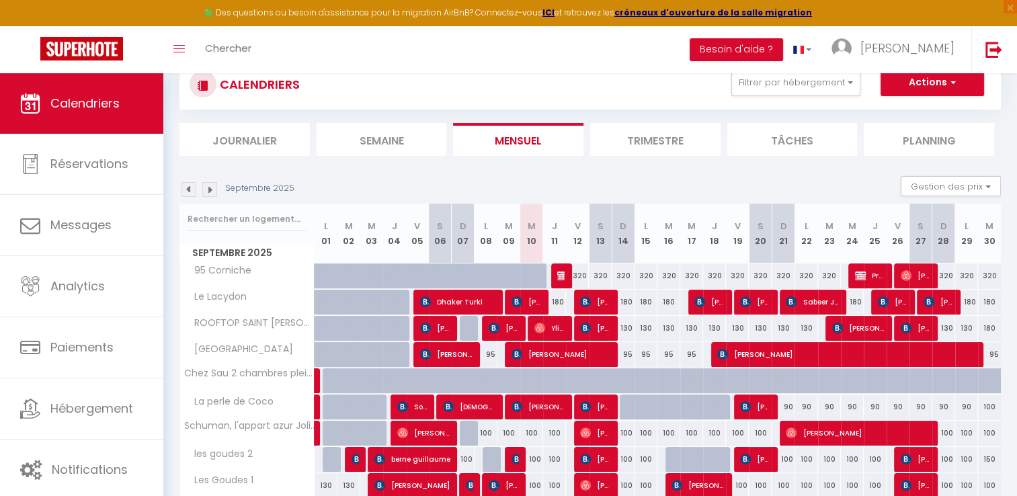
scroll to position [181, 0]
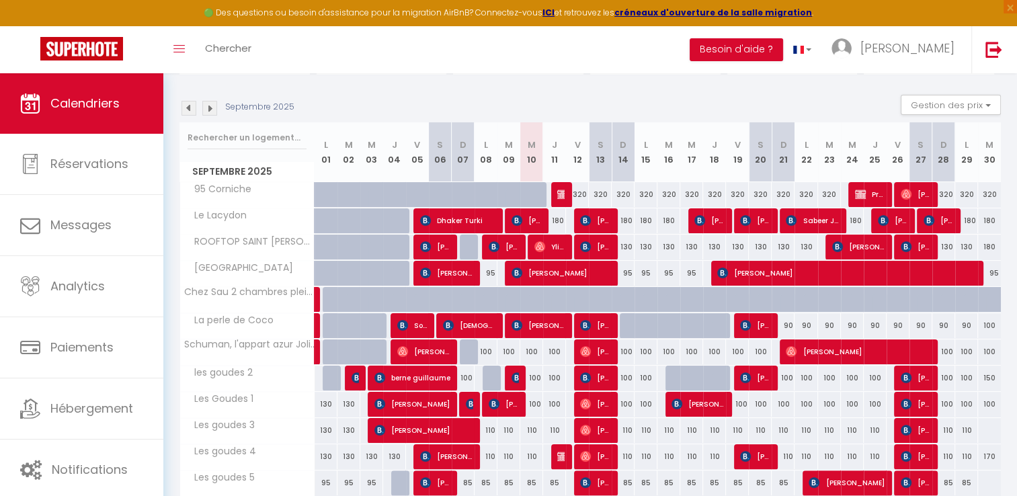
click at [185, 106] on img at bounding box center [188, 108] width 15 height 15
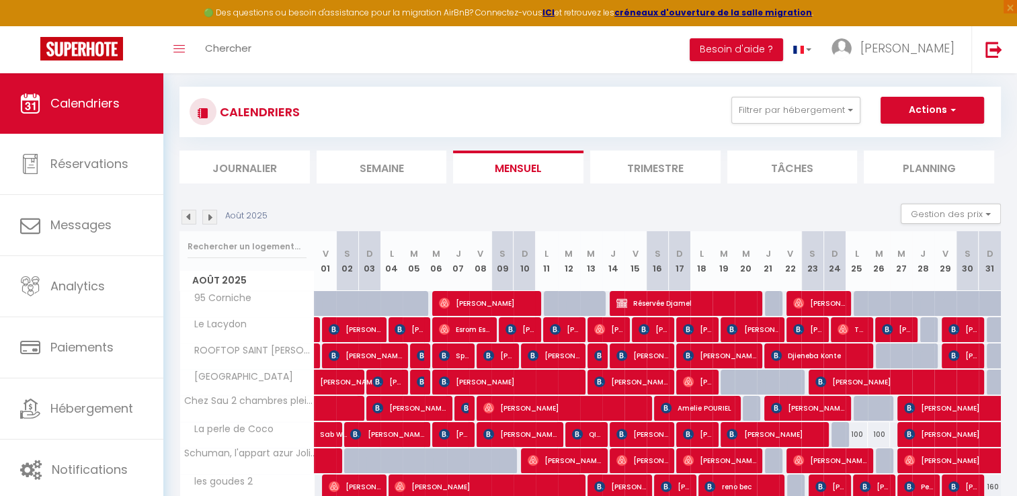
scroll to position [249, 0]
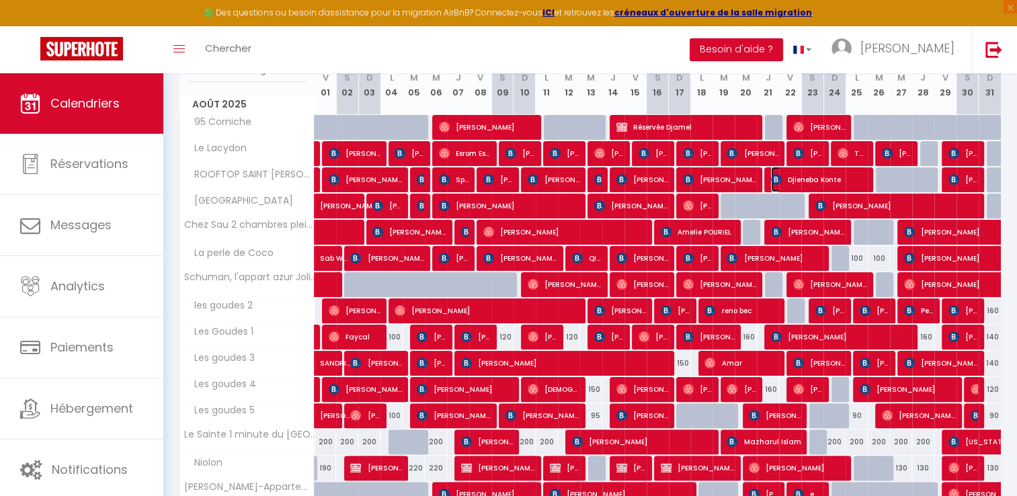
click at [790, 179] on span "Djieneba Konte" at bounding box center [819, 180] width 96 height 26
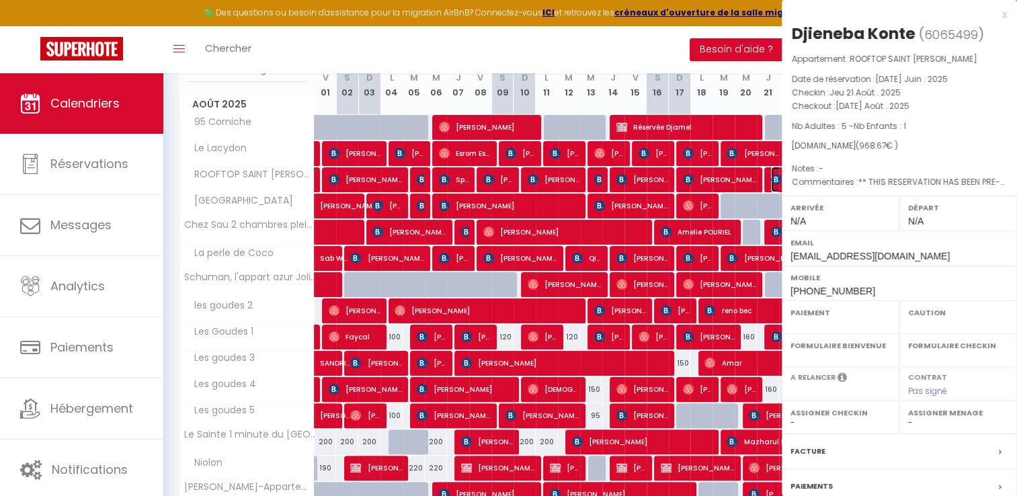
select select "OK"
select select "KO"
select select "0"
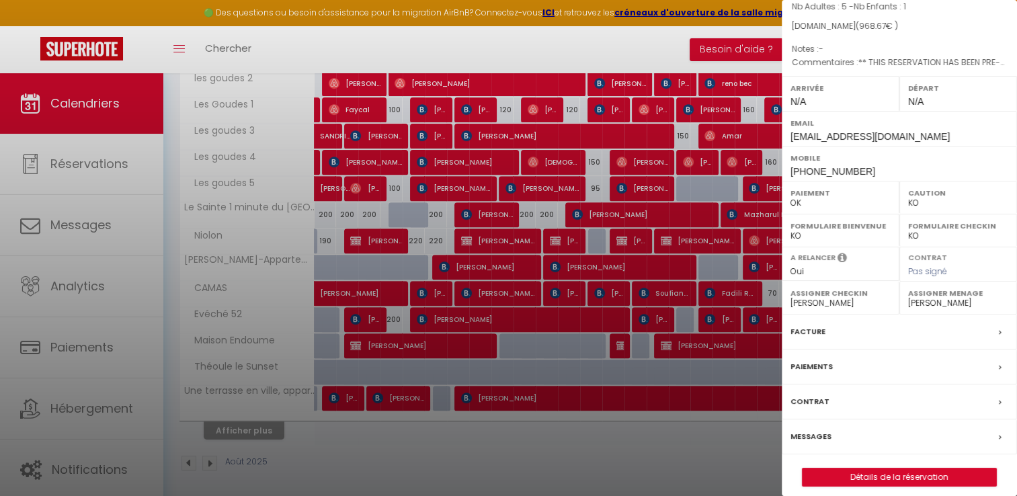
scroll to position [128, 0]
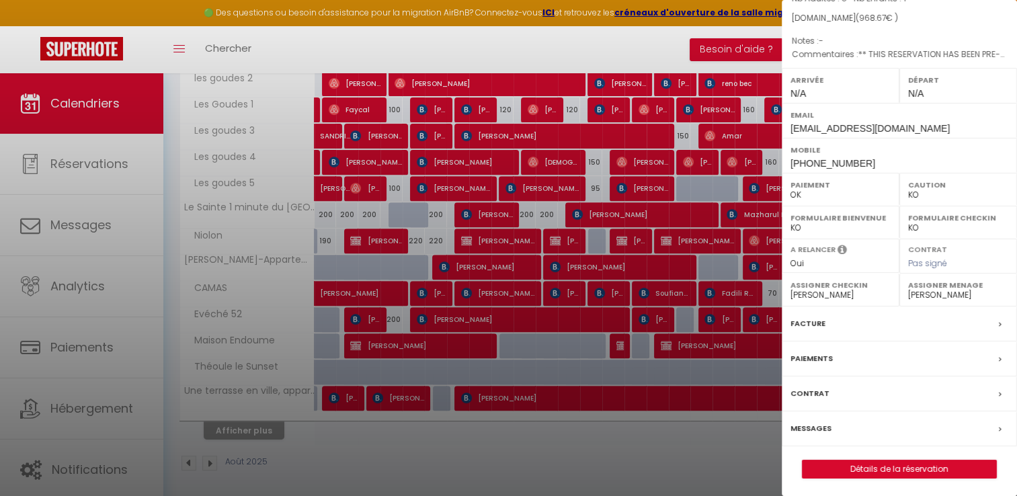
click at [806, 323] on label "Facture" at bounding box center [807, 323] width 35 height 14
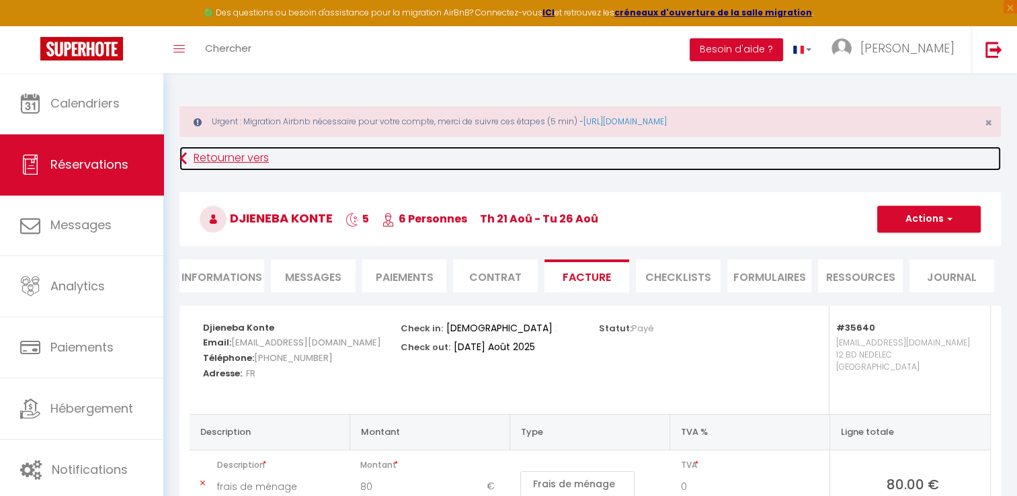
click at [222, 155] on link "Retourner vers" at bounding box center [589, 158] width 821 height 24
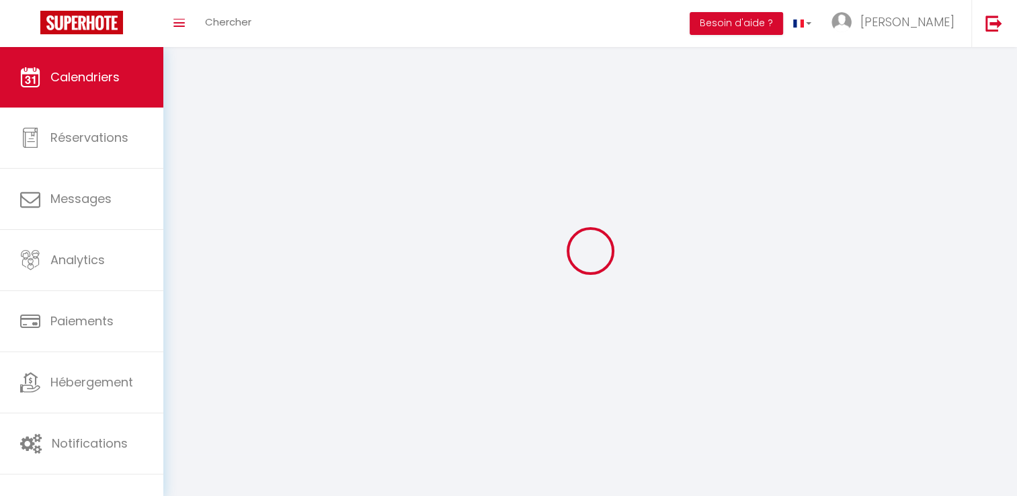
scroll to position [47, 0]
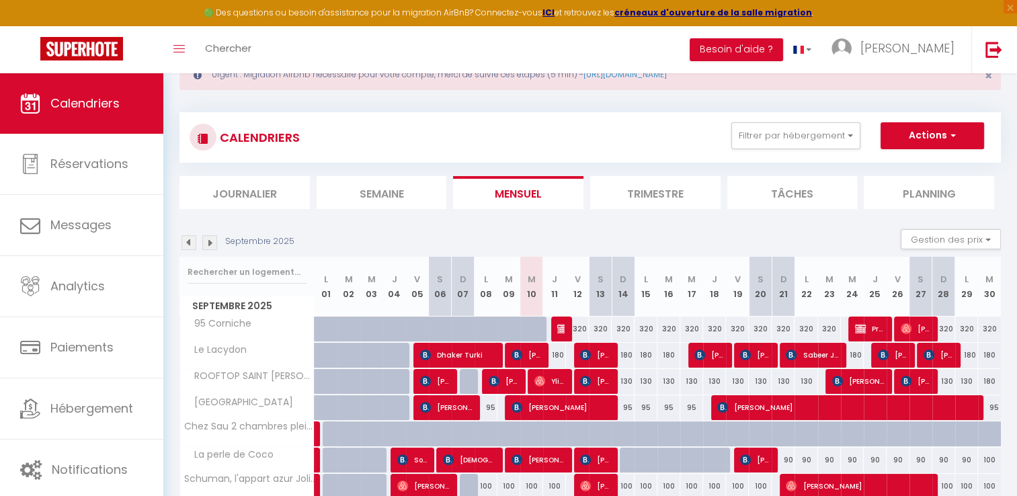
click at [191, 239] on img at bounding box center [188, 242] width 15 height 15
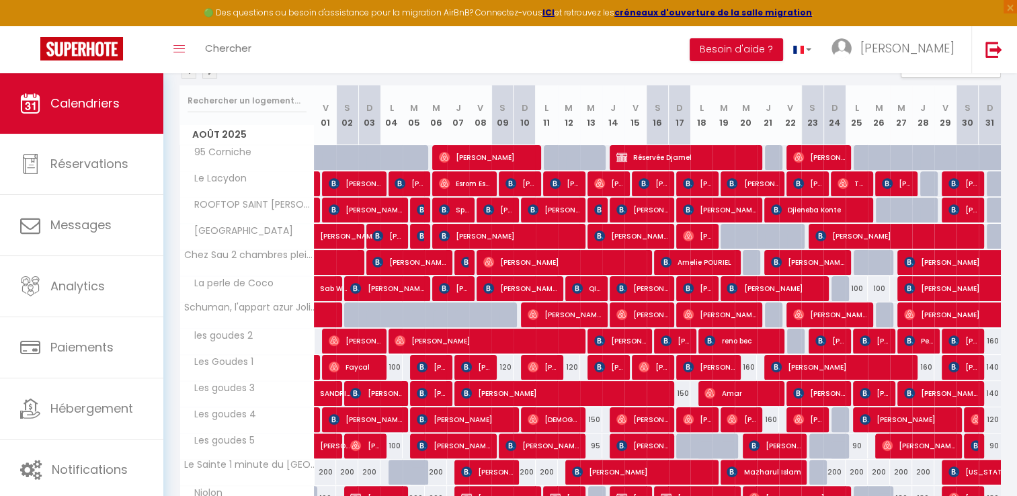
scroll to position [249, 0]
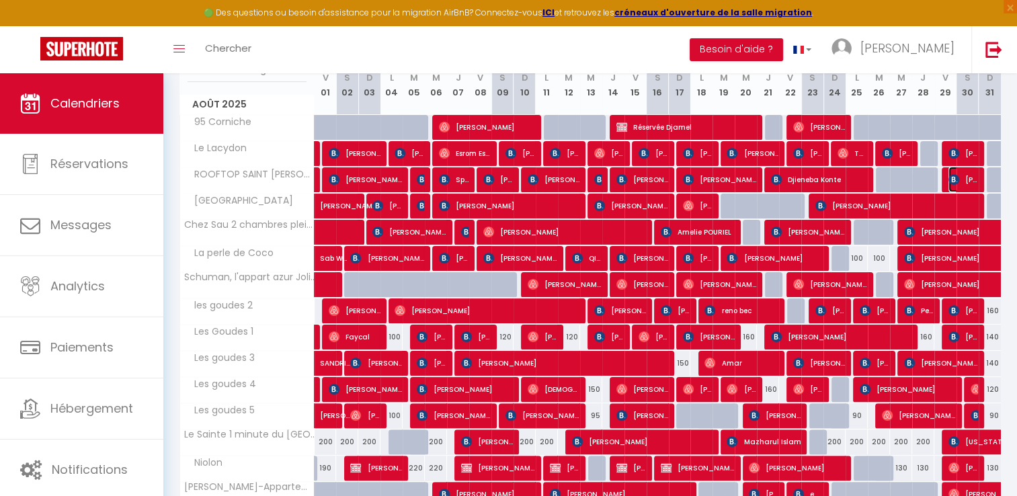
click at [971, 176] on span "[PERSON_NAME]" at bounding box center [963, 180] width 30 height 26
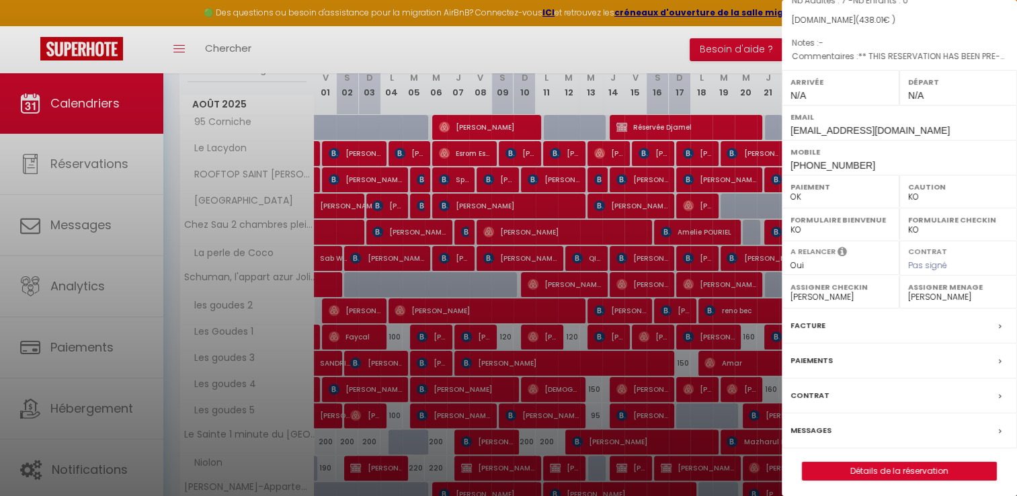
scroll to position [128, 0]
click at [804, 322] on label "Facture" at bounding box center [807, 323] width 35 height 14
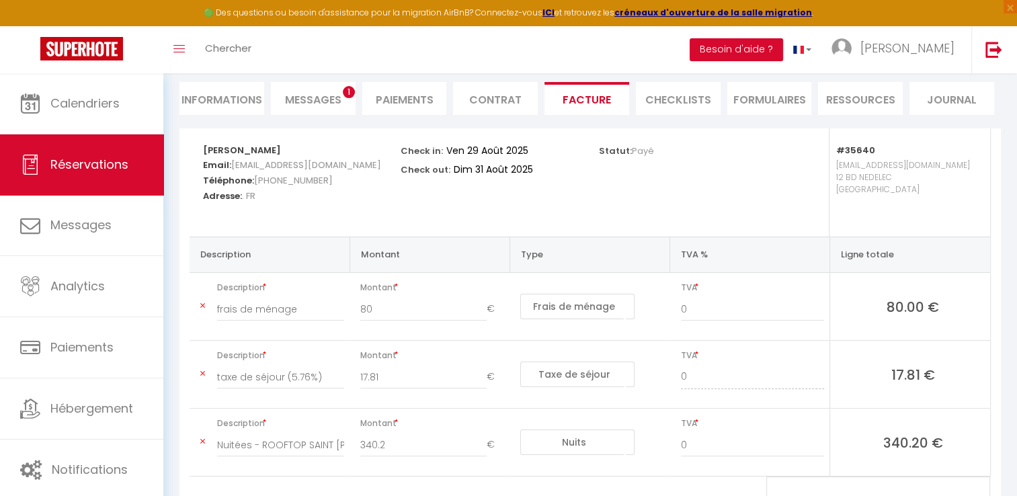
scroll to position [247, 0]
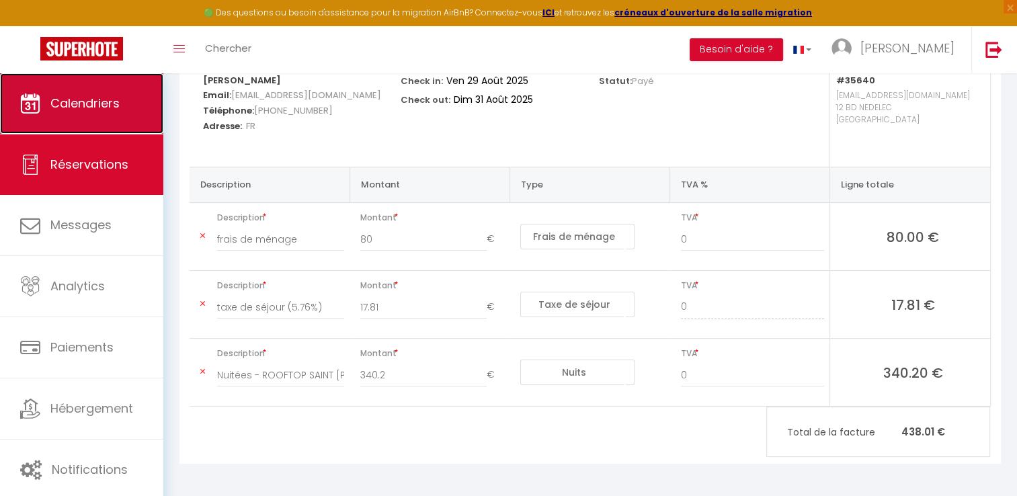
click at [144, 91] on link "Calendriers" at bounding box center [81, 103] width 163 height 60
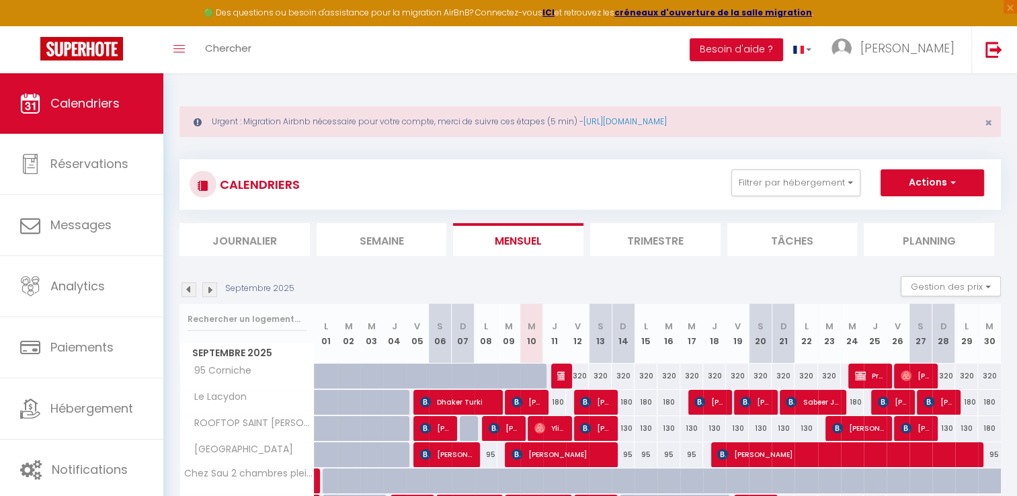
click at [189, 292] on img at bounding box center [188, 289] width 15 height 15
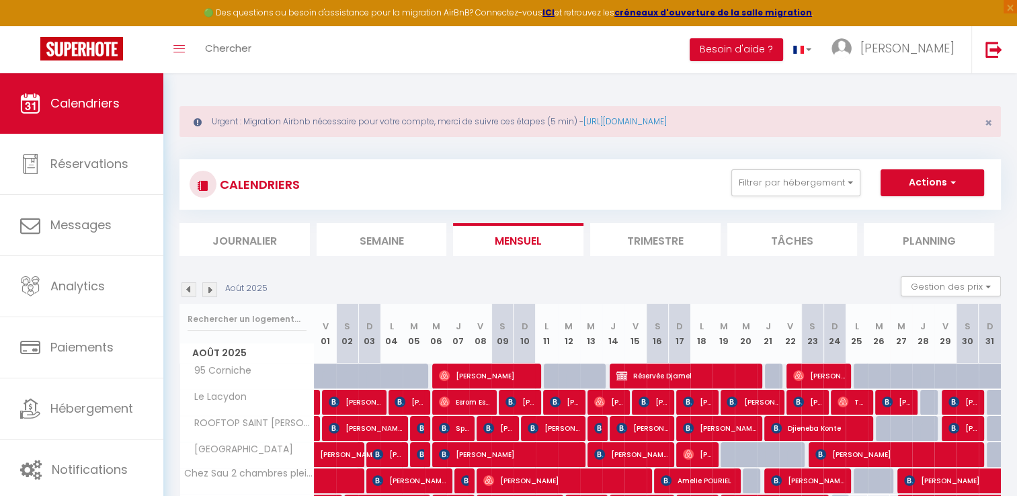
scroll to position [202, 0]
